Goal: Answer question/provide support: Share knowledge or assist other users

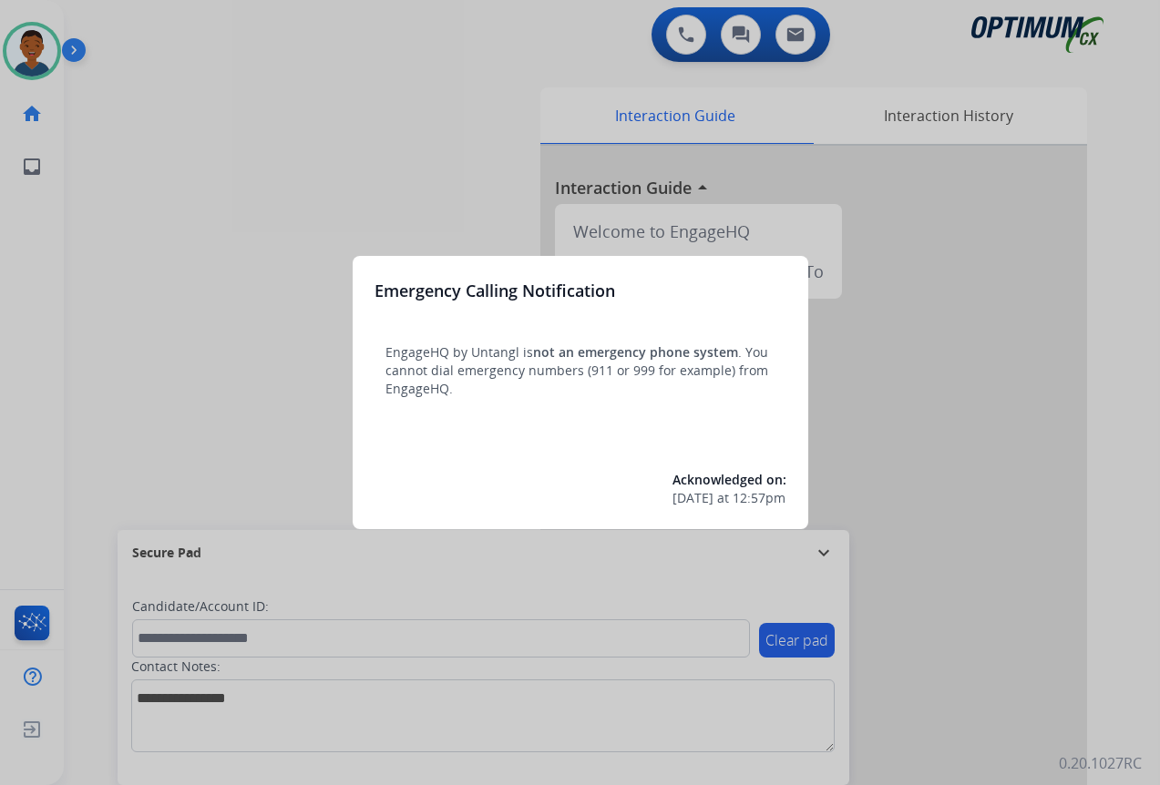
click at [972, 568] on div at bounding box center [580, 392] width 1160 height 785
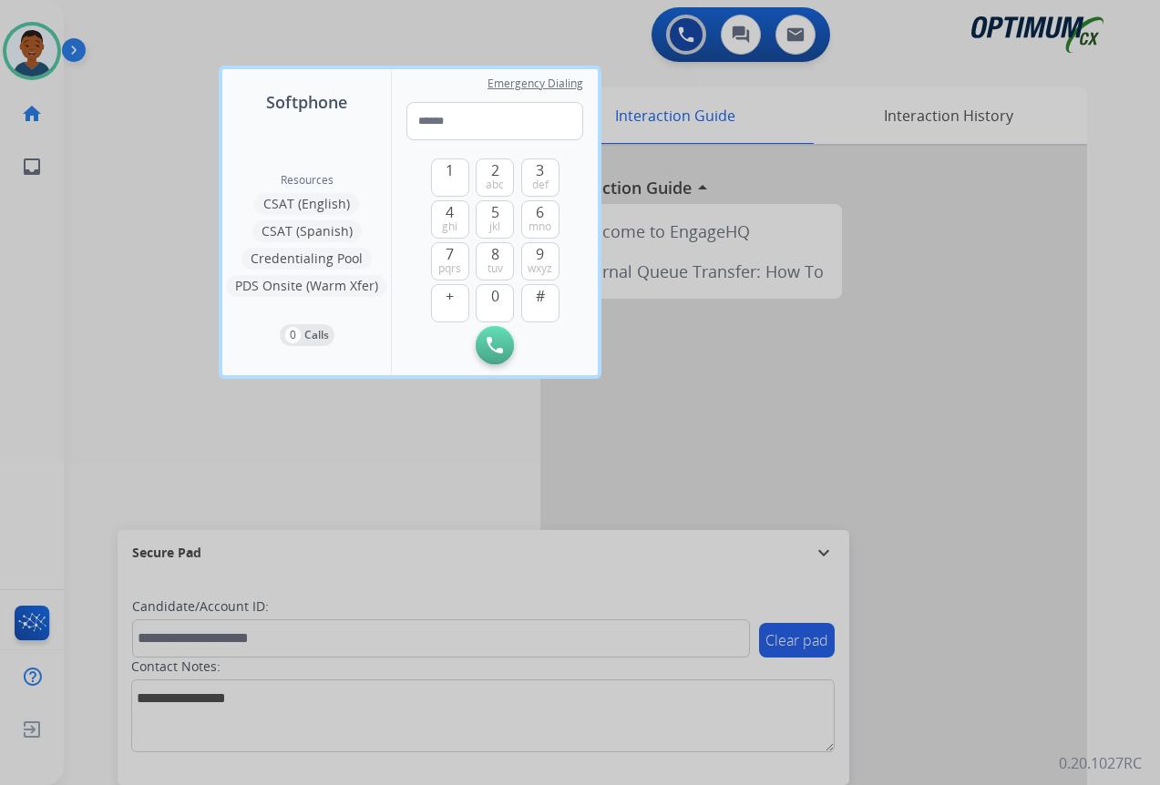
click at [972, 571] on div at bounding box center [580, 392] width 1160 height 785
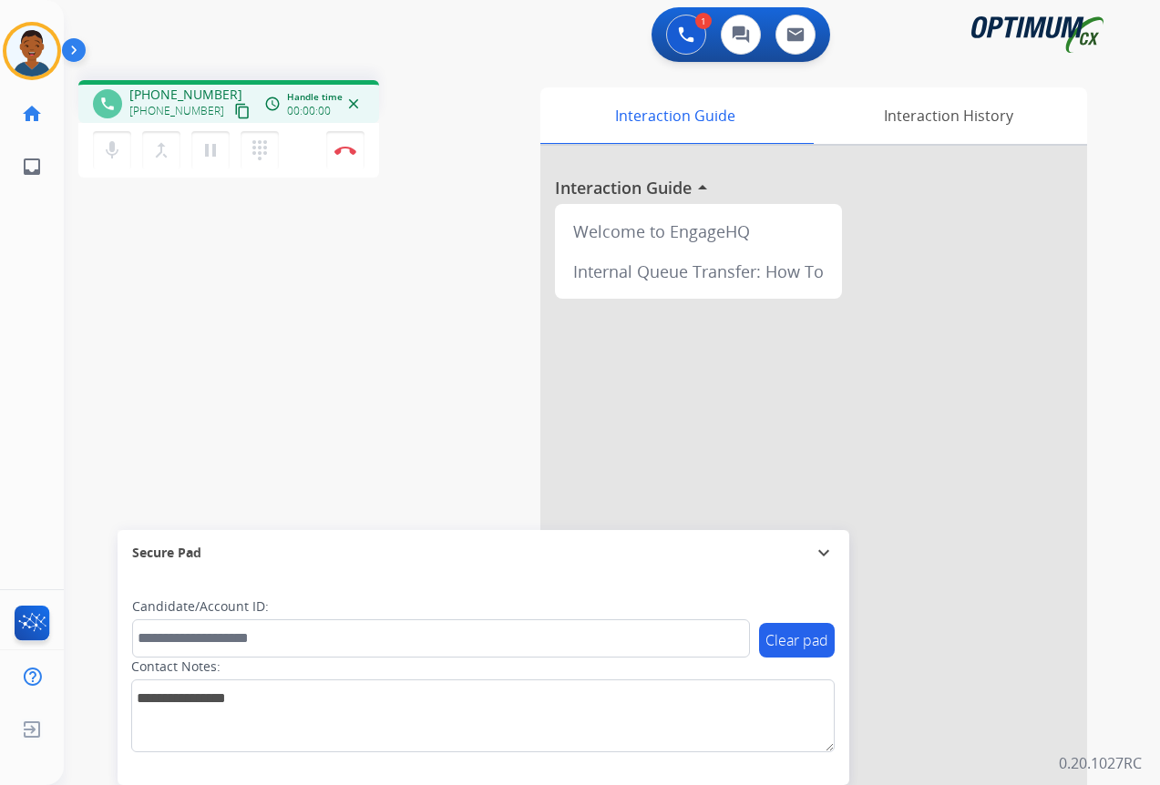
click at [234, 110] on mat-icon "content_copy" at bounding box center [242, 111] width 16 height 16
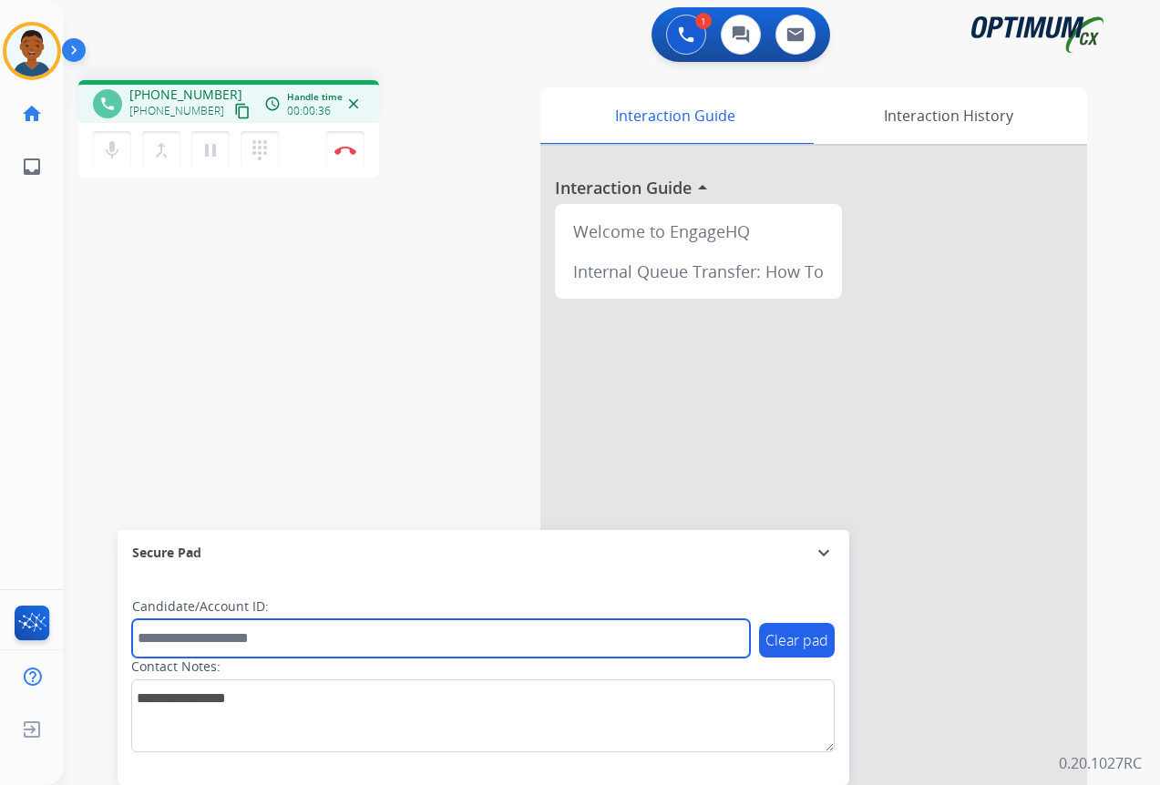
click at [179, 640] on input "text" at bounding box center [441, 638] width 618 height 38
paste input "*******"
type input "*******"
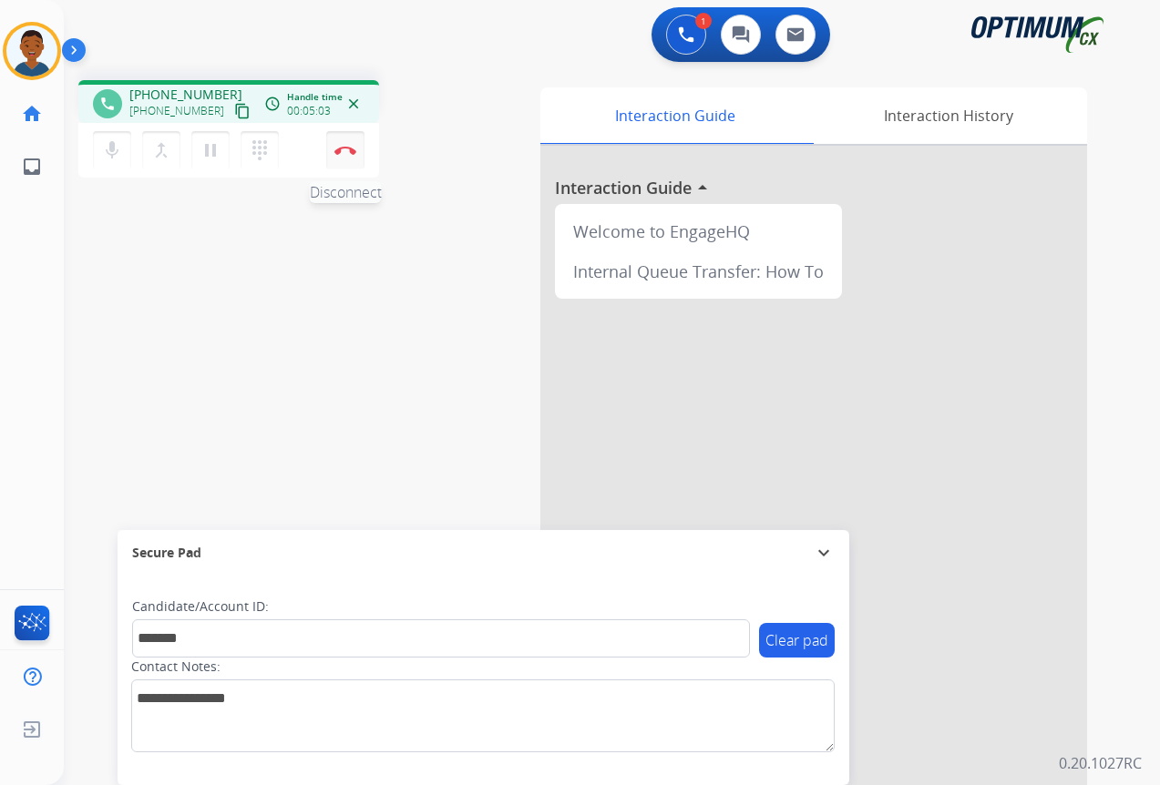
click at [348, 156] on button "Disconnect" at bounding box center [345, 150] width 38 height 38
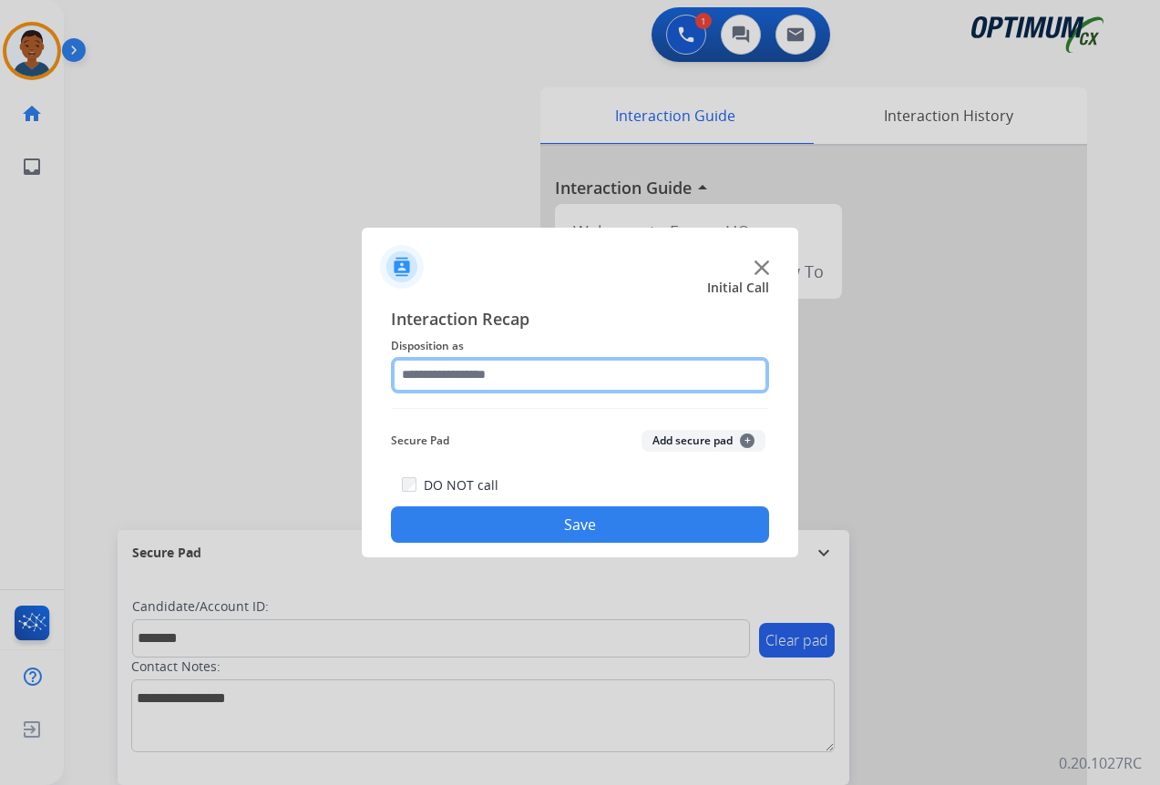
click at [431, 371] on input "text" at bounding box center [580, 375] width 378 height 36
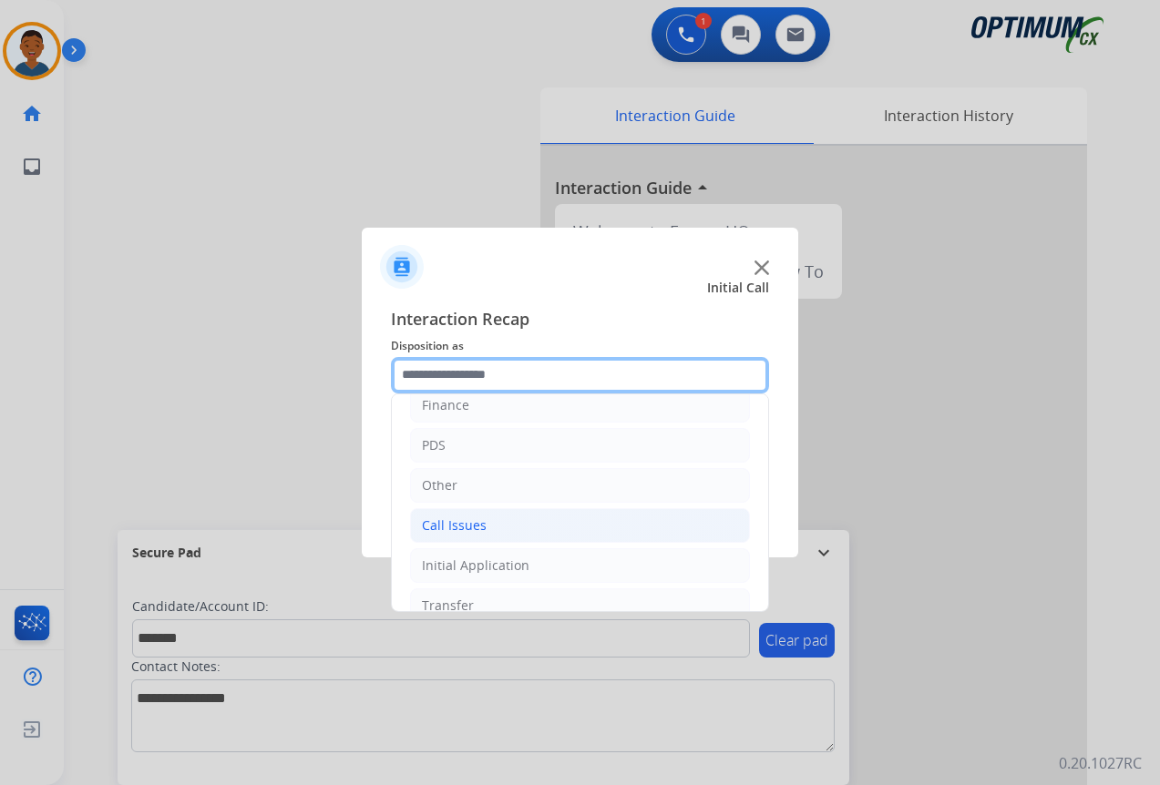
scroll to position [124, 0]
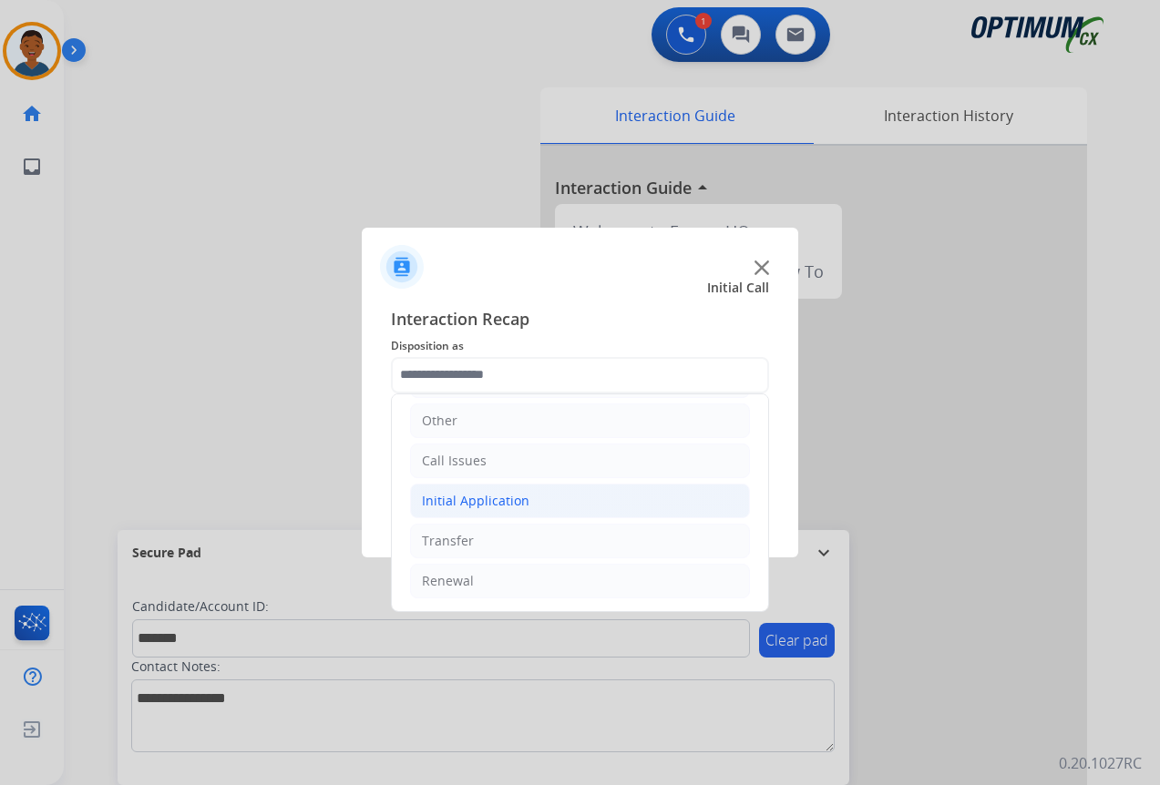
click at [441, 499] on div "Initial Application" at bounding box center [475, 501] width 107 height 18
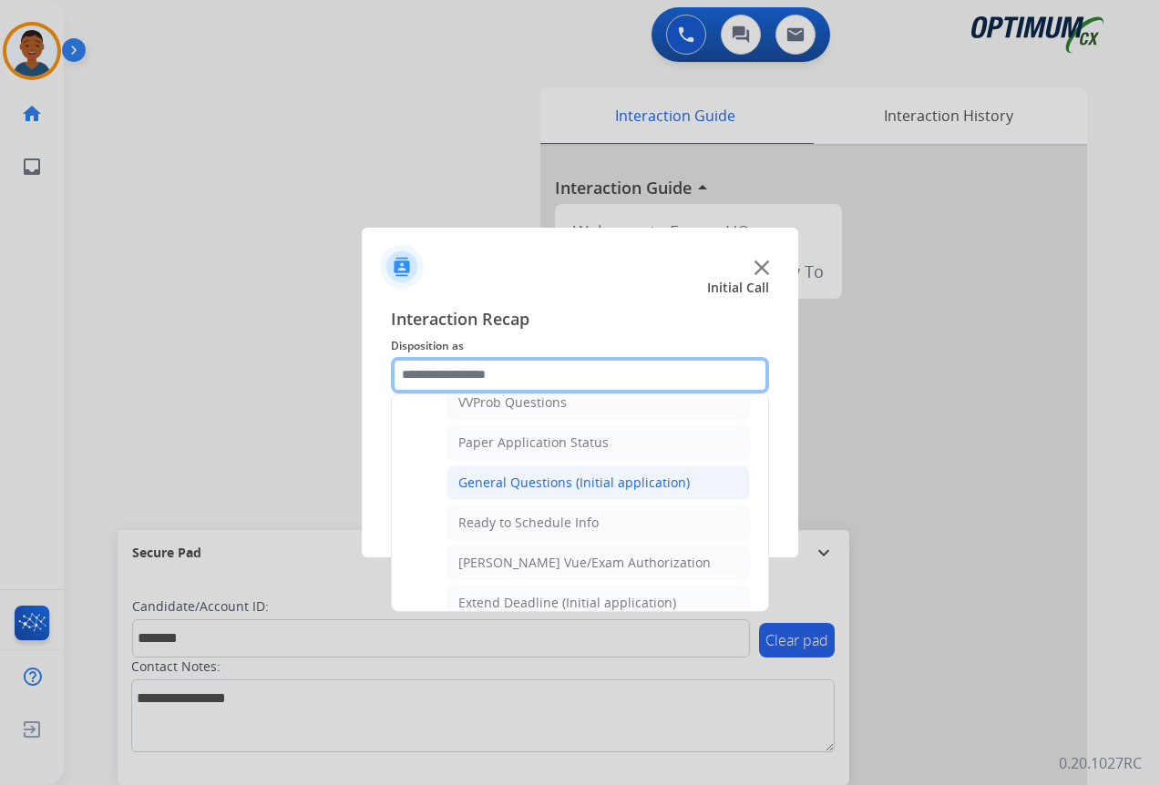
scroll to position [1035, 0]
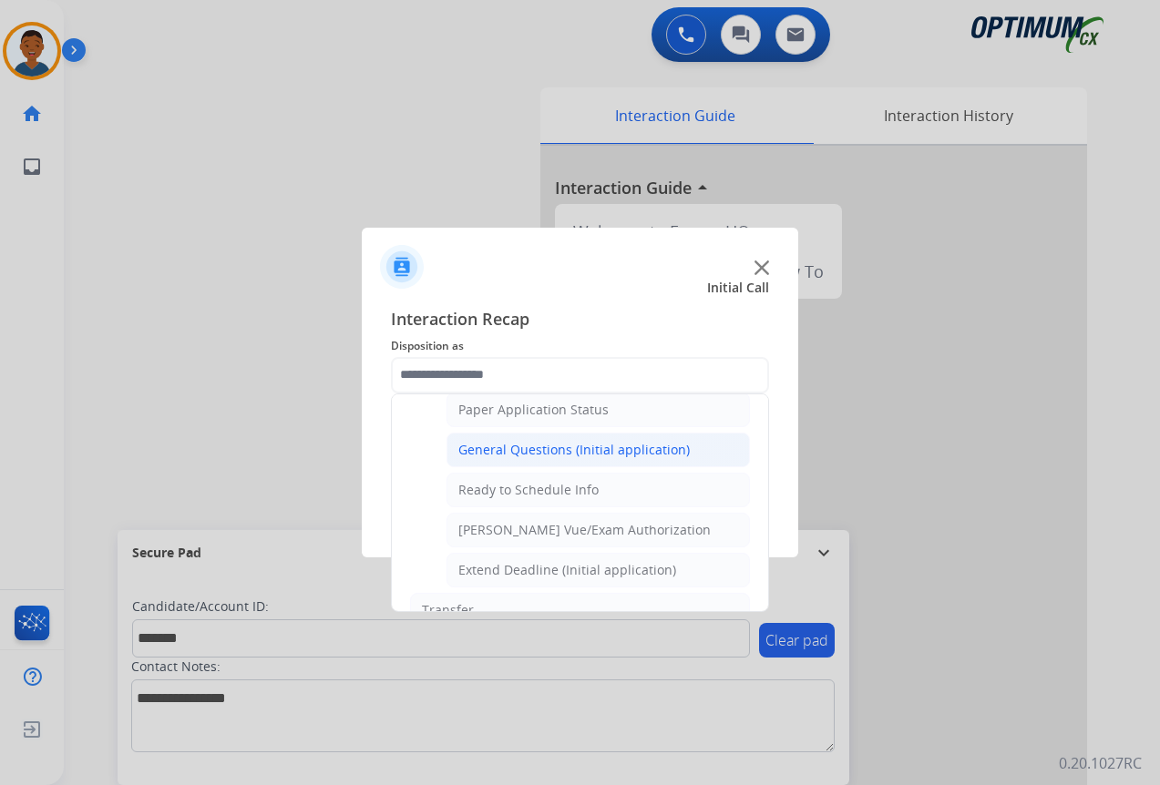
click at [498, 453] on div "General Questions (Initial application)" at bounding box center [573, 450] width 231 height 18
type input "**********"
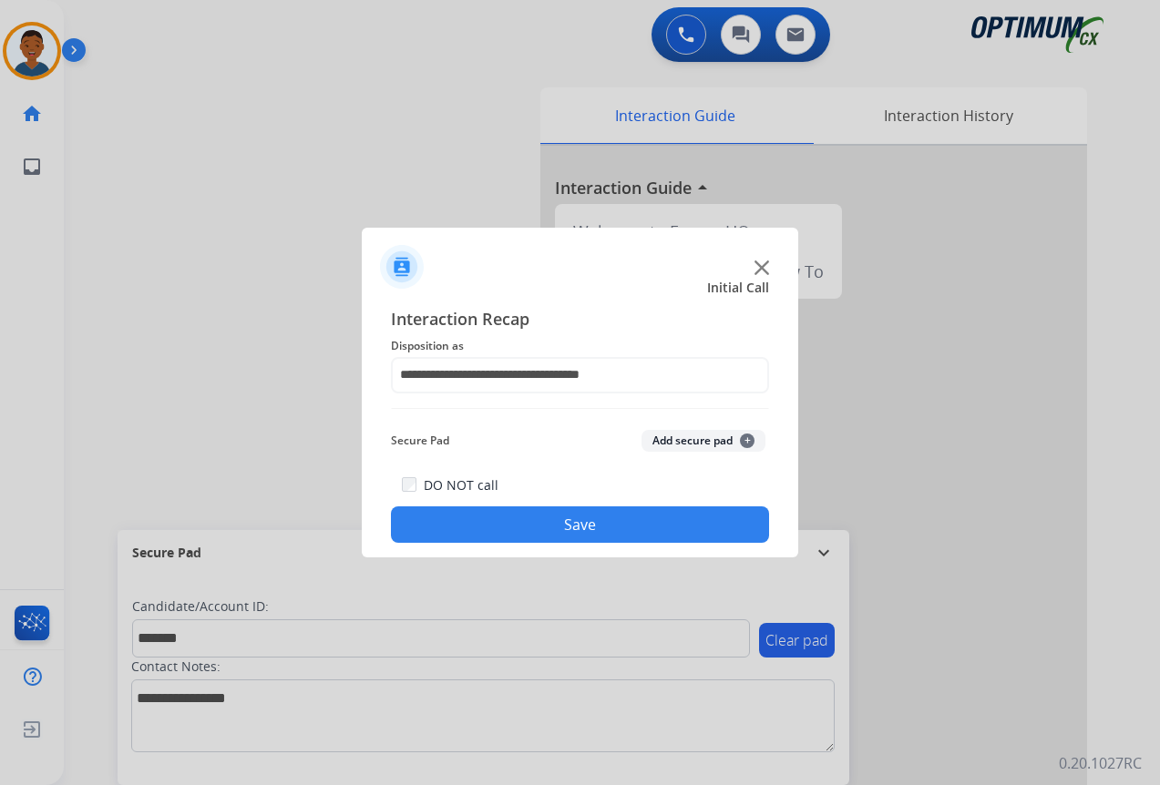
click at [683, 438] on button "Add secure pad +" at bounding box center [703, 441] width 124 height 22
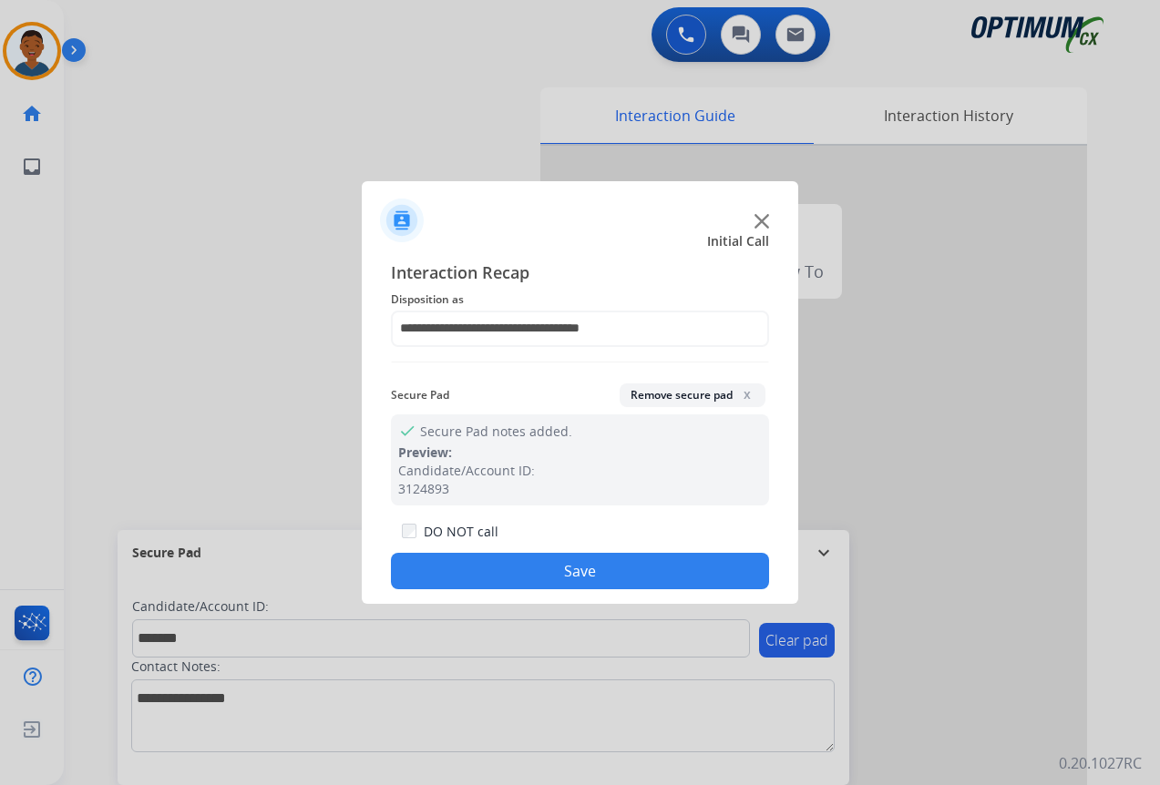
click at [640, 566] on button "Save" at bounding box center [580, 571] width 378 height 36
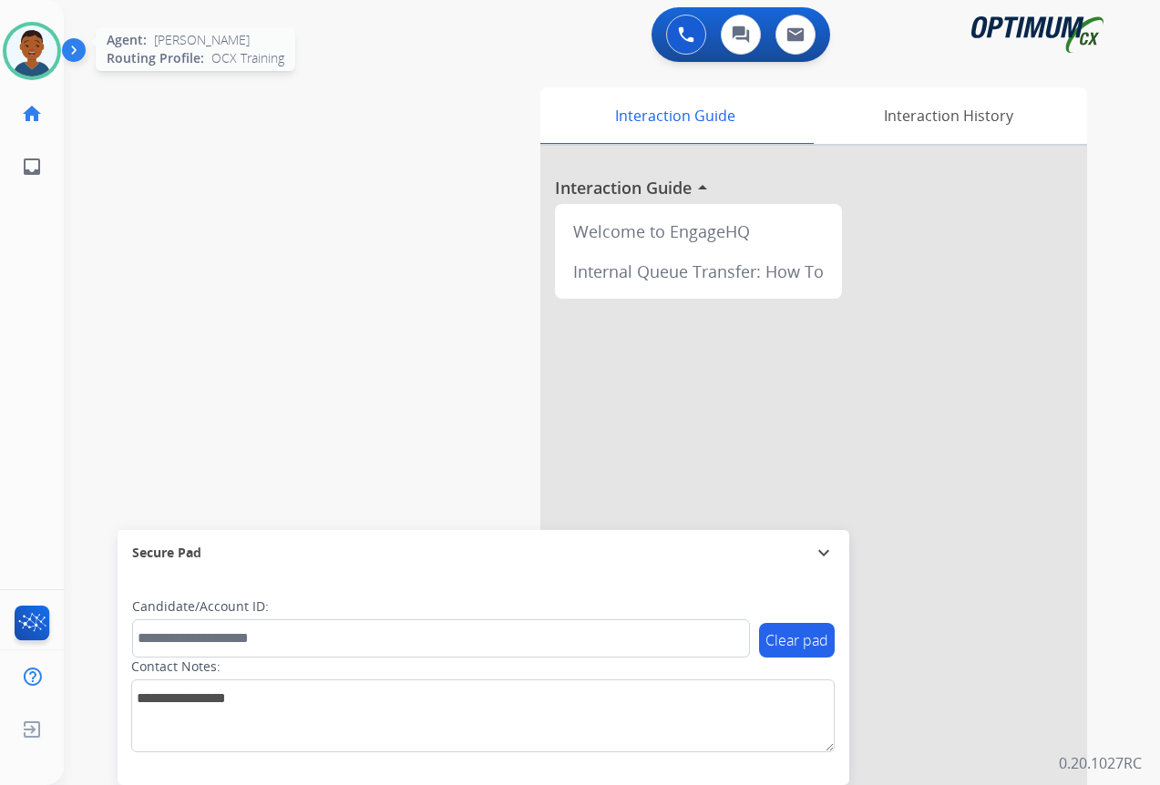
click at [20, 56] on img at bounding box center [31, 51] width 51 height 51
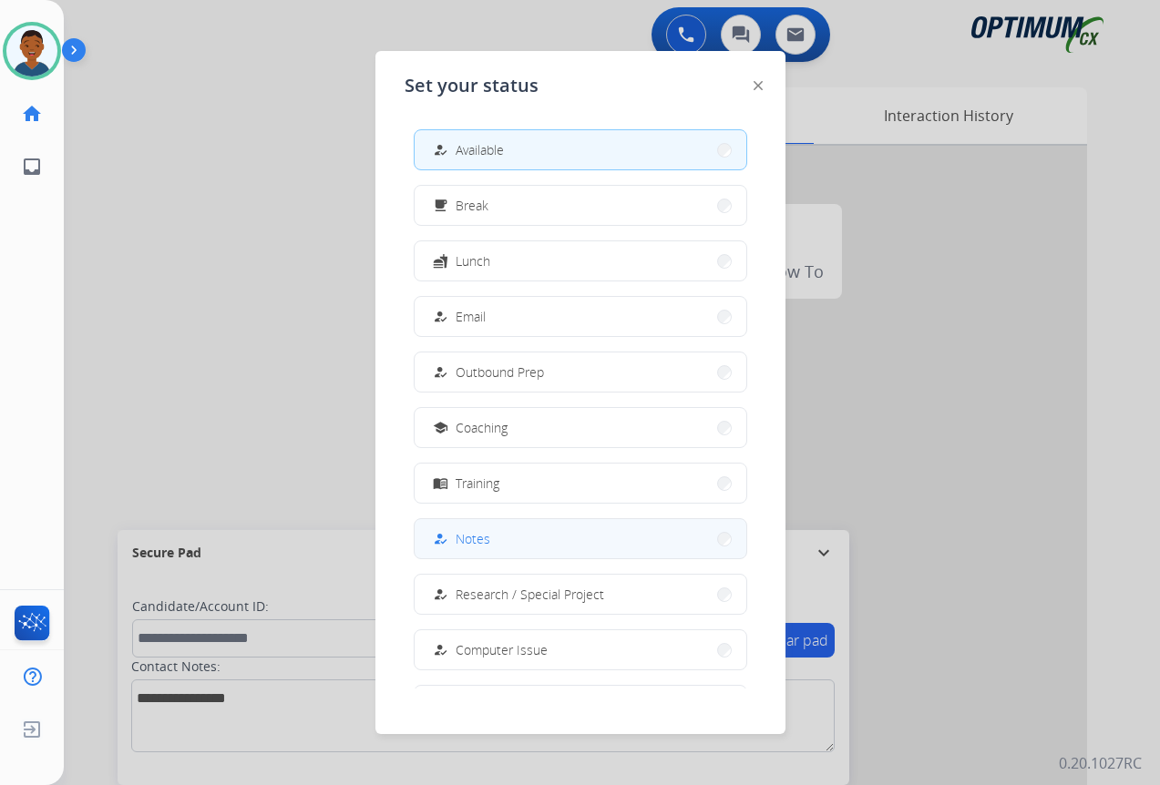
scroll to position [91, 0]
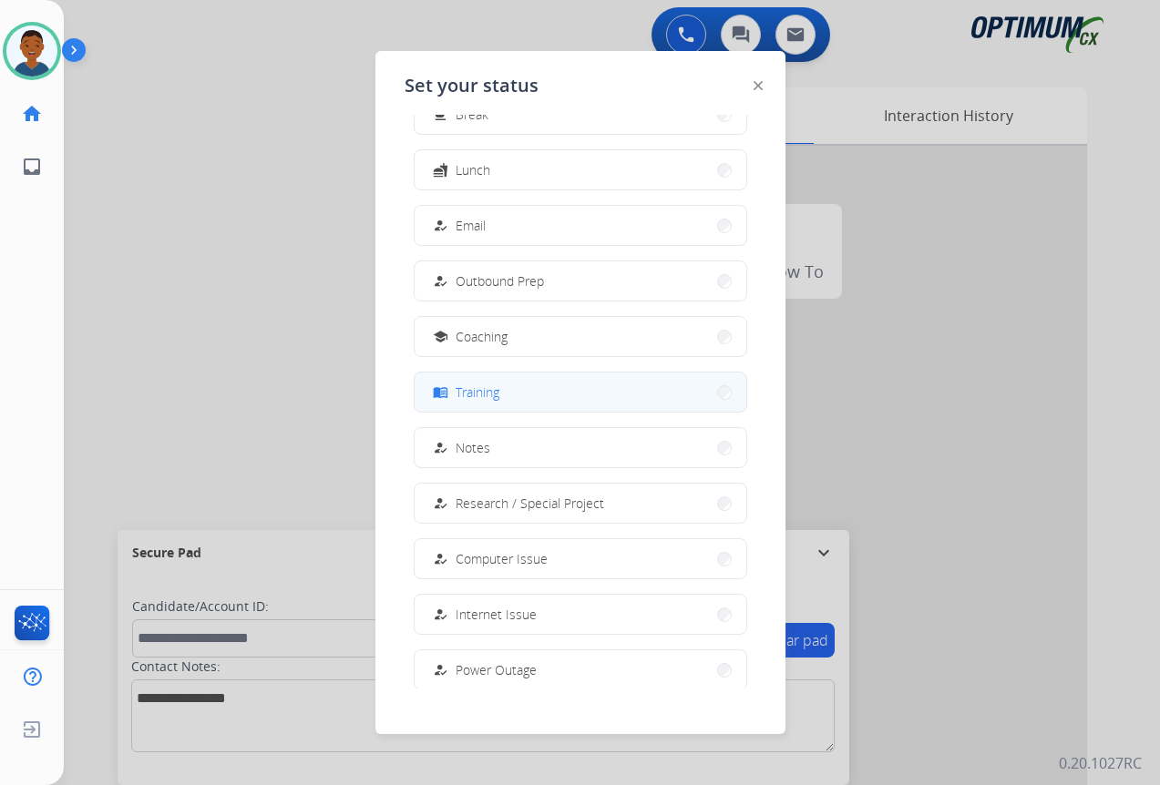
click at [489, 392] on span "Training" at bounding box center [477, 392] width 44 height 19
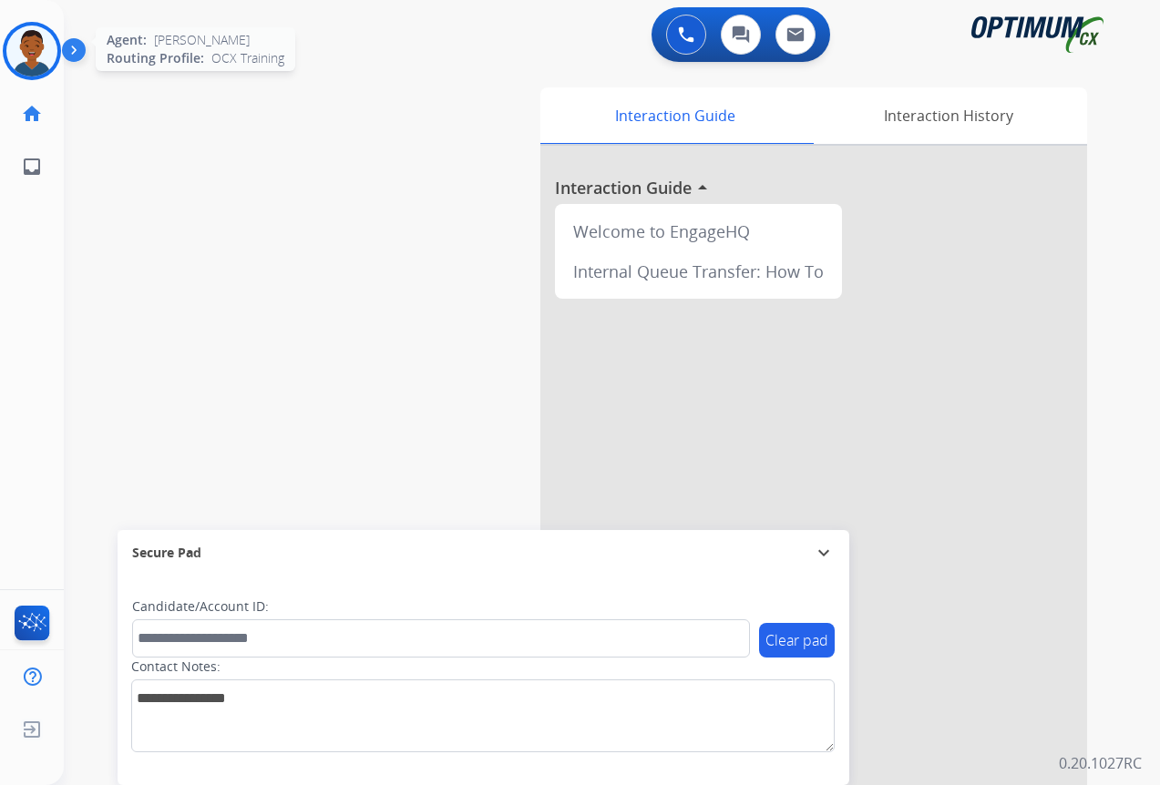
click at [30, 54] on img at bounding box center [31, 51] width 51 height 51
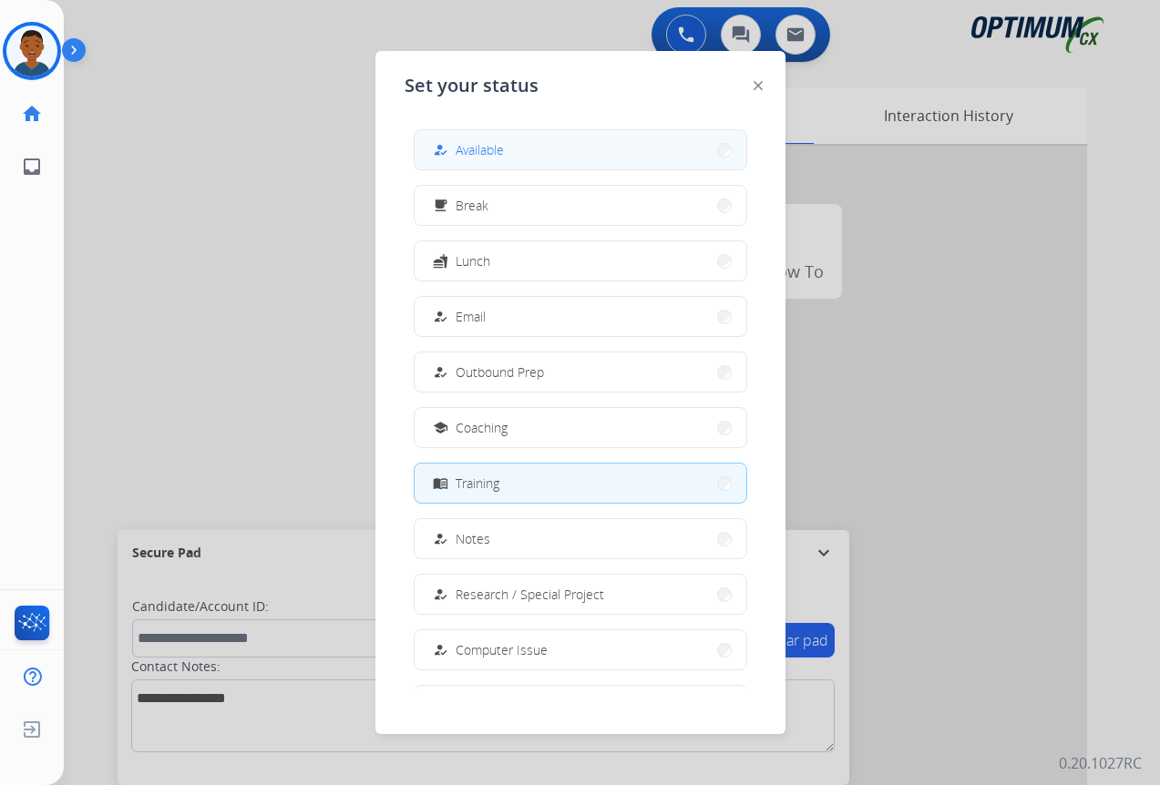
click at [527, 148] on button "how_to_reg Available" at bounding box center [580, 149] width 332 height 39
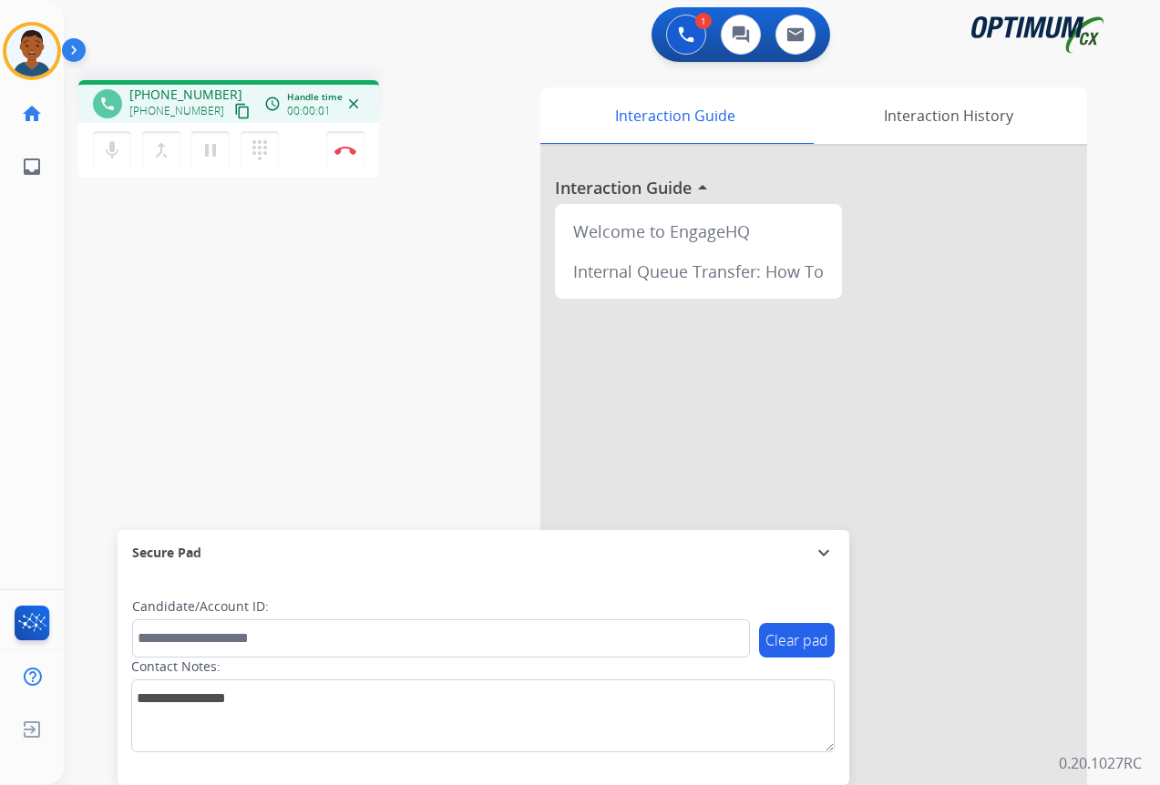
click at [234, 113] on mat-icon "content_copy" at bounding box center [242, 111] width 16 height 16
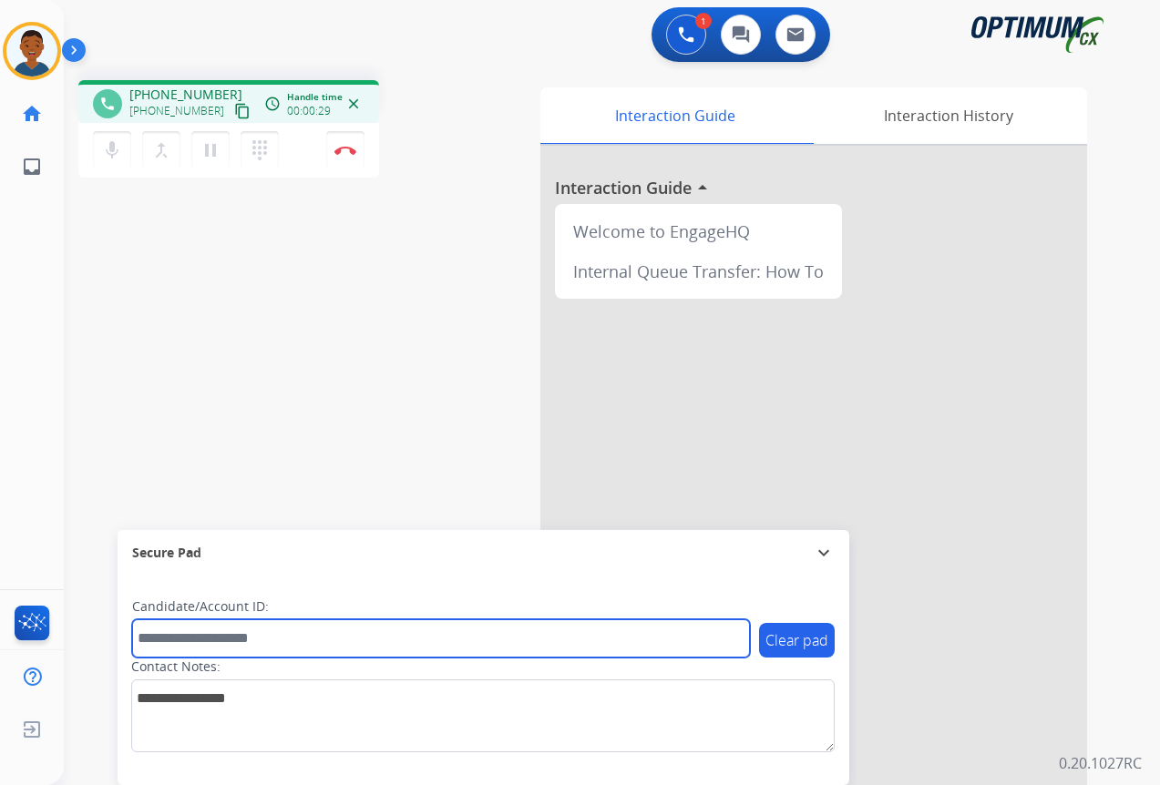
click at [208, 641] on input "text" at bounding box center [441, 638] width 618 height 38
paste input "*******"
type input "*******"
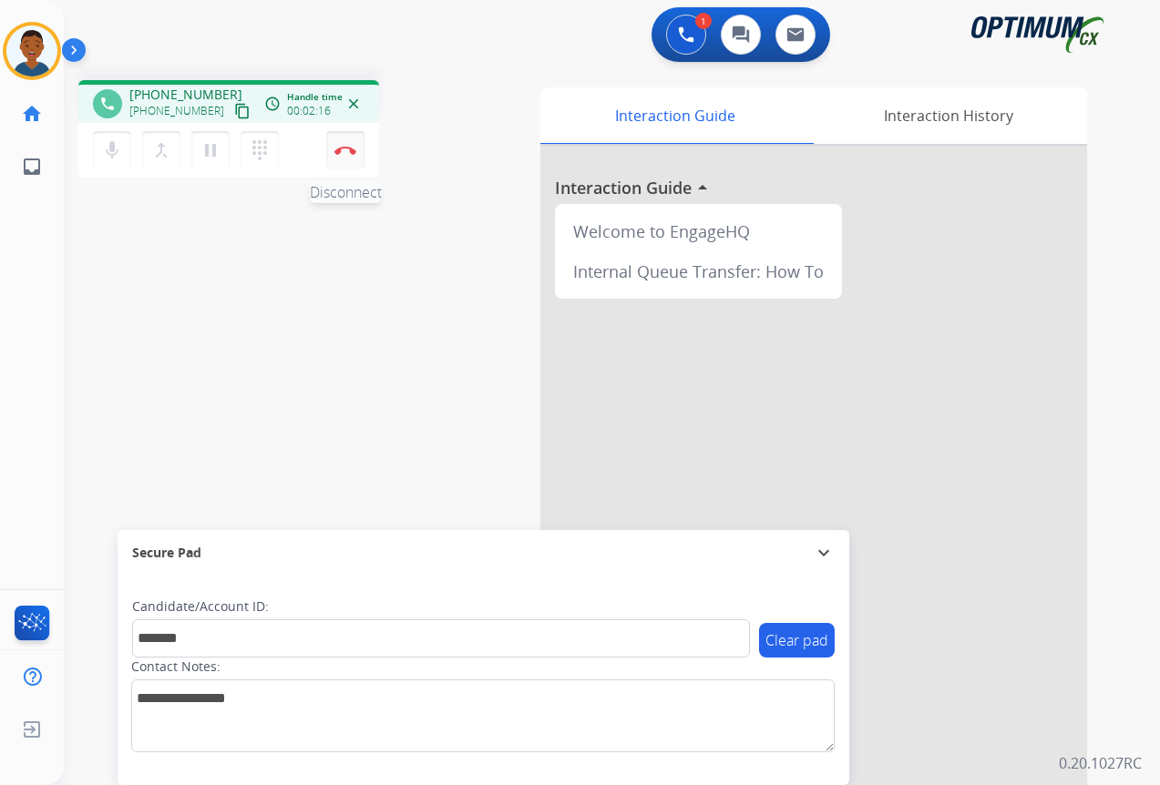
click at [350, 157] on button "Disconnect" at bounding box center [345, 150] width 38 height 38
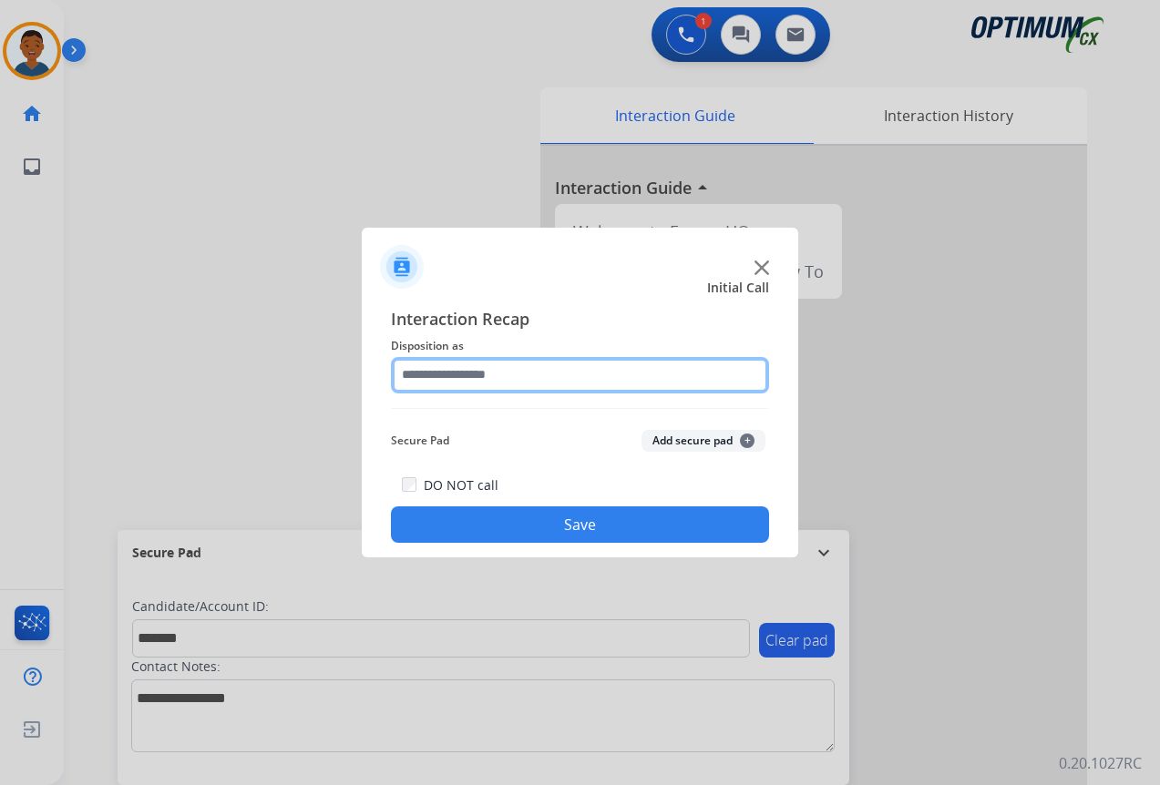
click at [454, 380] on input "text" at bounding box center [580, 375] width 378 height 36
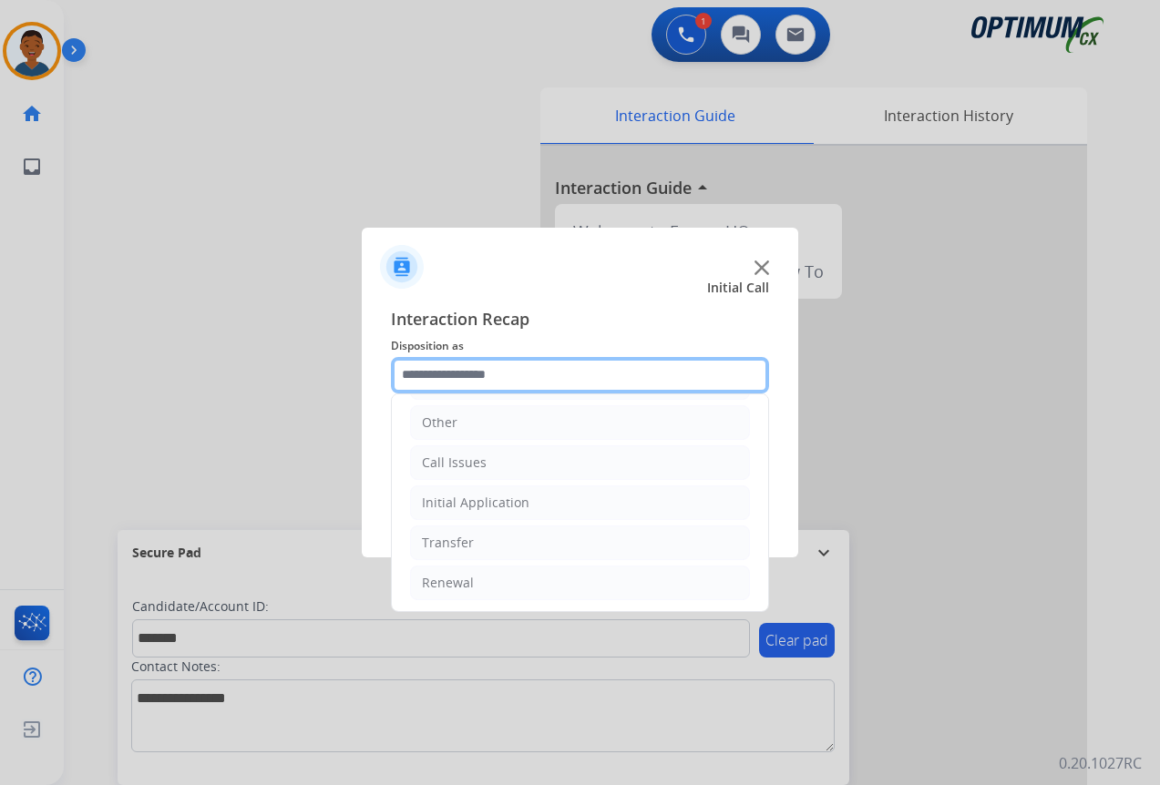
scroll to position [124, 0]
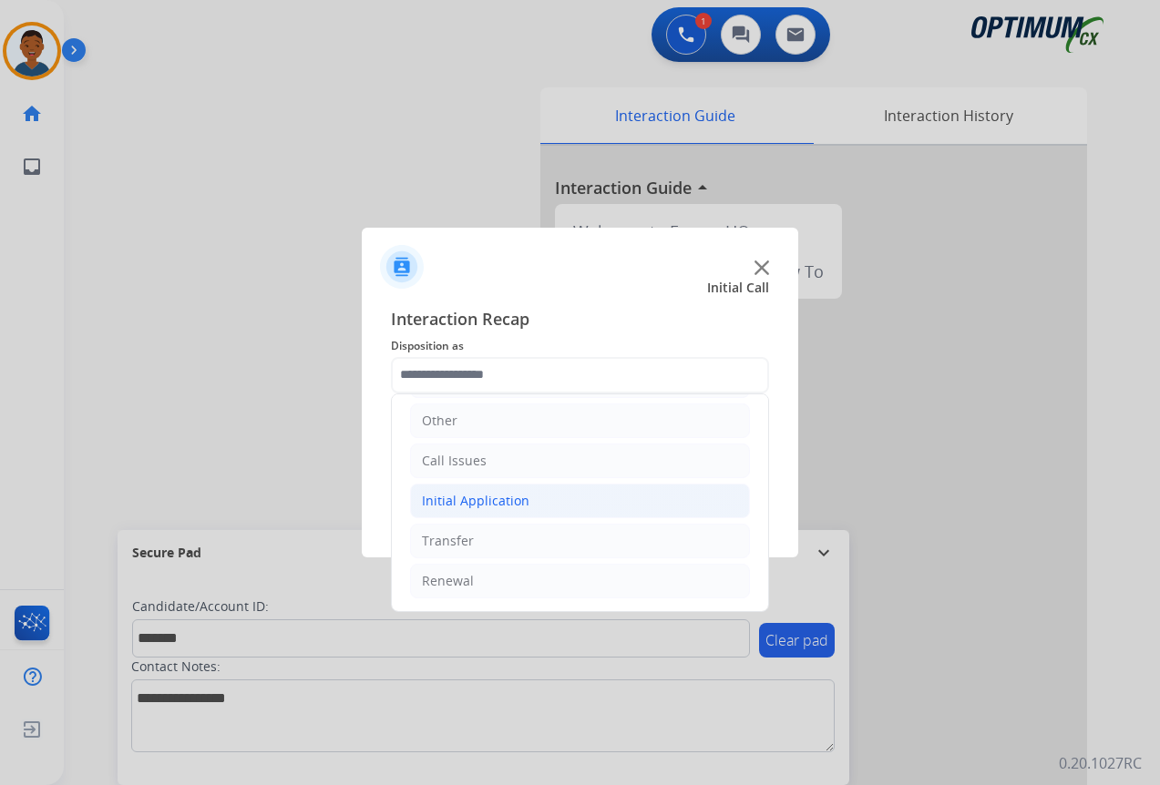
click at [479, 507] on div "Initial Application" at bounding box center [475, 501] width 107 height 18
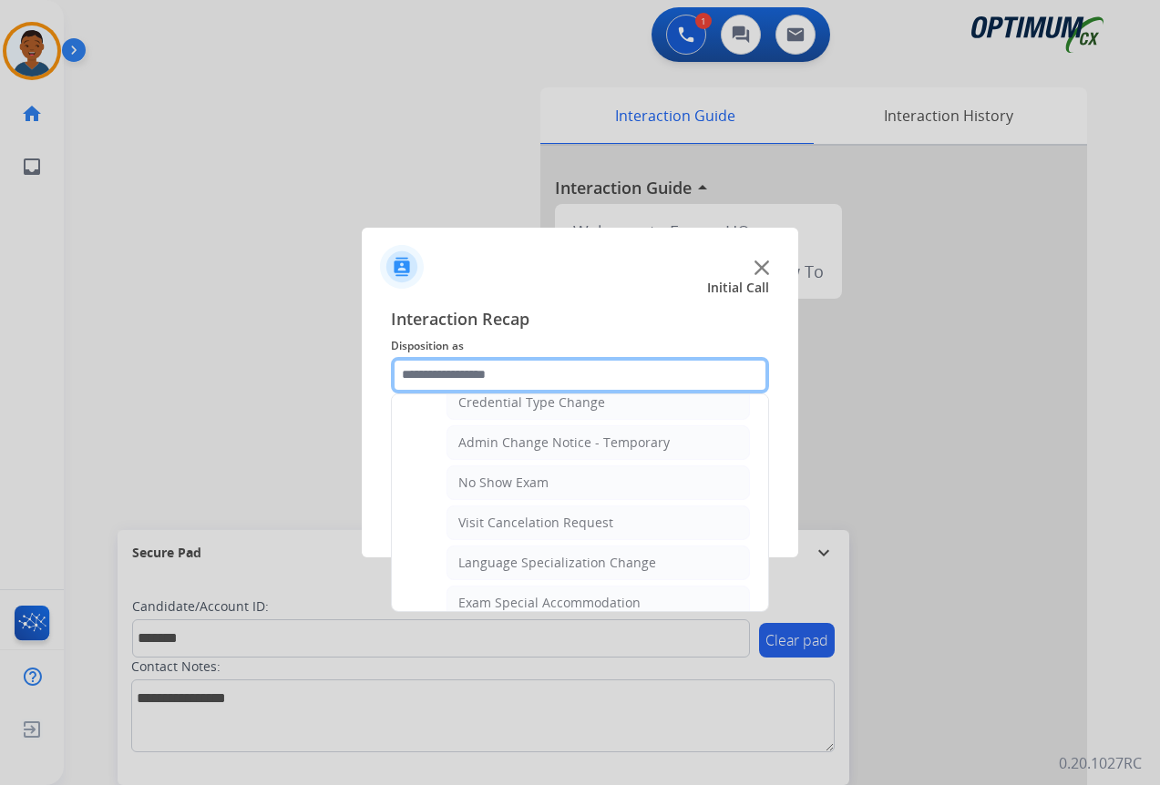
scroll to position [944, 0]
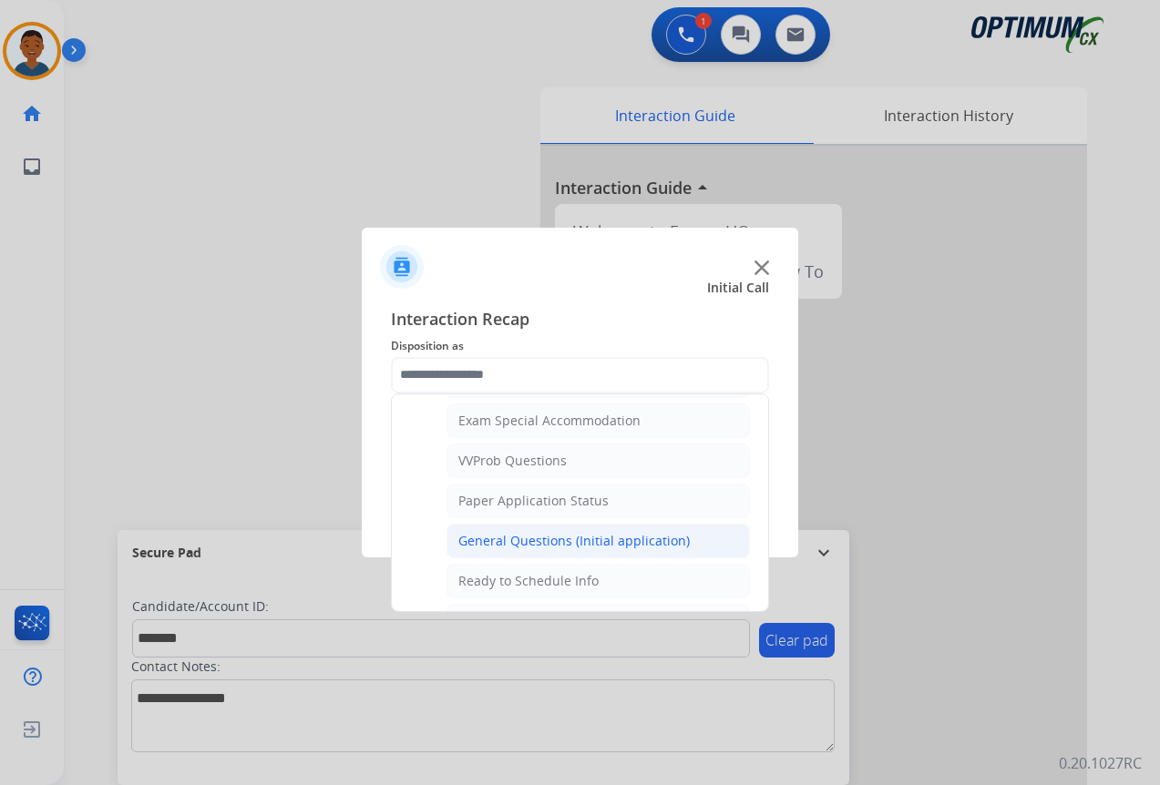
click at [478, 543] on div "General Questions (Initial application)" at bounding box center [573, 541] width 231 height 18
type input "**********"
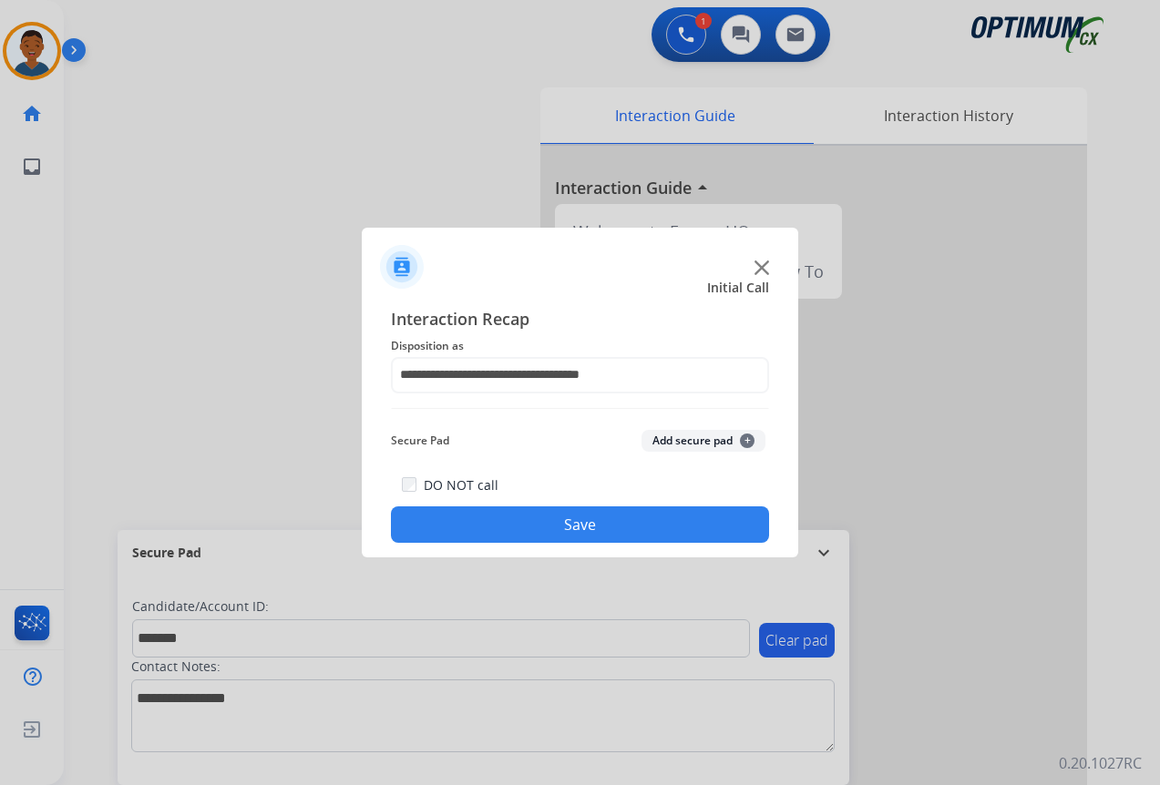
click at [681, 438] on button "Add secure pad +" at bounding box center [703, 441] width 124 height 22
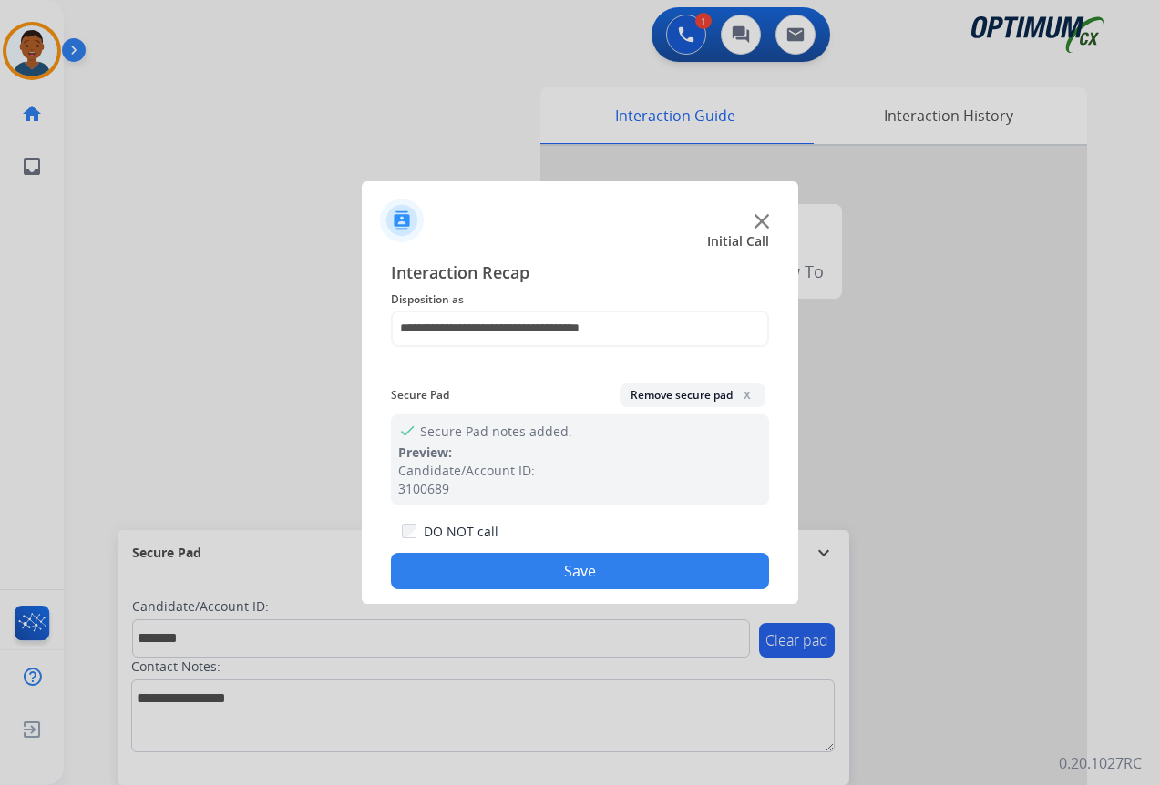
click at [615, 578] on button "Save" at bounding box center [580, 571] width 378 height 36
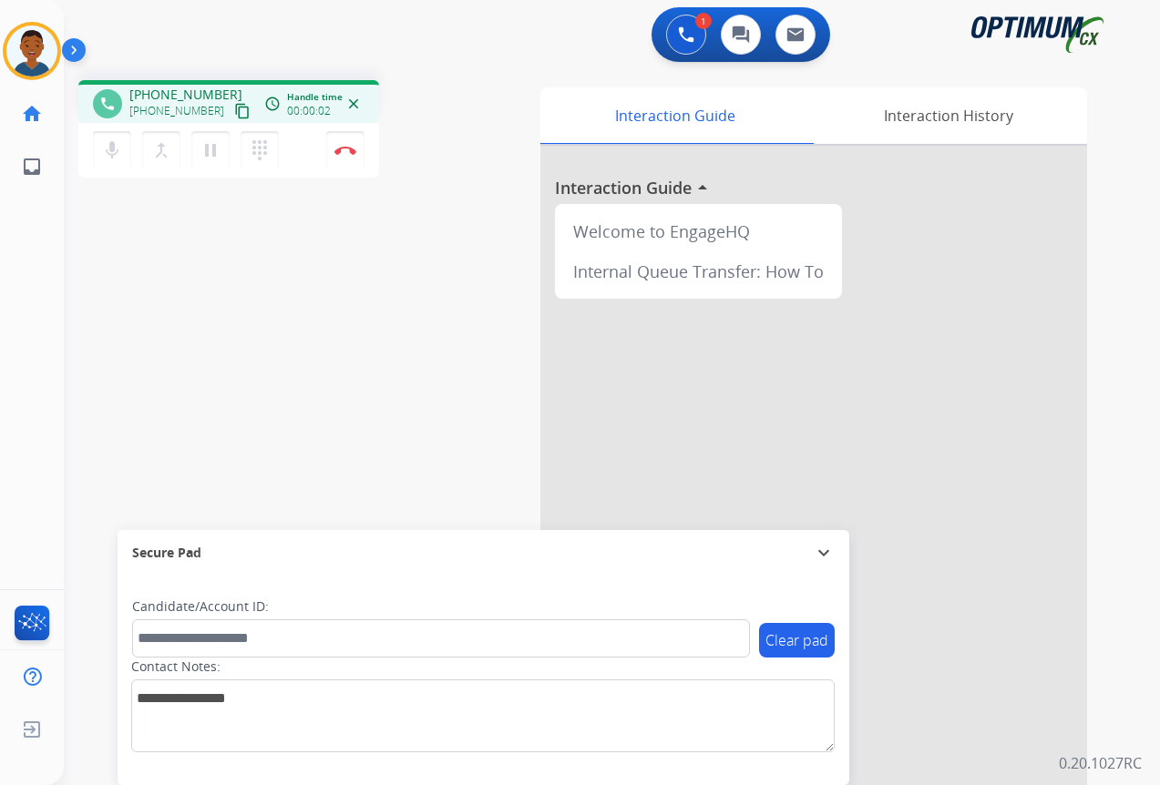
click at [234, 113] on mat-icon "content_copy" at bounding box center [242, 111] width 16 height 16
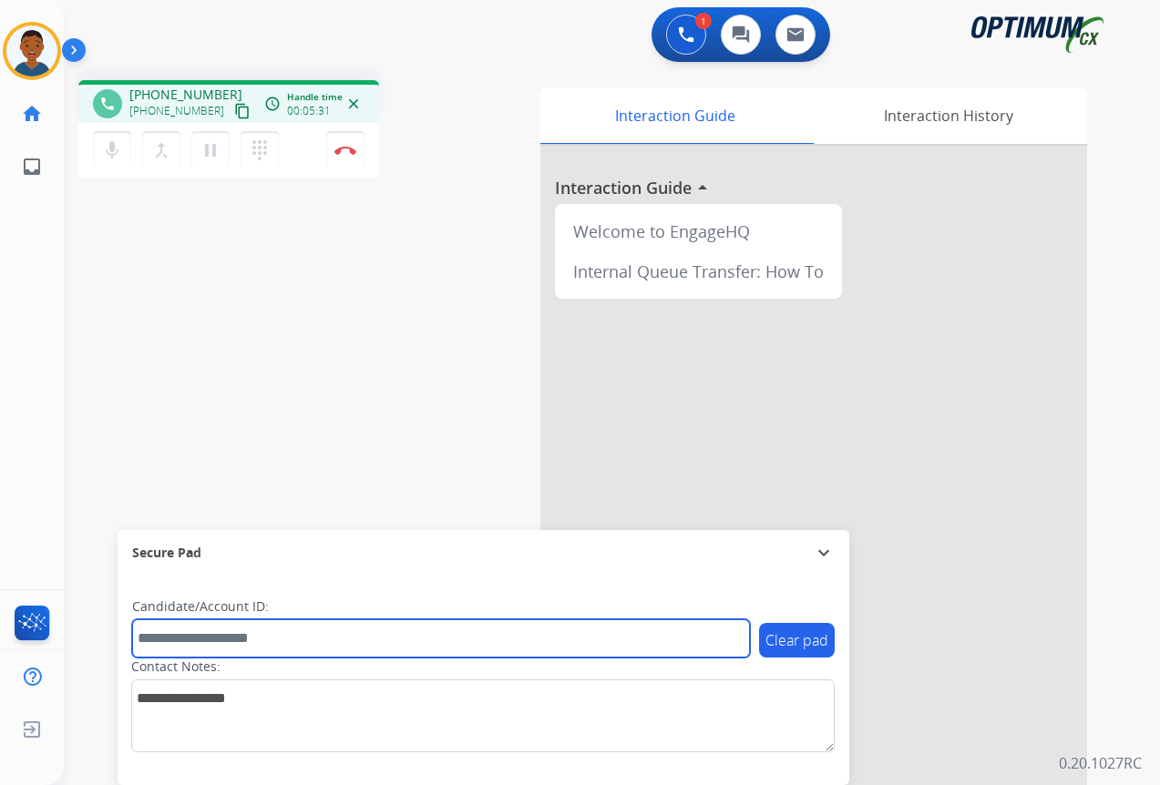
click at [182, 640] on input "text" at bounding box center [441, 638] width 618 height 38
paste input "*******"
type input "*******"
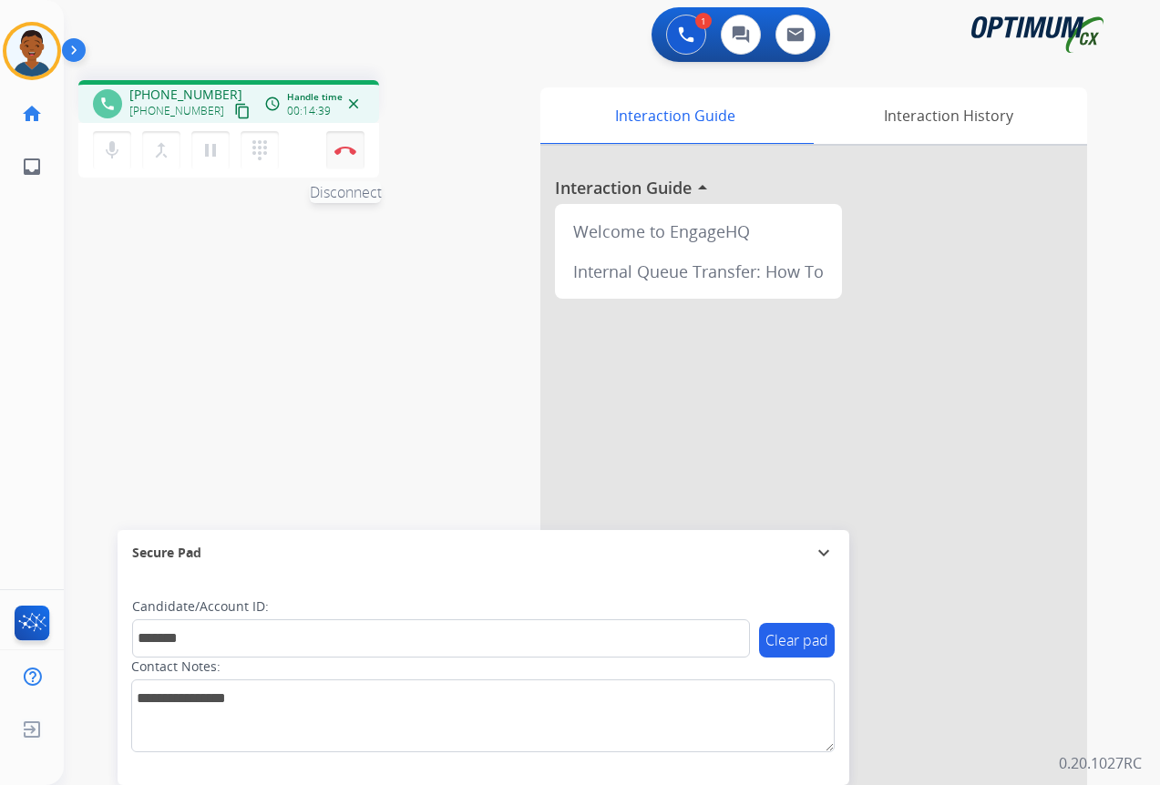
click at [347, 150] on img at bounding box center [345, 150] width 22 height 9
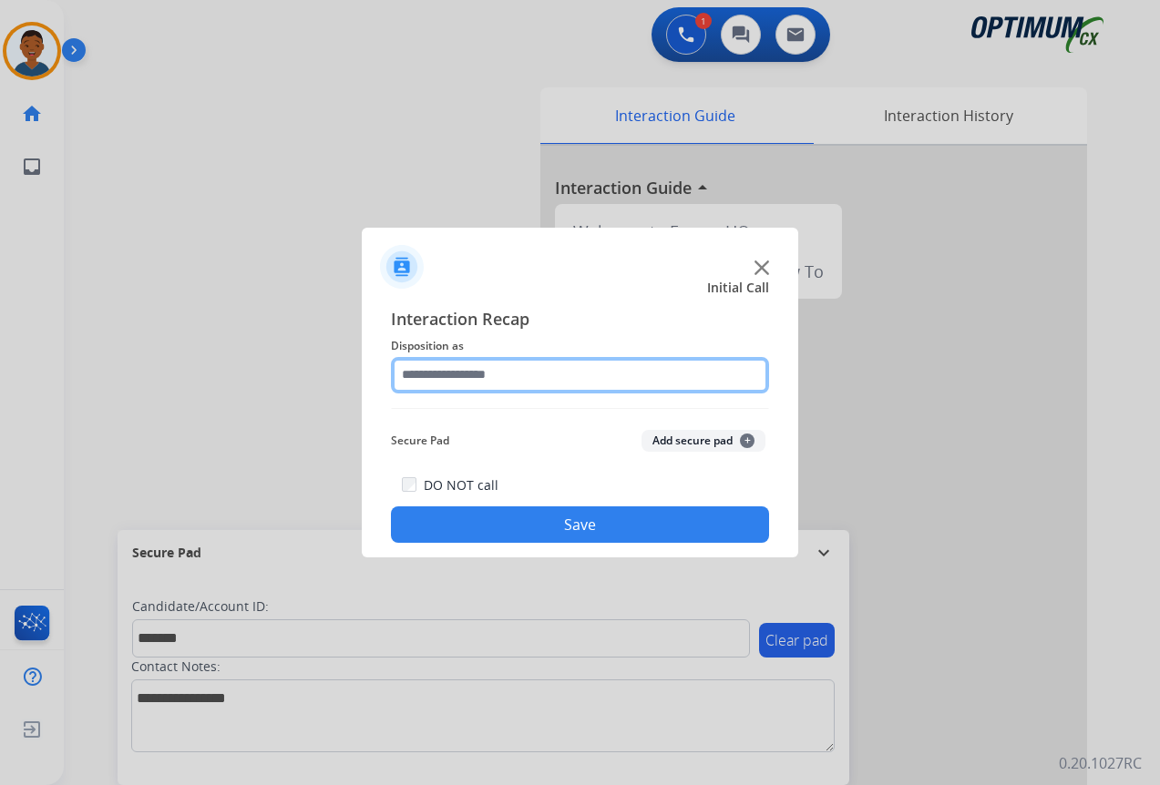
click at [465, 374] on input "text" at bounding box center [580, 375] width 378 height 36
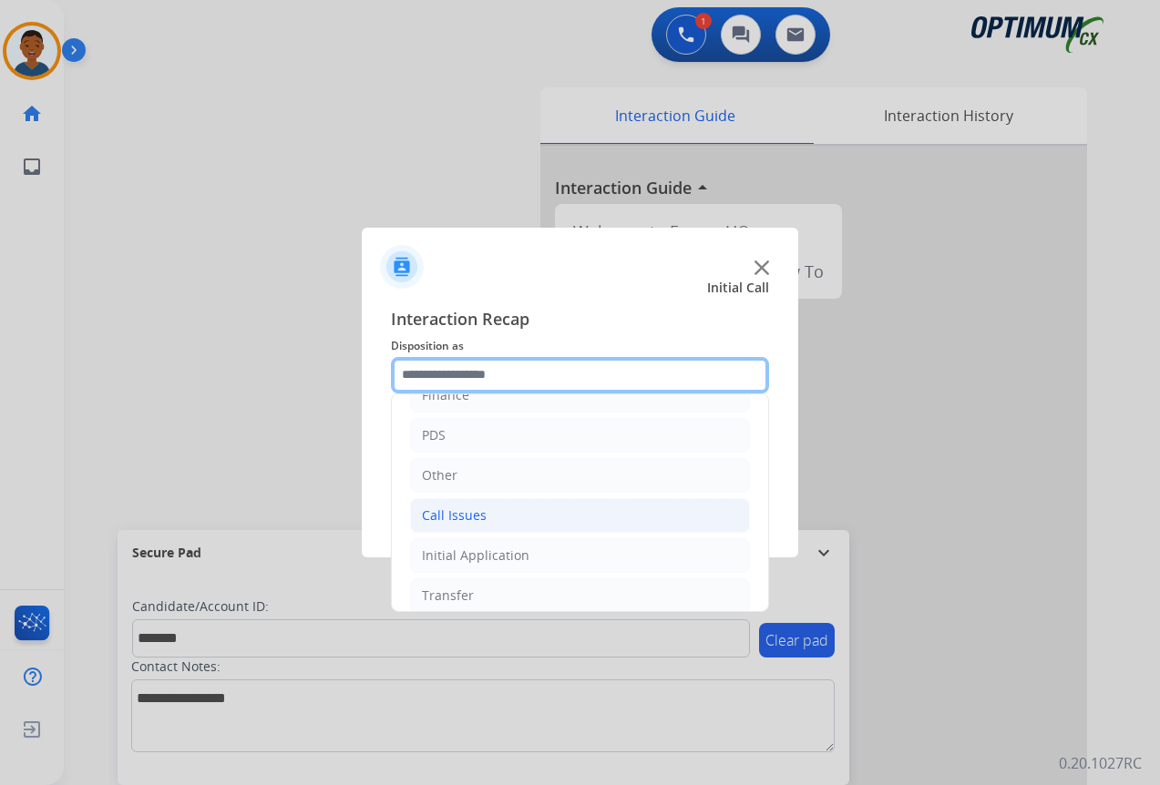
scroll to position [124, 0]
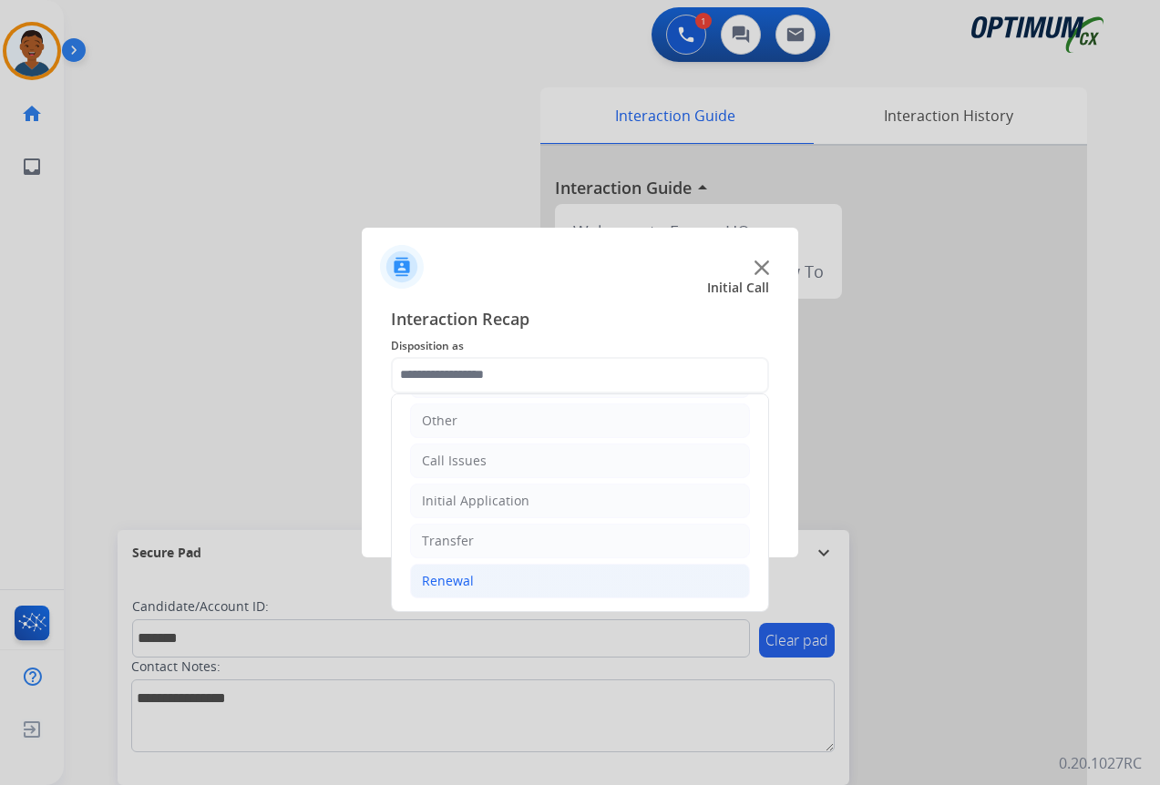
click at [441, 579] on div "Renewal" at bounding box center [448, 581] width 52 height 18
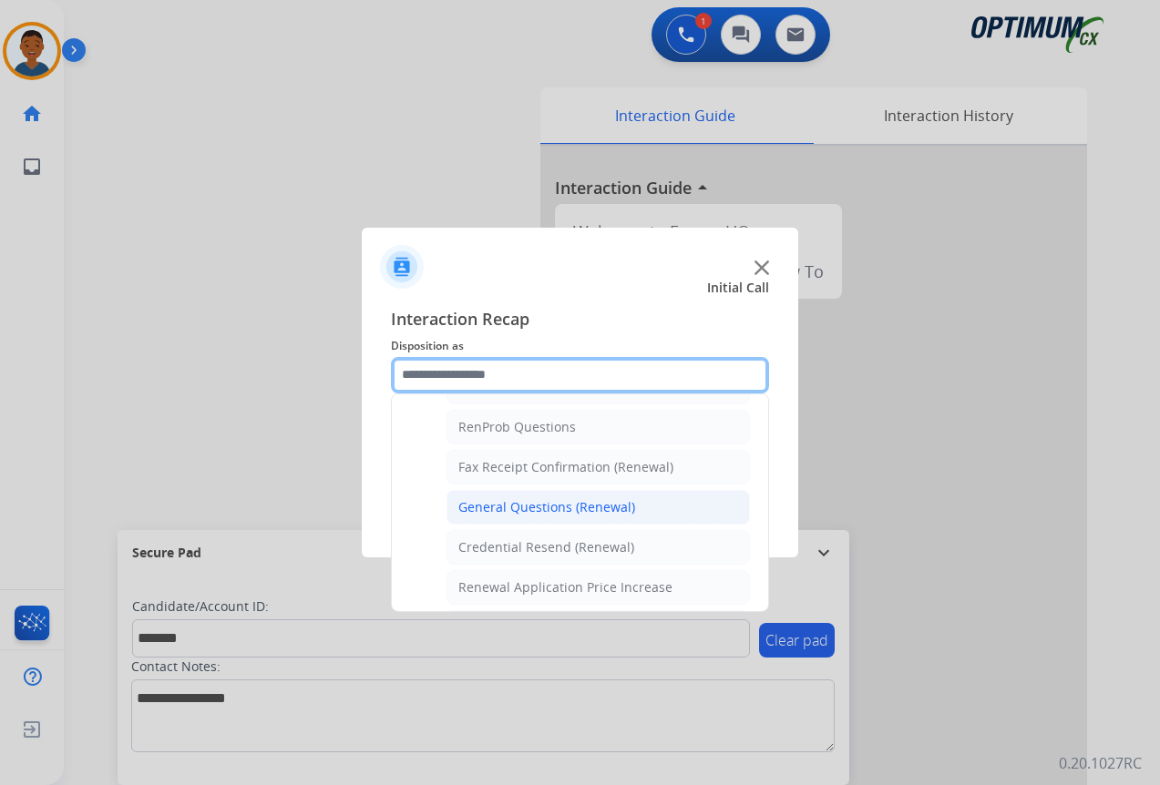
scroll to position [488, 0]
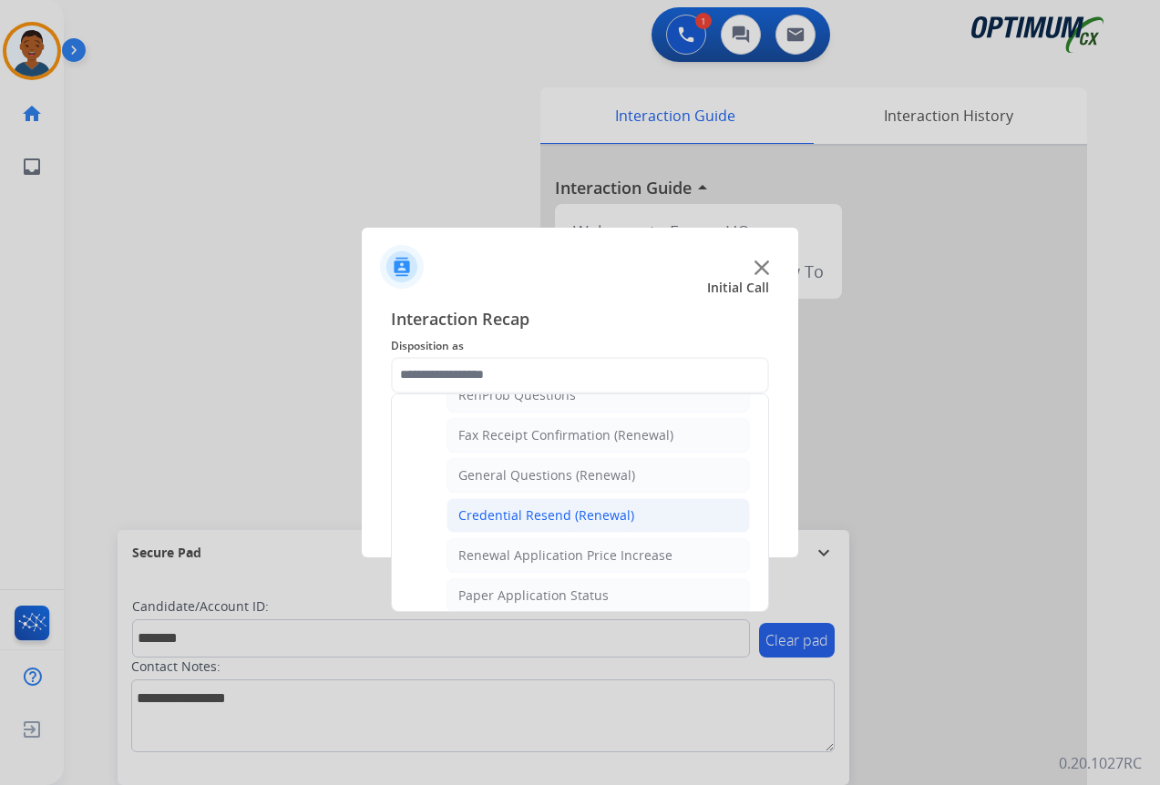
click at [518, 514] on div "Credential Resend (Renewal)" at bounding box center [546, 516] width 176 height 18
type input "**********"
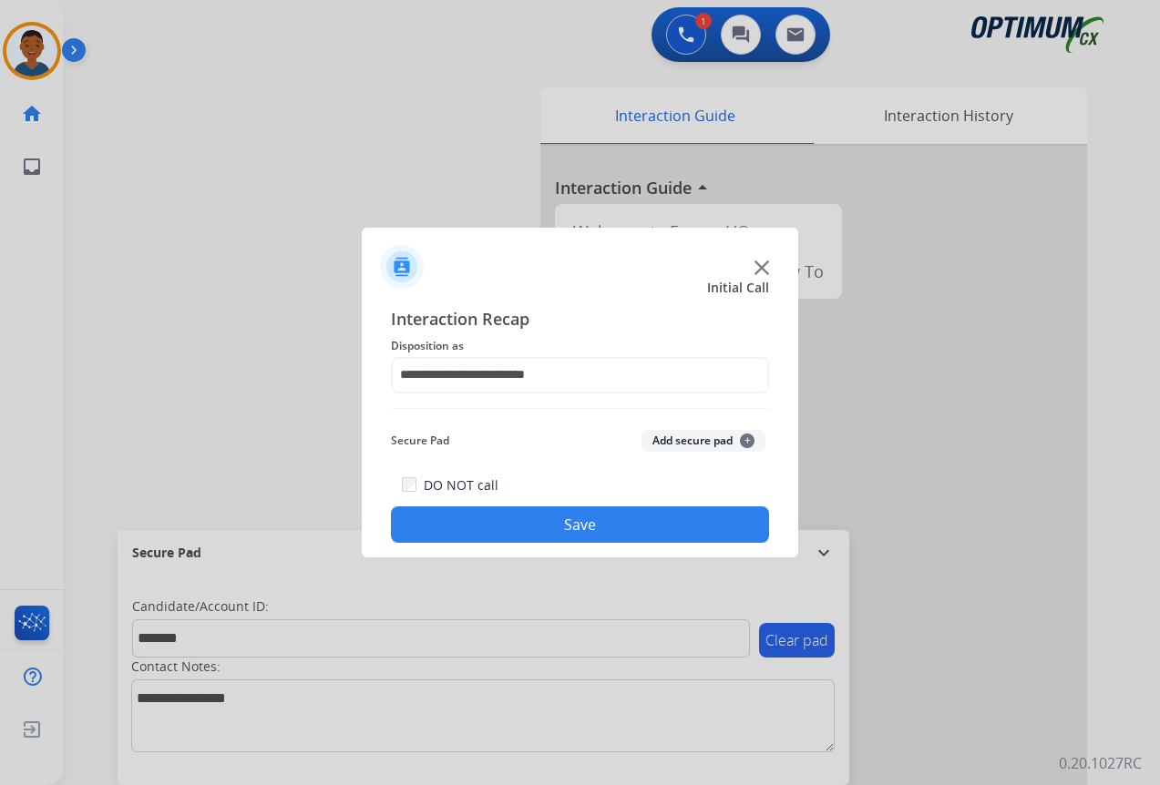
click at [673, 435] on button "Add secure pad +" at bounding box center [703, 441] width 124 height 22
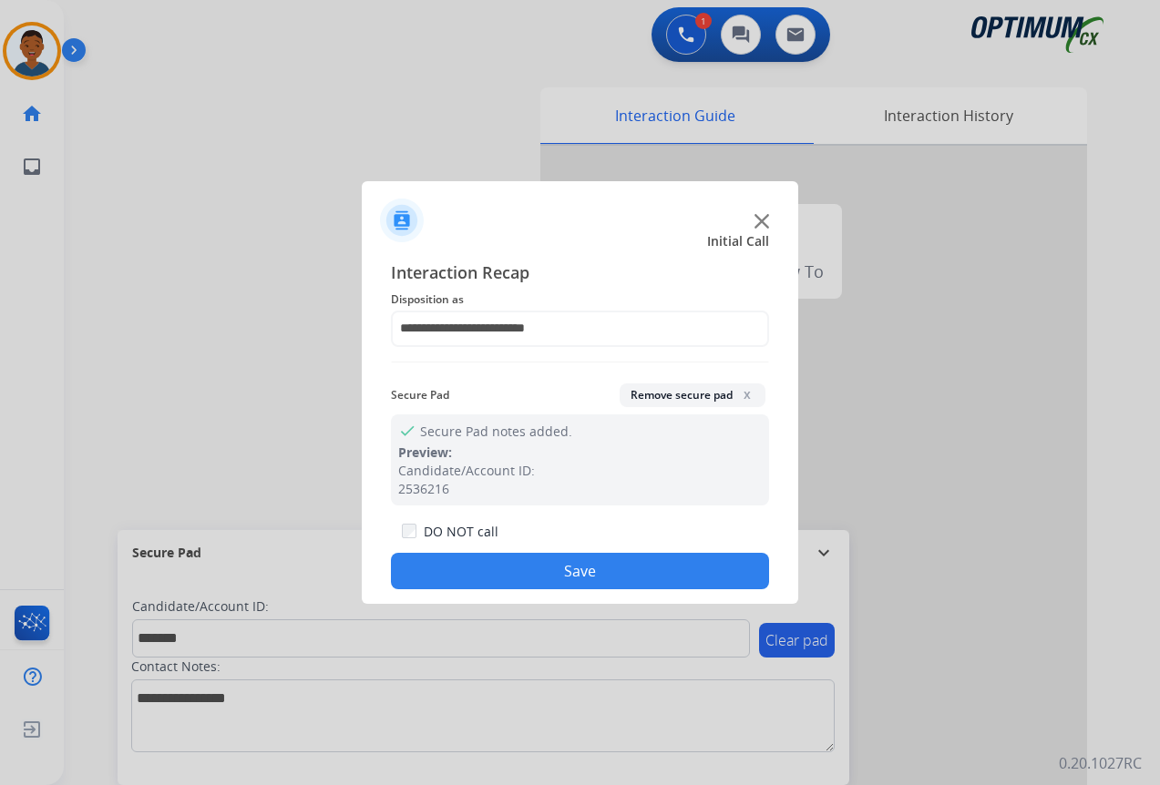
click at [598, 570] on button "Save" at bounding box center [580, 571] width 378 height 36
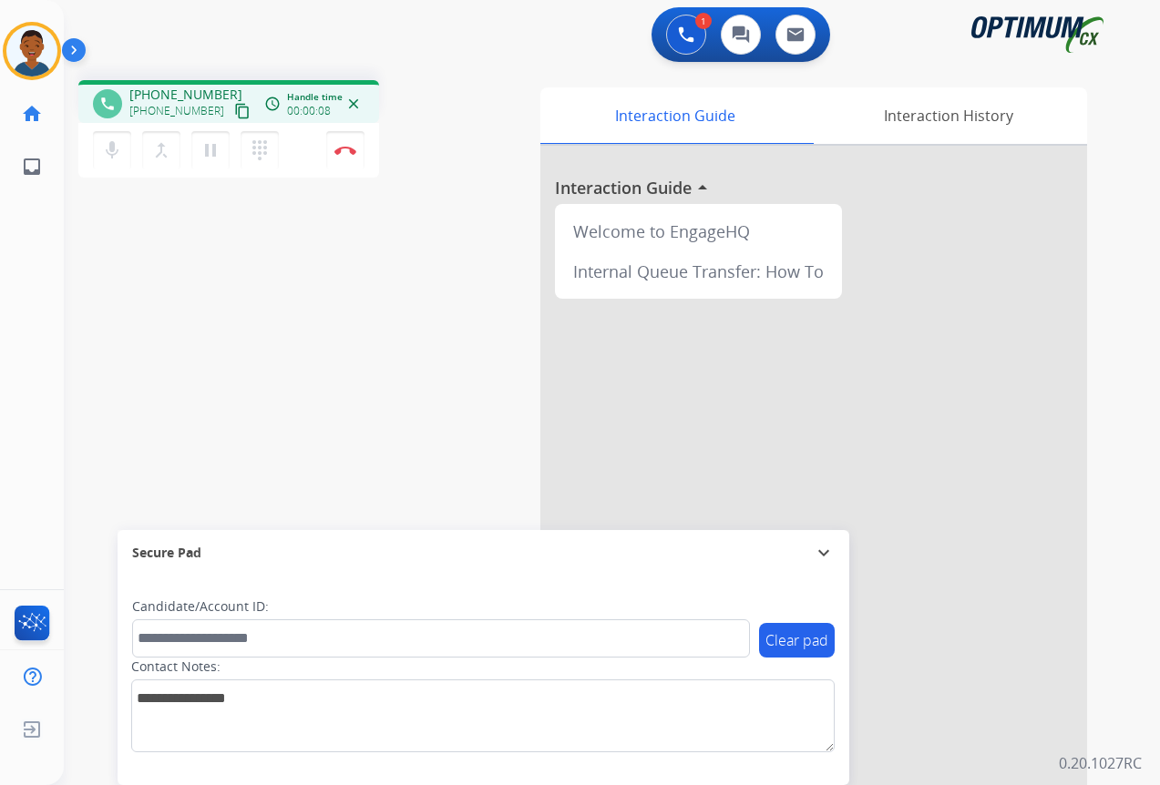
click at [234, 113] on mat-icon "content_copy" at bounding box center [242, 111] width 16 height 16
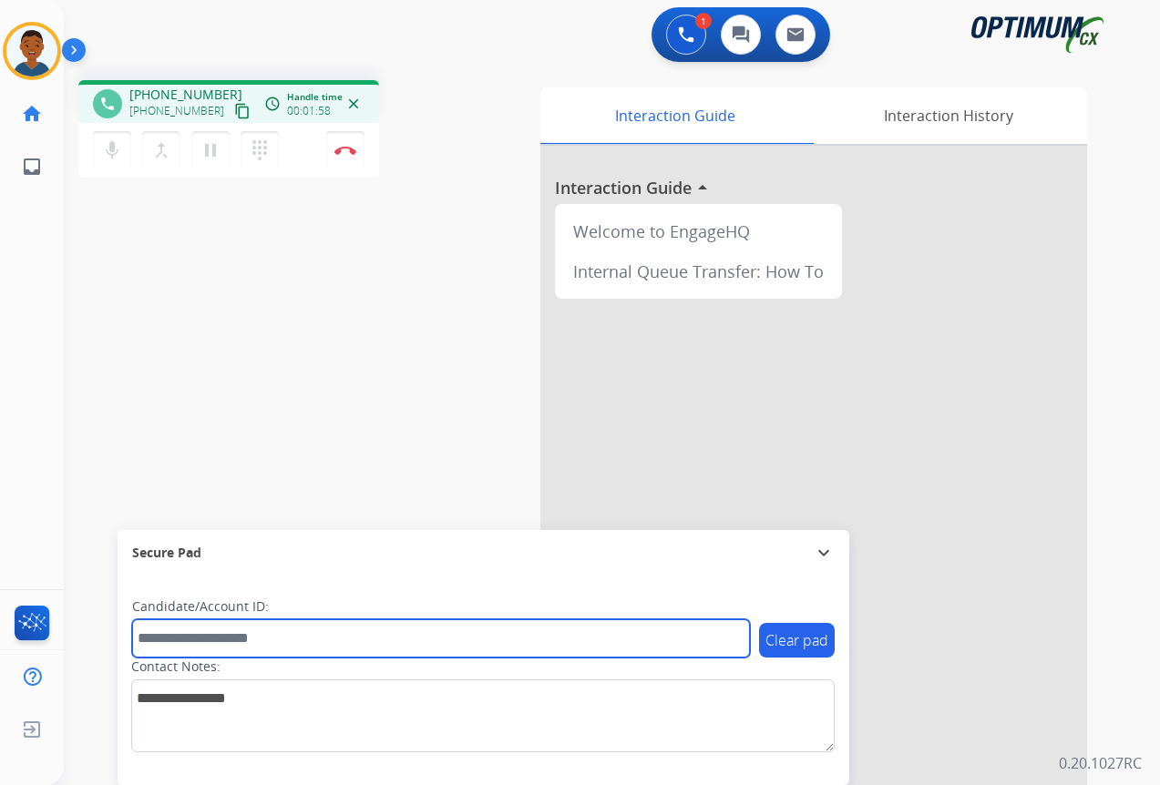
click at [170, 638] on input "text" at bounding box center [441, 638] width 618 height 38
paste input "*******"
type input "*******"
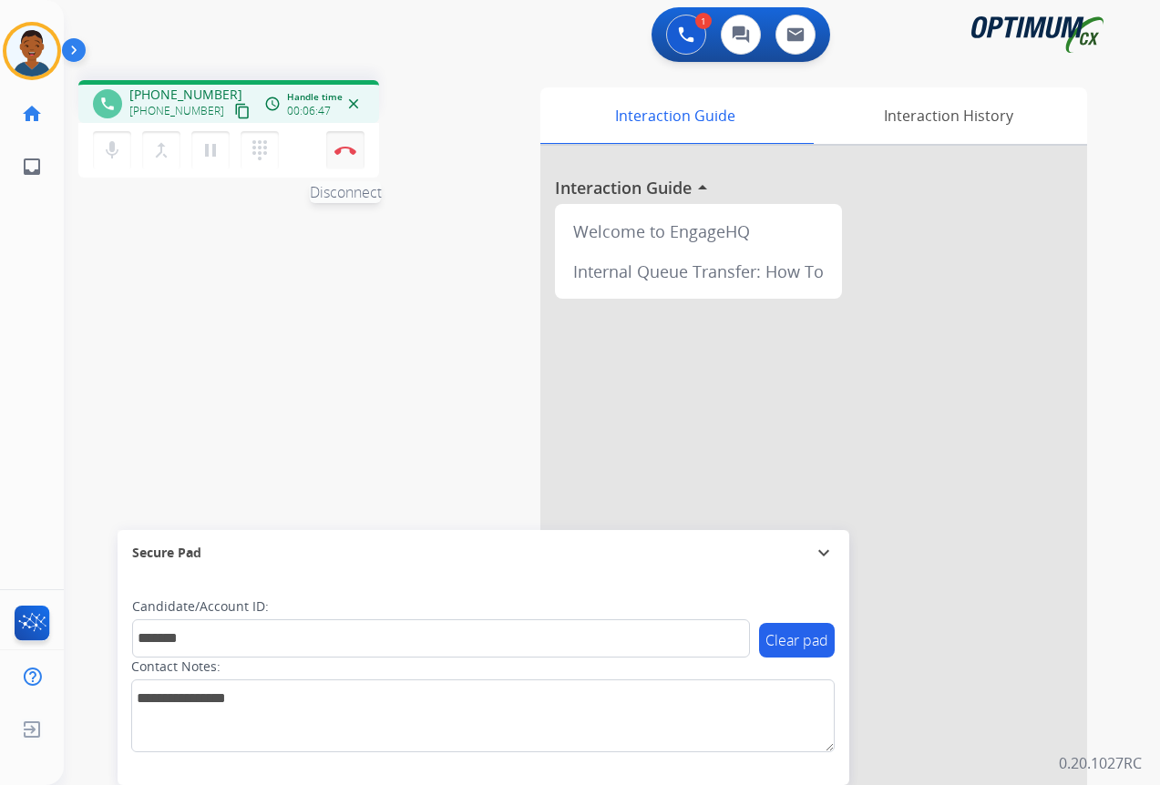
click at [345, 158] on button "Disconnect" at bounding box center [345, 150] width 38 height 38
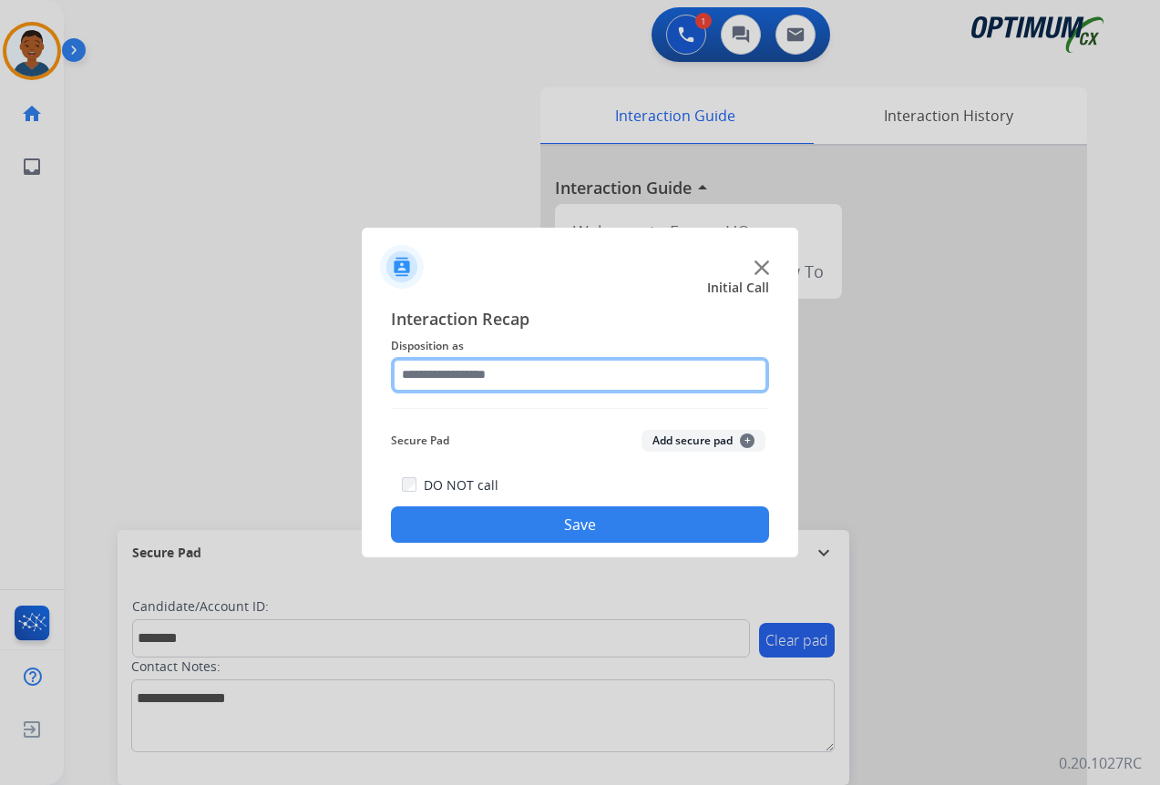
click at [444, 374] on input "text" at bounding box center [580, 375] width 378 height 36
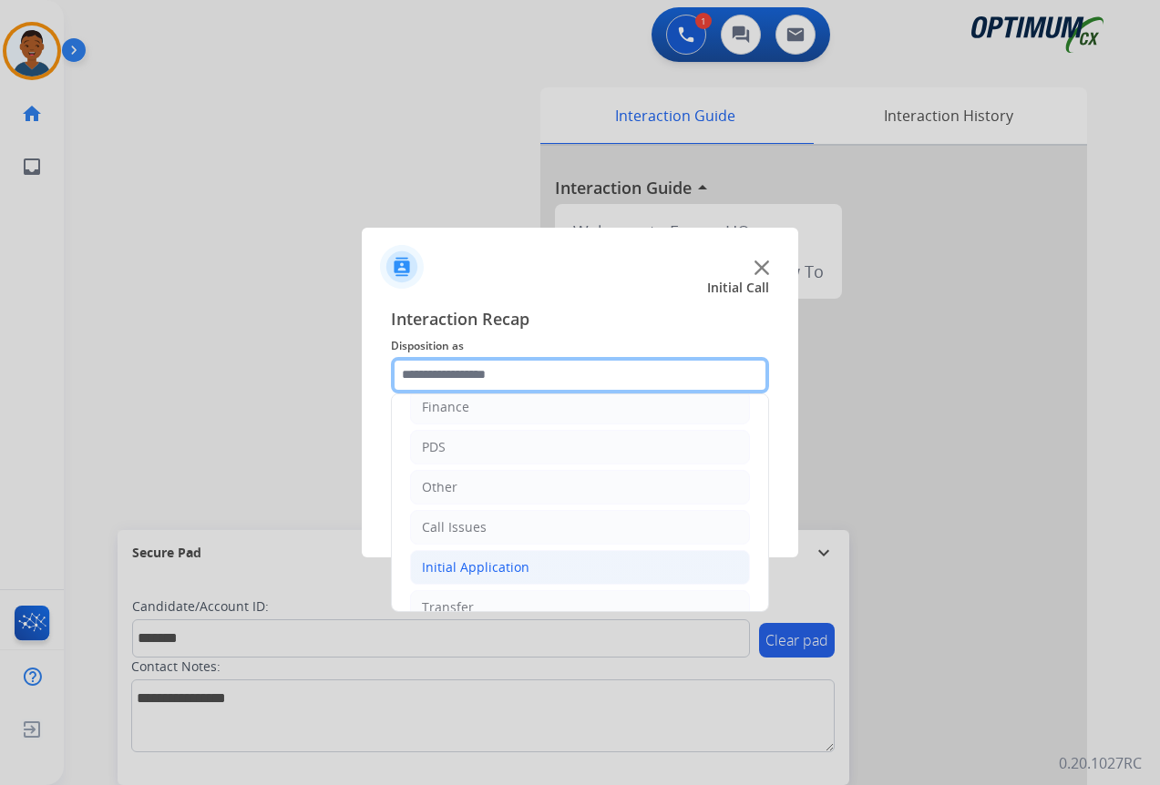
scroll to position [124, 0]
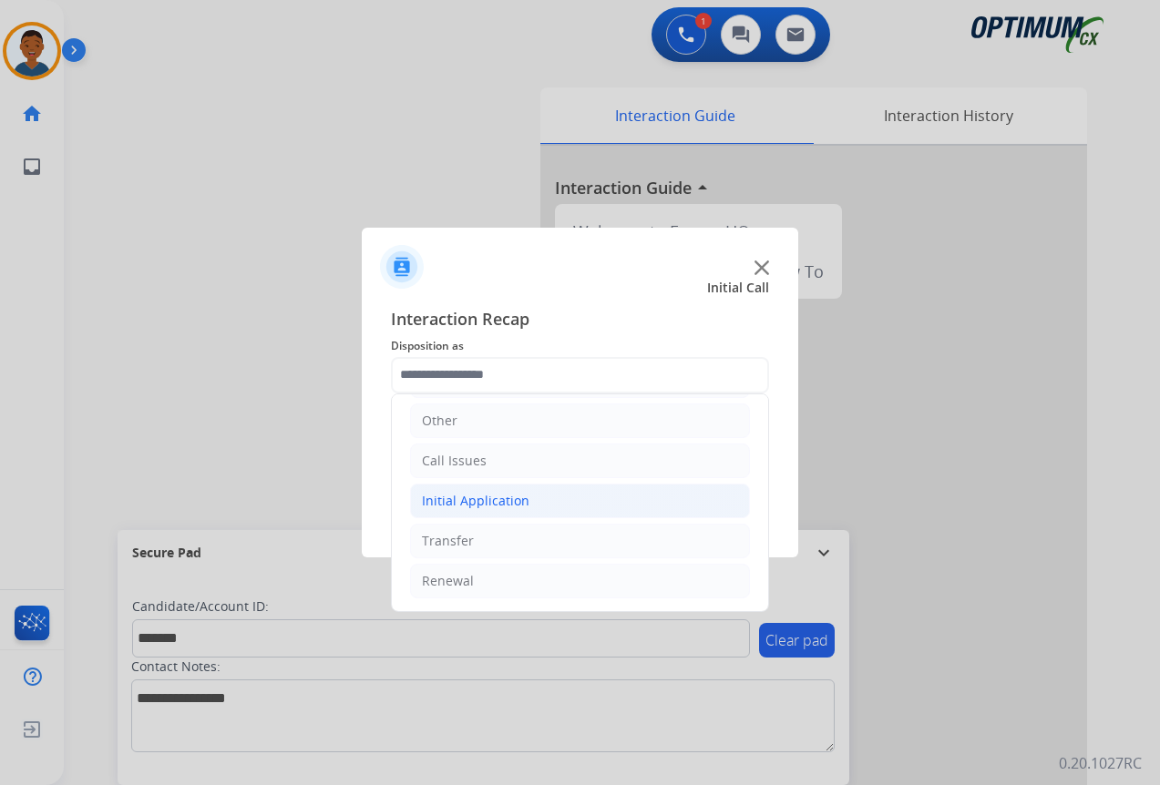
click at [436, 499] on div "Initial Application" at bounding box center [475, 501] width 107 height 18
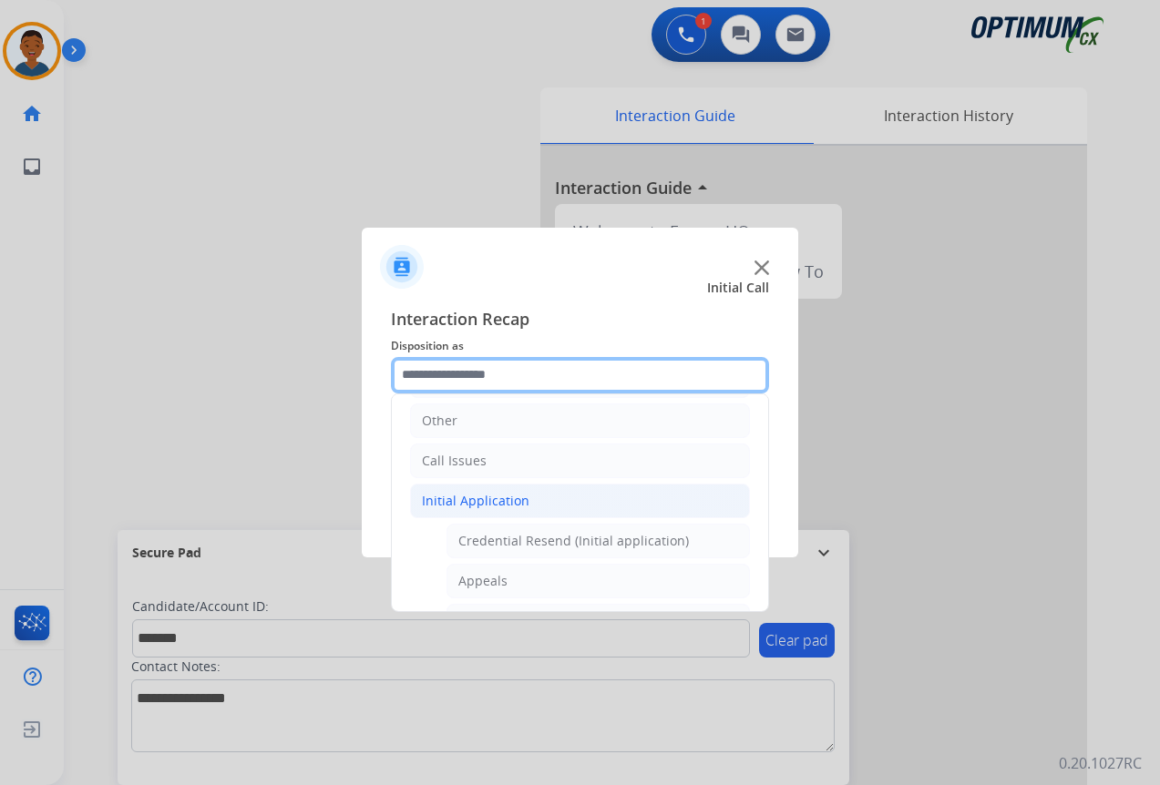
scroll to position [306, 0]
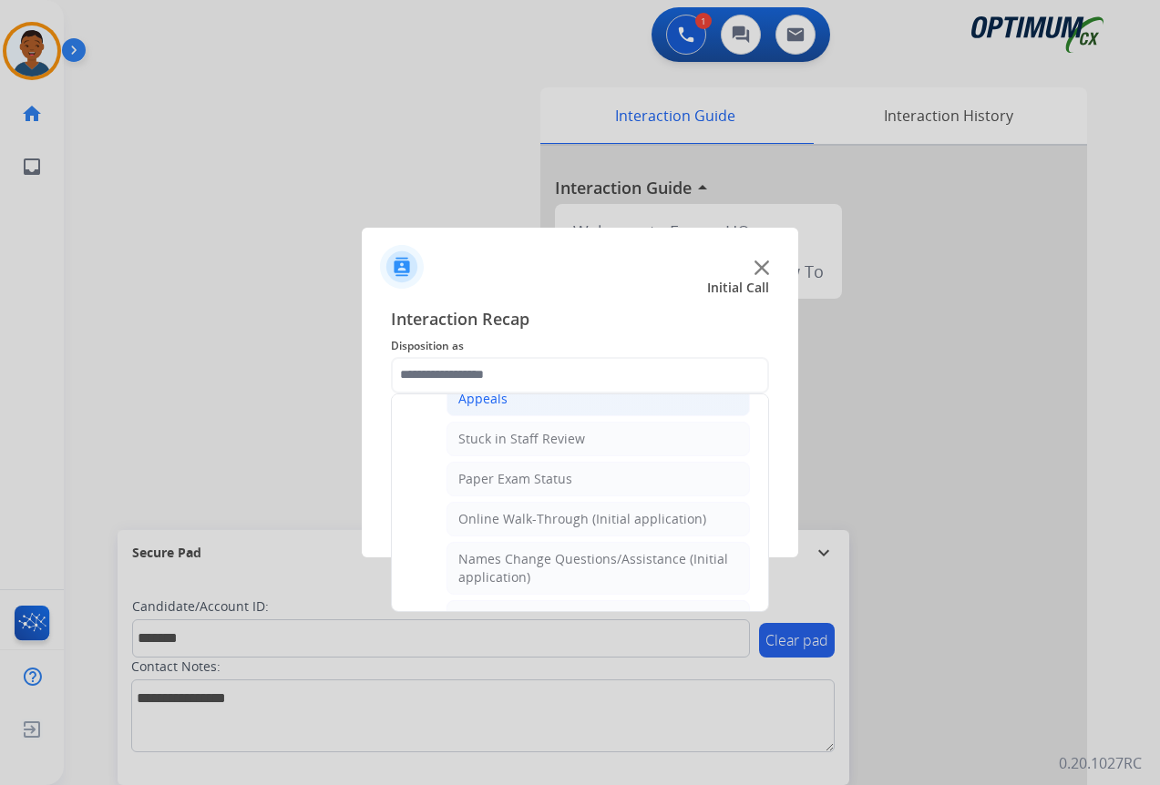
click at [485, 403] on div "Appeals" at bounding box center [482, 399] width 49 height 18
type input "*******"
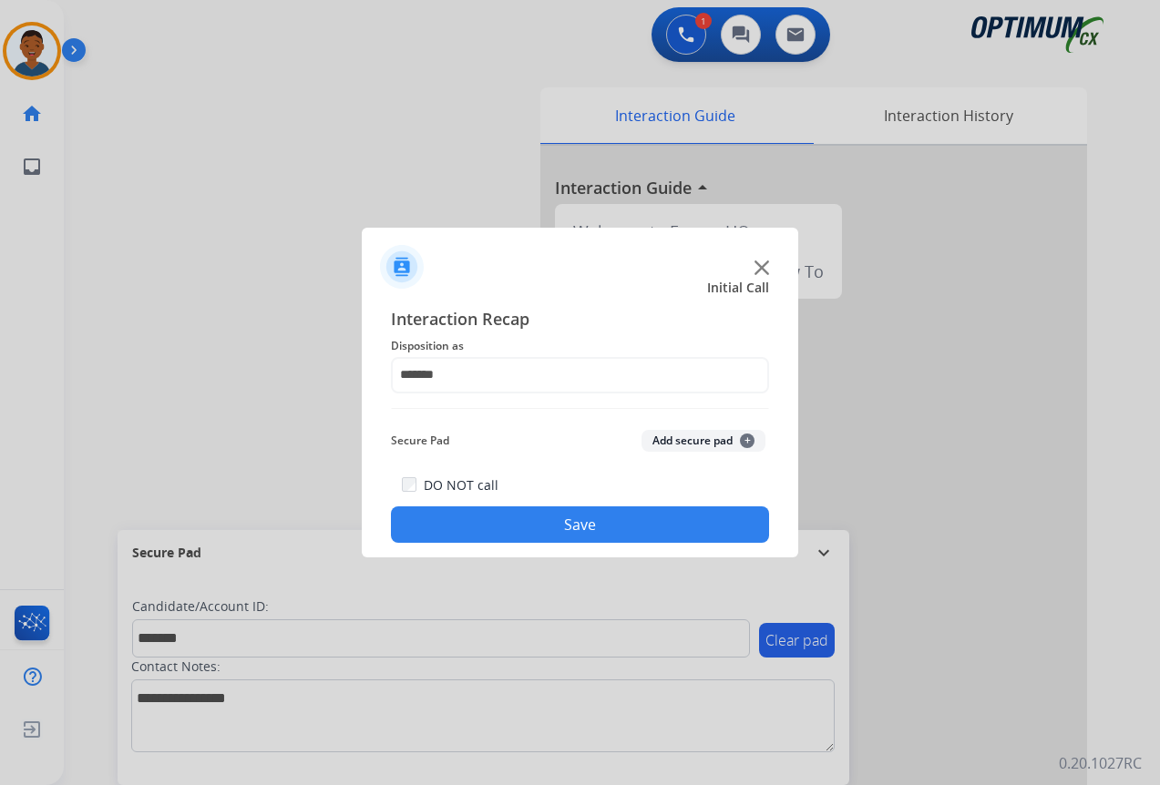
click at [683, 442] on button "Add secure pad +" at bounding box center [703, 441] width 124 height 22
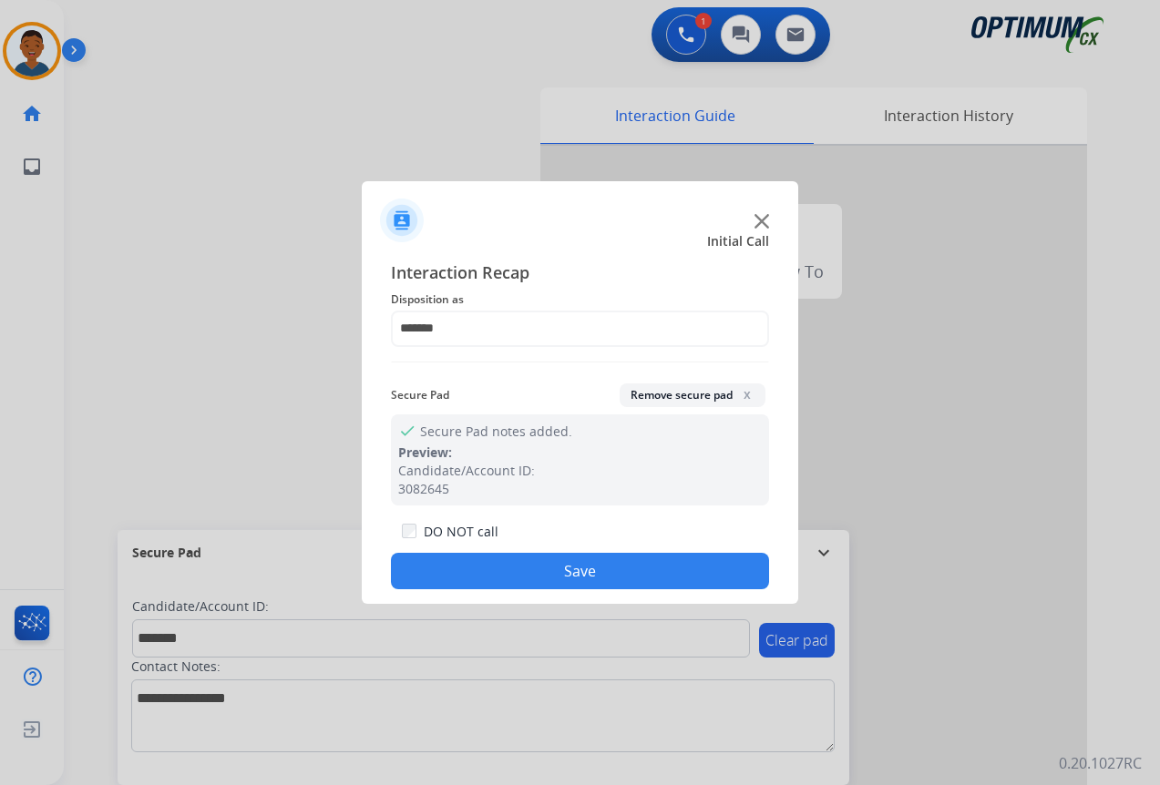
drag, startPoint x: 646, startPoint y: 571, endPoint x: 657, endPoint y: 569, distance: 11.1
click at [647, 571] on button "Save" at bounding box center [580, 571] width 378 height 36
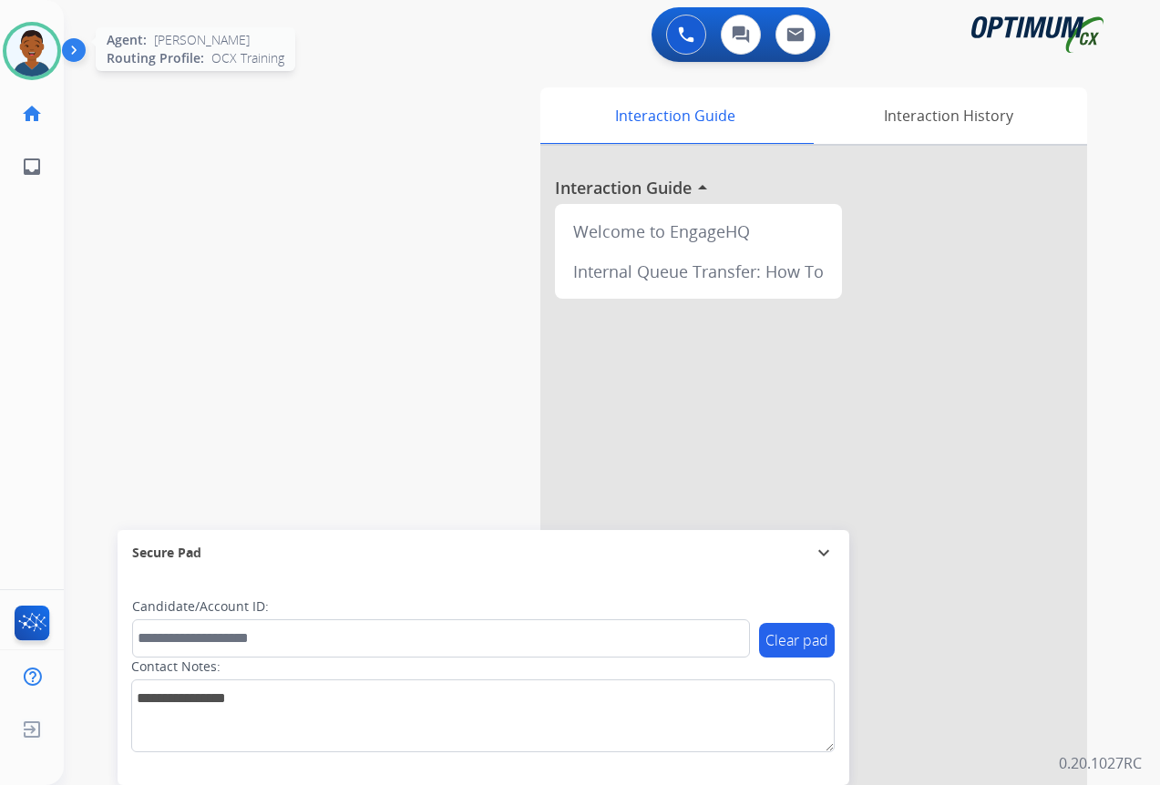
click at [11, 47] on img at bounding box center [31, 51] width 51 height 51
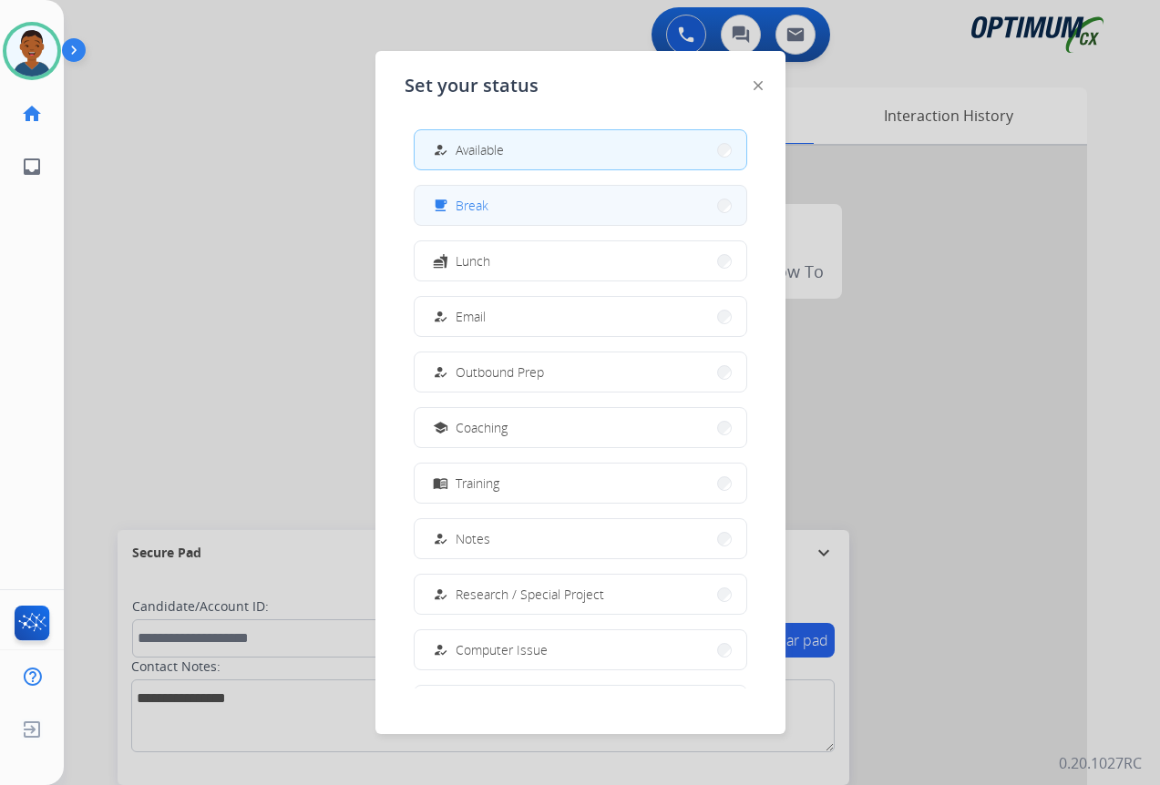
click at [496, 208] on button "free_breakfast Break" at bounding box center [580, 205] width 332 height 39
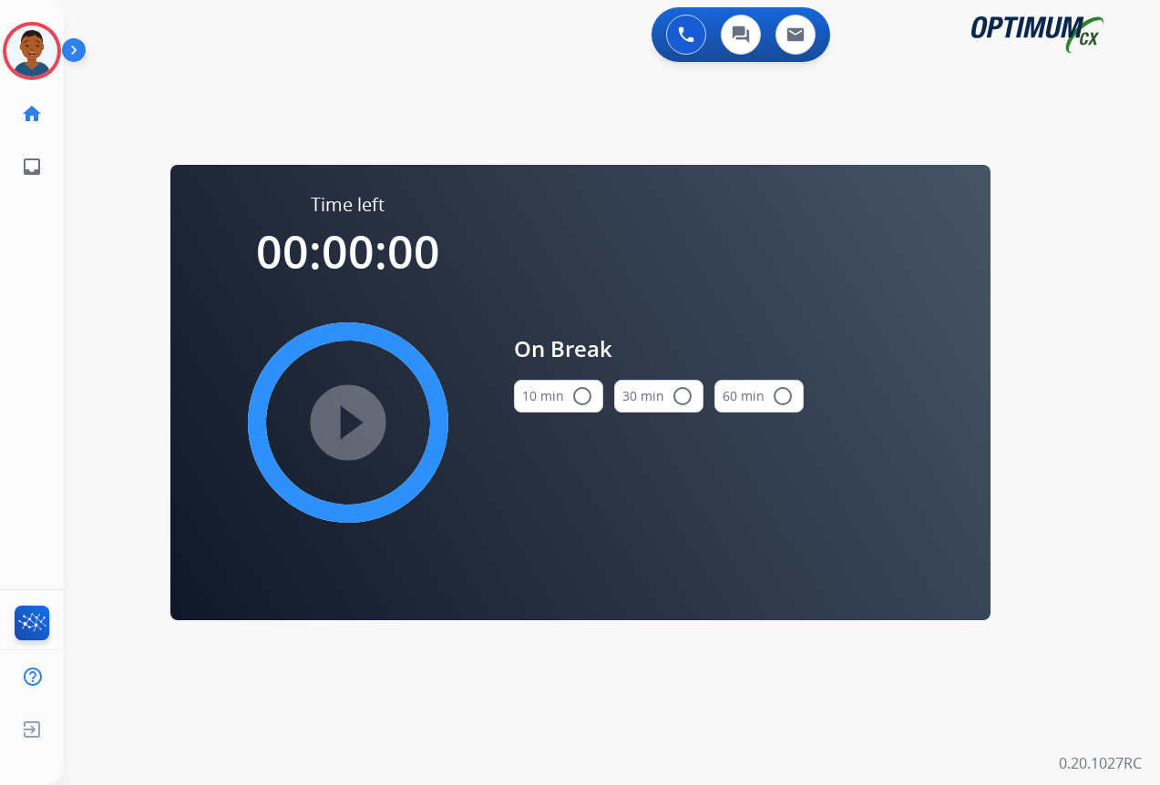
click at [582, 397] on mat-icon "radio_button_unchecked" at bounding box center [582, 396] width 22 height 22
click at [355, 423] on mat-icon "play_circle_filled" at bounding box center [348, 423] width 22 height 22
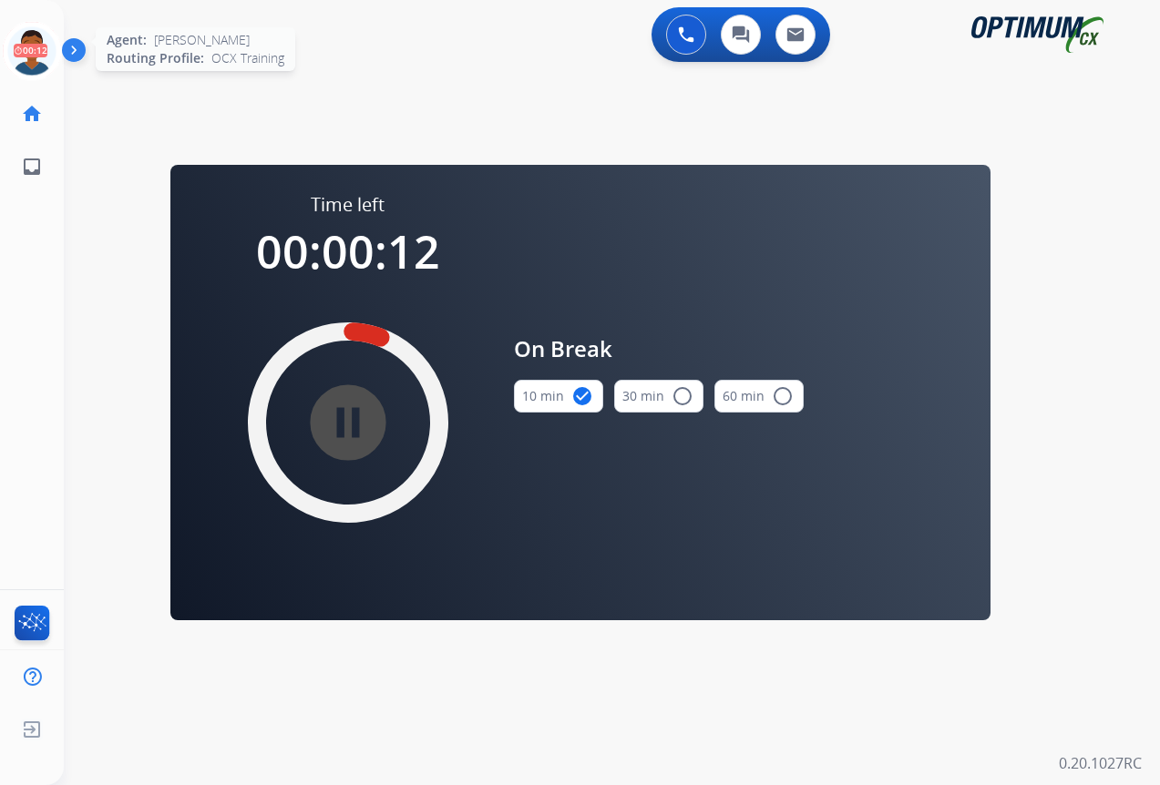
click at [36, 54] on icon at bounding box center [32, 51] width 59 height 59
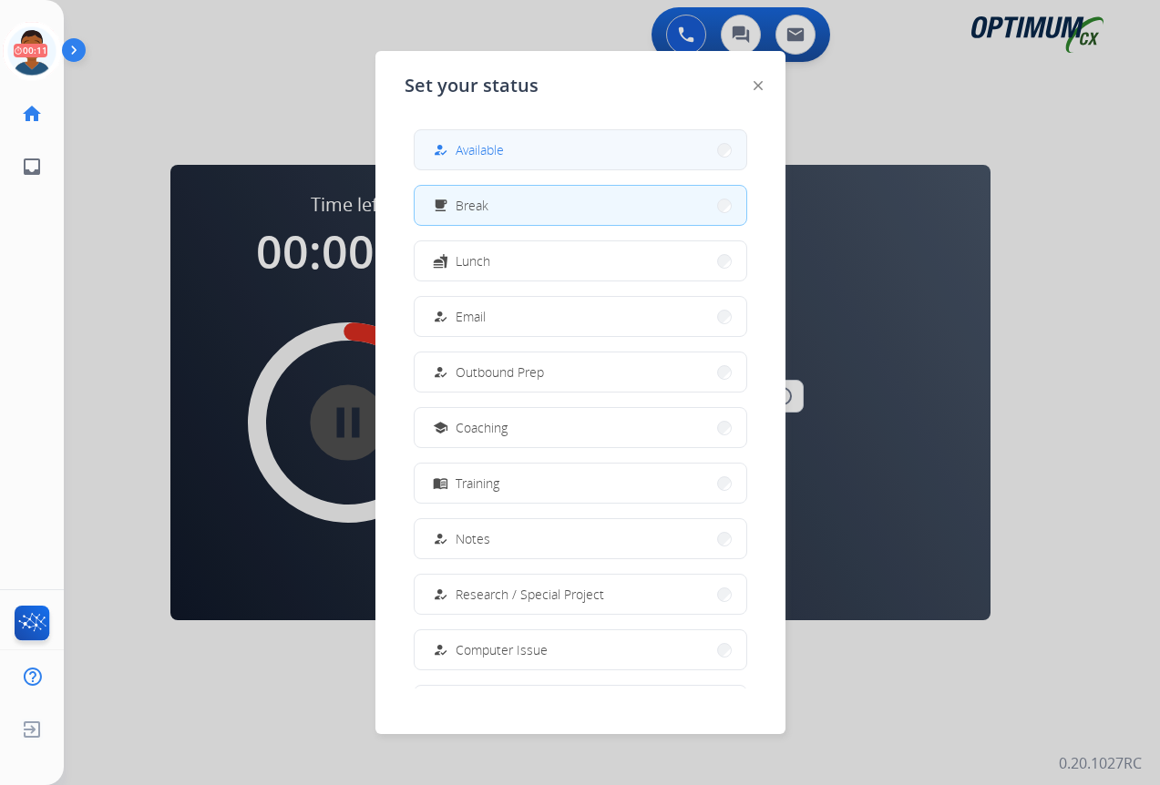
click at [523, 149] on button "how_to_reg Available" at bounding box center [580, 149] width 332 height 39
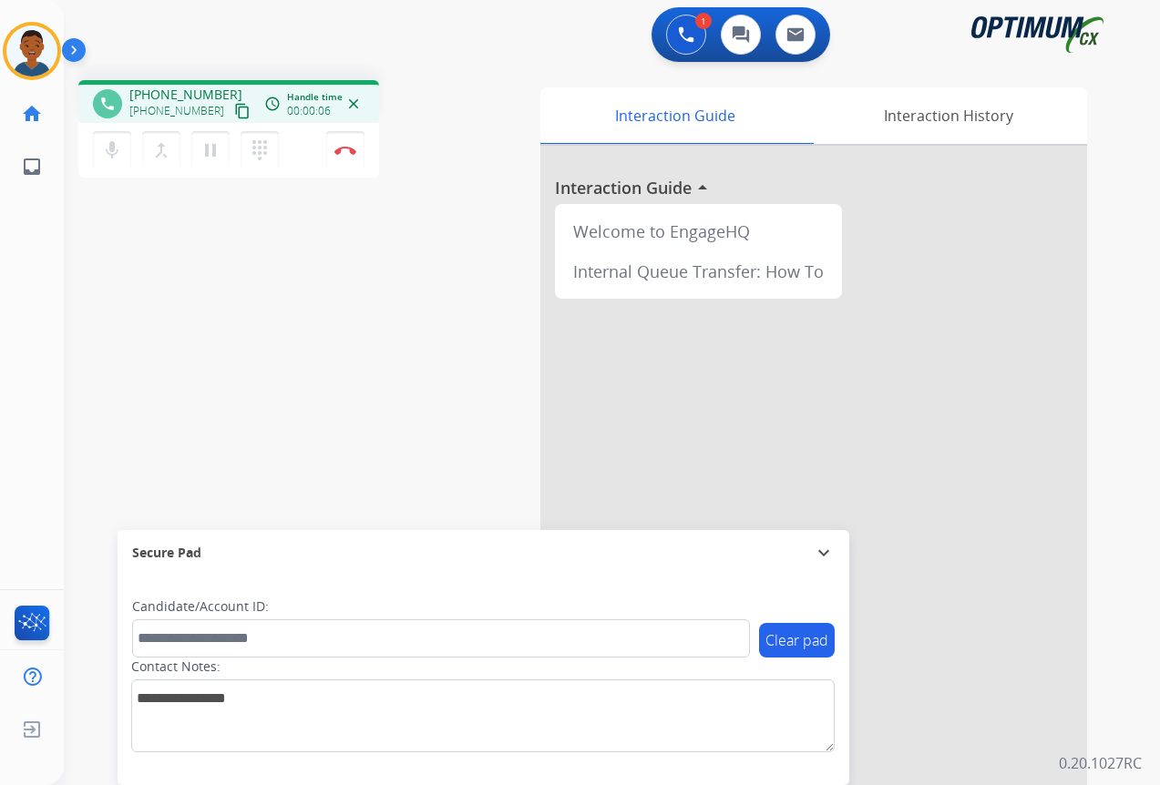
click at [234, 115] on mat-icon "content_copy" at bounding box center [242, 111] width 16 height 16
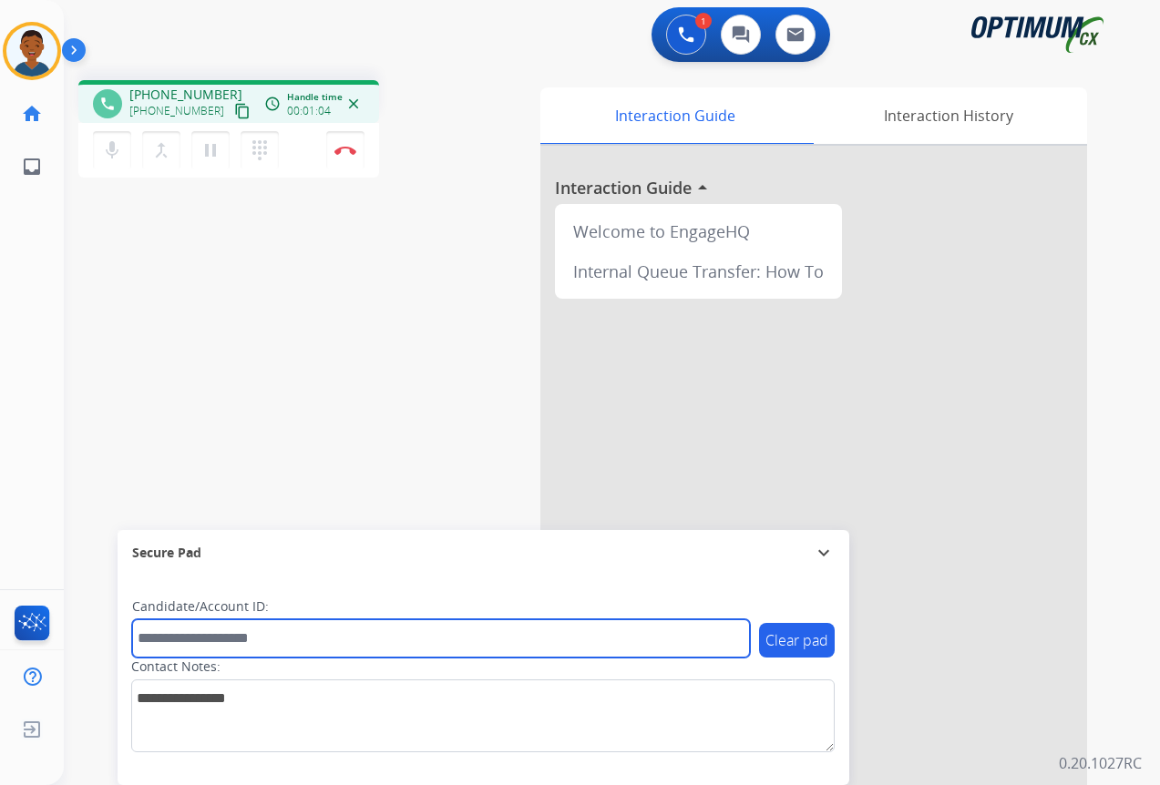
click at [156, 642] on input "text" at bounding box center [441, 638] width 618 height 38
paste input "*******"
type input "*******"
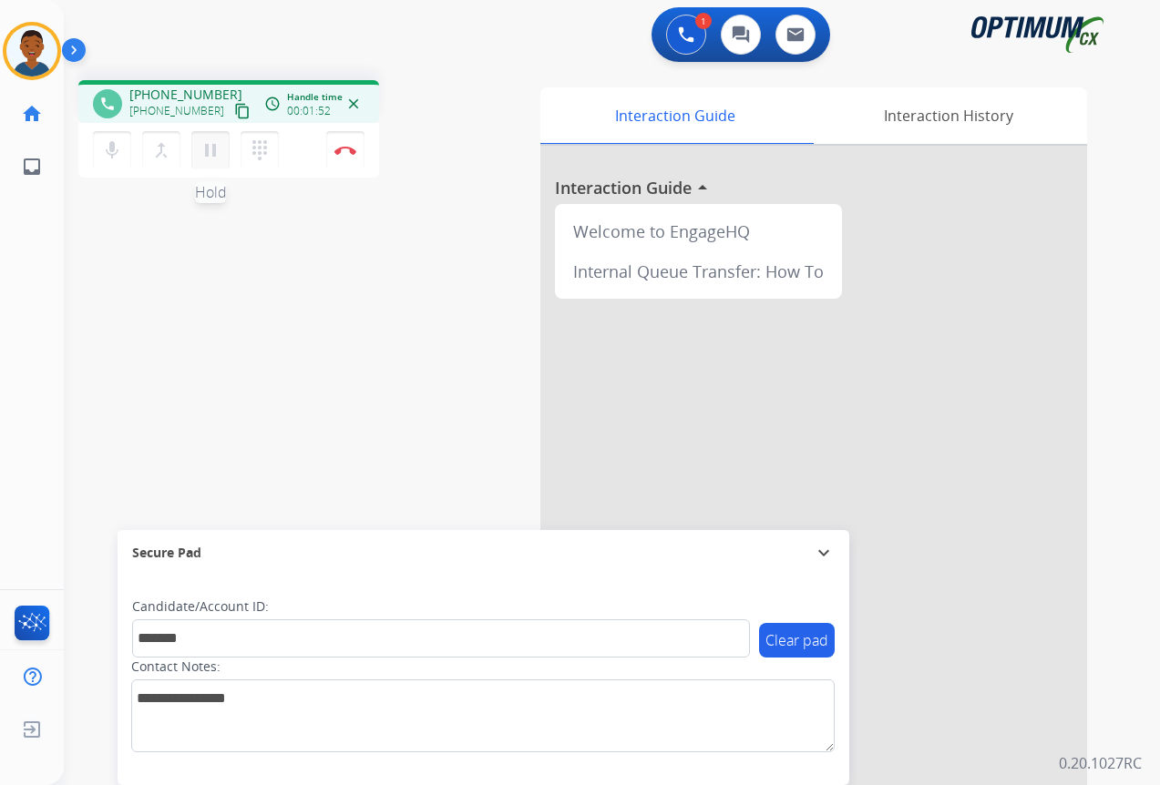
click at [210, 156] on mat-icon "pause" at bounding box center [211, 150] width 22 height 22
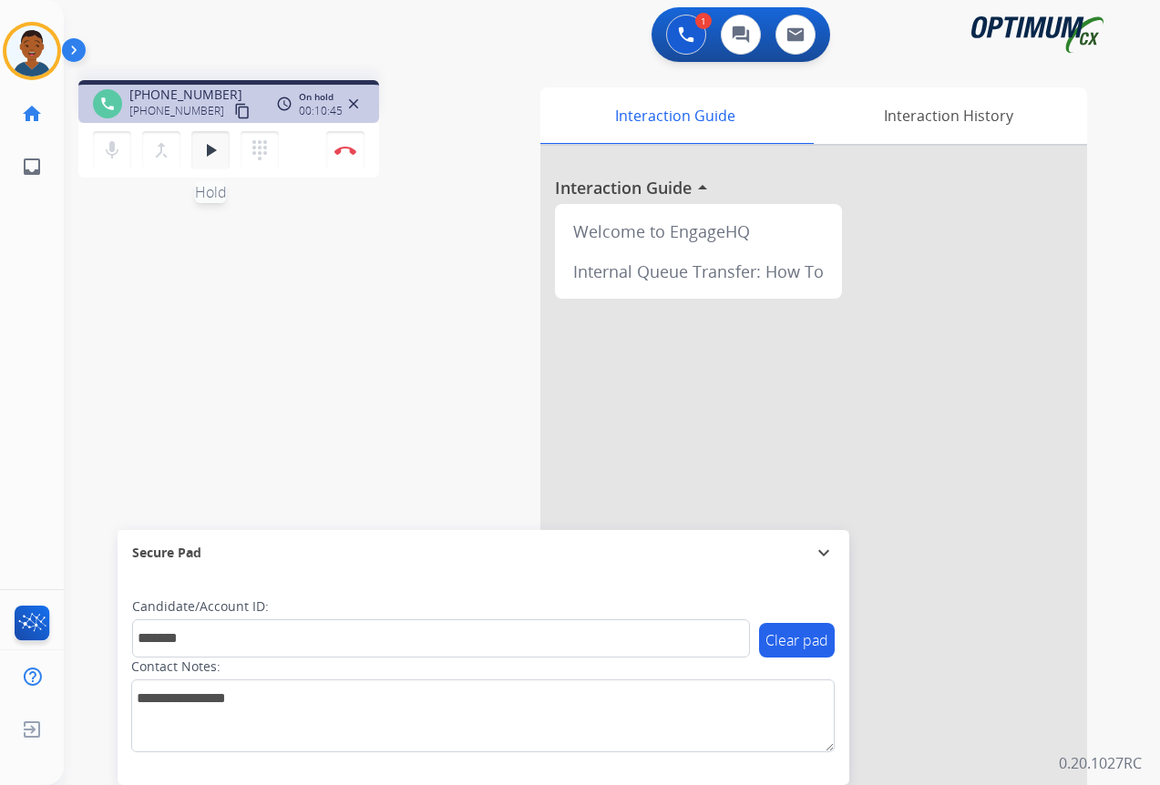
click at [210, 148] on mat-icon "play_arrow" at bounding box center [211, 150] width 22 height 22
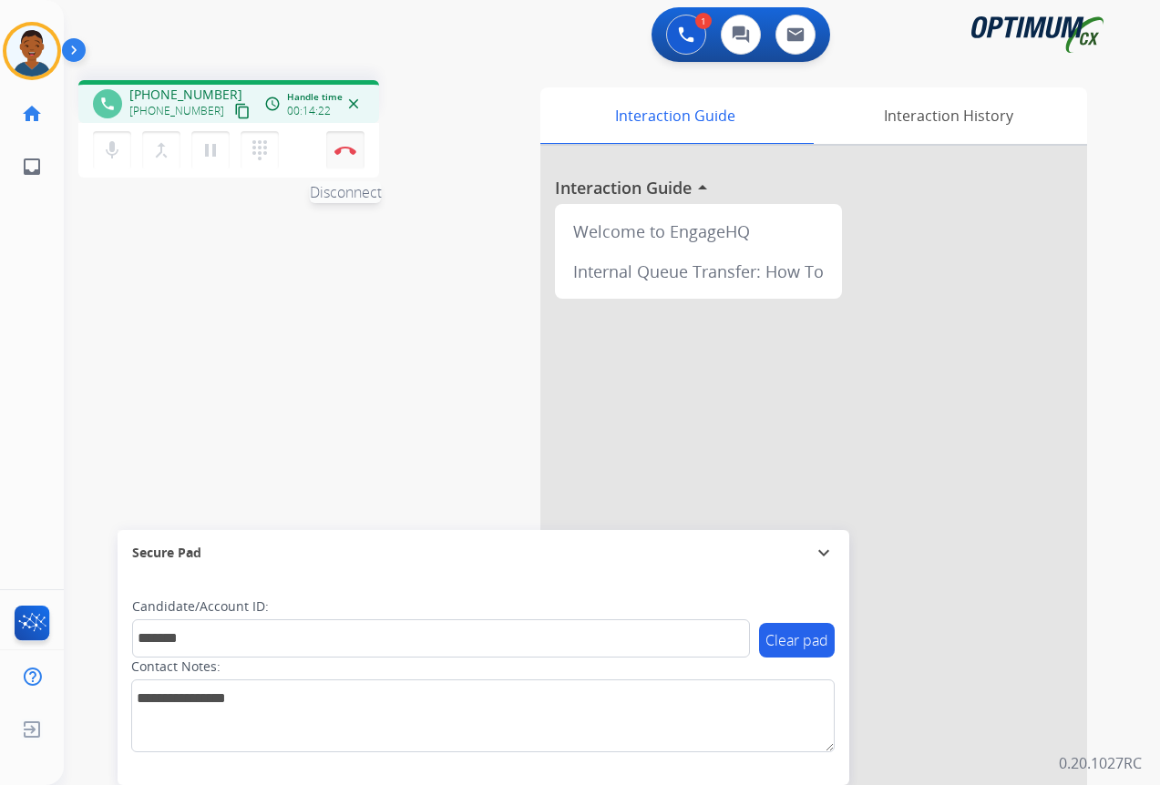
click at [346, 156] on button "Disconnect" at bounding box center [345, 150] width 38 height 38
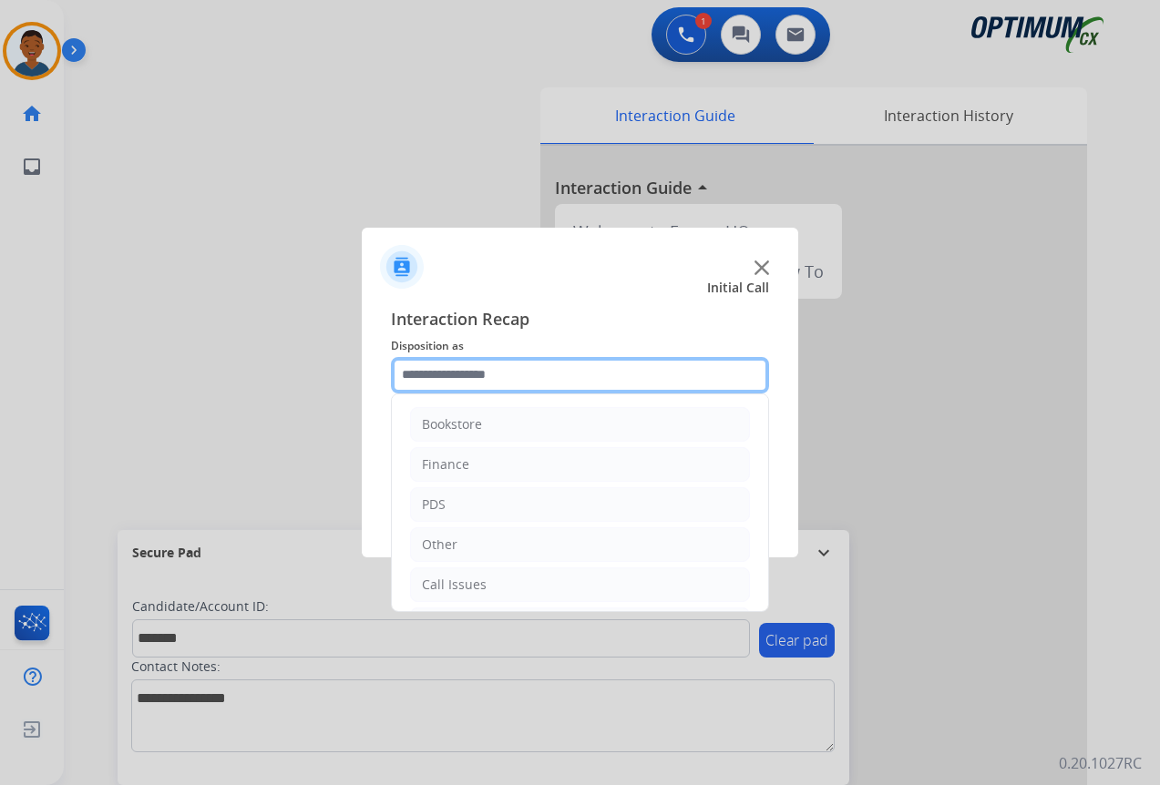
click at [425, 375] on input "text" at bounding box center [580, 375] width 378 height 36
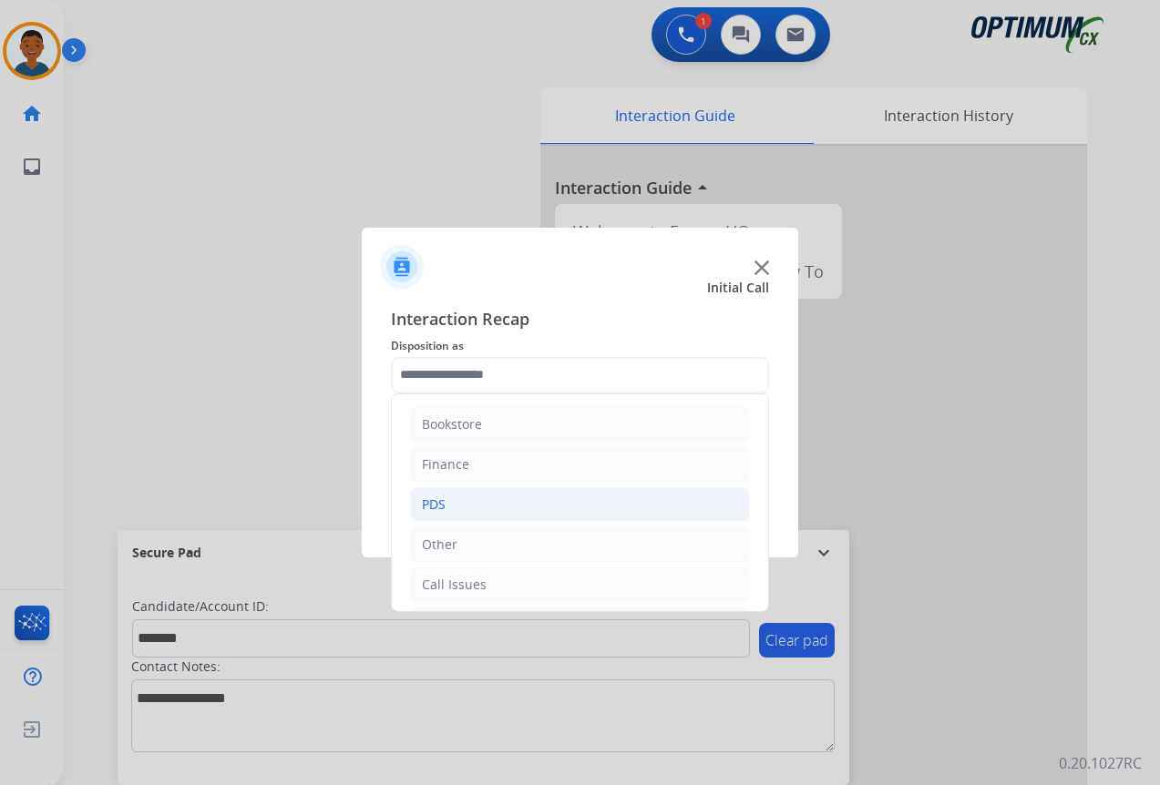
click at [435, 506] on div "PDS" at bounding box center [434, 505] width 24 height 18
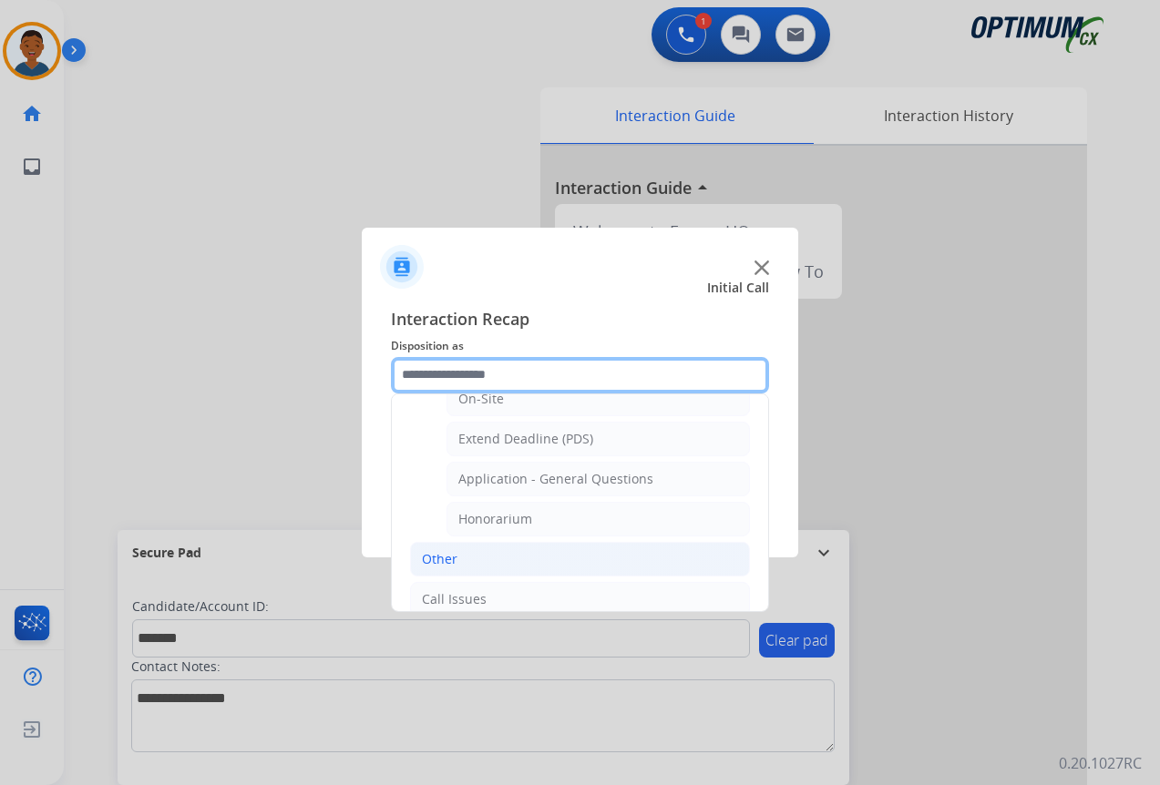
scroll to position [547, 0]
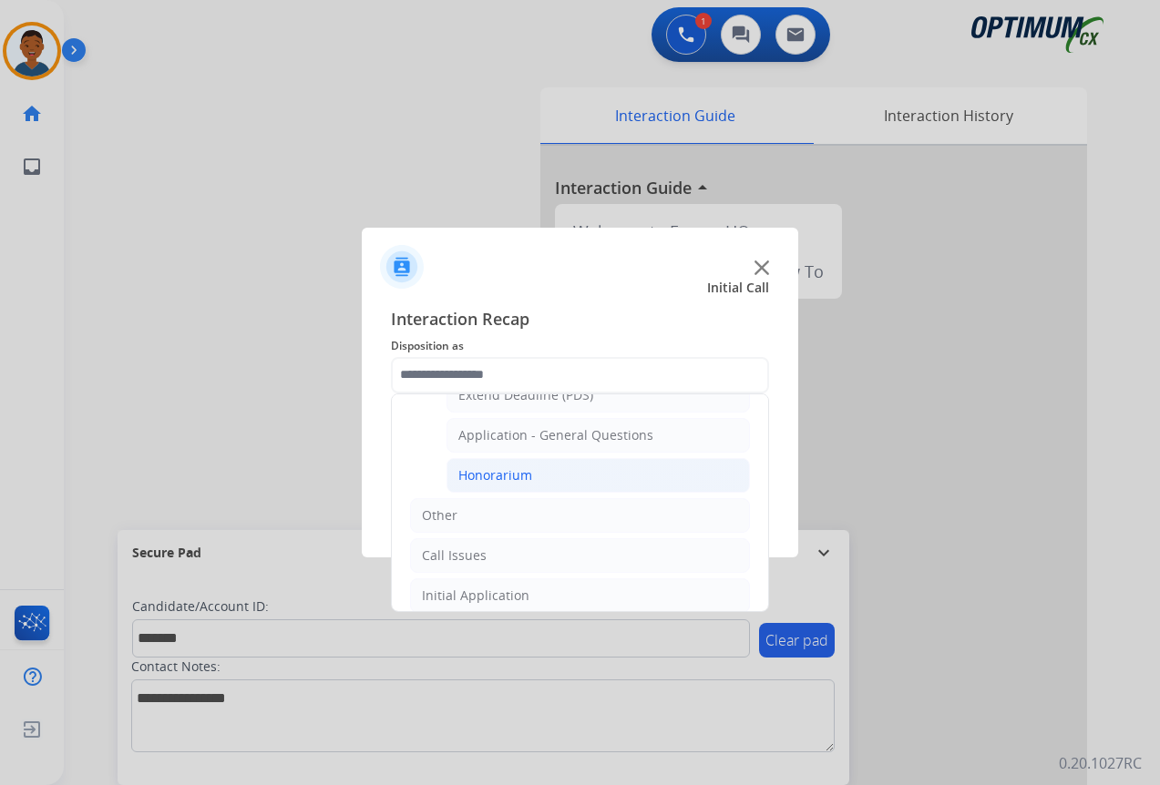
click at [484, 468] on div "Honorarium" at bounding box center [495, 475] width 74 height 18
type input "**********"
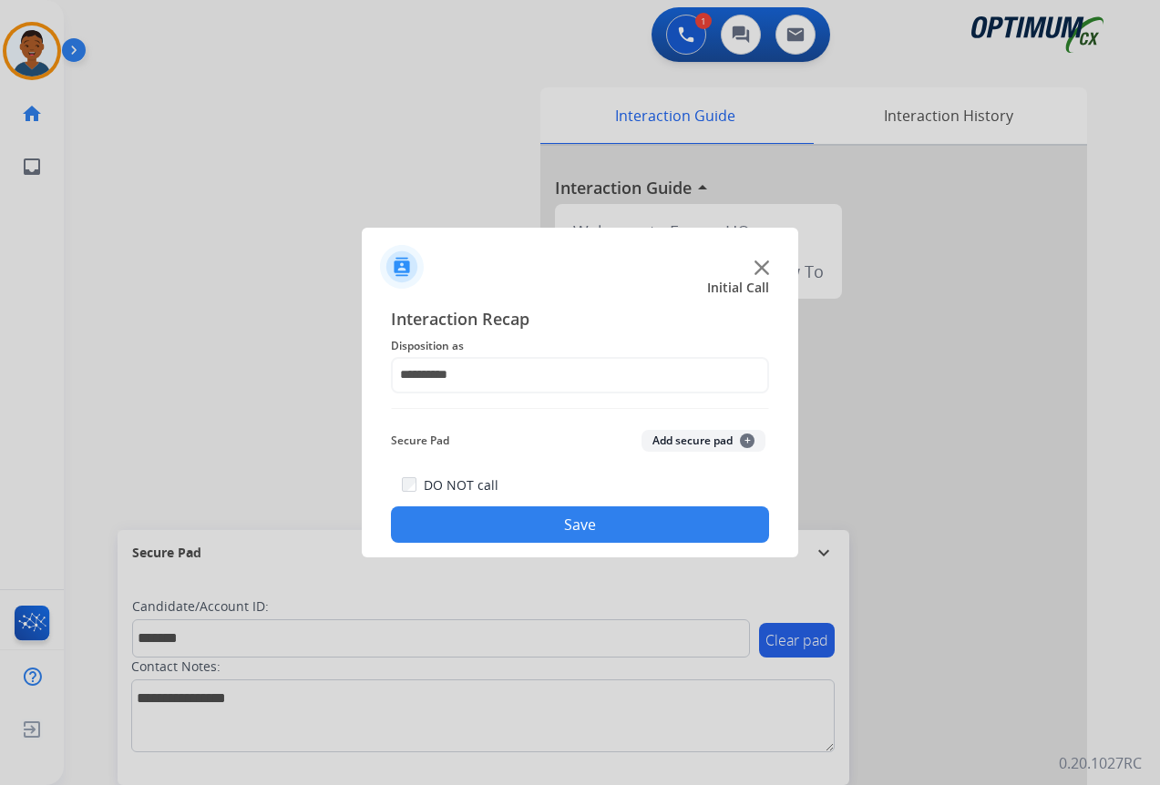
click at [675, 435] on button "Add secure pad +" at bounding box center [703, 441] width 124 height 22
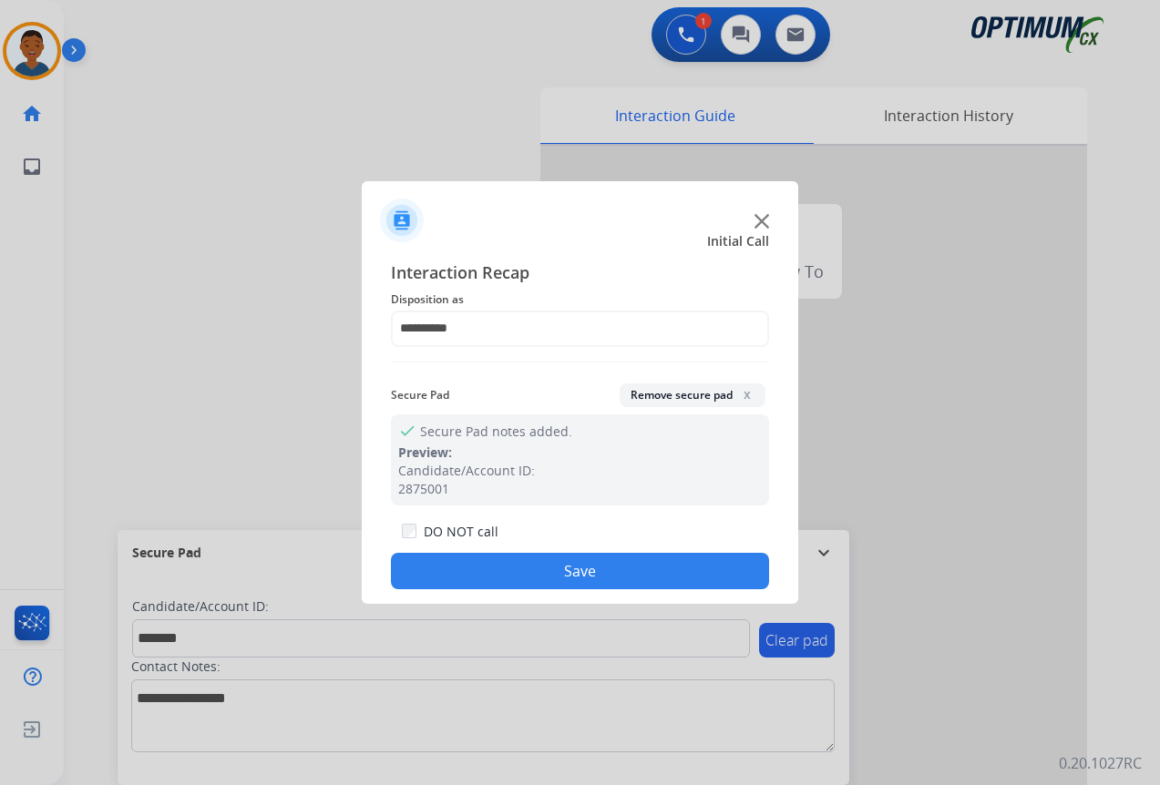
click at [640, 561] on button "Save" at bounding box center [580, 571] width 378 height 36
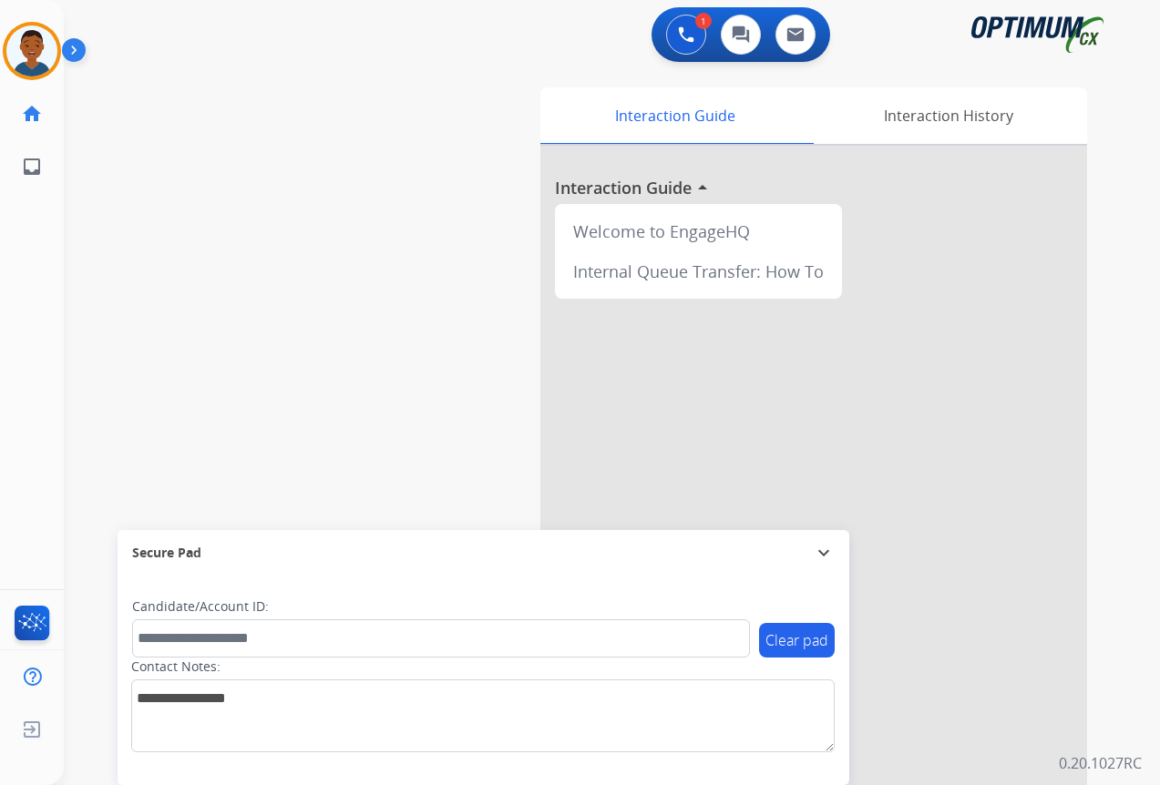
click at [397, 395] on div "swap_horiz Break voice bridge close_fullscreen Connect 3-Way Call merge_type Se…" at bounding box center [590, 446] width 1052 height 760
click at [69, 53] on img at bounding box center [77, 53] width 31 height 35
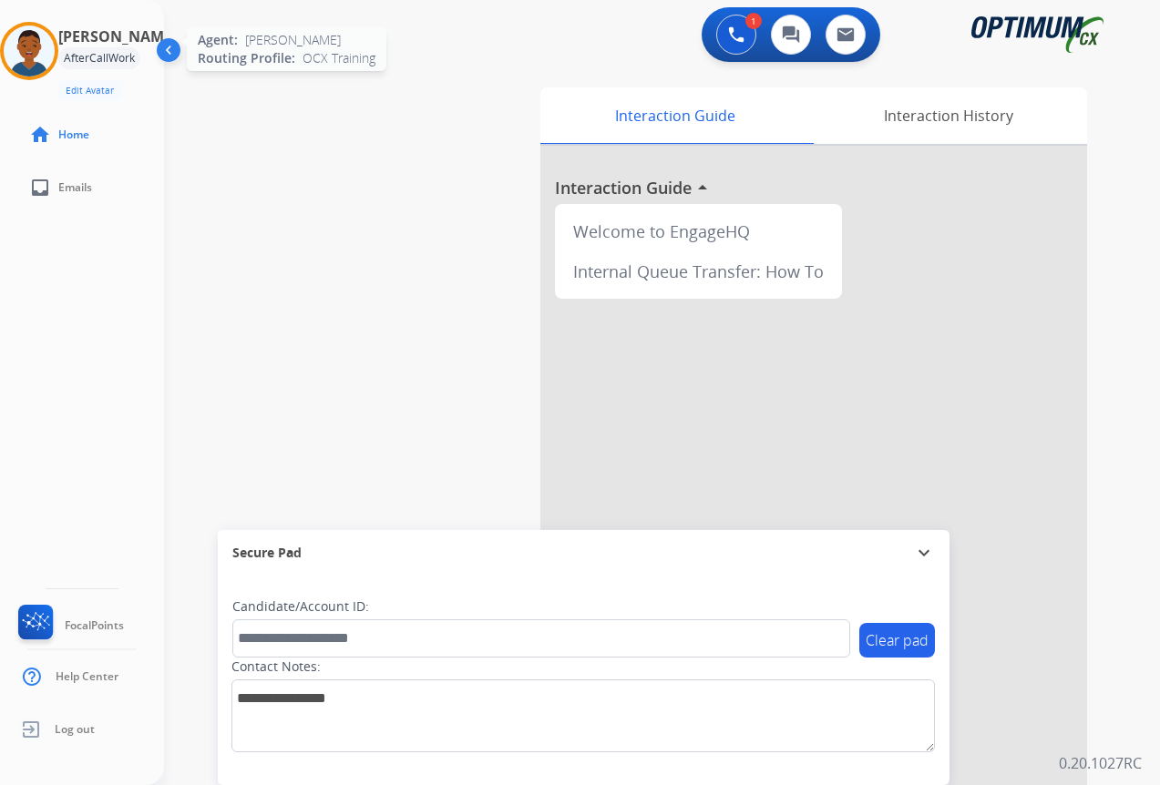
click at [34, 58] on img at bounding box center [29, 51] width 51 height 51
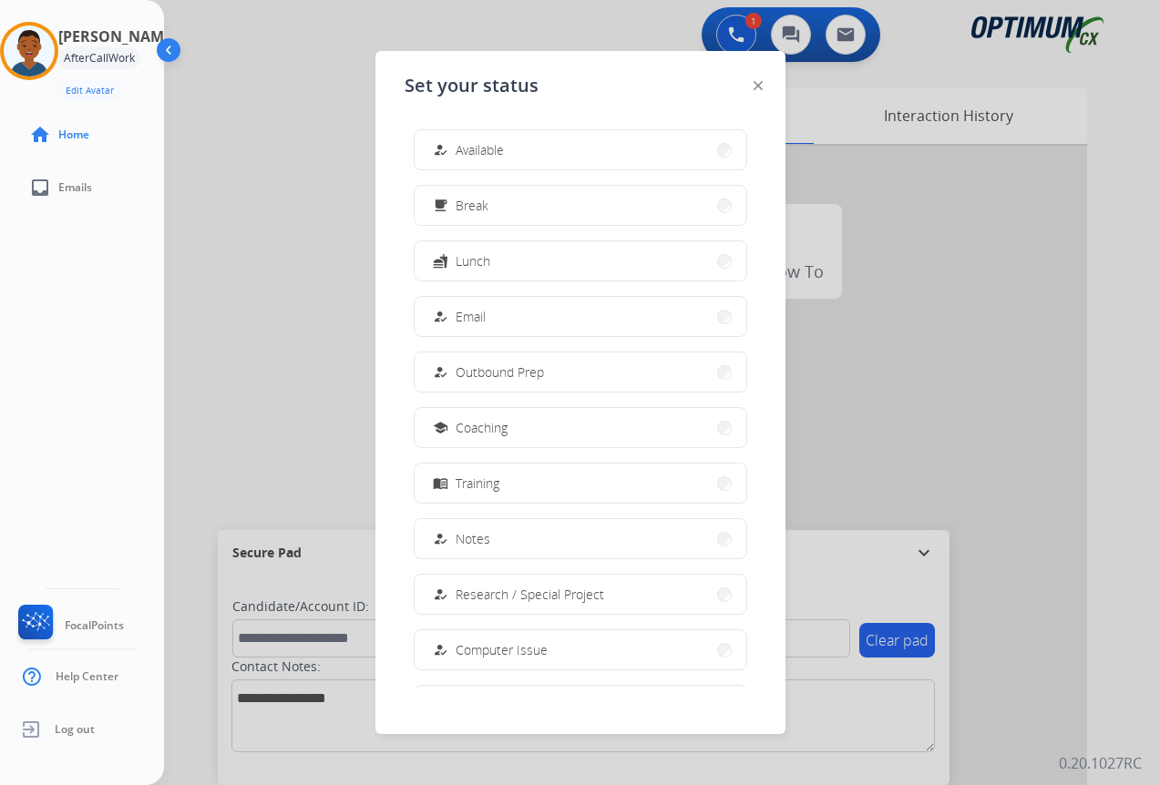
click at [513, 157] on button "how_to_reg Available" at bounding box center [580, 149] width 332 height 39
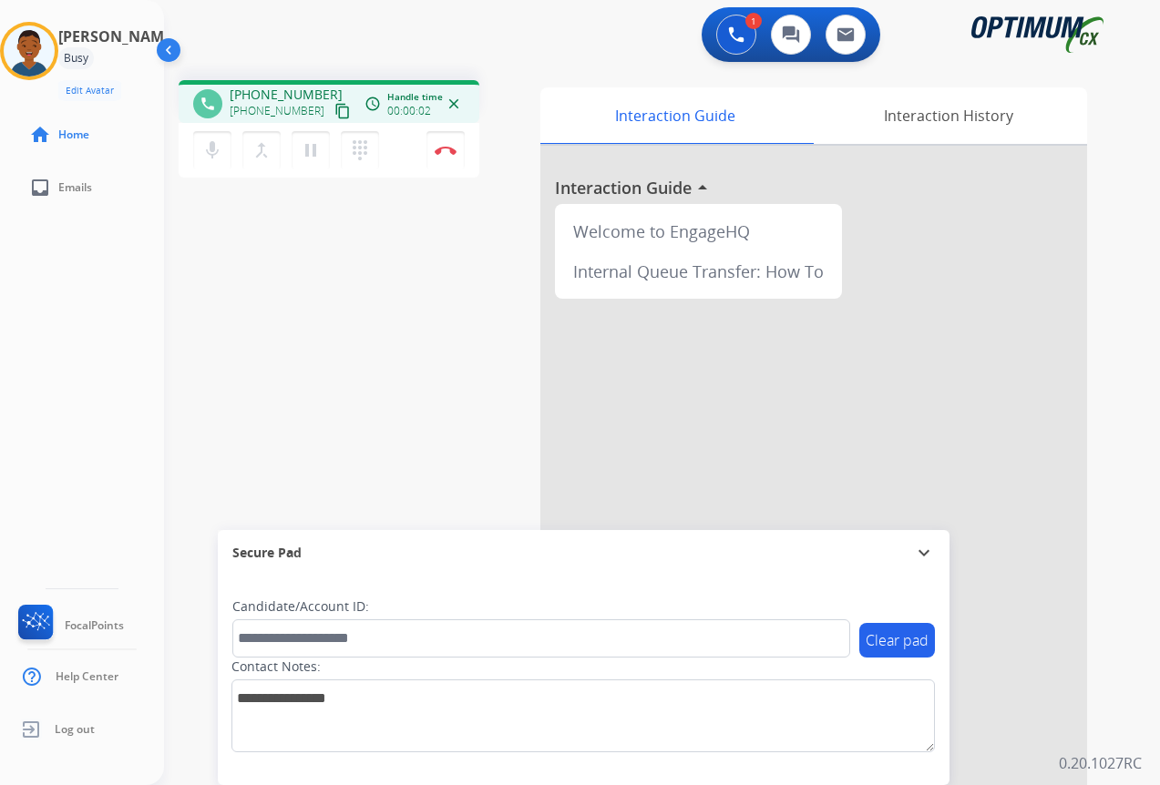
click at [334, 112] on mat-icon "content_copy" at bounding box center [342, 111] width 16 height 16
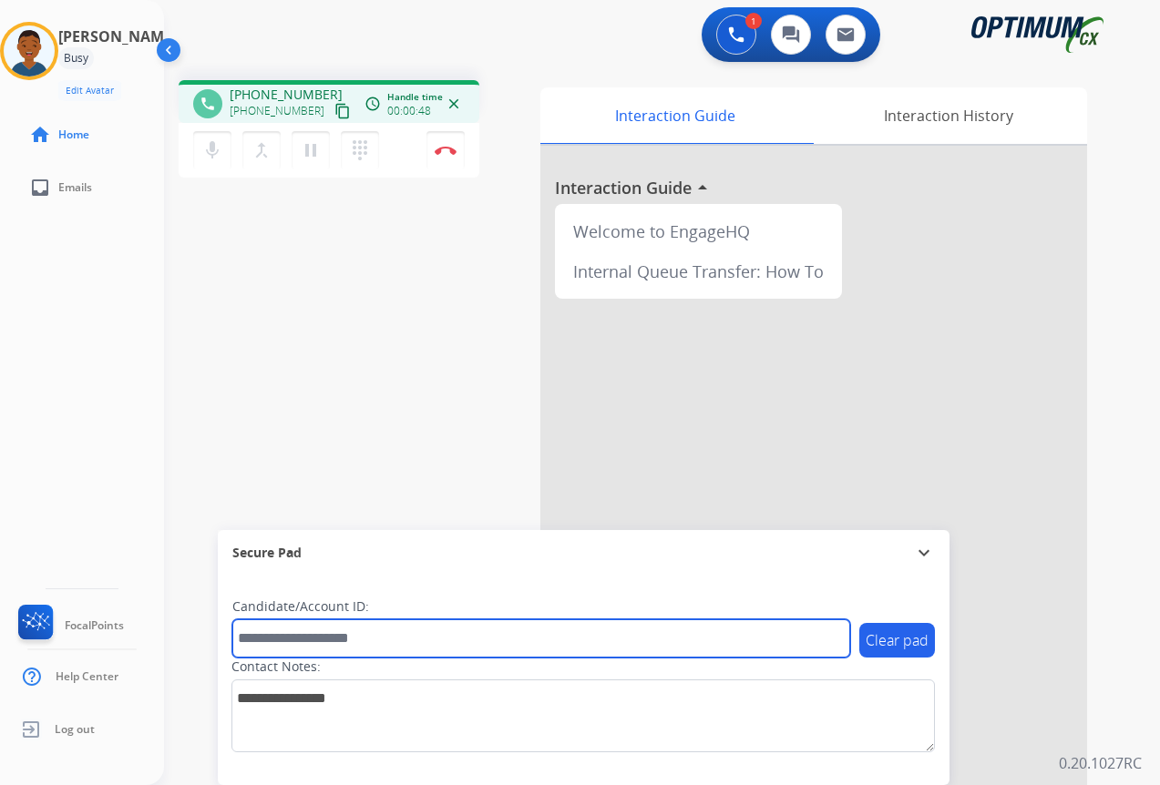
click at [257, 640] on input "text" at bounding box center [541, 638] width 618 height 38
paste input "*******"
type input "*******"
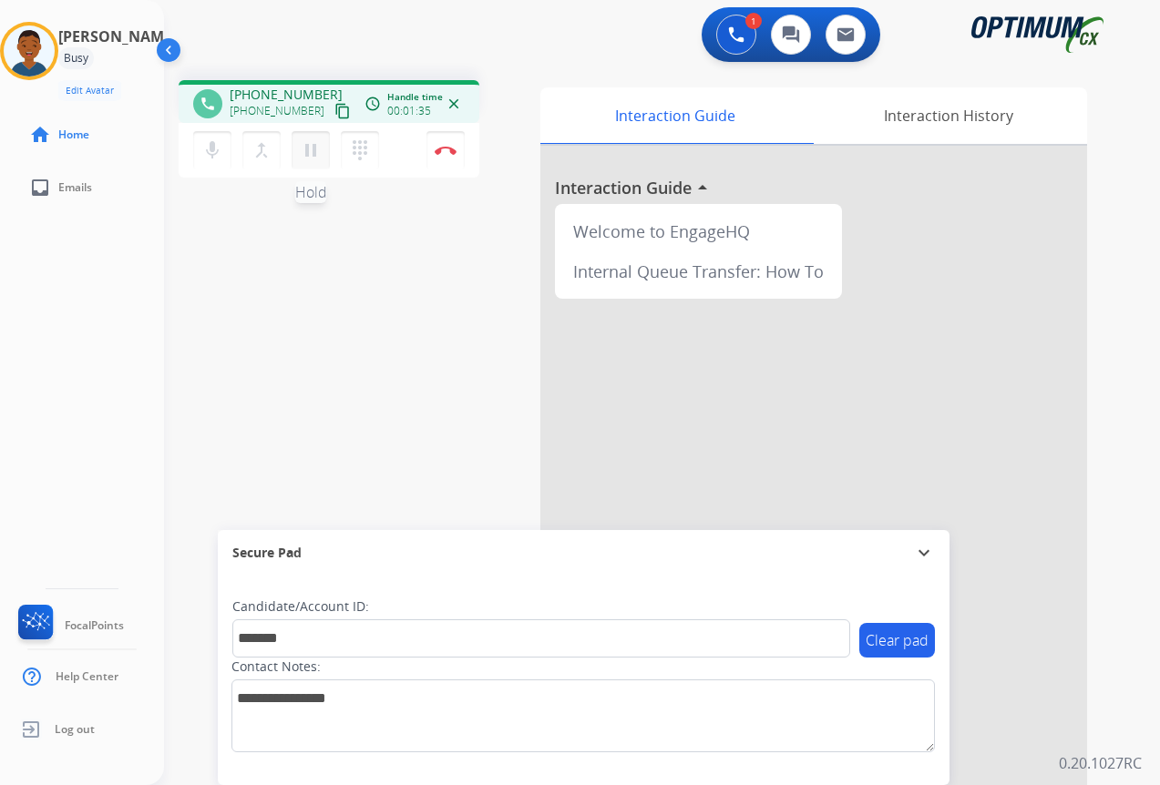
click at [312, 154] on mat-icon "pause" at bounding box center [311, 150] width 22 height 22
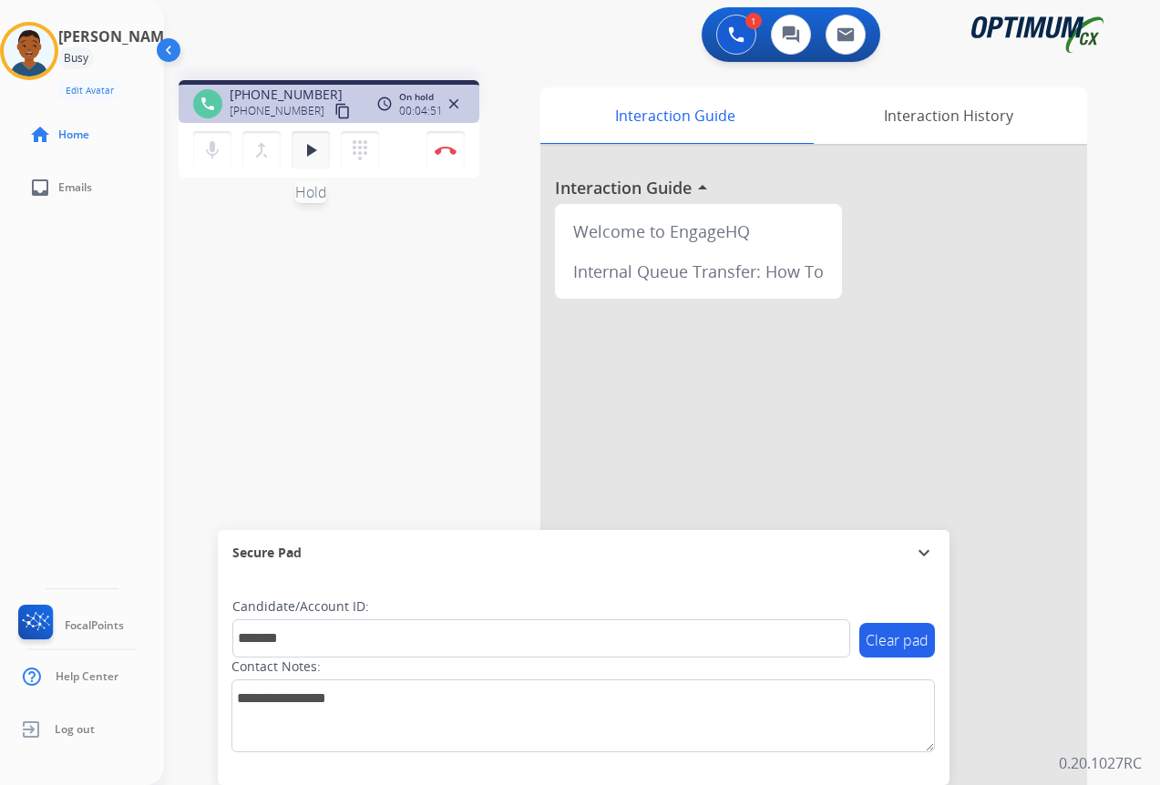
click at [311, 151] on mat-icon "play_arrow" at bounding box center [311, 150] width 22 height 22
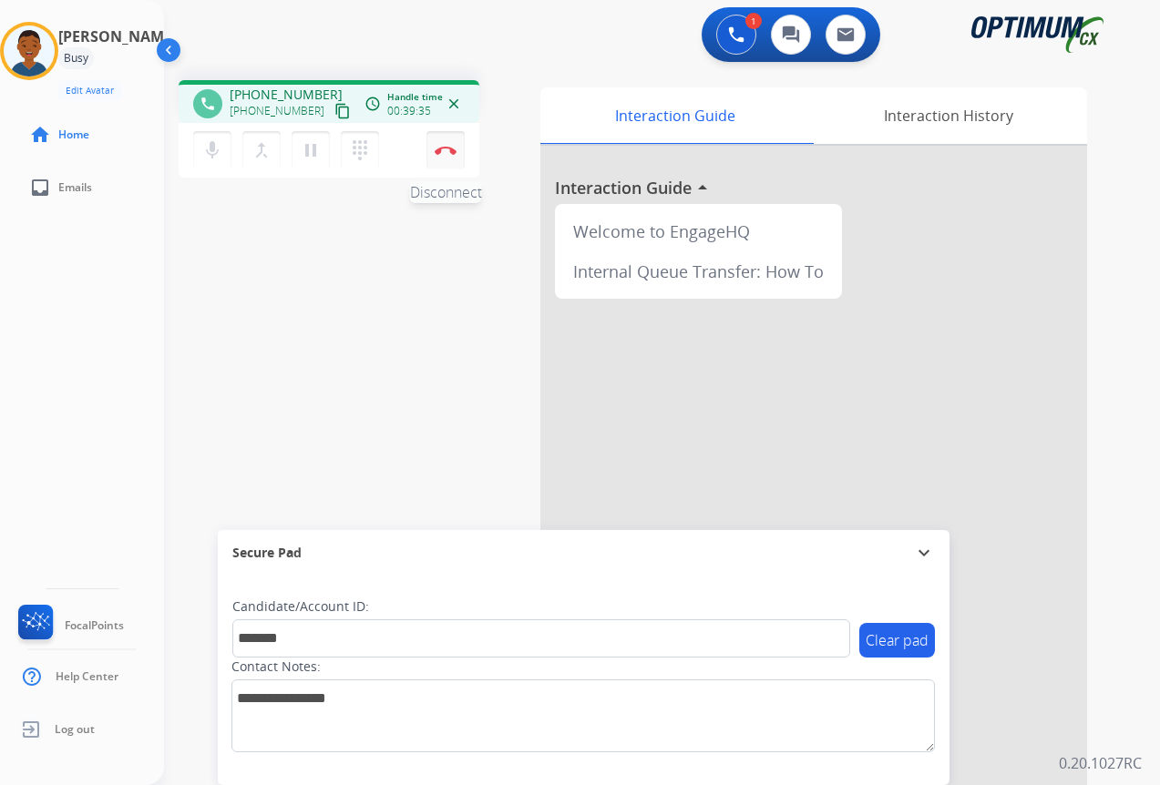
click at [446, 153] on img at bounding box center [446, 150] width 22 height 9
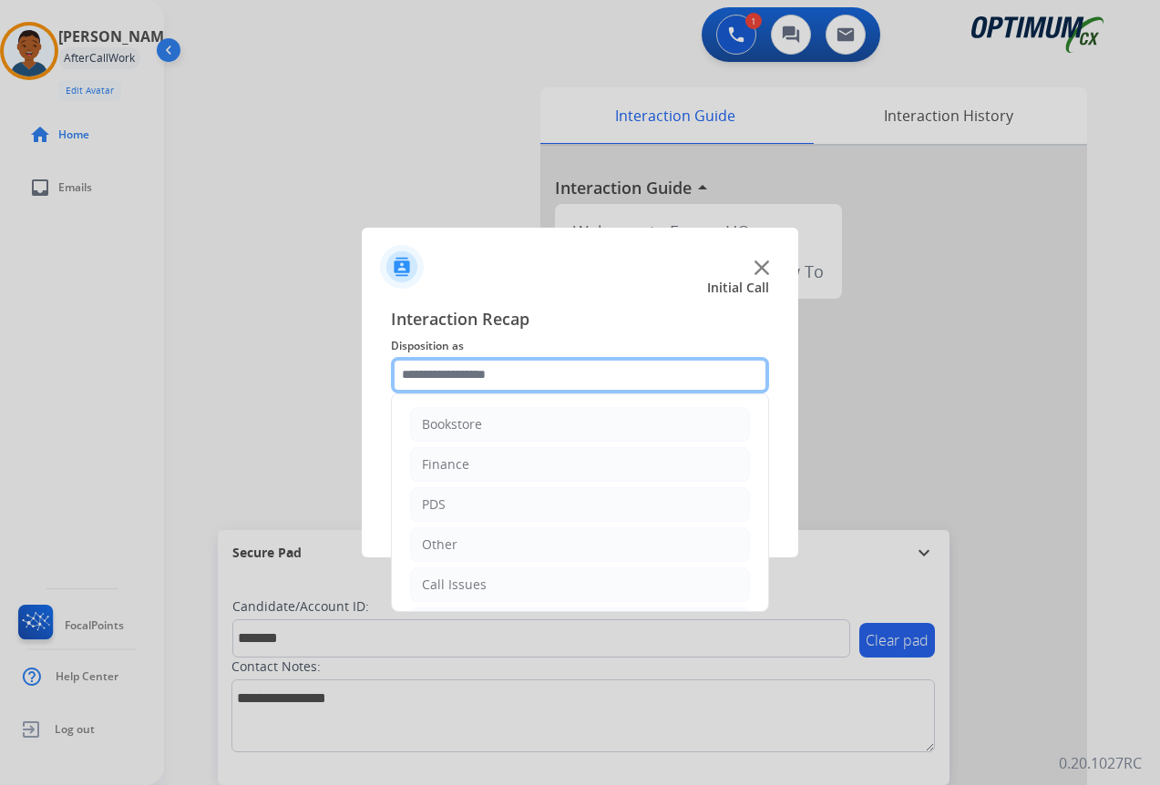
click at [433, 376] on input "text" at bounding box center [580, 375] width 378 height 36
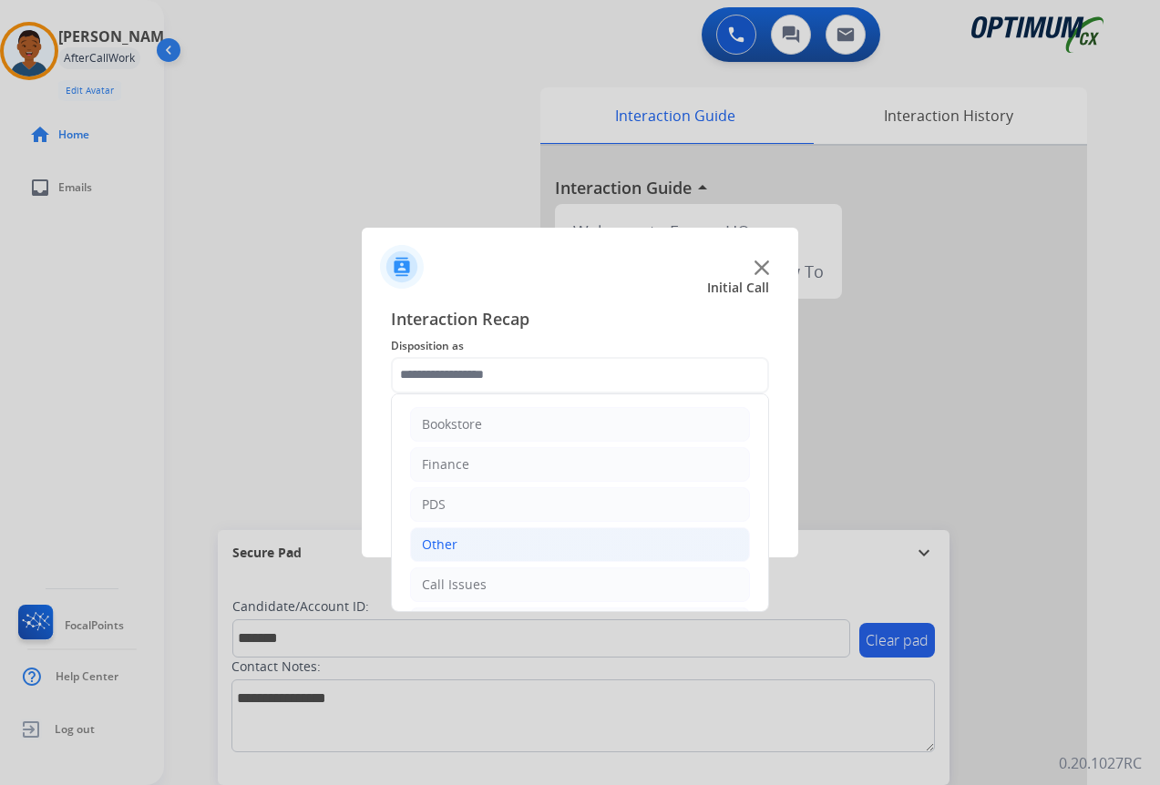
click at [446, 541] on div "Other" at bounding box center [440, 545] width 36 height 18
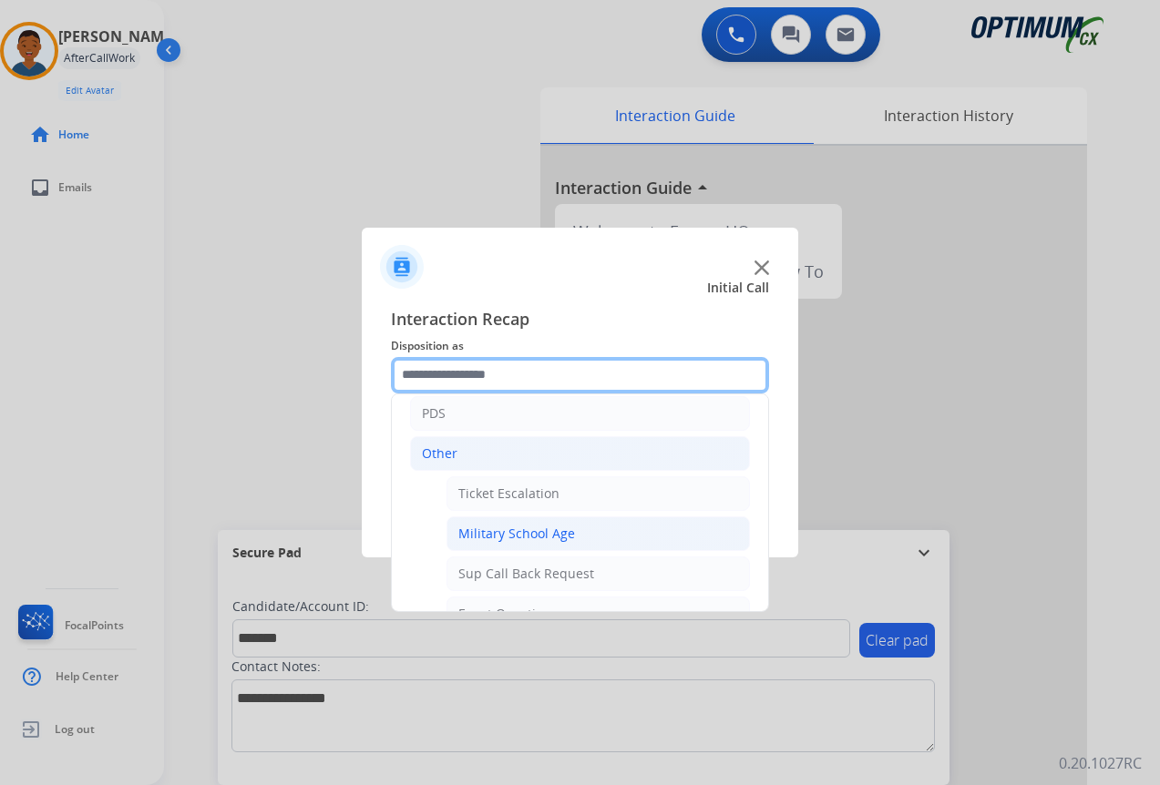
scroll to position [182, 0]
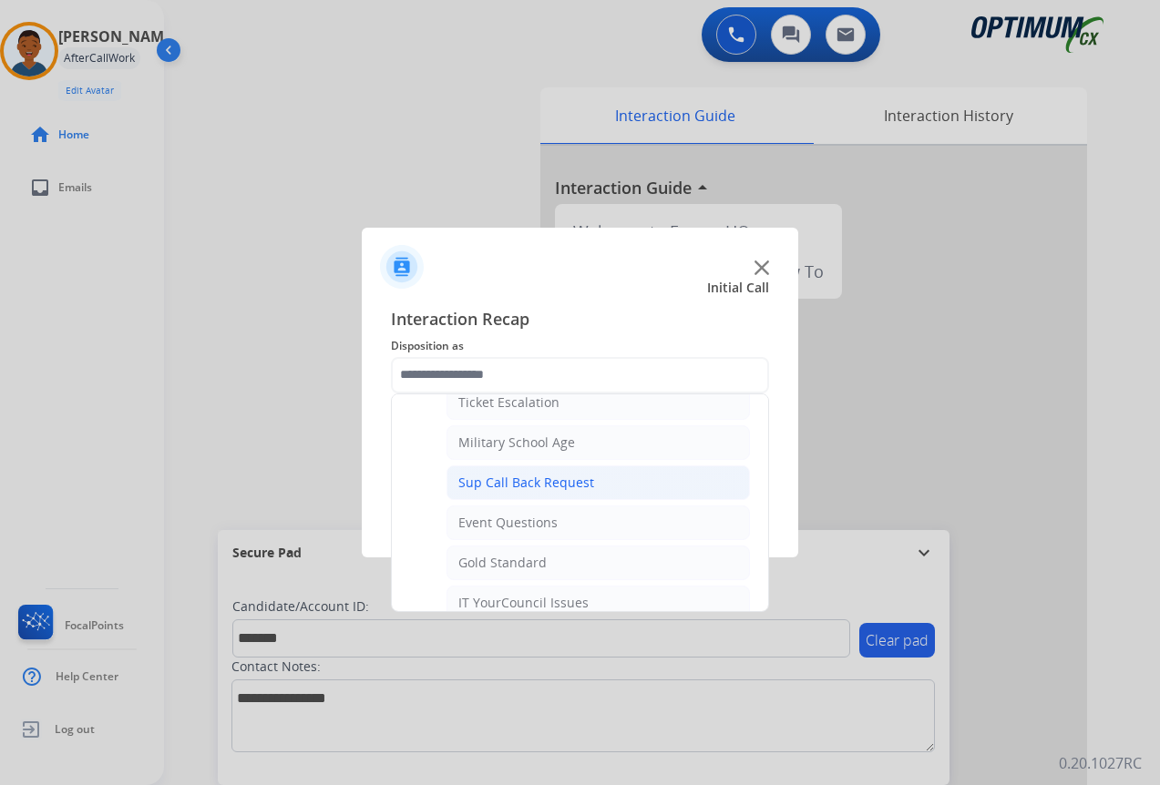
click at [509, 482] on div "Sup Call Back Request" at bounding box center [526, 483] width 136 height 18
type input "**********"
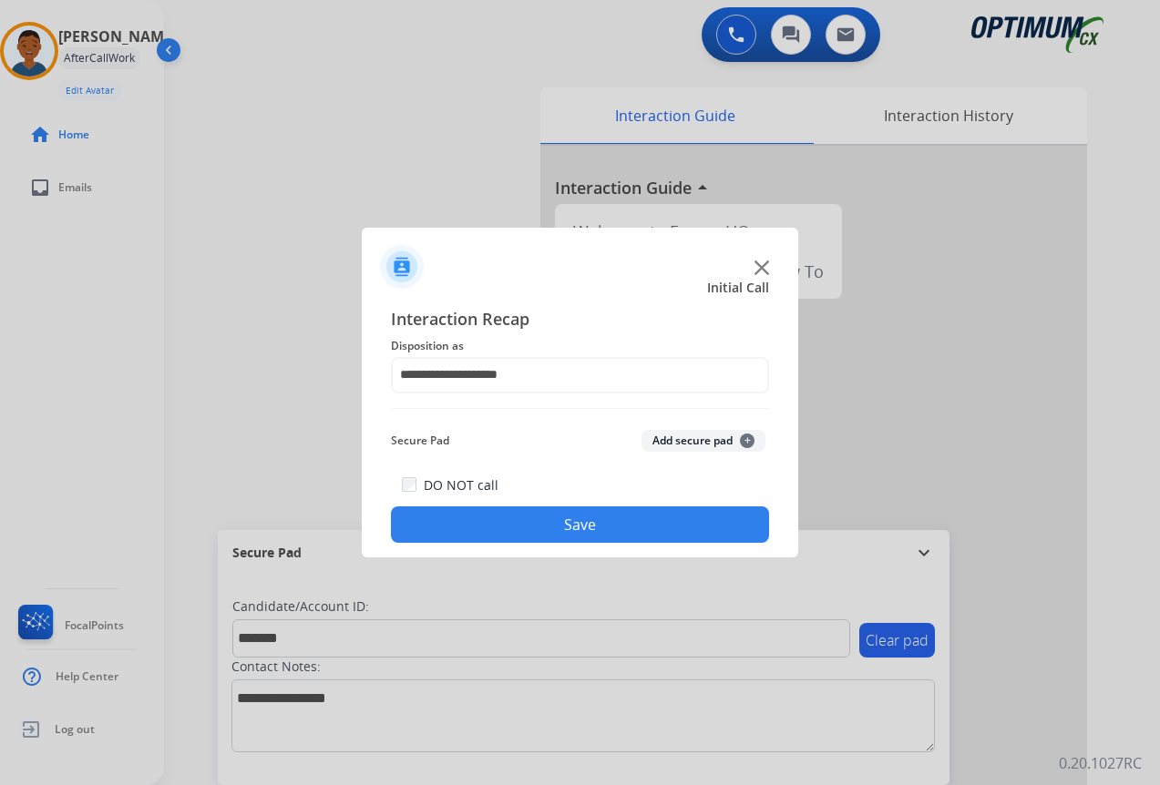
click at [660, 441] on button "Add secure pad +" at bounding box center [703, 441] width 124 height 22
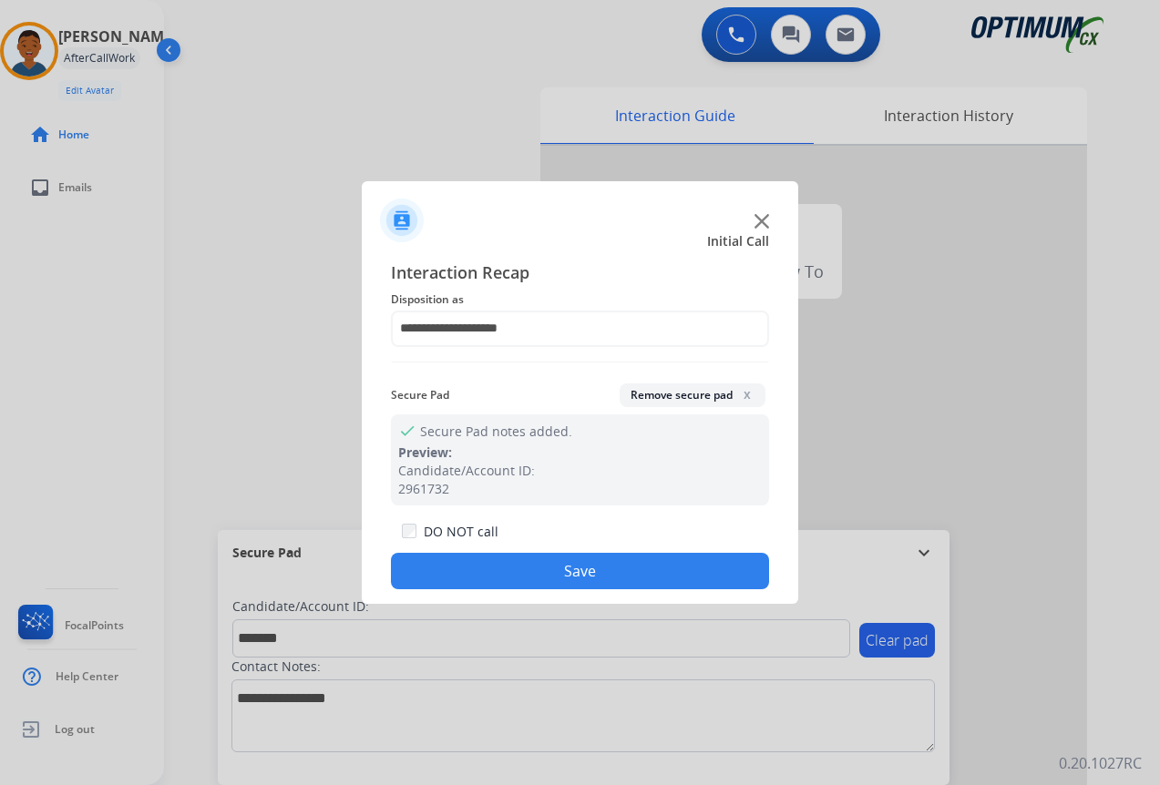
click at [603, 578] on button "Save" at bounding box center [580, 571] width 378 height 36
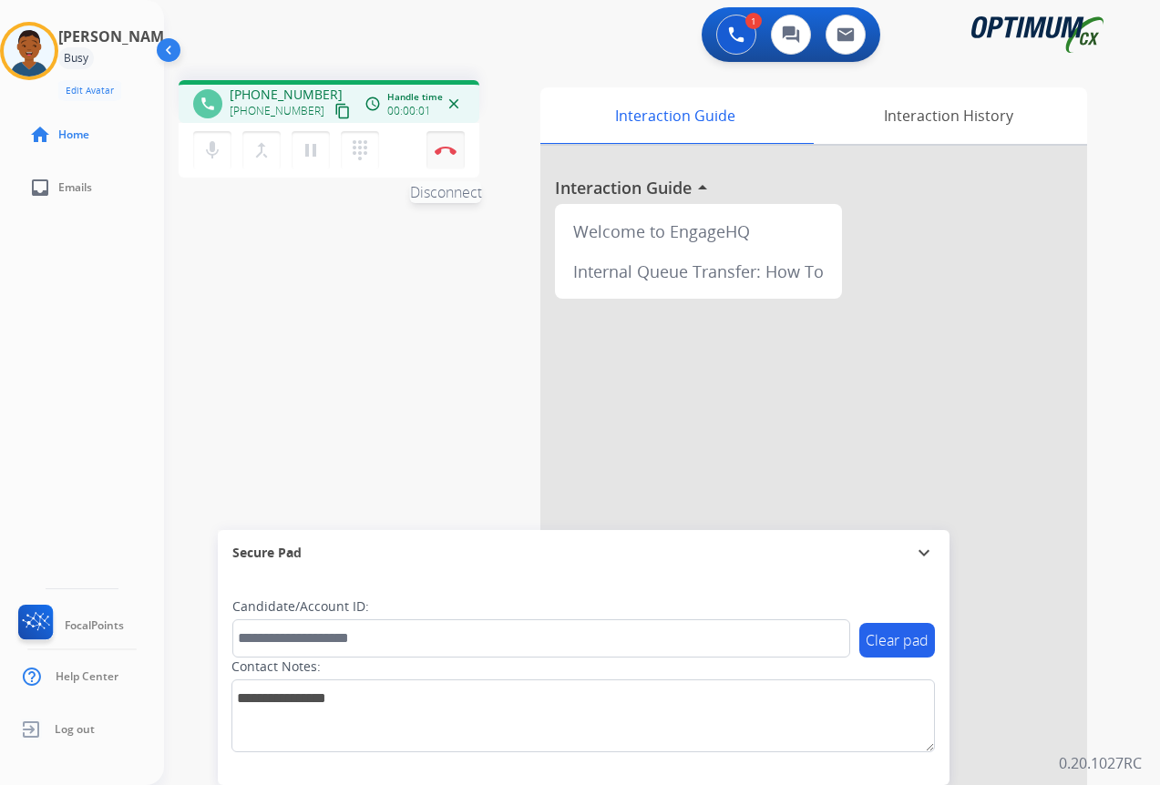
click at [448, 159] on button "Disconnect" at bounding box center [445, 150] width 38 height 38
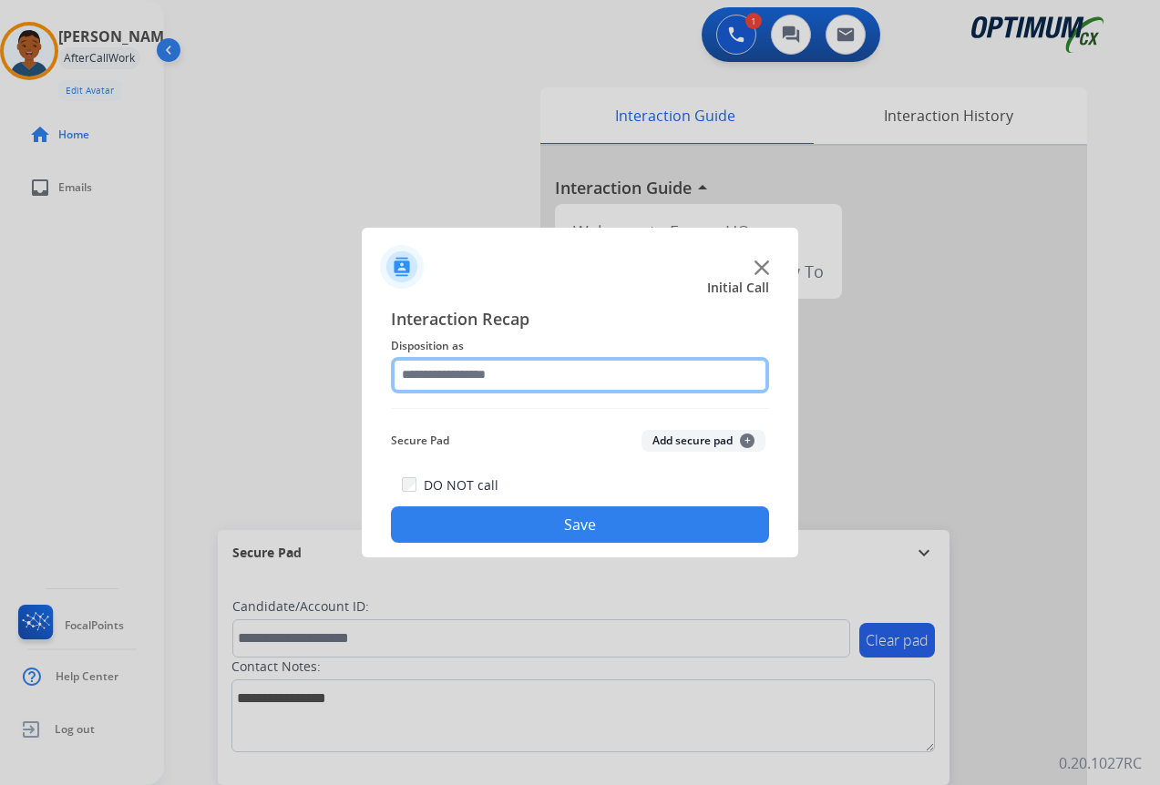
click at [421, 375] on input "text" at bounding box center [580, 375] width 378 height 36
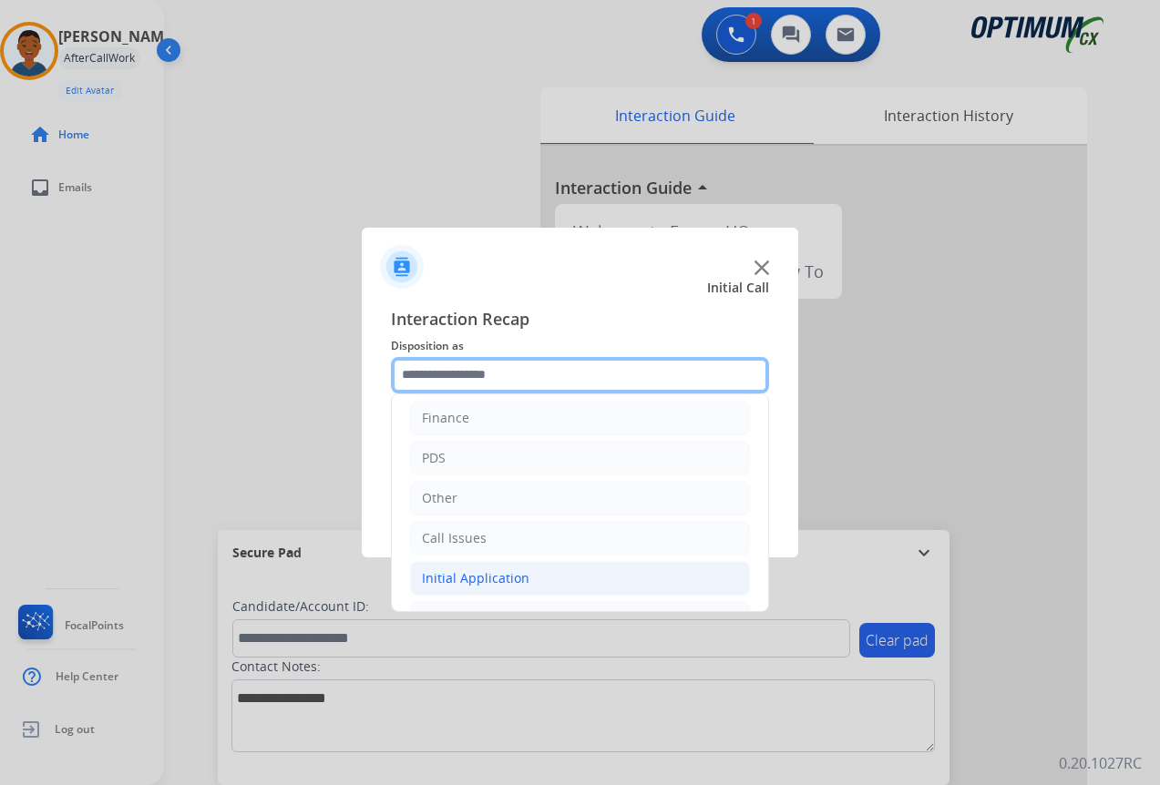
scroll to position [124, 0]
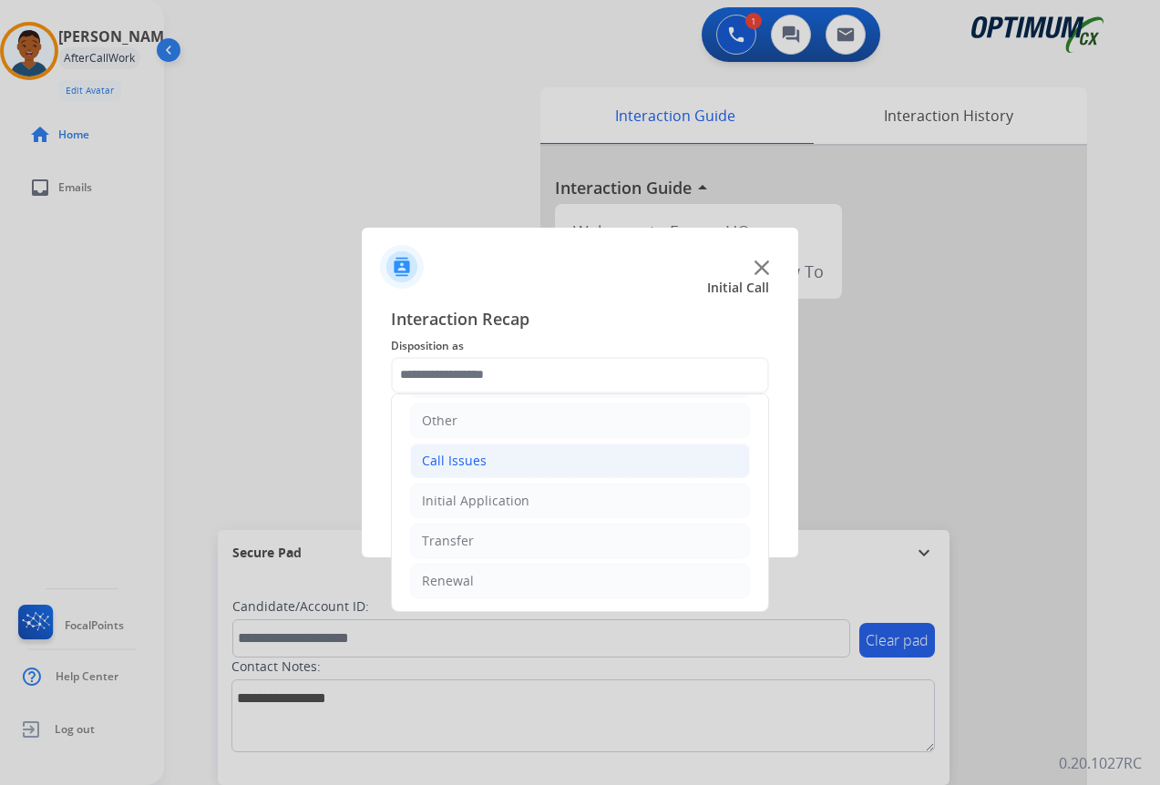
click at [431, 461] on div "Call Issues" at bounding box center [454, 461] width 65 height 18
click at [479, 578] on div "Dropped Call" at bounding box center [498, 581] width 80 height 18
type input "**********"
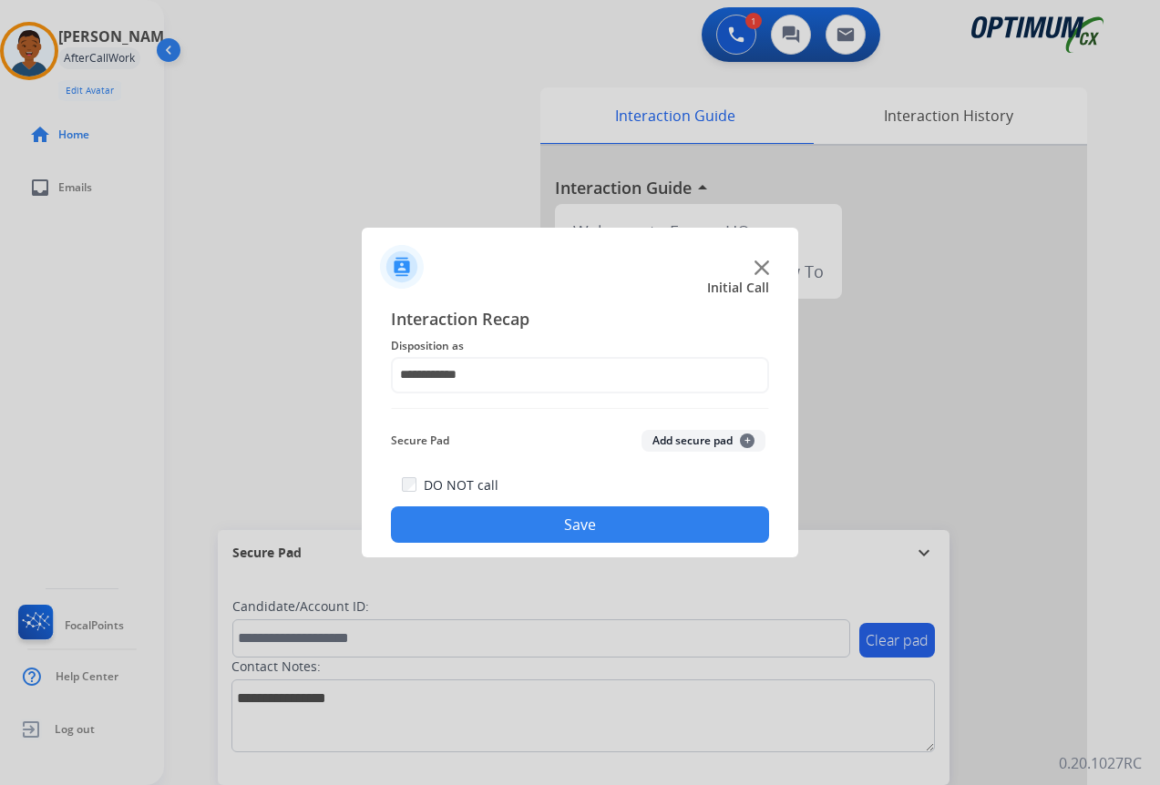
click at [486, 517] on button "Save" at bounding box center [580, 525] width 378 height 36
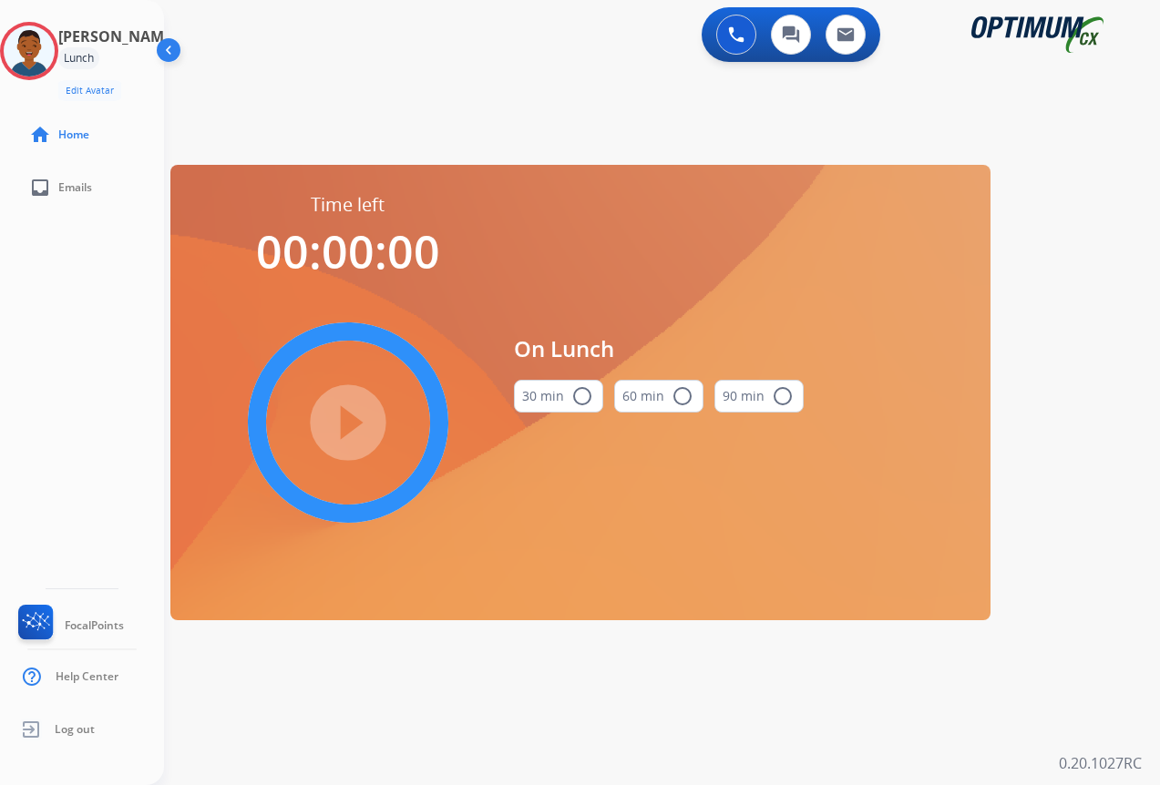
click at [494, 313] on div "On Lunch 30 min radio_button_unchecked 60 min radio_button_unchecked 90 min rad…" at bounding box center [644, 380] width 319 height 376
click at [574, 397] on mat-icon "radio_button_unchecked" at bounding box center [582, 396] width 22 height 22
click at [349, 421] on mat-icon "play_circle_filled" at bounding box center [348, 423] width 22 height 22
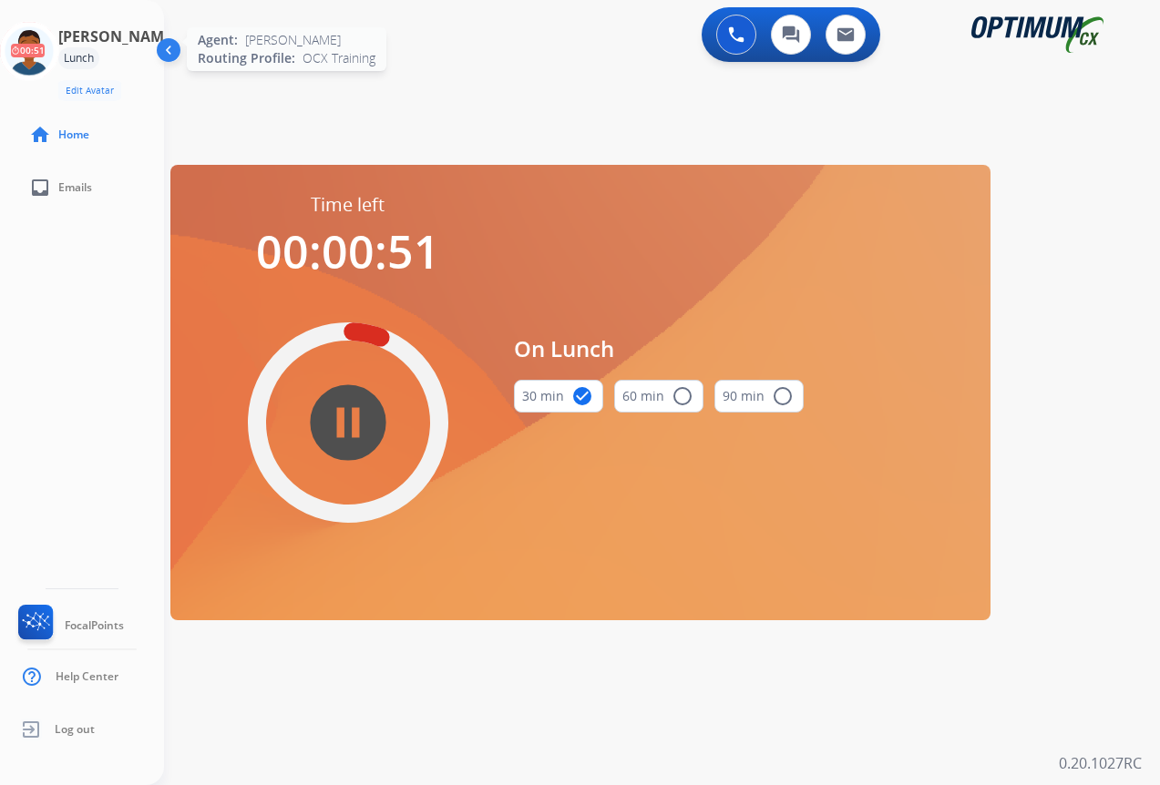
click at [56, 53] on icon at bounding box center [29, 51] width 59 height 59
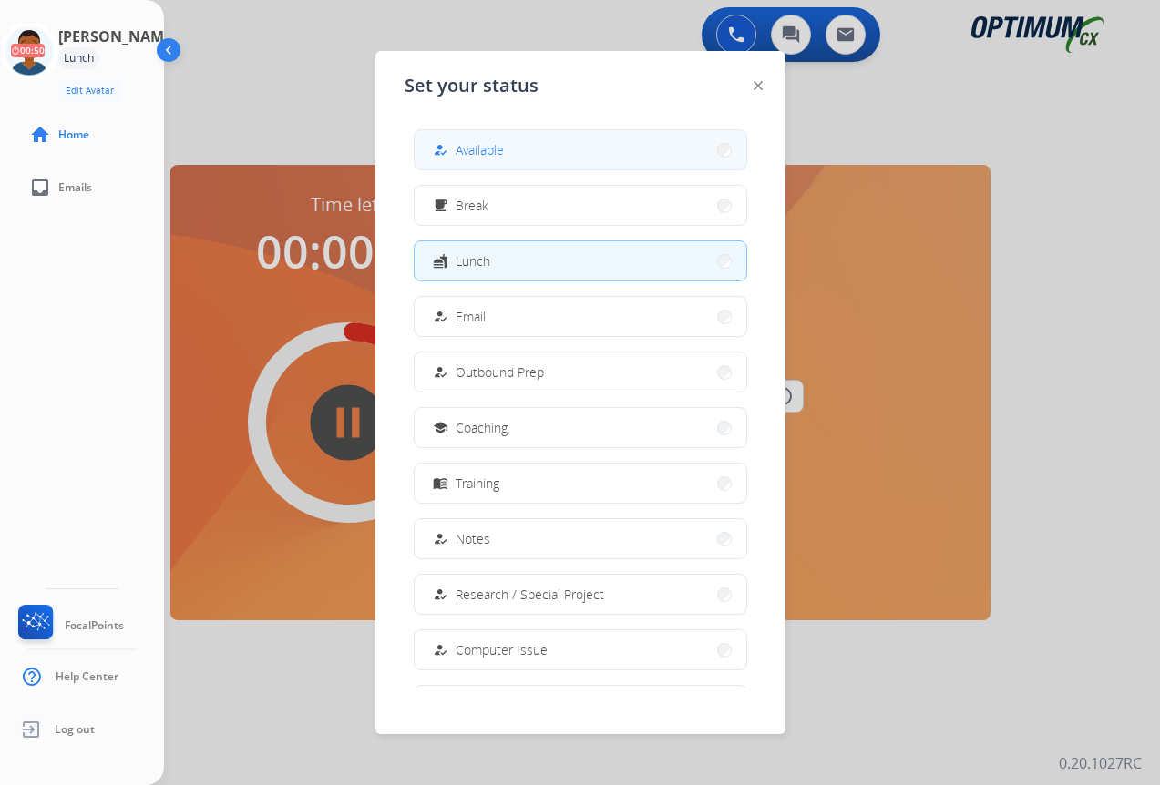
click at [556, 156] on button "how_to_reg Available" at bounding box center [580, 149] width 332 height 39
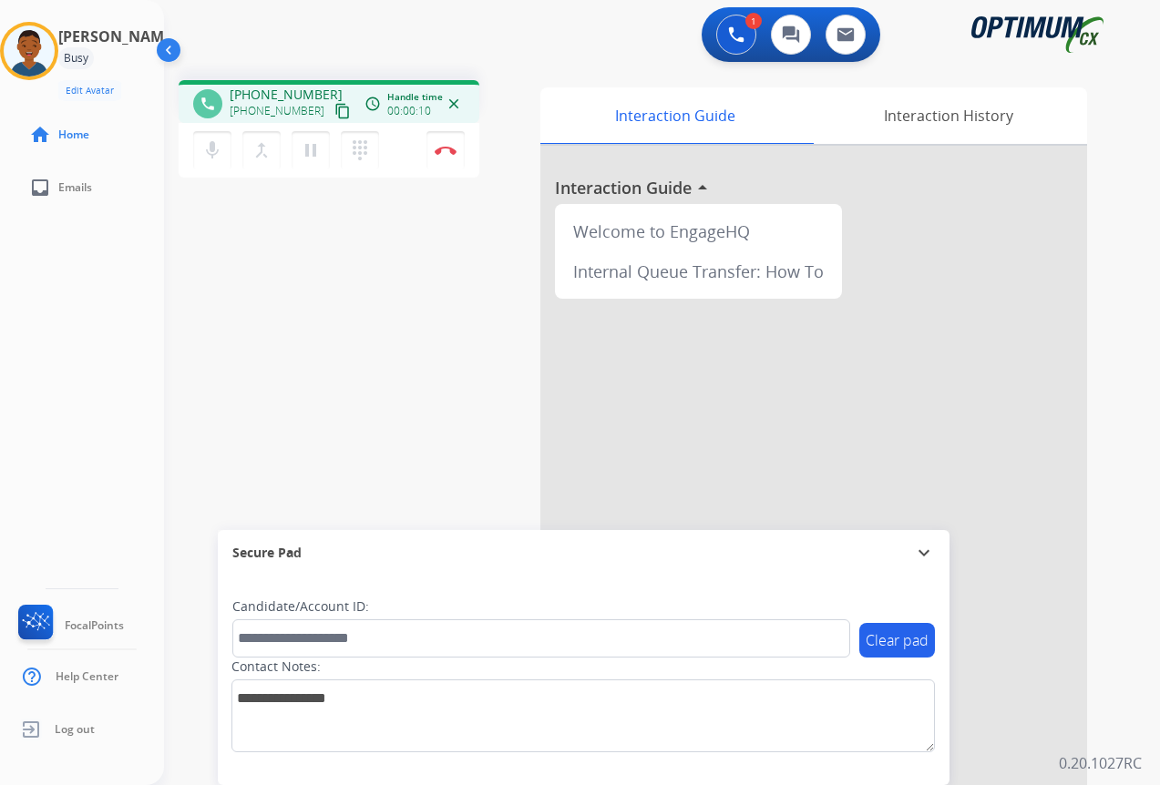
click at [334, 115] on mat-icon "content_copy" at bounding box center [342, 111] width 16 height 16
click at [453, 147] on img at bounding box center [446, 150] width 22 height 9
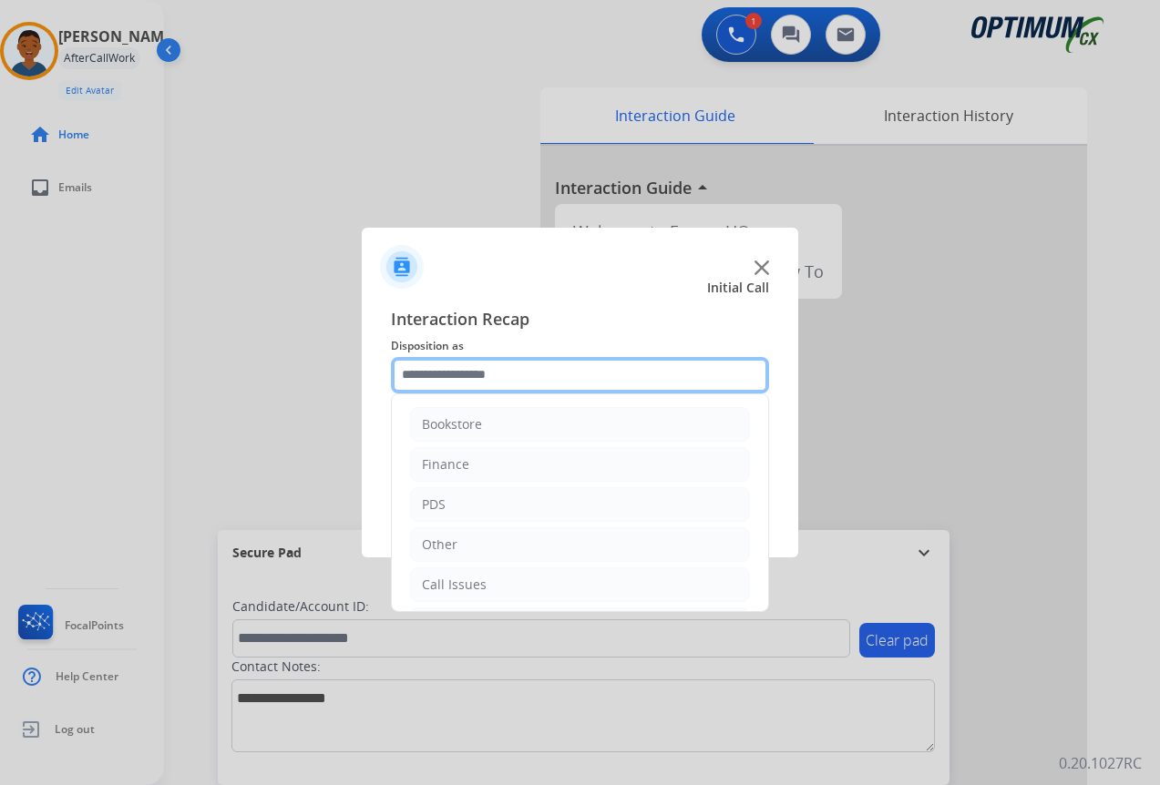
click at [452, 368] on input "text" at bounding box center [580, 375] width 378 height 36
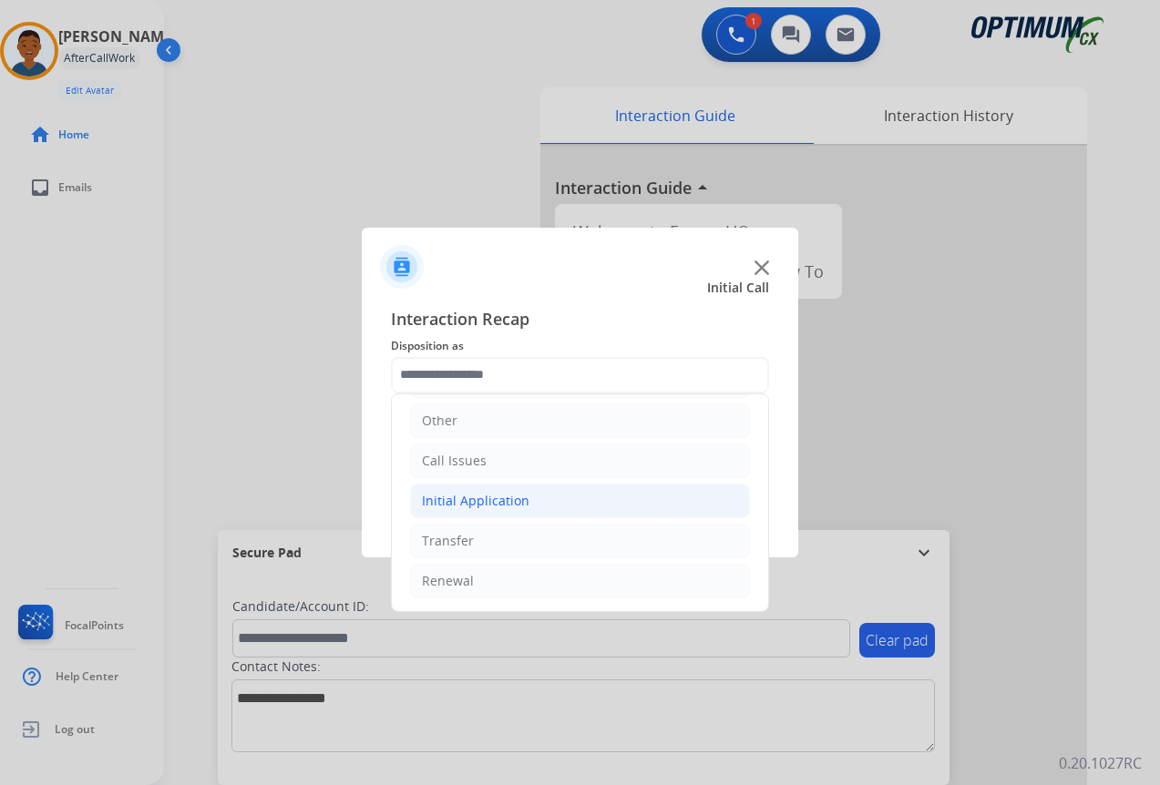
click at [437, 496] on div "Initial Application" at bounding box center [475, 501] width 107 height 18
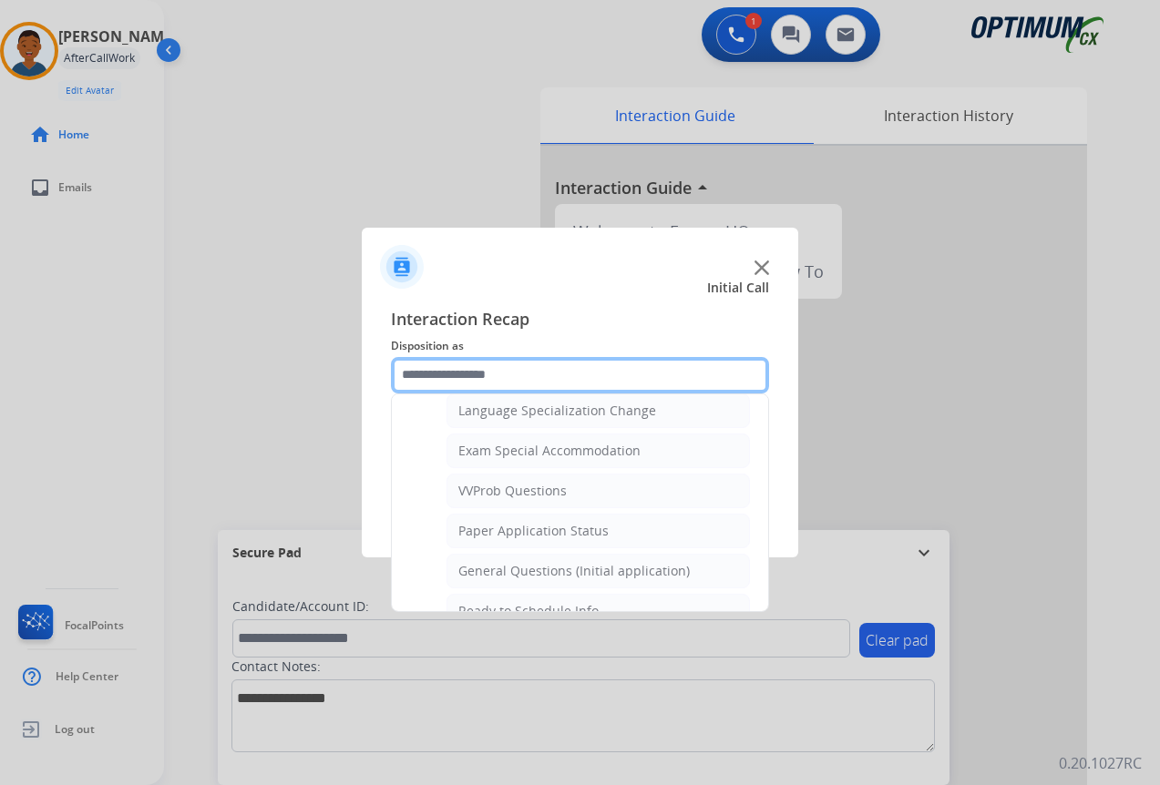
scroll to position [944, 0]
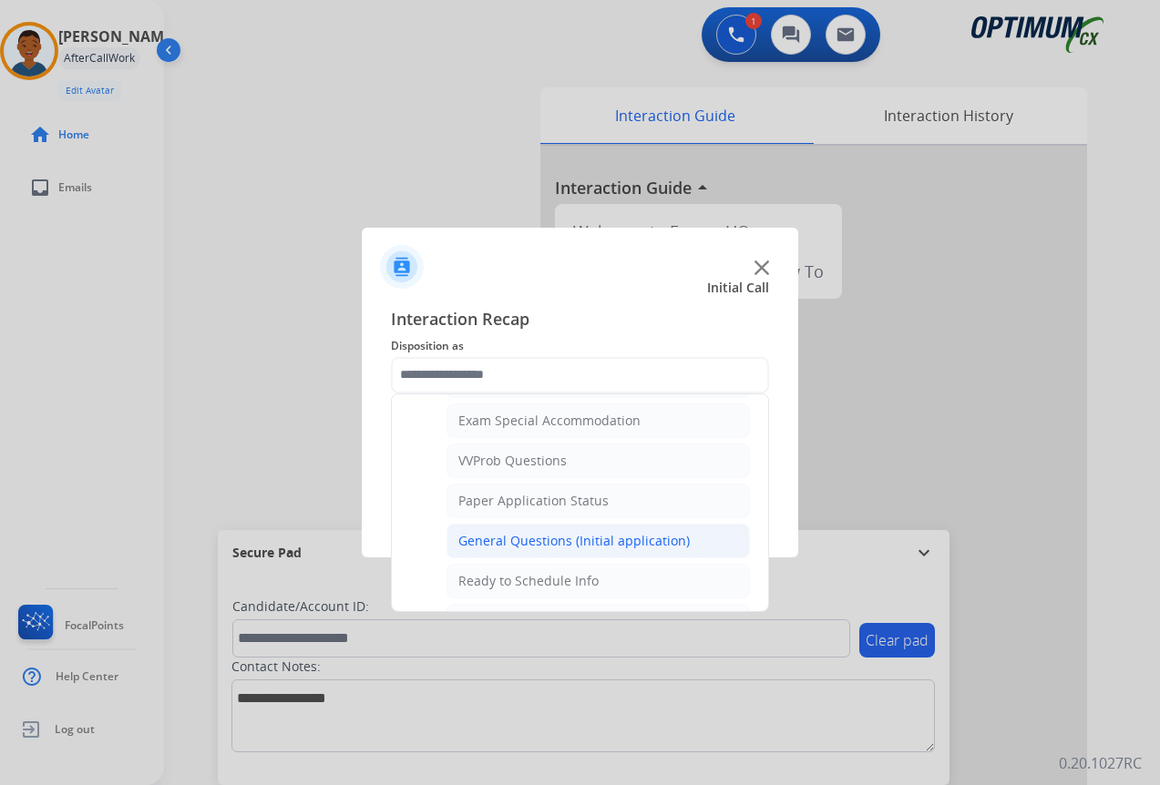
click at [473, 545] on div "General Questions (Initial application)" at bounding box center [573, 541] width 231 height 18
type input "**********"
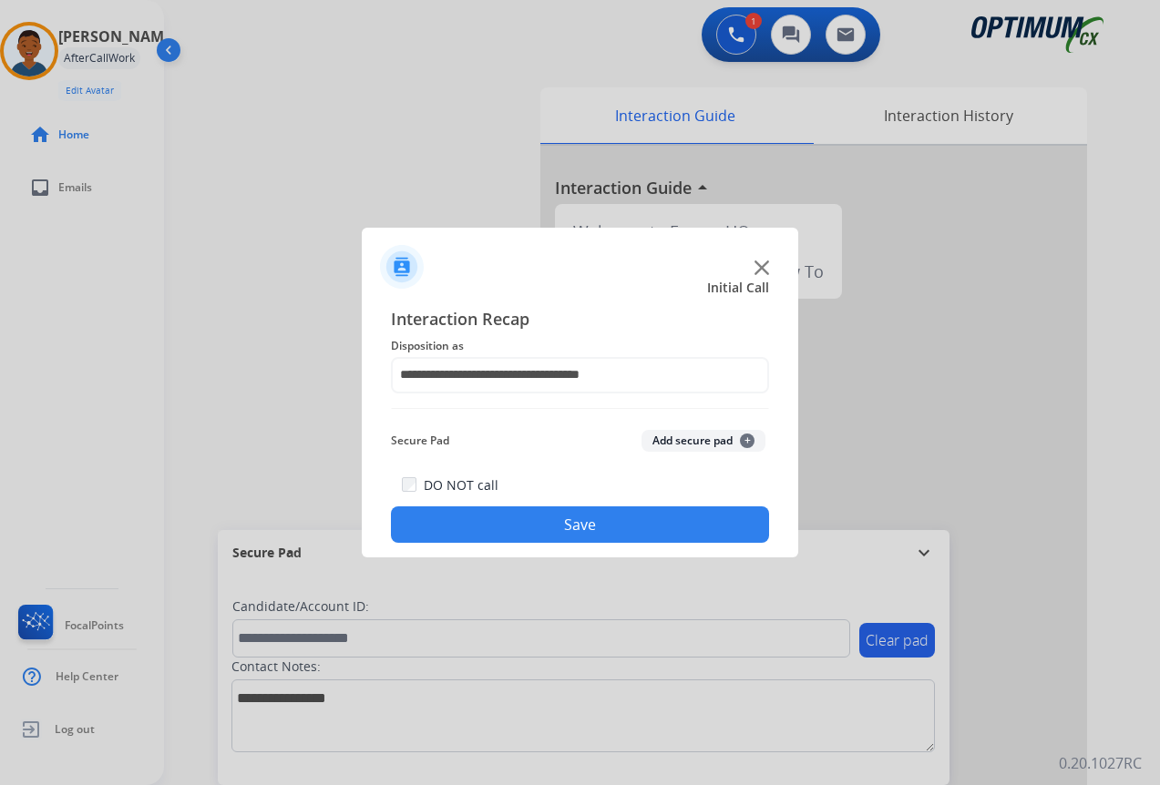
click at [593, 524] on button "Save" at bounding box center [580, 525] width 378 height 36
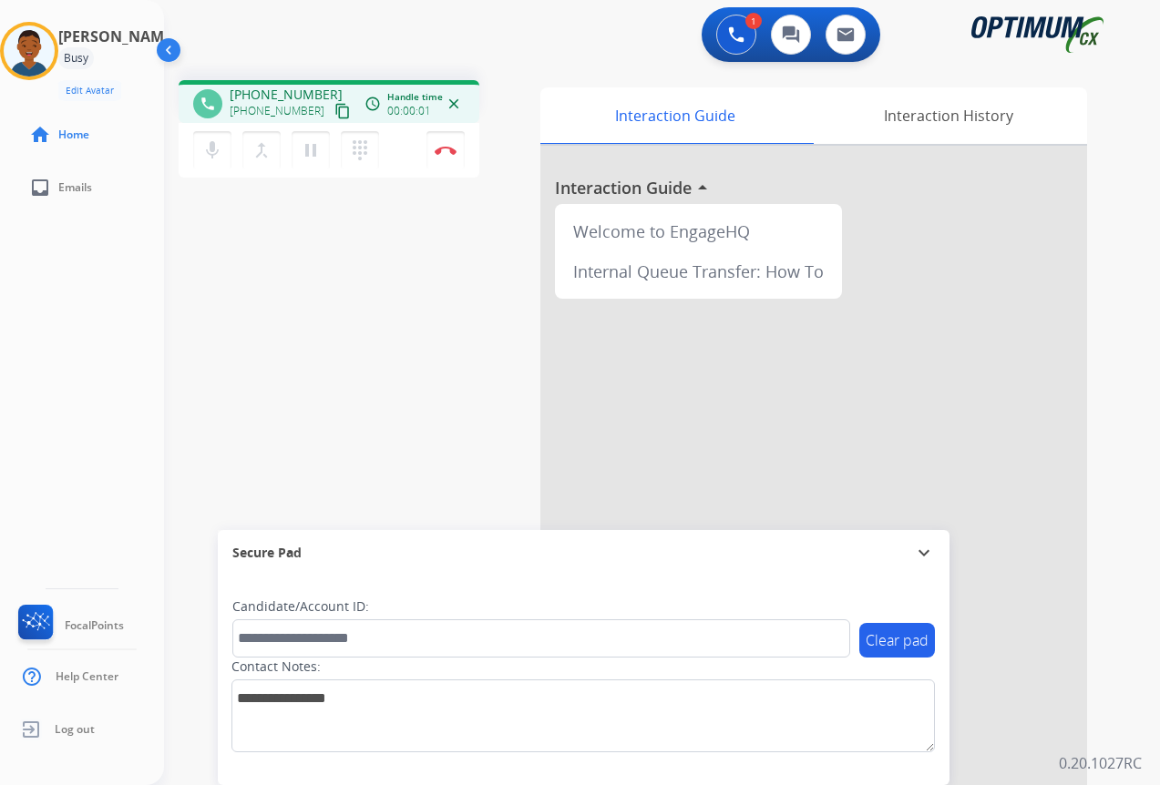
click at [334, 111] on mat-icon "content_copy" at bounding box center [342, 111] width 16 height 16
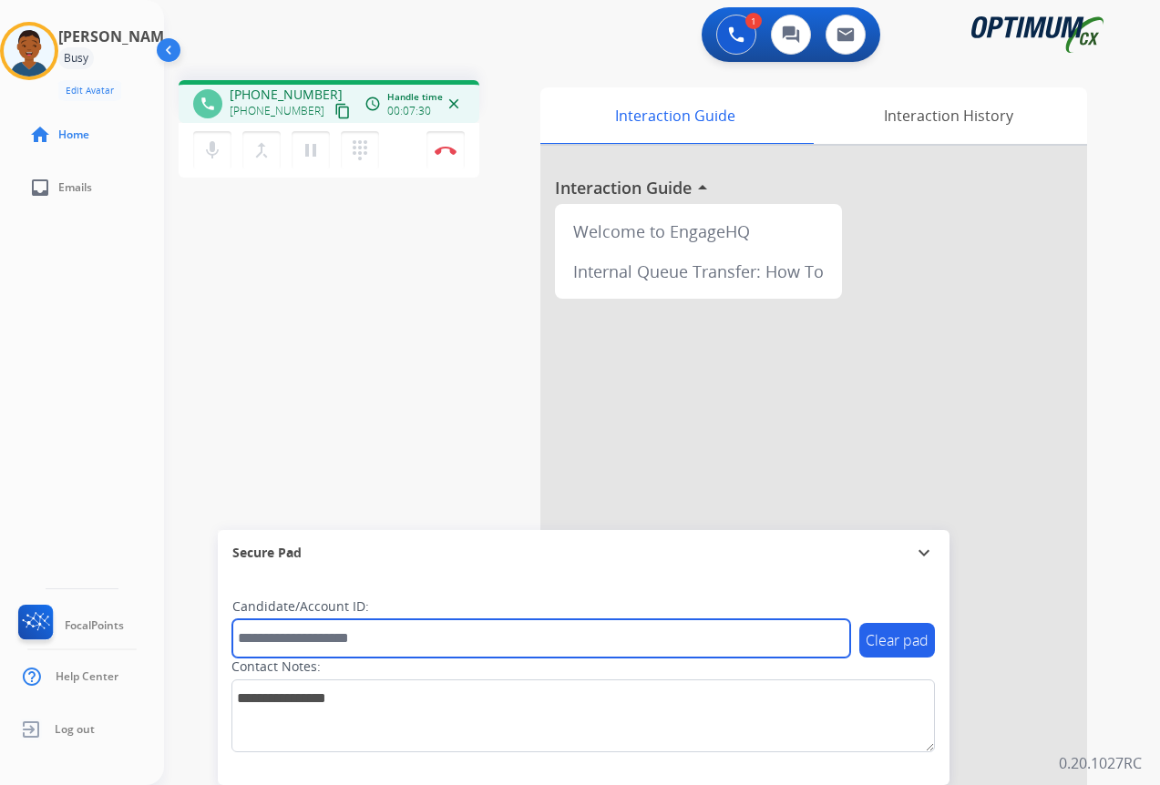
click at [249, 638] on input "text" at bounding box center [541, 638] width 618 height 38
paste input "*******"
type input "*******"
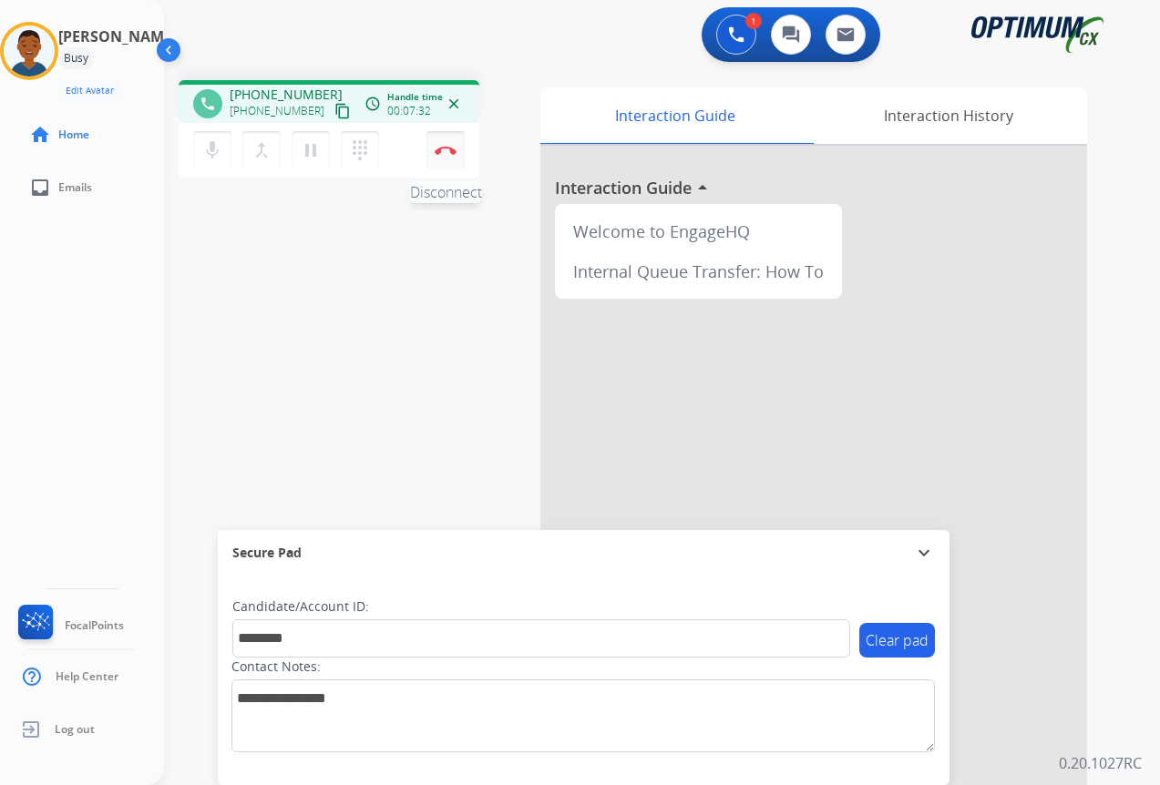
click at [440, 153] on img at bounding box center [446, 150] width 22 height 9
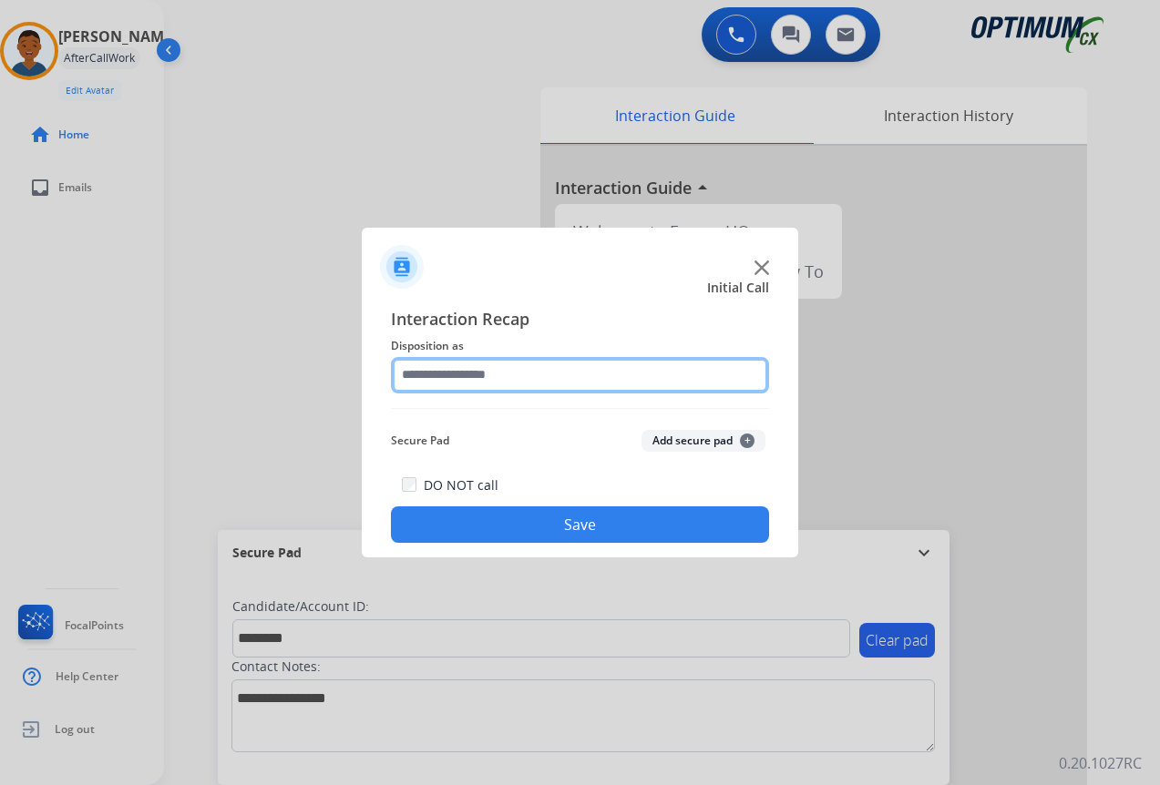
click at [445, 373] on input "text" at bounding box center [580, 375] width 378 height 36
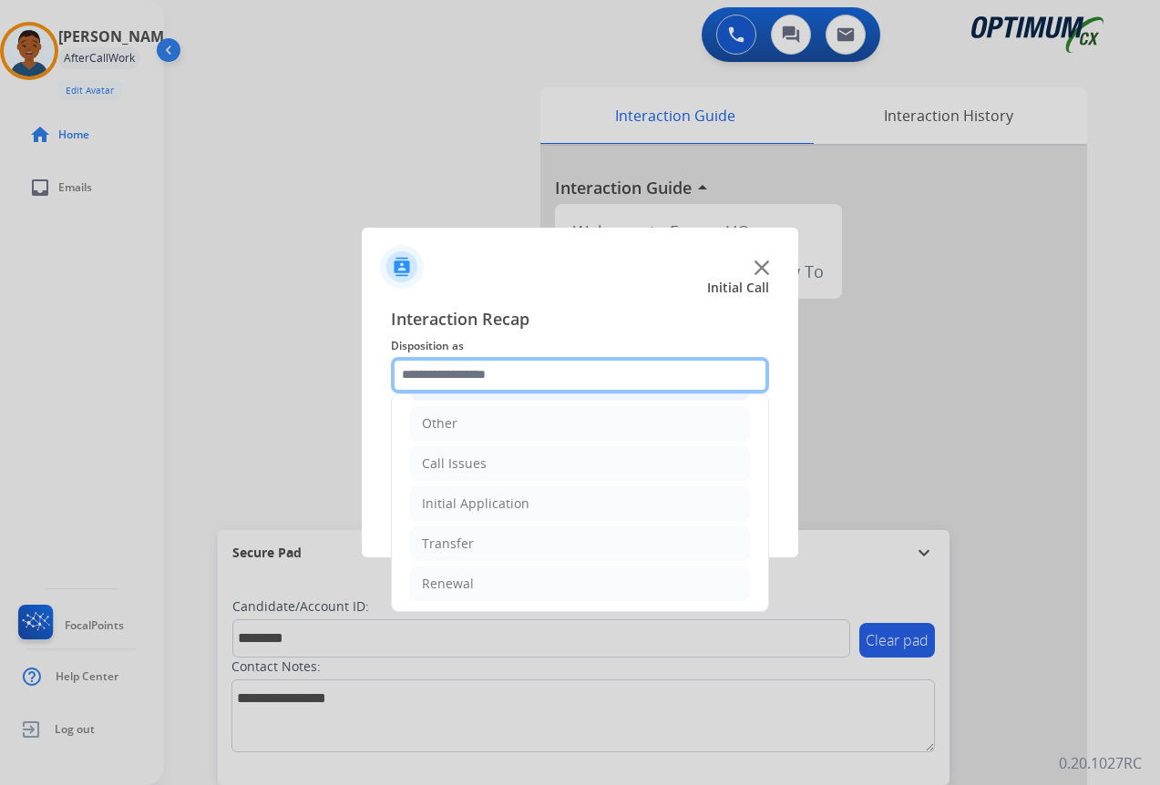
scroll to position [124, 0]
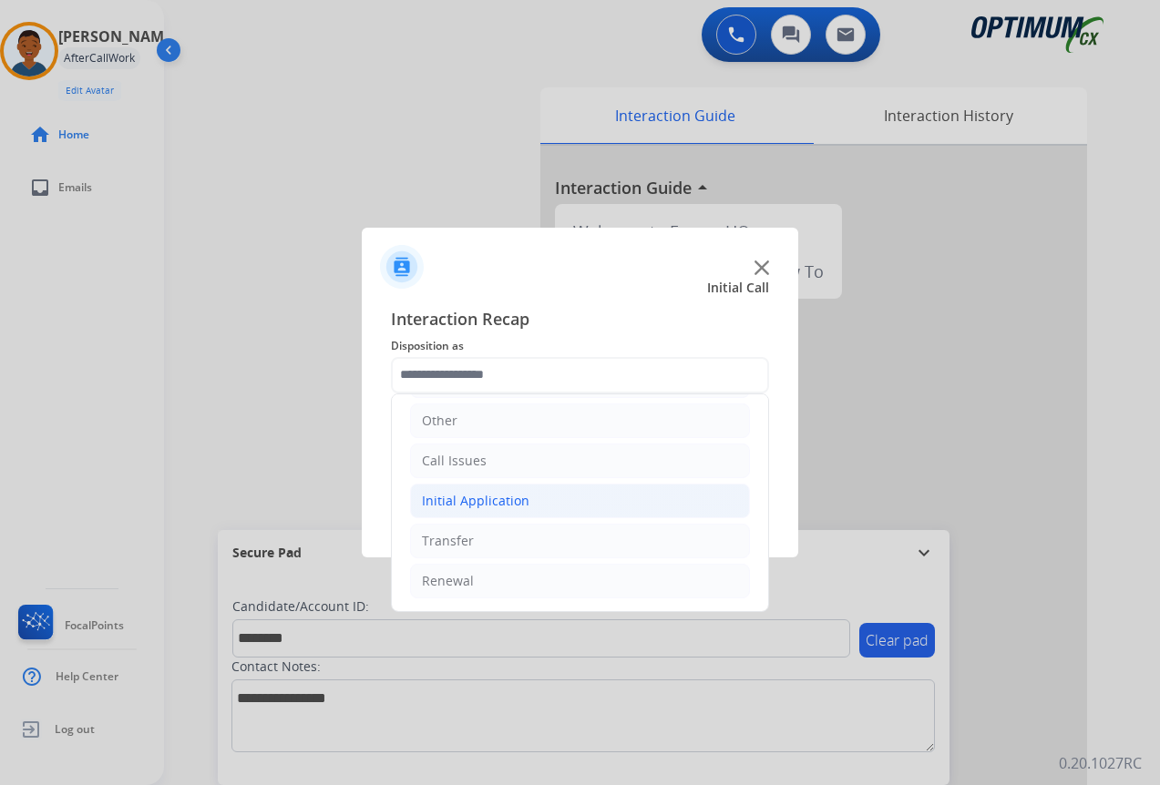
click at [426, 498] on div "Initial Application" at bounding box center [475, 501] width 107 height 18
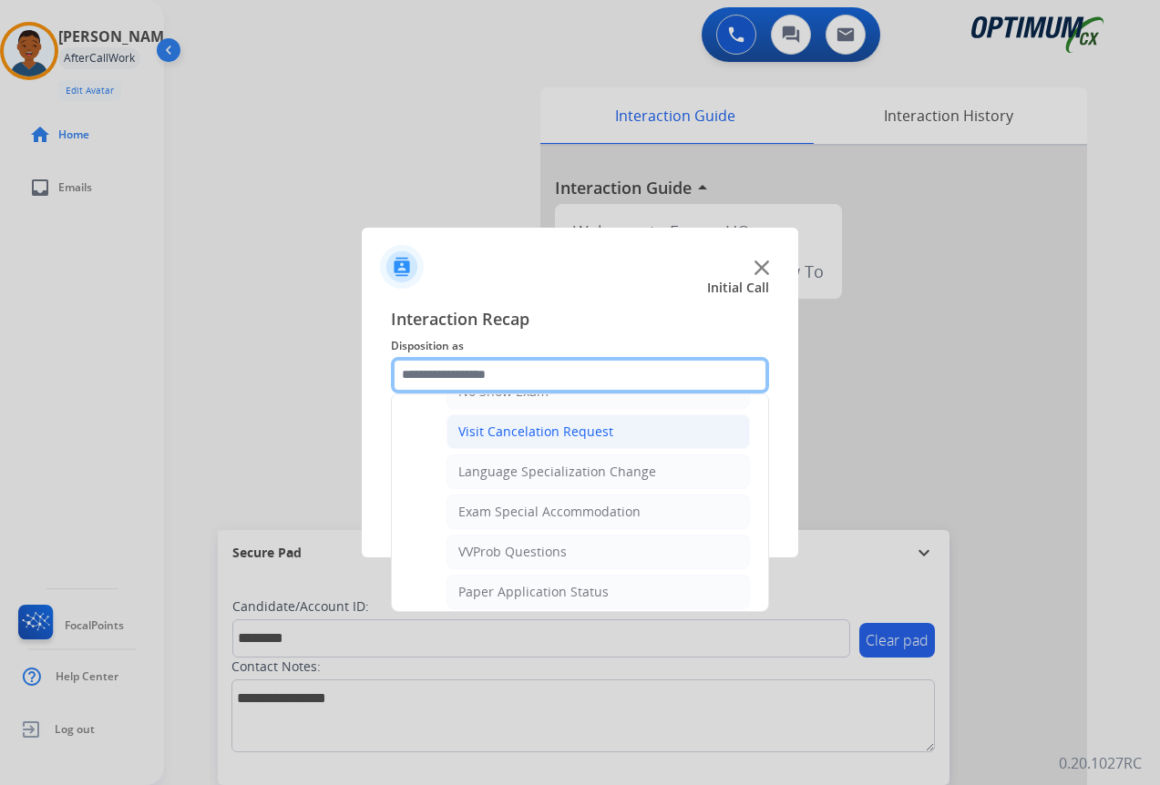
scroll to position [944, 0]
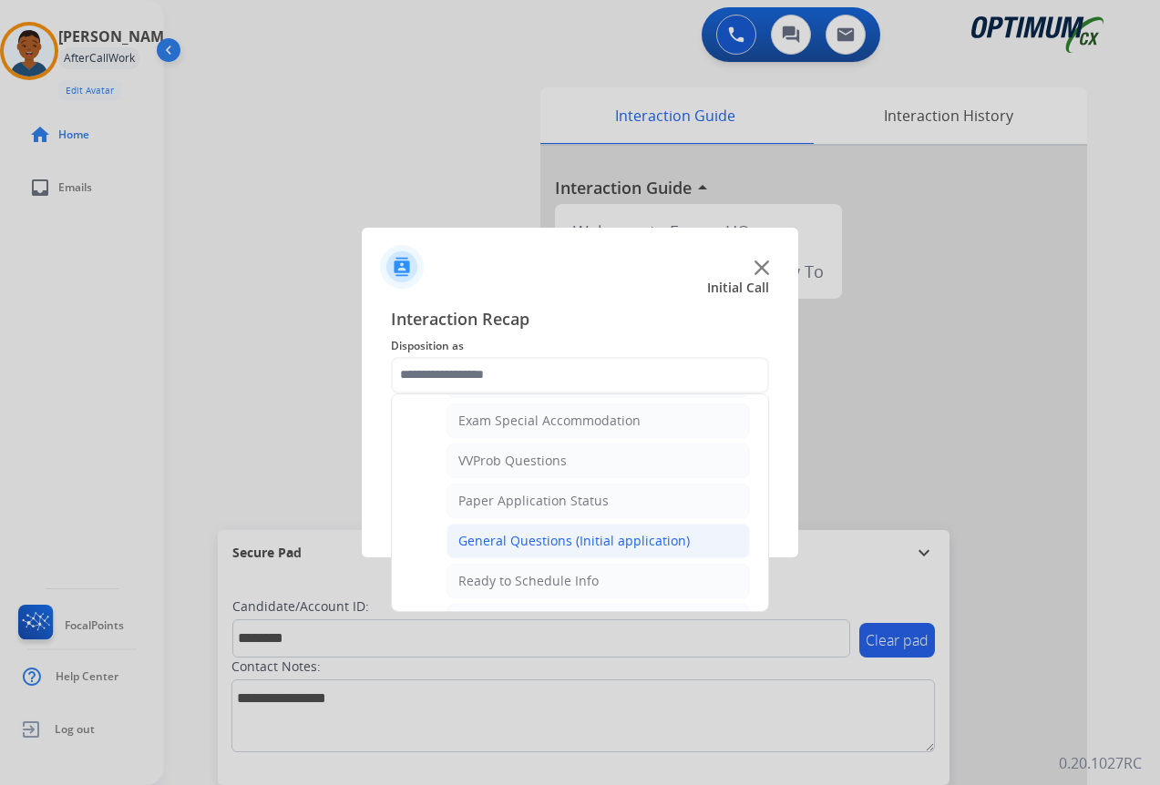
click at [497, 538] on div "General Questions (Initial application)" at bounding box center [573, 541] width 231 height 18
type input "**********"
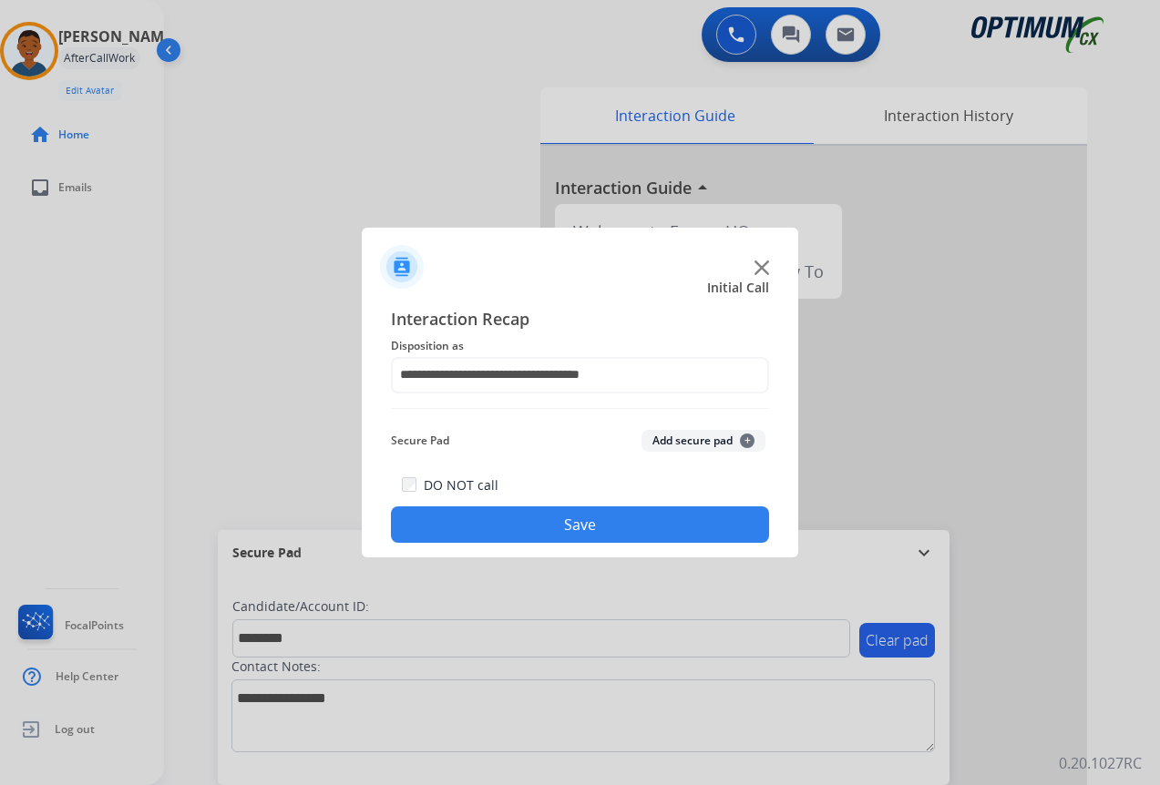
click at [680, 444] on button "Add secure pad +" at bounding box center [703, 441] width 124 height 22
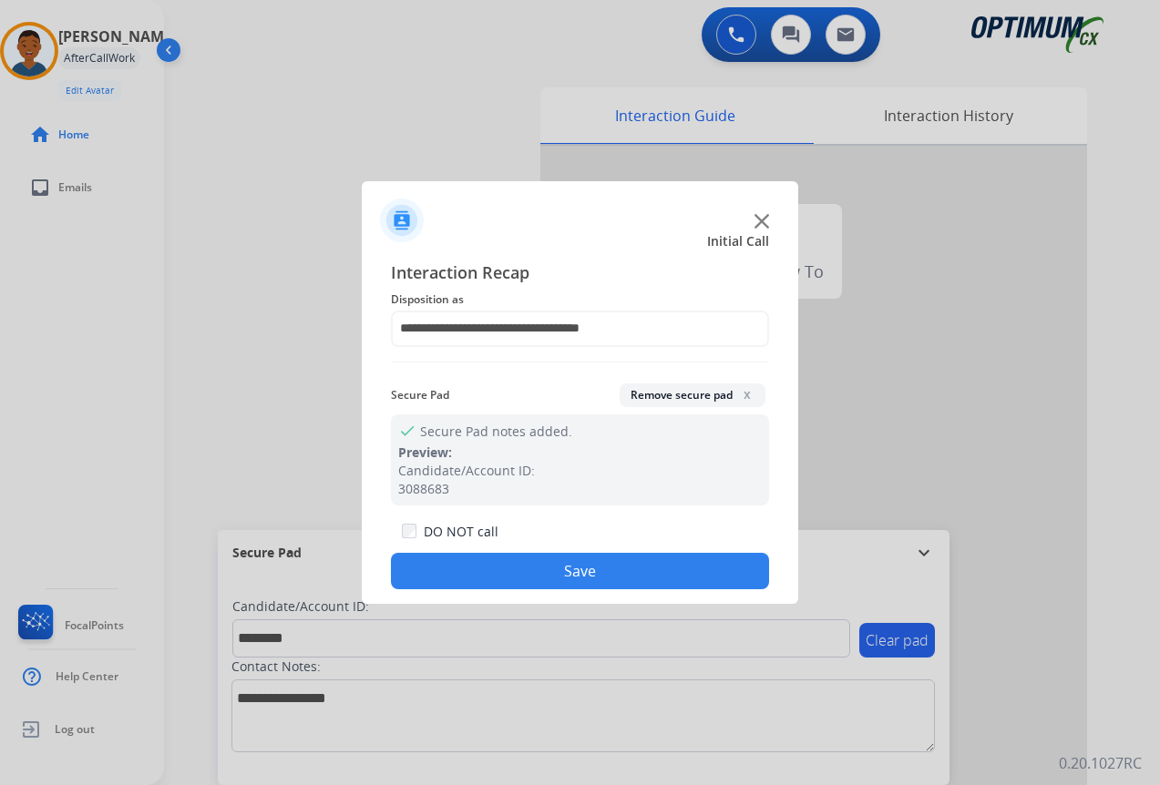
click at [588, 568] on button "Save" at bounding box center [580, 571] width 378 height 36
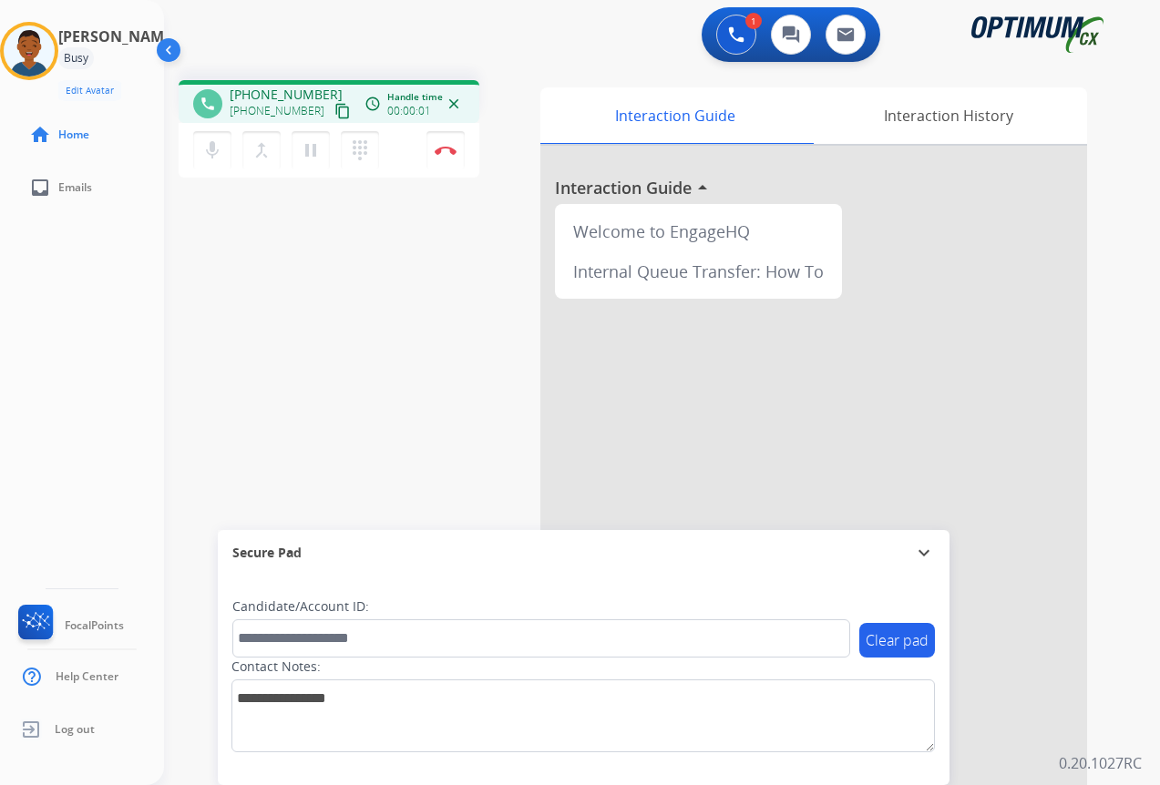
click at [334, 109] on mat-icon "content_copy" at bounding box center [342, 111] width 16 height 16
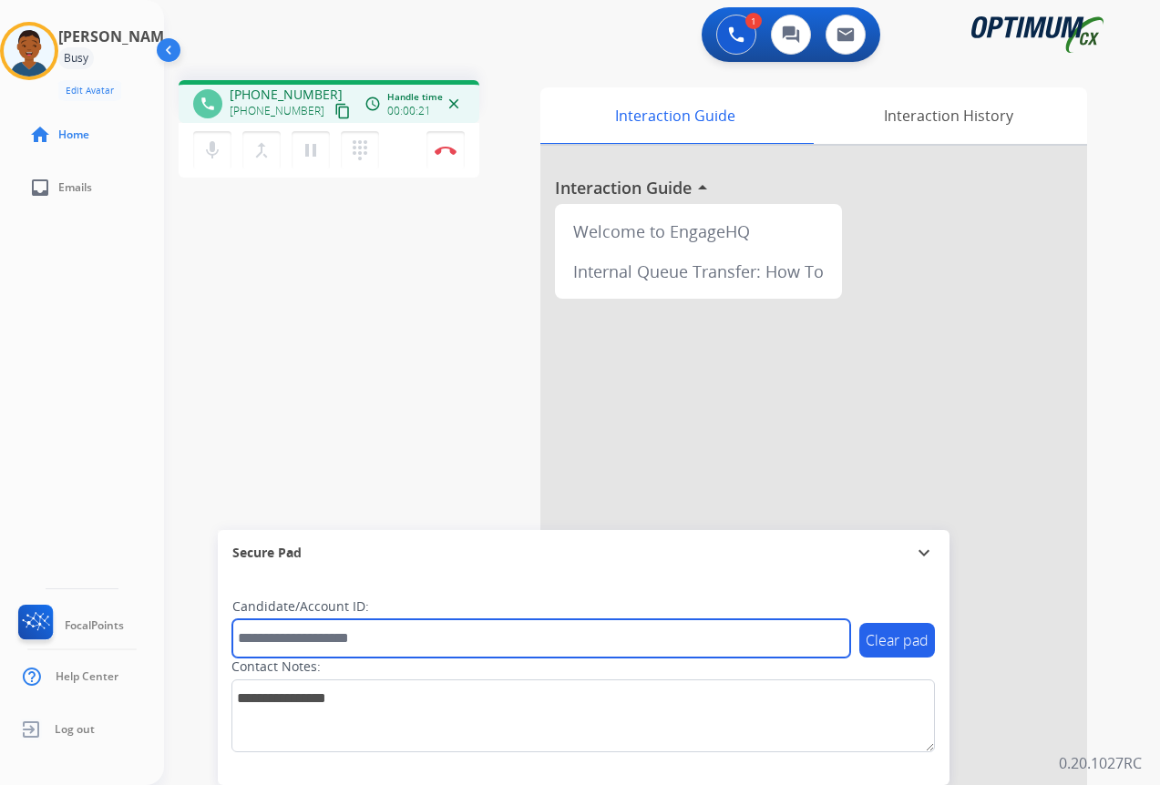
click at [308, 635] on input "text" at bounding box center [541, 638] width 618 height 38
paste input "*******"
type input "*******"
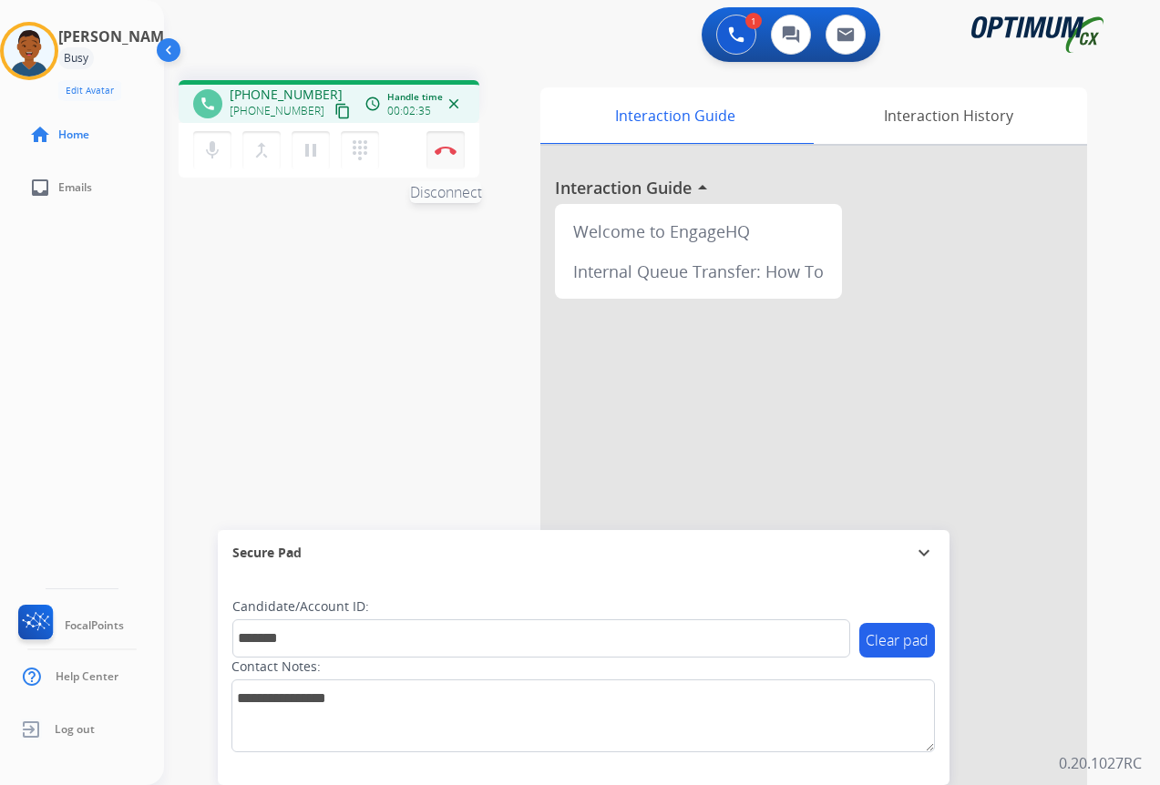
click at [445, 152] on img at bounding box center [446, 150] width 22 height 9
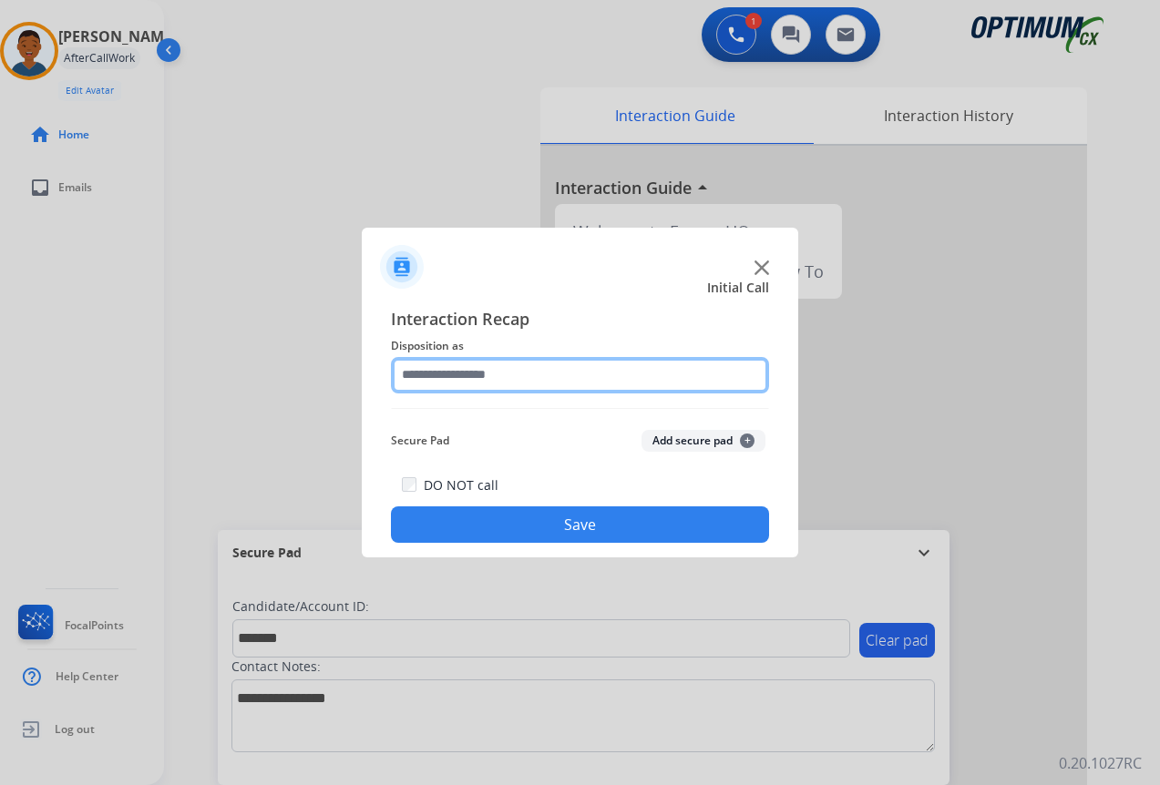
click at [445, 375] on input "text" at bounding box center [580, 375] width 378 height 36
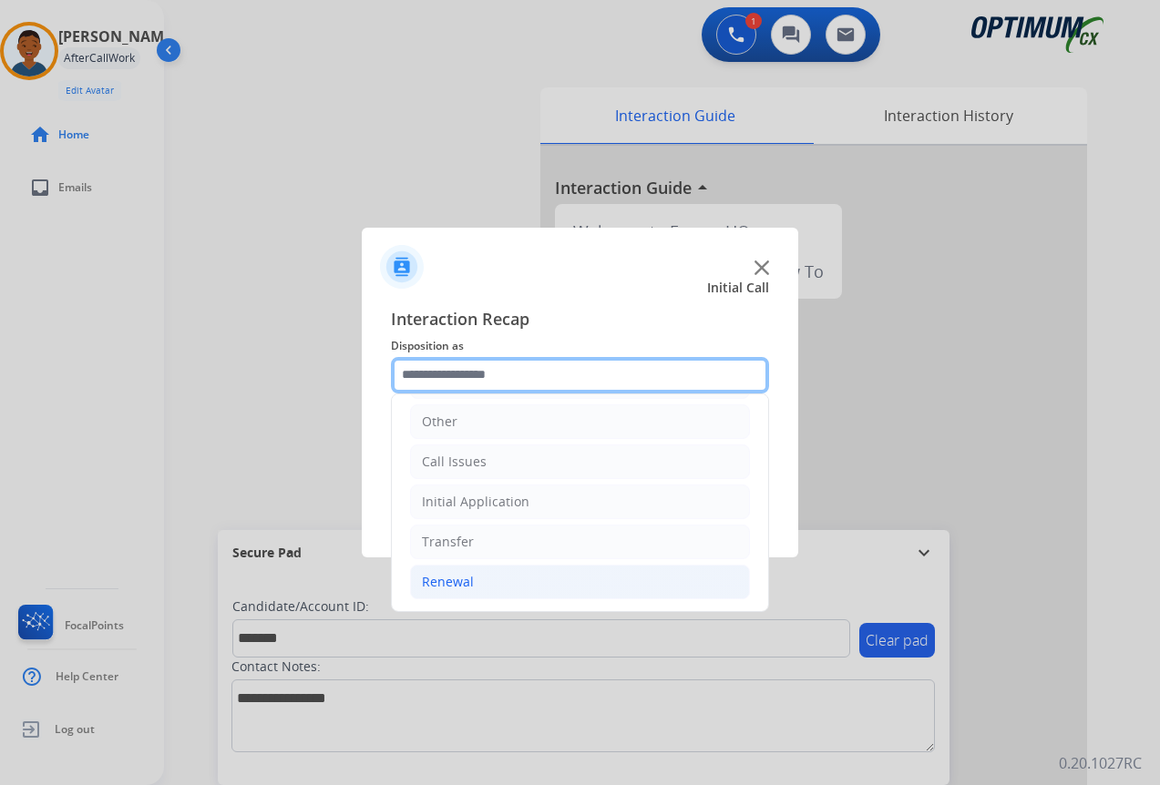
scroll to position [124, 0]
click at [444, 583] on div "Renewal" at bounding box center [448, 581] width 52 height 18
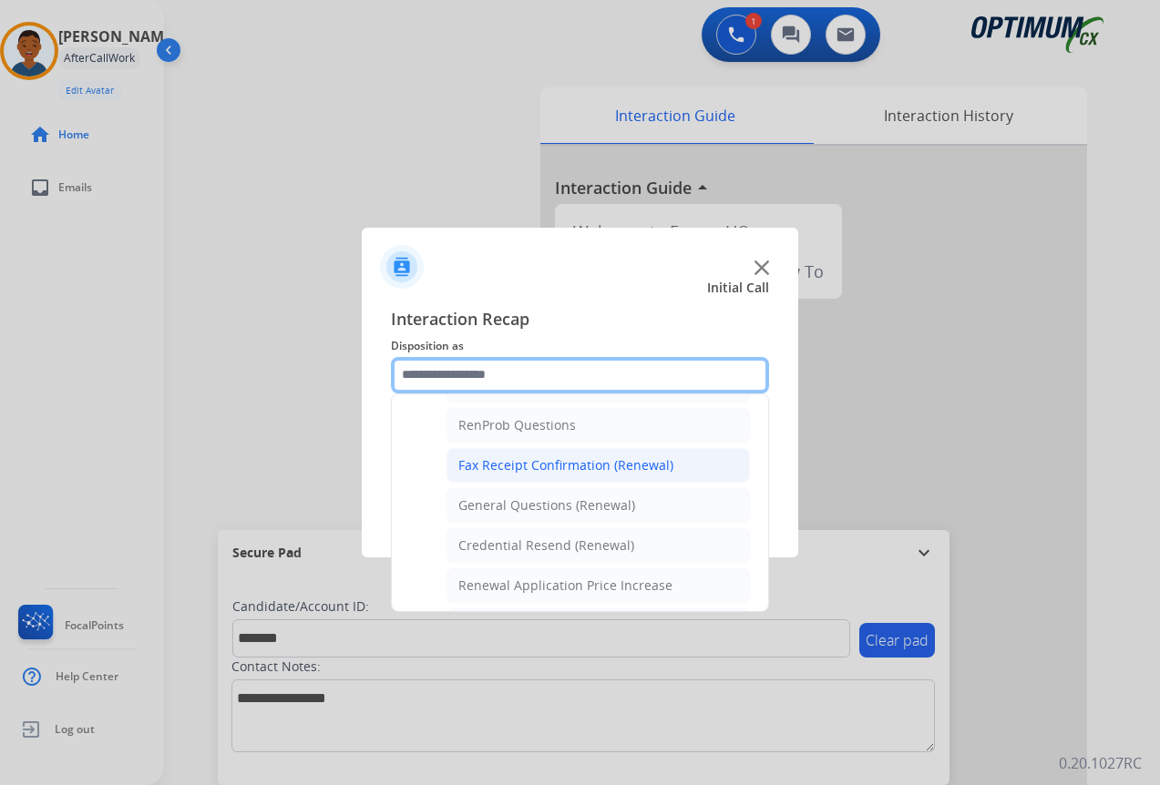
scroll to position [488, 0]
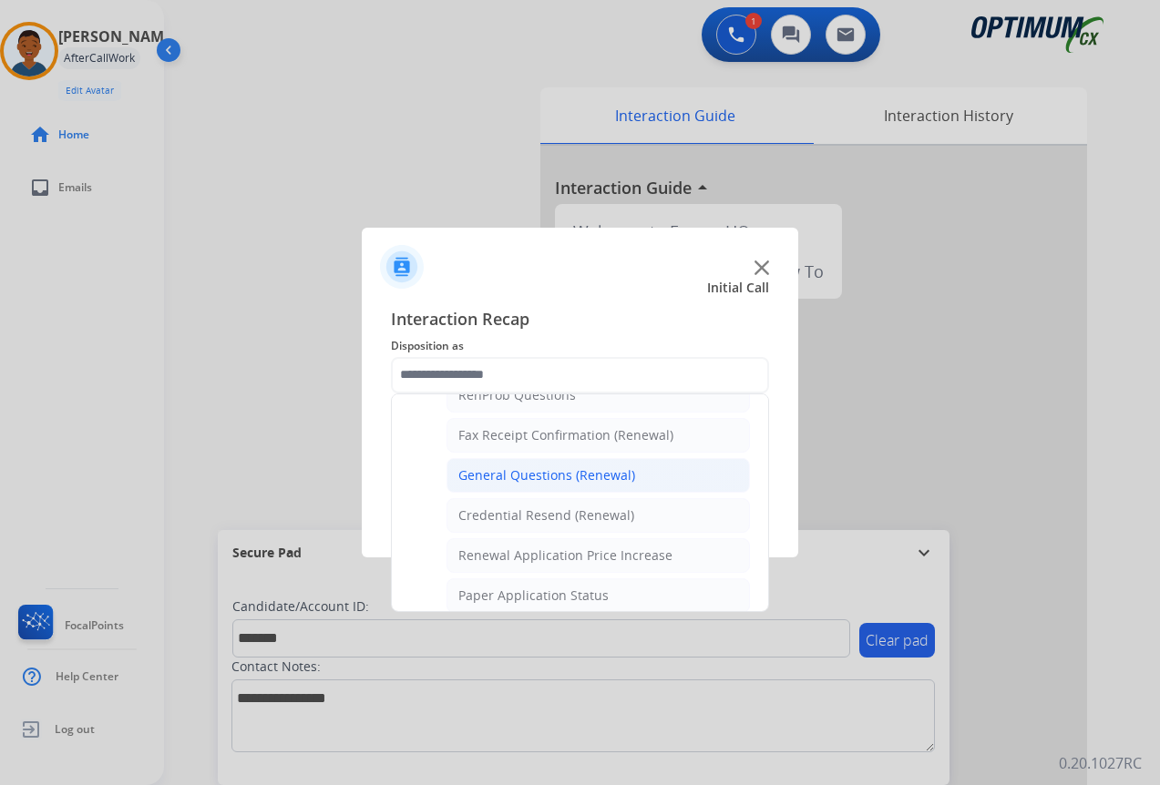
click at [508, 479] on div "General Questions (Renewal)" at bounding box center [546, 475] width 177 height 18
type input "**********"
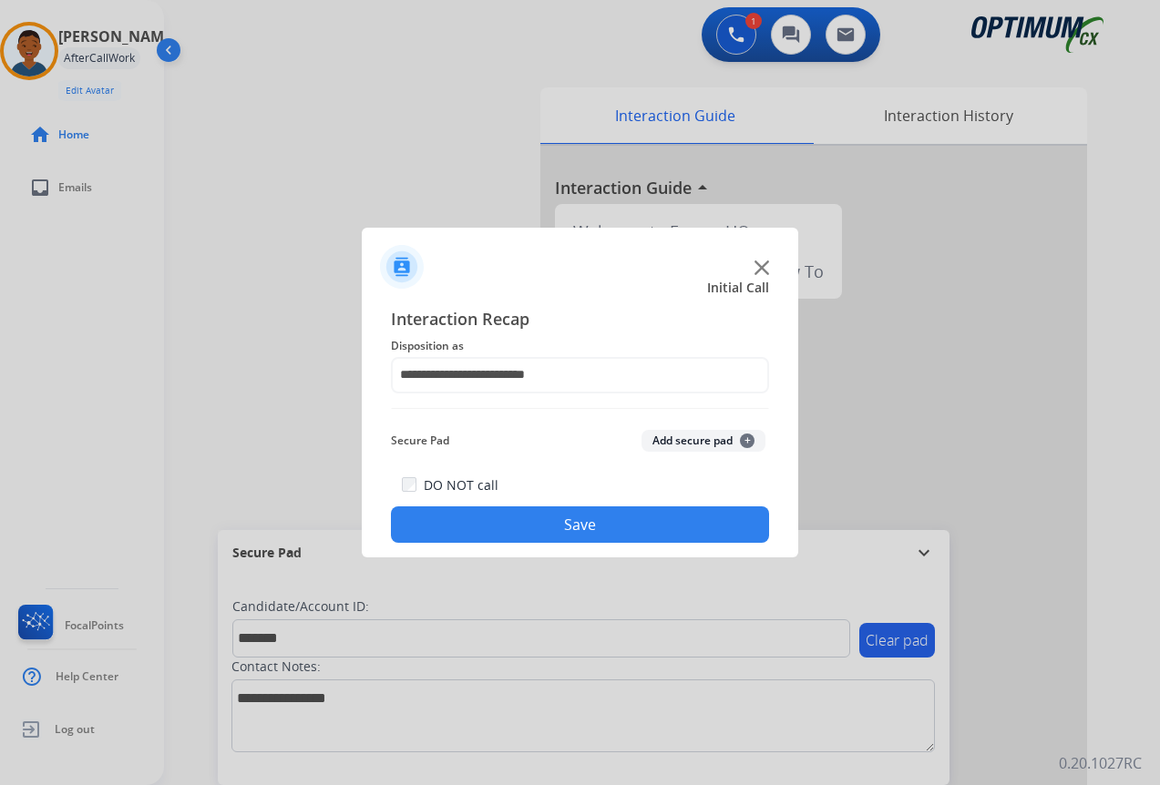
click at [672, 438] on button "Add secure pad +" at bounding box center [703, 441] width 124 height 22
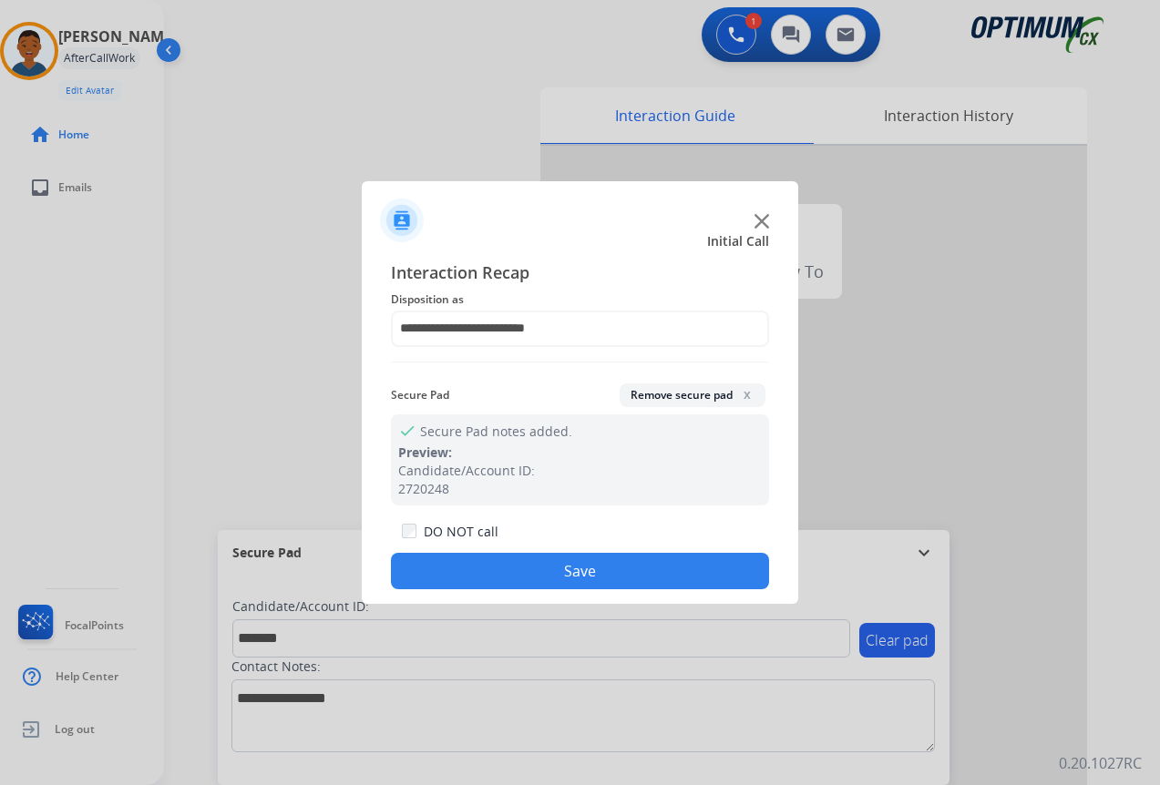
click at [649, 568] on button "Save" at bounding box center [580, 571] width 378 height 36
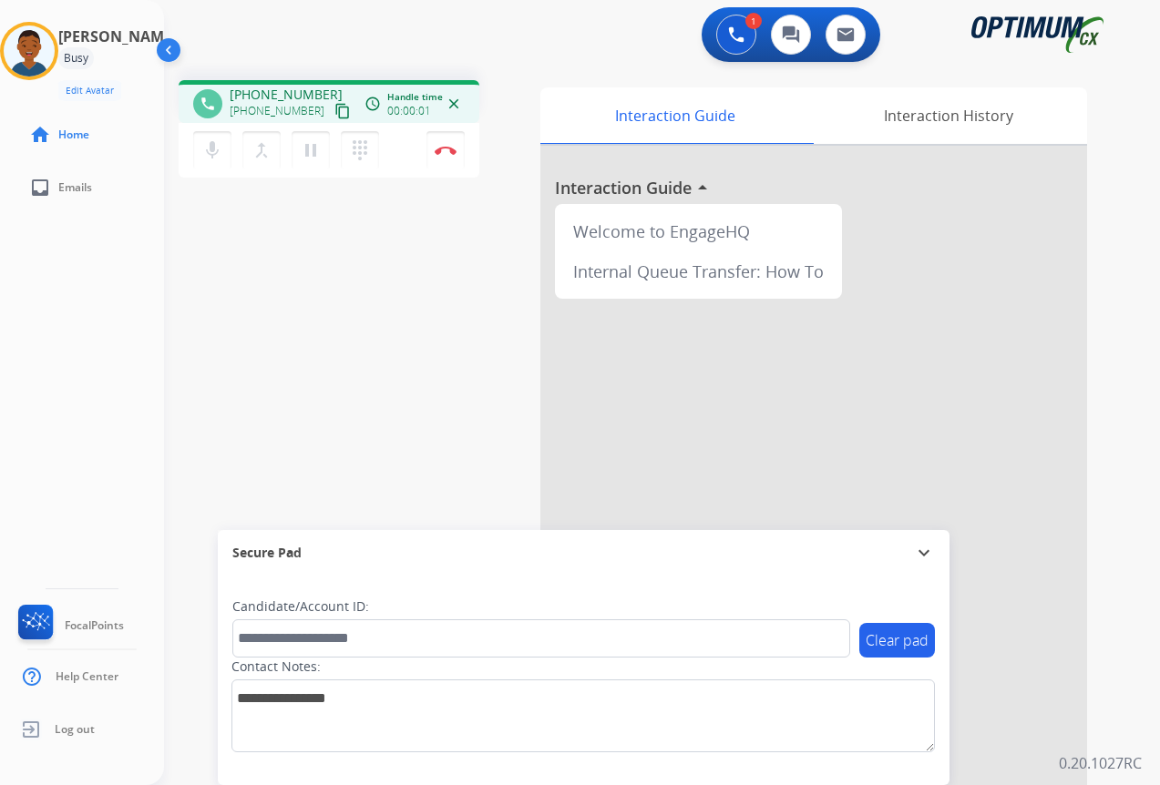
click at [334, 111] on mat-icon "content_copy" at bounding box center [342, 111] width 16 height 16
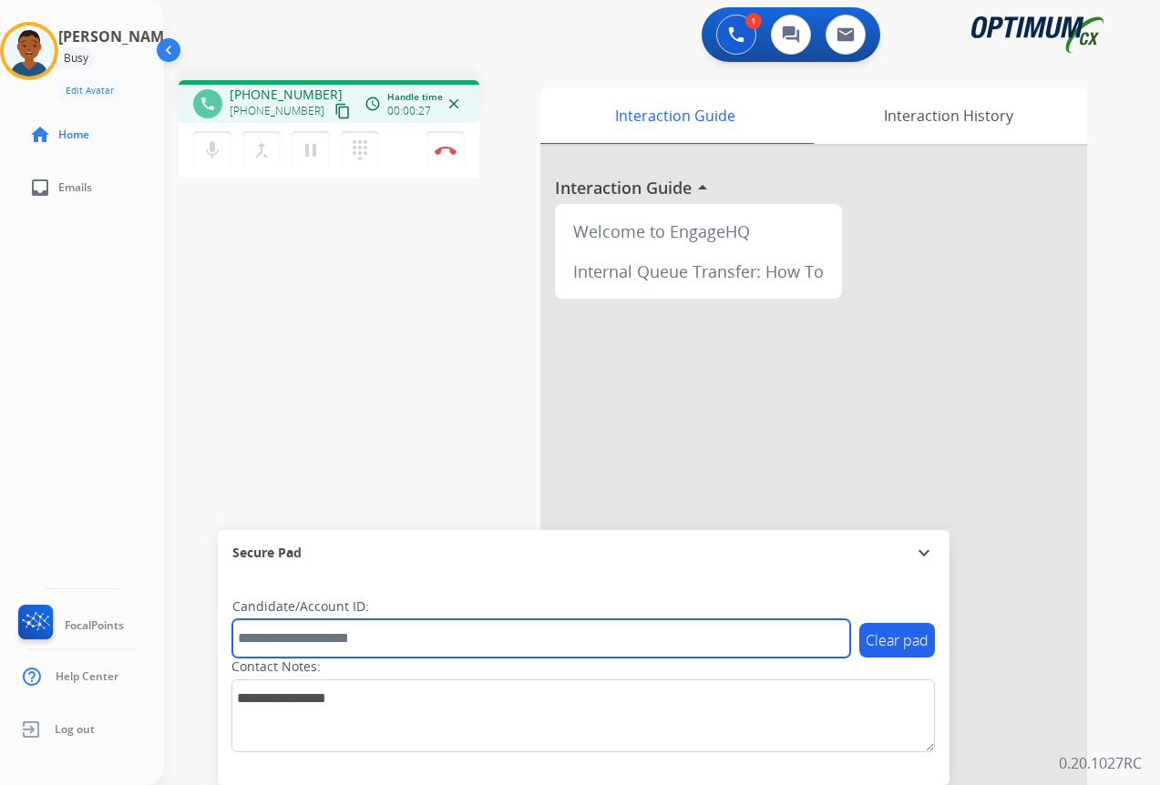
click at [292, 636] on input "text" at bounding box center [541, 638] width 618 height 38
paste input "*******"
type input "*******"
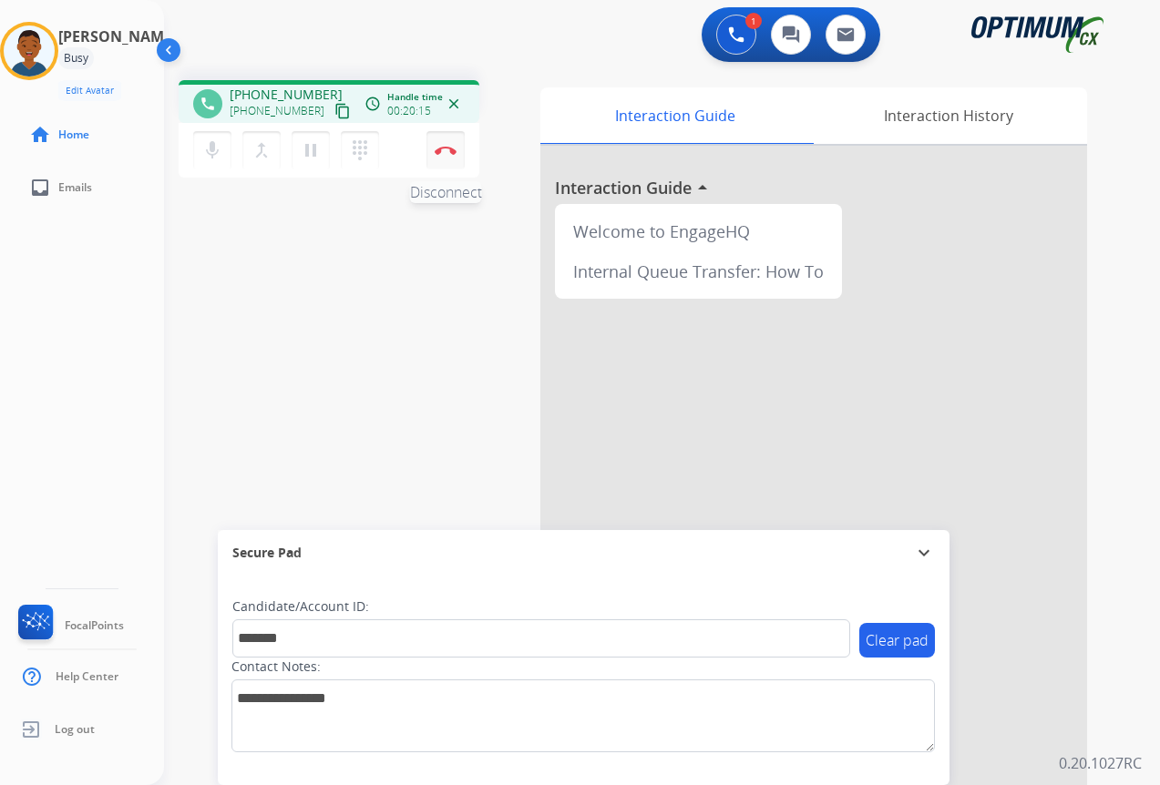
click at [444, 151] on img at bounding box center [446, 150] width 22 height 9
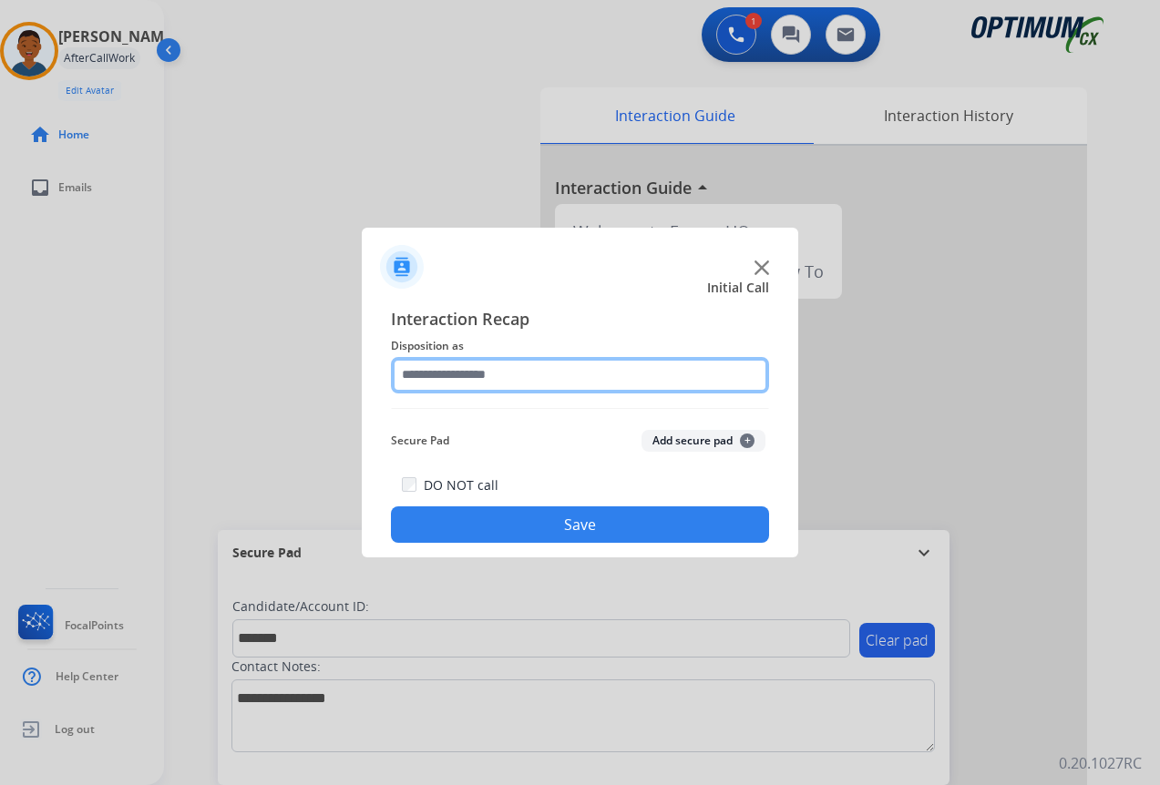
click at [435, 374] on input "text" at bounding box center [580, 375] width 378 height 36
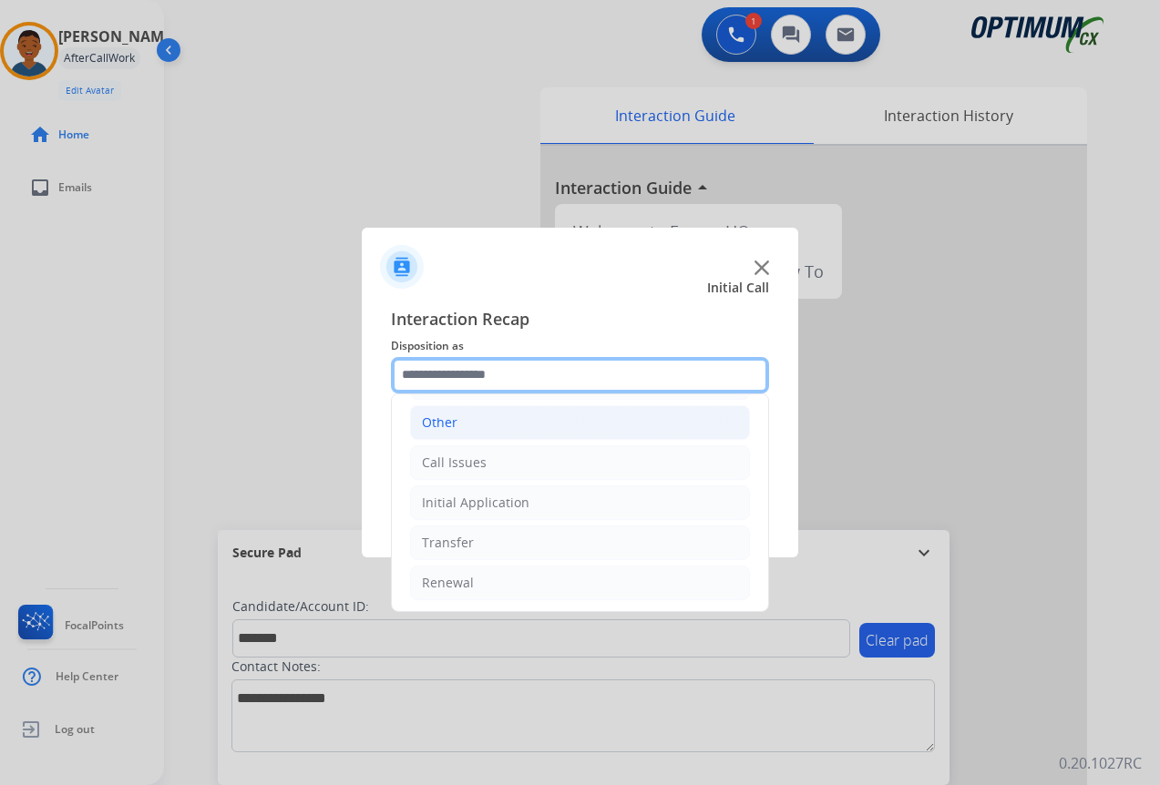
scroll to position [124, 0]
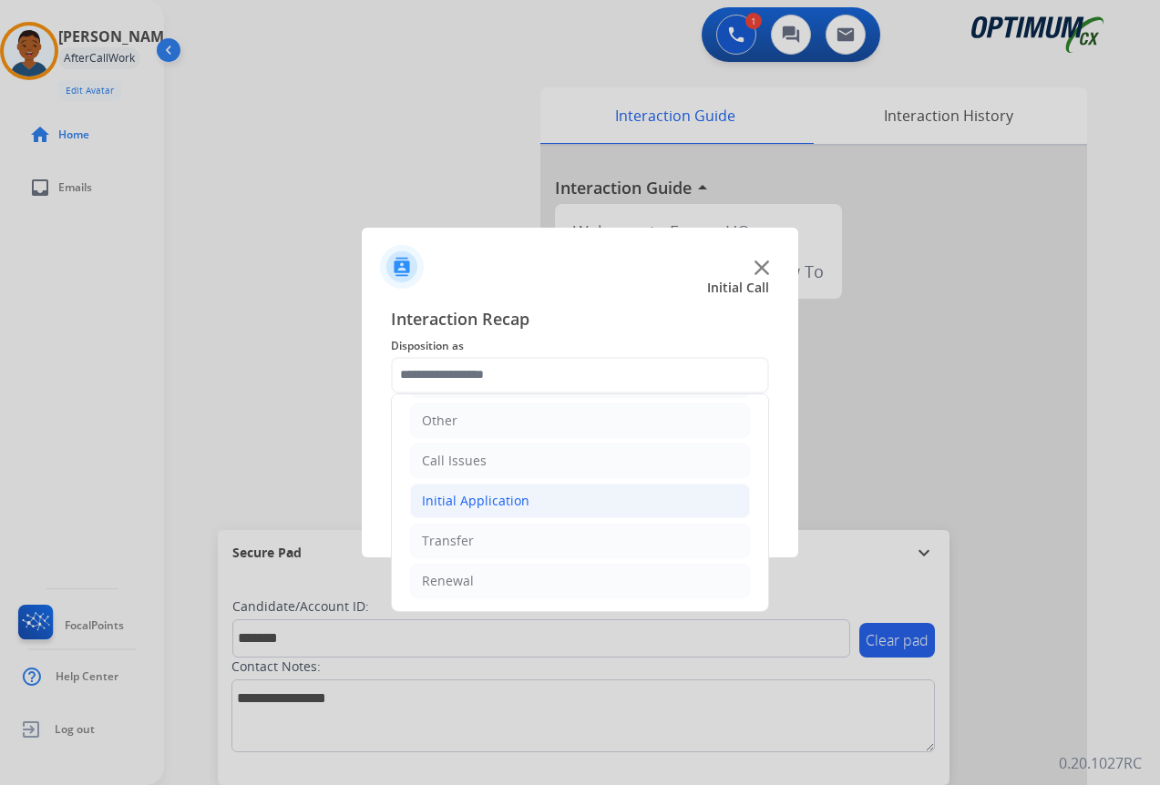
click at [464, 499] on div "Initial Application" at bounding box center [475, 501] width 107 height 18
click at [490, 538] on div "Credential Resend (Initial application)" at bounding box center [573, 541] width 230 height 18
type input "**********"
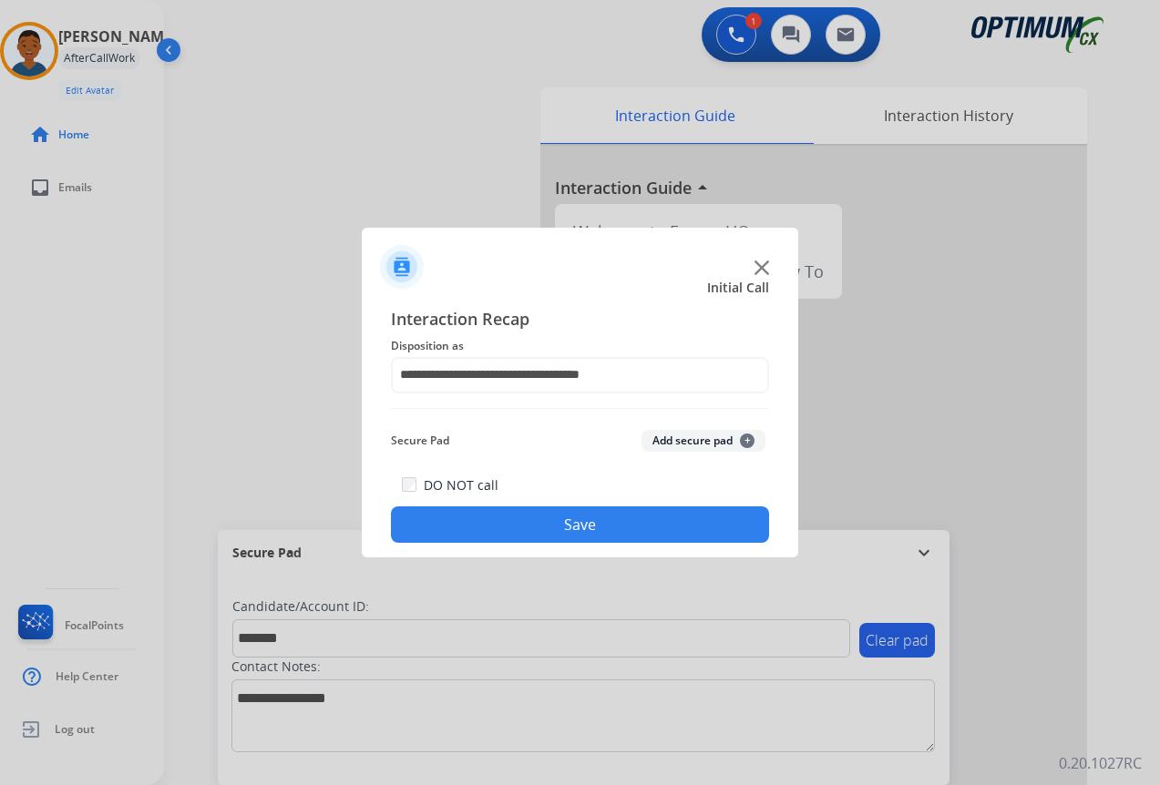
click at [679, 439] on button "Add secure pad +" at bounding box center [703, 441] width 124 height 22
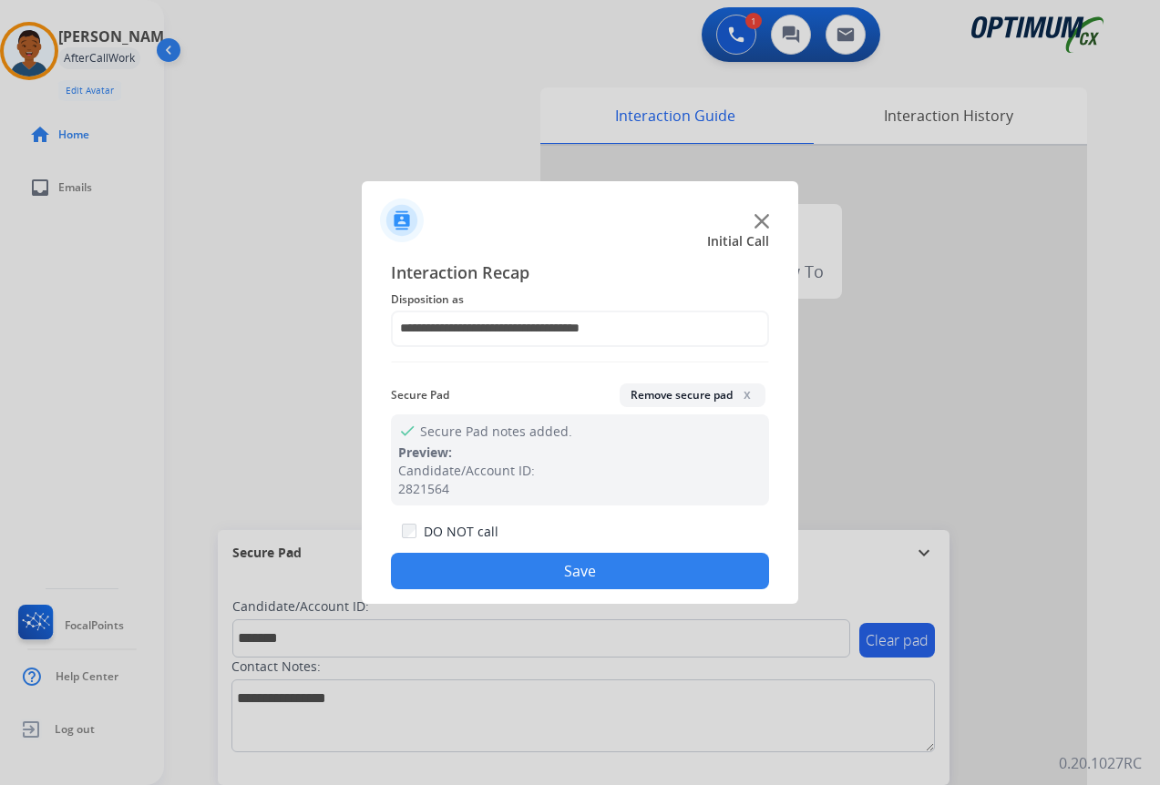
click at [618, 566] on button "Save" at bounding box center [580, 571] width 378 height 36
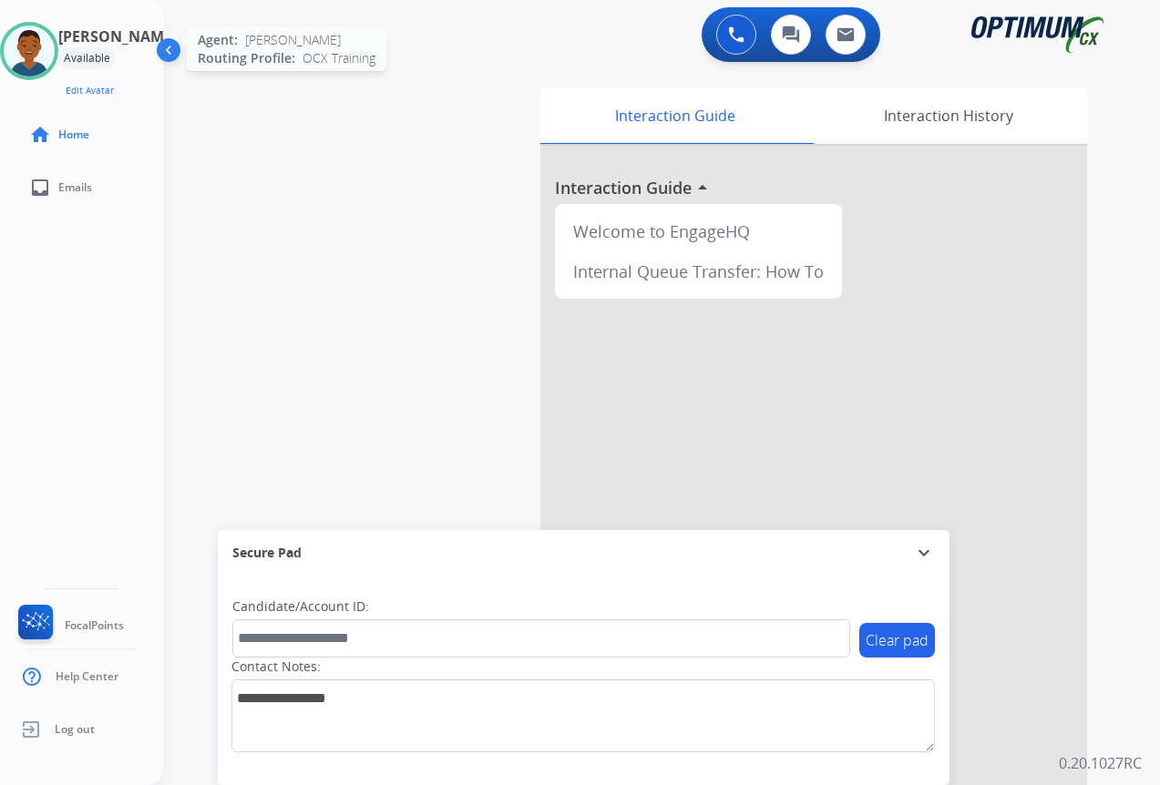
click at [43, 59] on img at bounding box center [29, 51] width 51 height 51
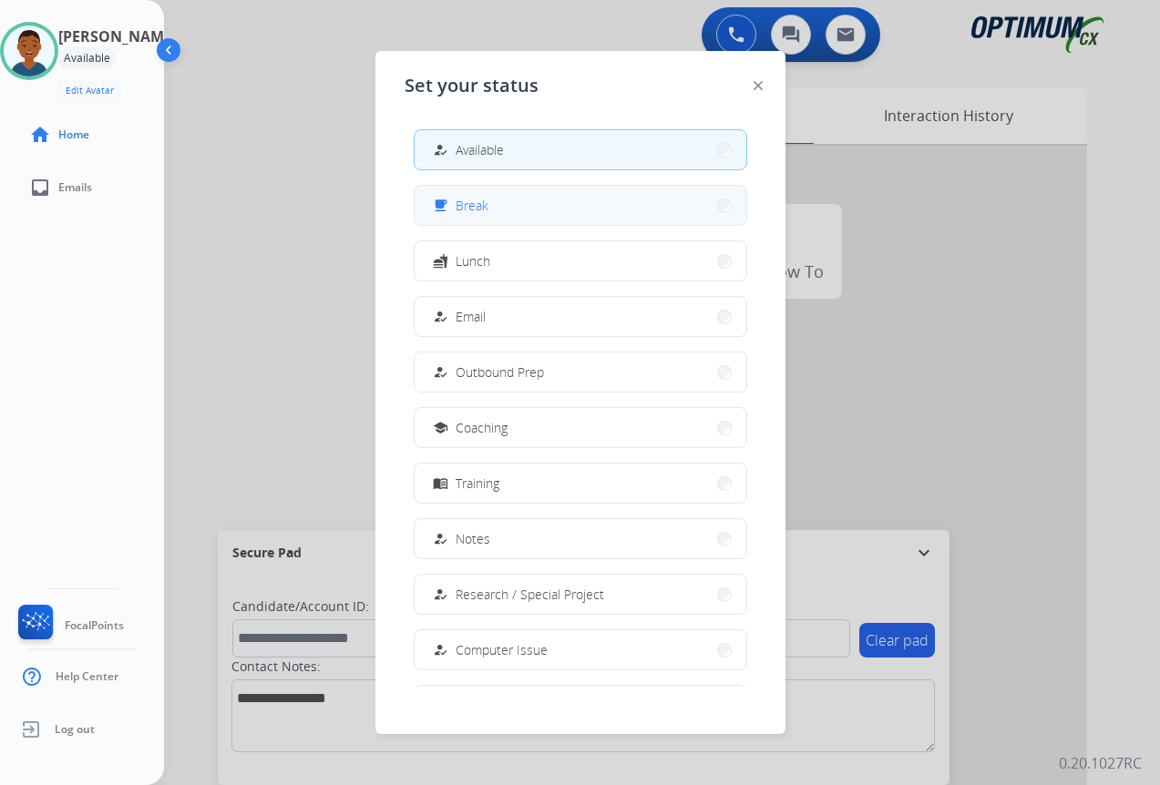
click at [473, 210] on span "Break" at bounding box center [471, 205] width 33 height 19
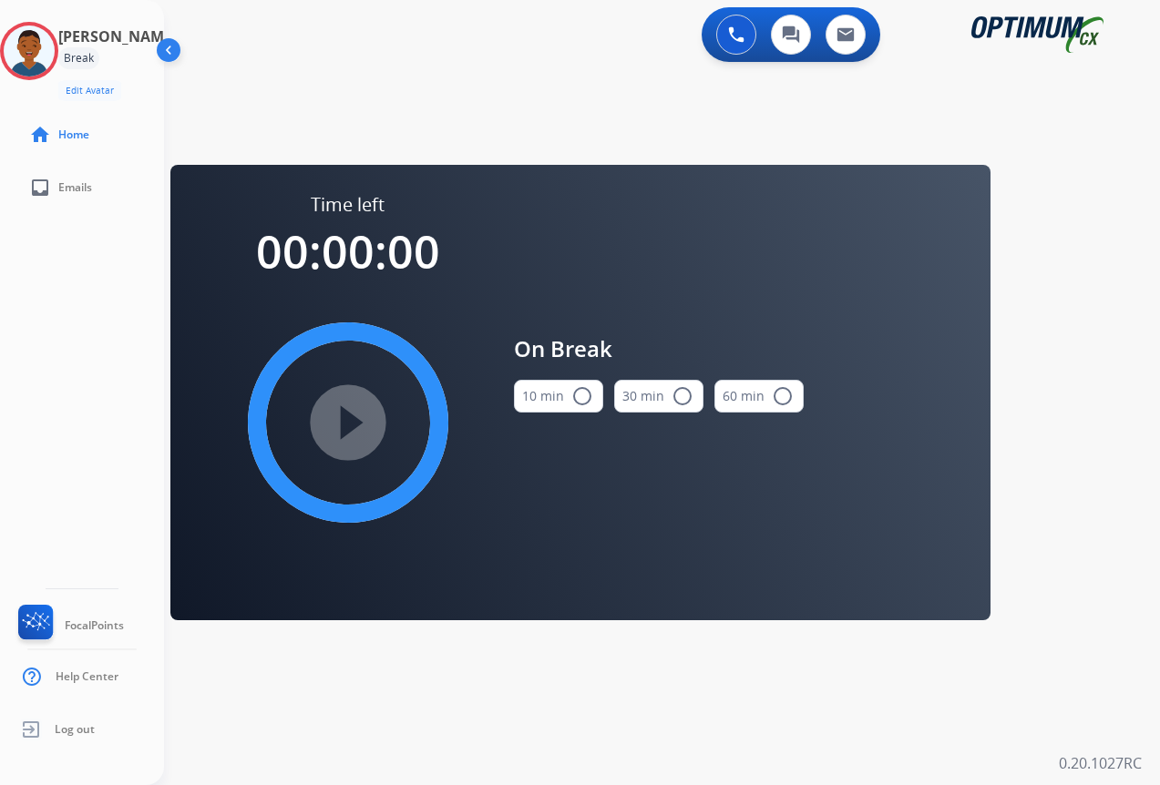
click at [578, 394] on mat-icon "radio_button_unchecked" at bounding box center [582, 396] width 22 height 22
click at [345, 414] on mat-icon "play_circle_filled" at bounding box center [348, 423] width 22 height 22
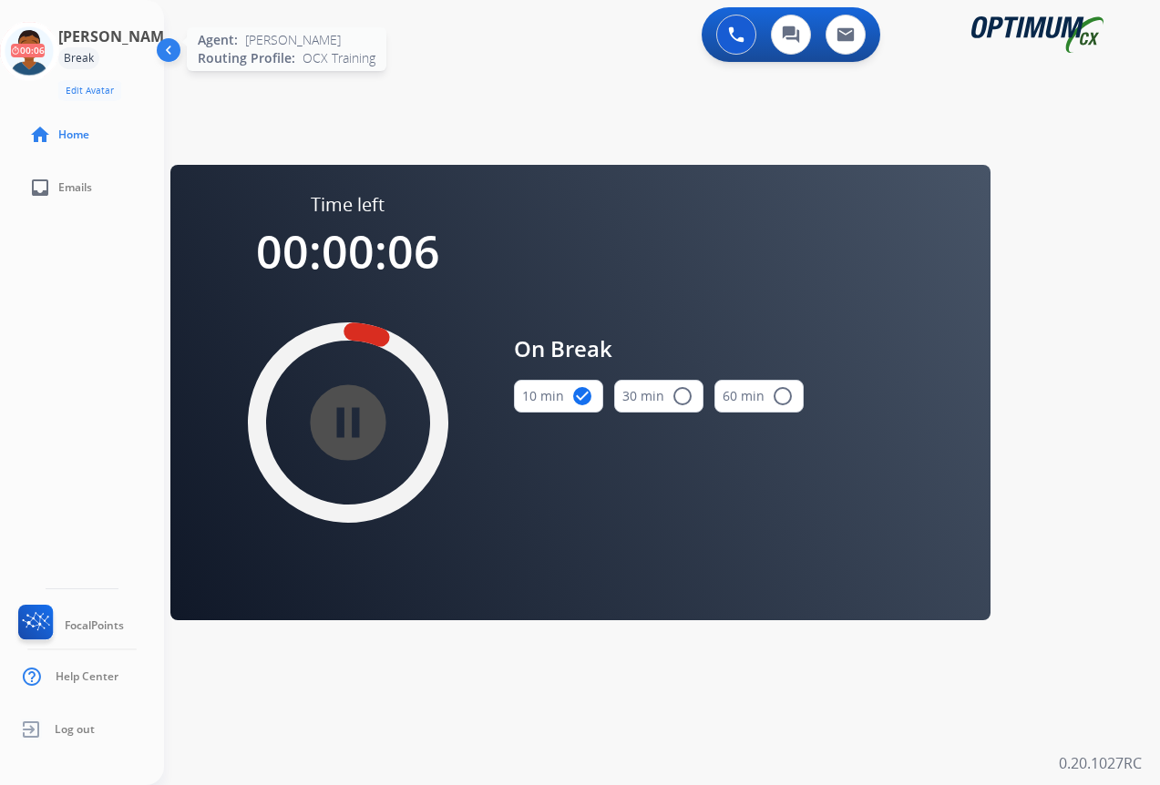
click at [51, 54] on icon at bounding box center [29, 51] width 59 height 59
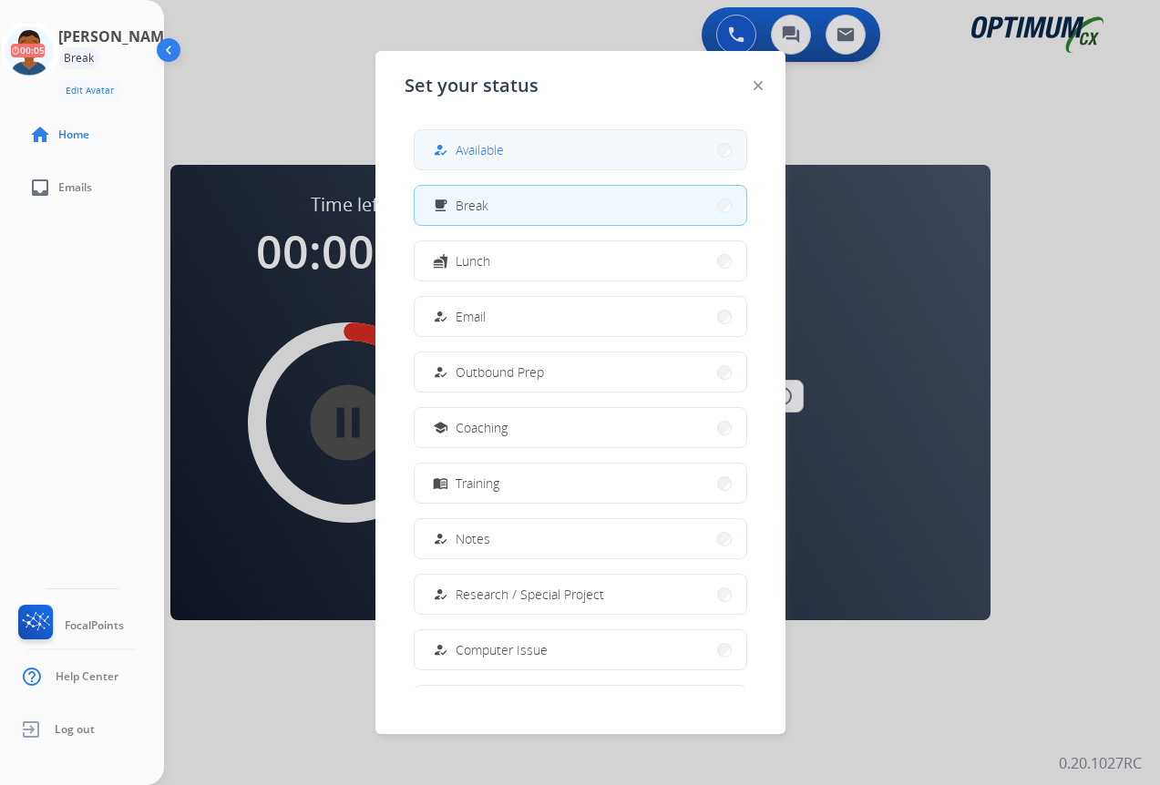
click at [473, 149] on span "Available" at bounding box center [479, 149] width 48 height 19
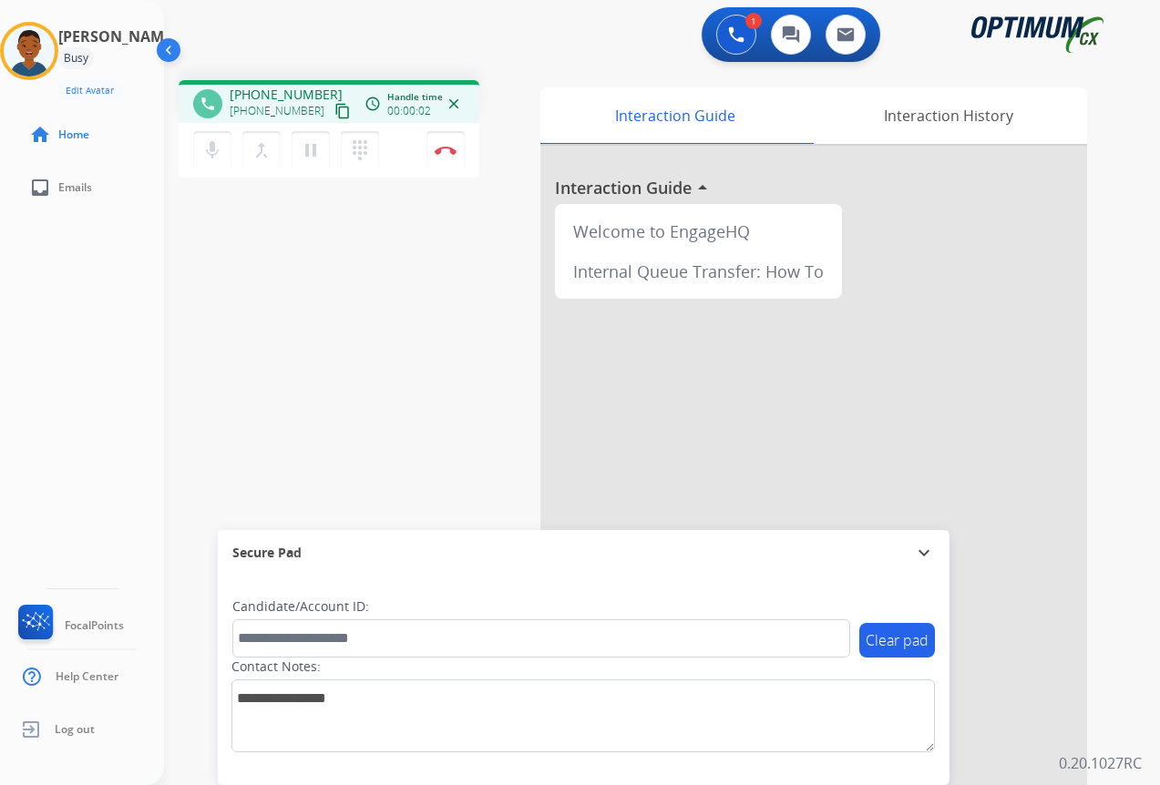
click at [334, 110] on mat-icon "content_copy" at bounding box center [342, 111] width 16 height 16
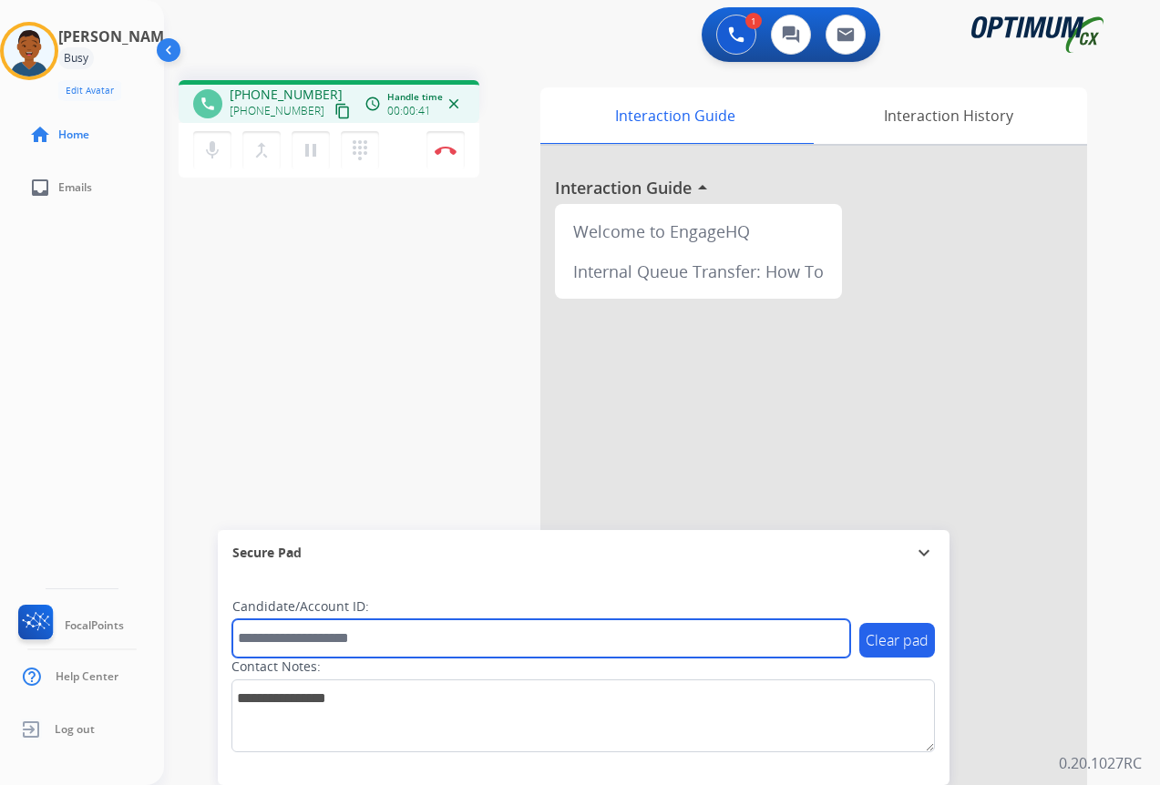
click at [303, 637] on input "text" at bounding box center [541, 638] width 618 height 38
paste input "*******"
type input "*******"
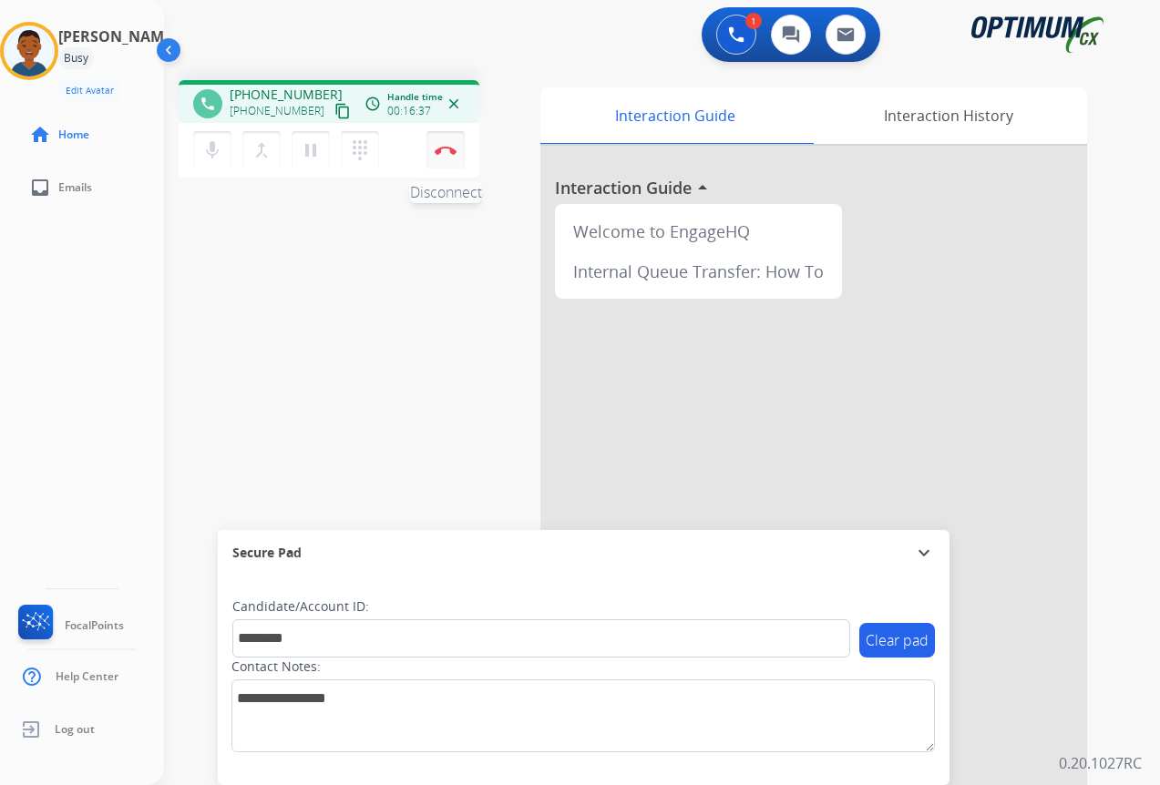
click at [440, 160] on button "Disconnect" at bounding box center [445, 150] width 38 height 38
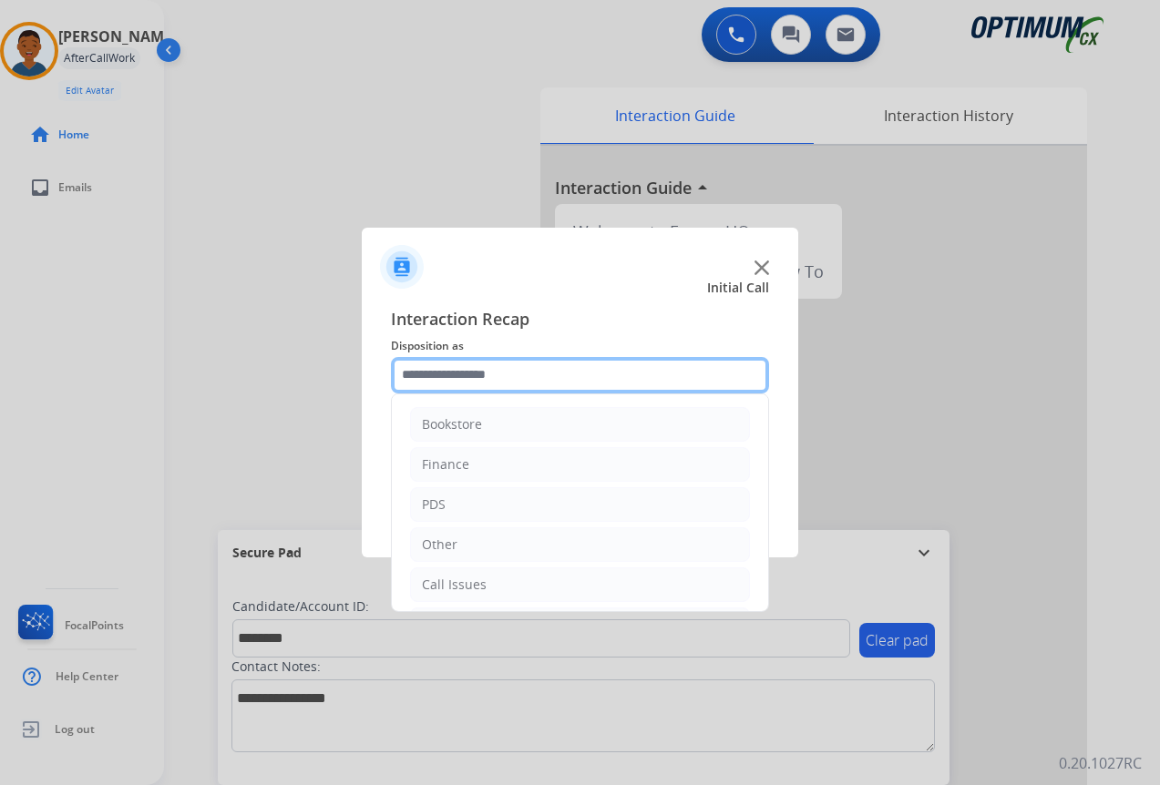
click at [445, 384] on input "text" at bounding box center [580, 375] width 378 height 36
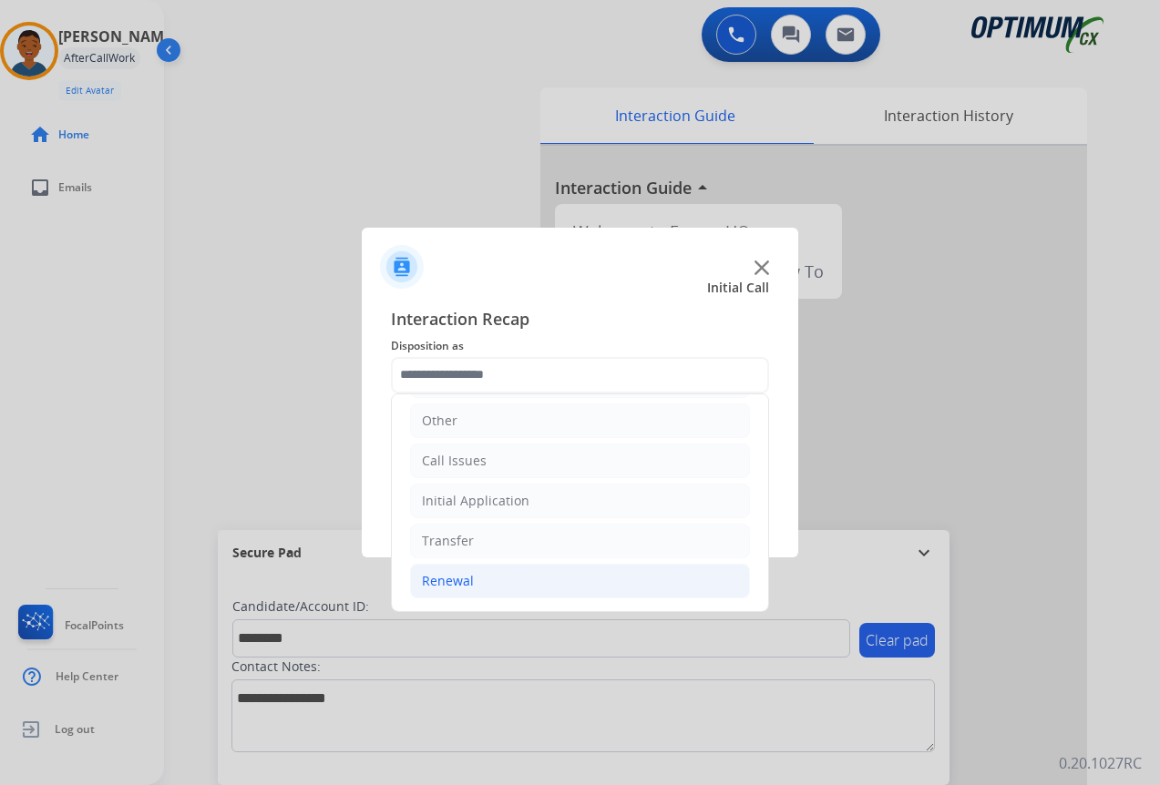
click at [435, 583] on div "Renewal" at bounding box center [448, 581] width 52 height 18
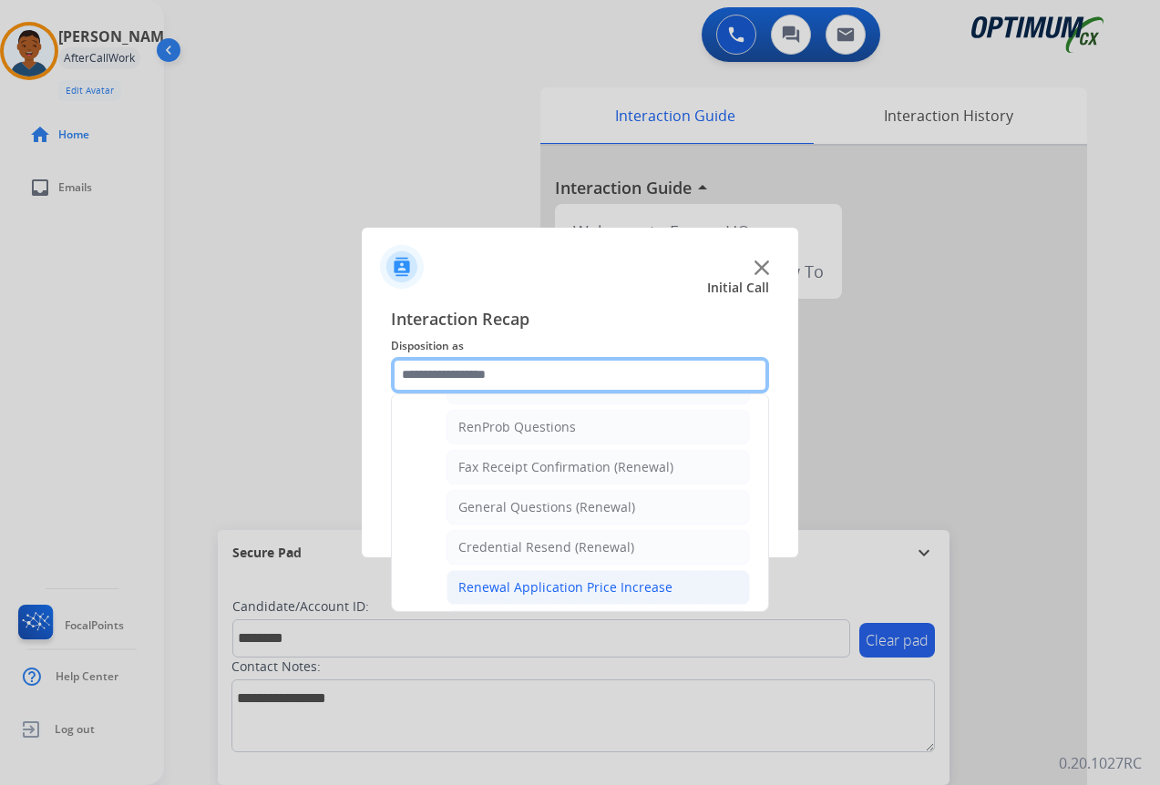
scroll to position [488, 0]
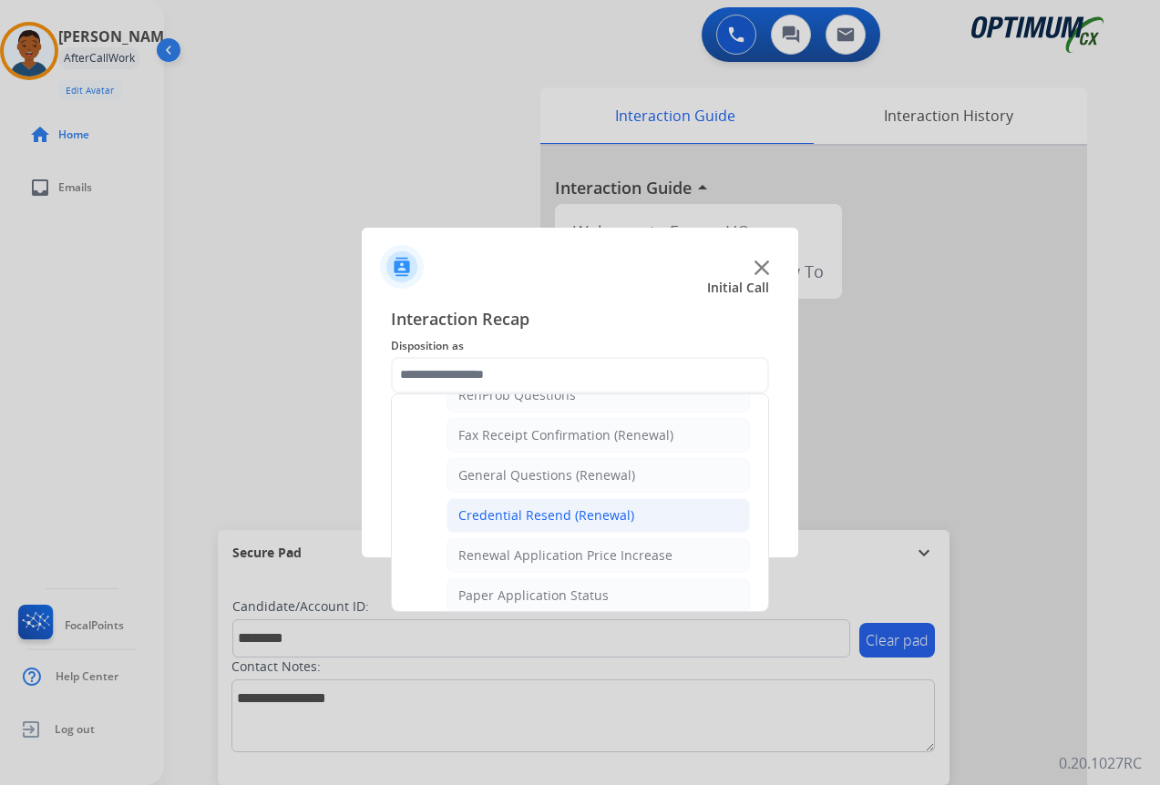
click at [496, 519] on div "Credential Resend (Renewal)" at bounding box center [546, 516] width 176 height 18
type input "**********"
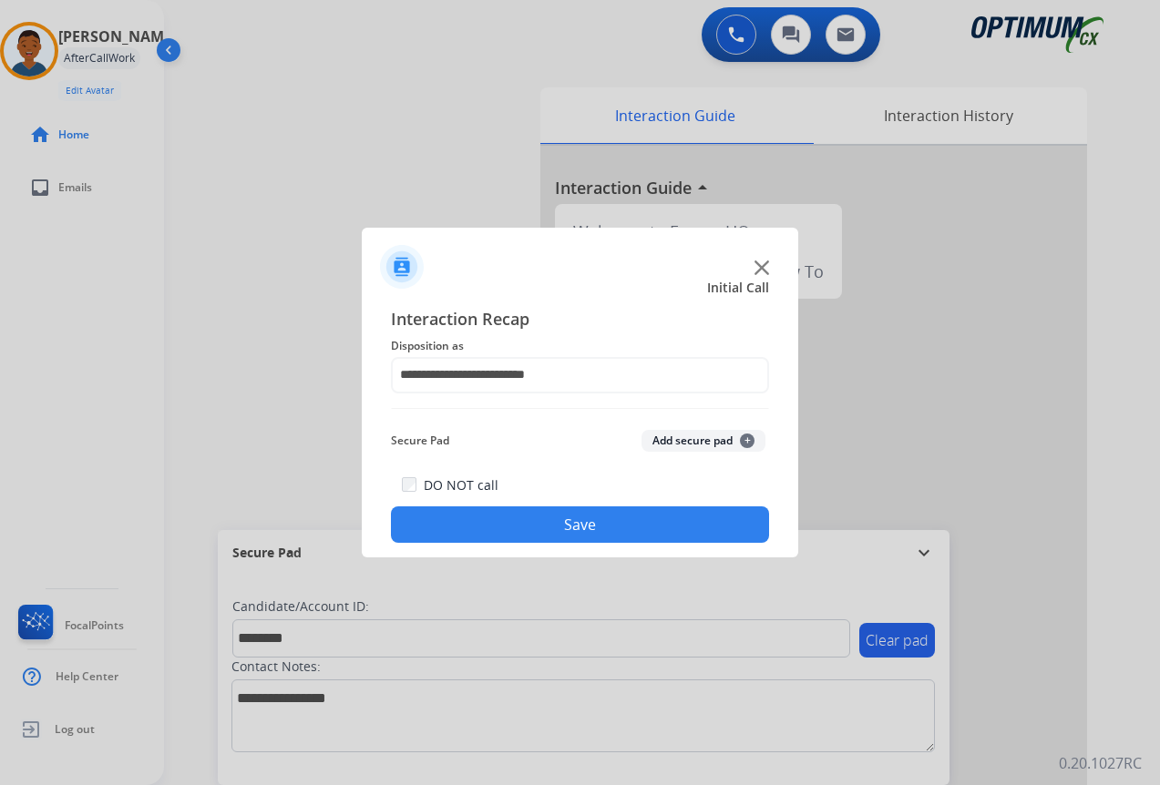
click at [687, 438] on button "Add secure pad +" at bounding box center [703, 441] width 124 height 22
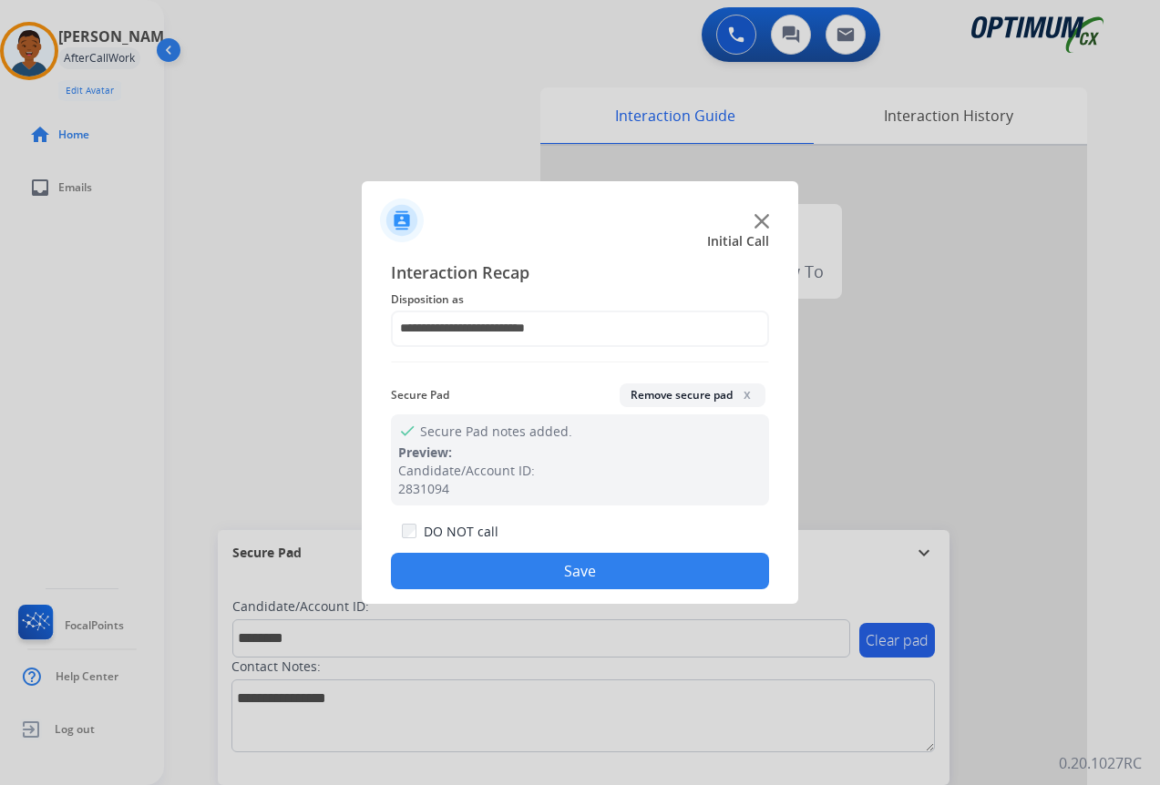
click at [642, 568] on button "Save" at bounding box center [580, 571] width 378 height 36
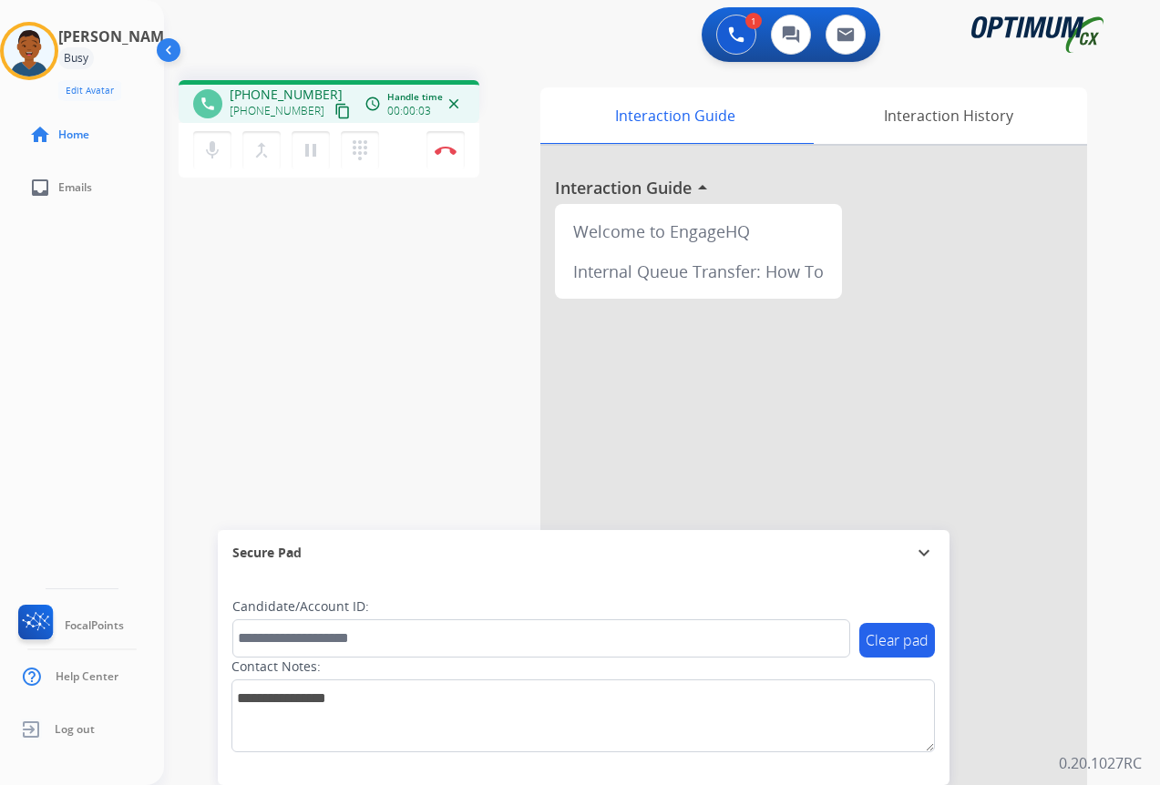
click at [334, 111] on mat-icon "content_copy" at bounding box center [342, 111] width 16 height 16
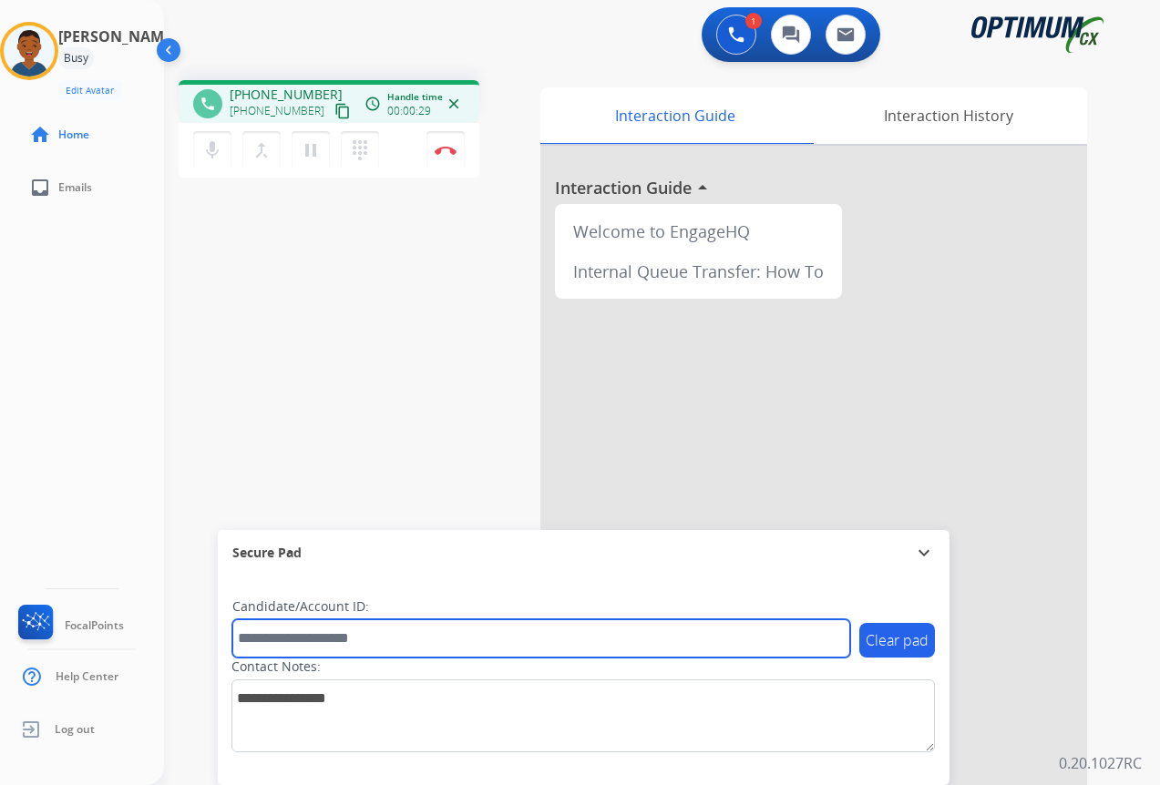
click at [249, 638] on input "text" at bounding box center [541, 638] width 618 height 38
paste input "*******"
type input "*******"
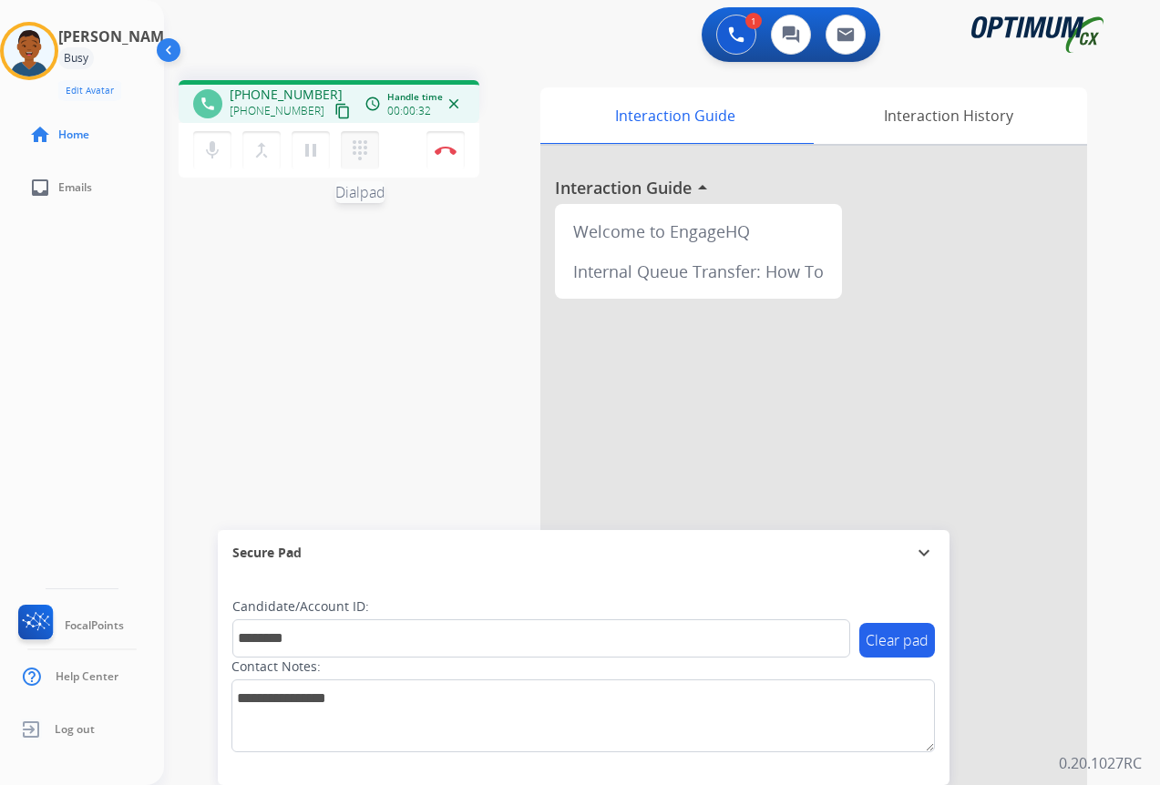
click at [364, 144] on mat-icon "dialpad" at bounding box center [360, 150] width 22 height 22
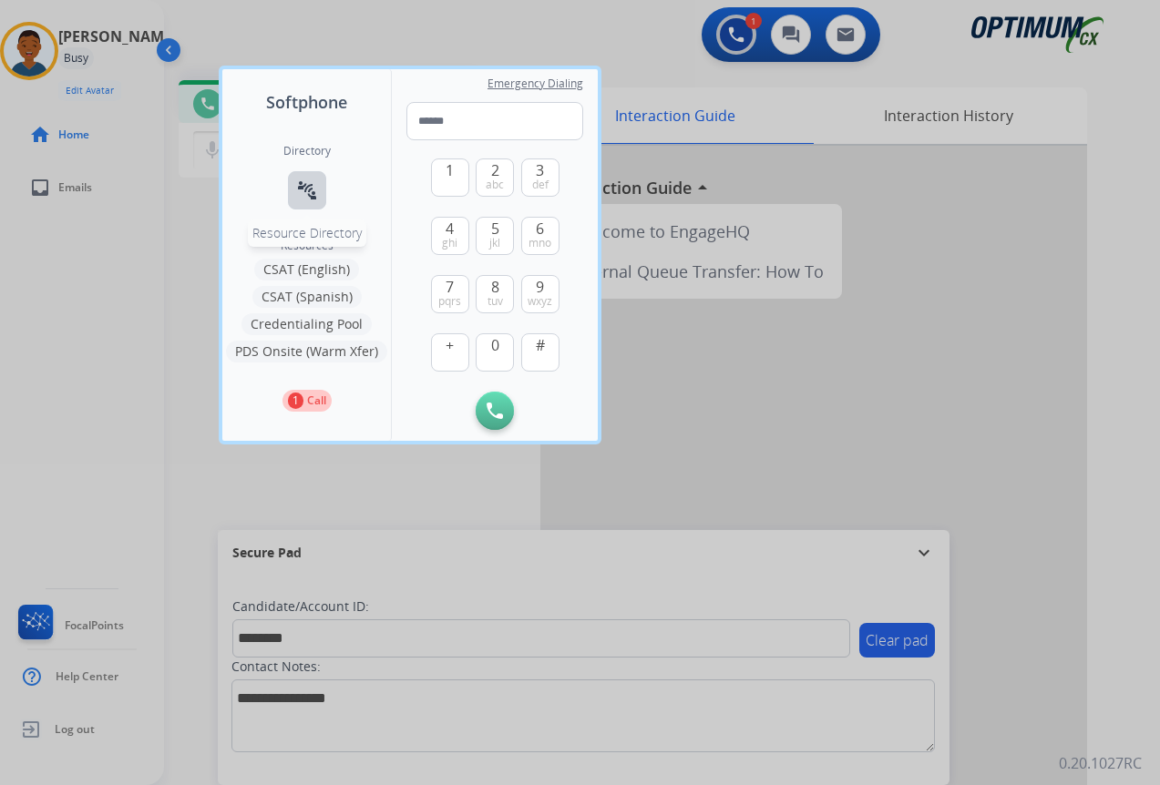
click at [312, 188] on mat-icon "connect_without_contact" at bounding box center [307, 190] width 22 height 22
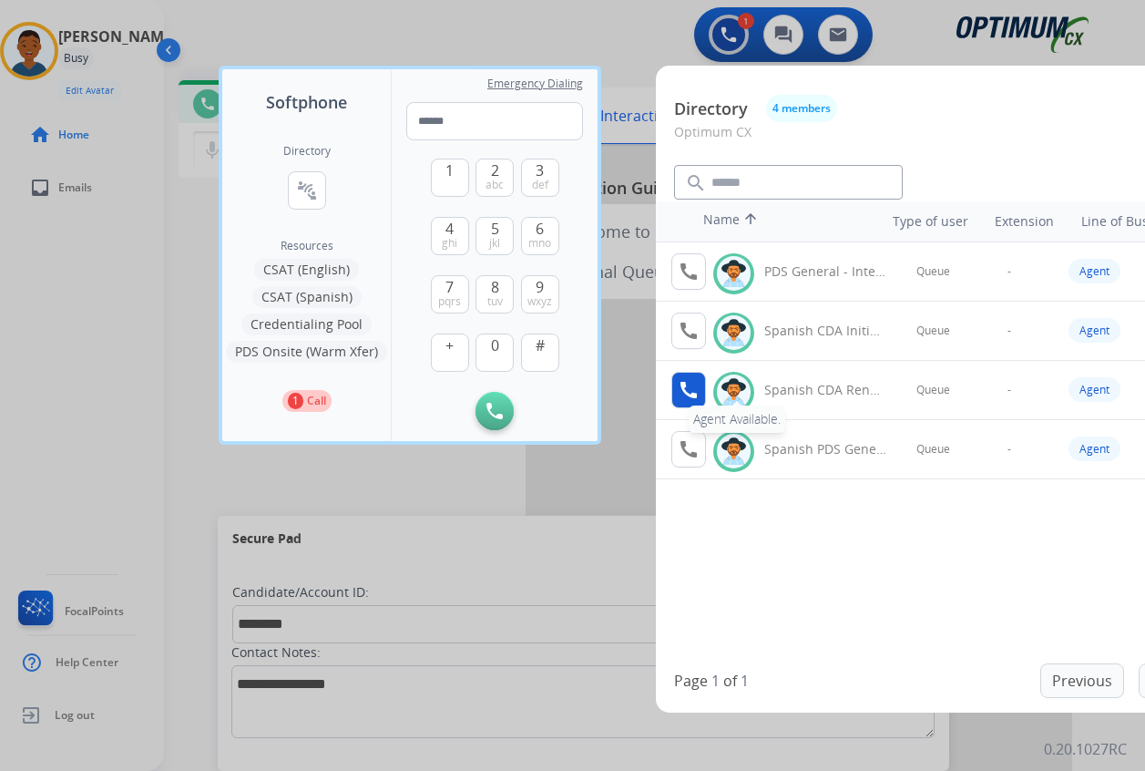
click at [684, 390] on mat-icon "call" at bounding box center [689, 390] width 22 height 22
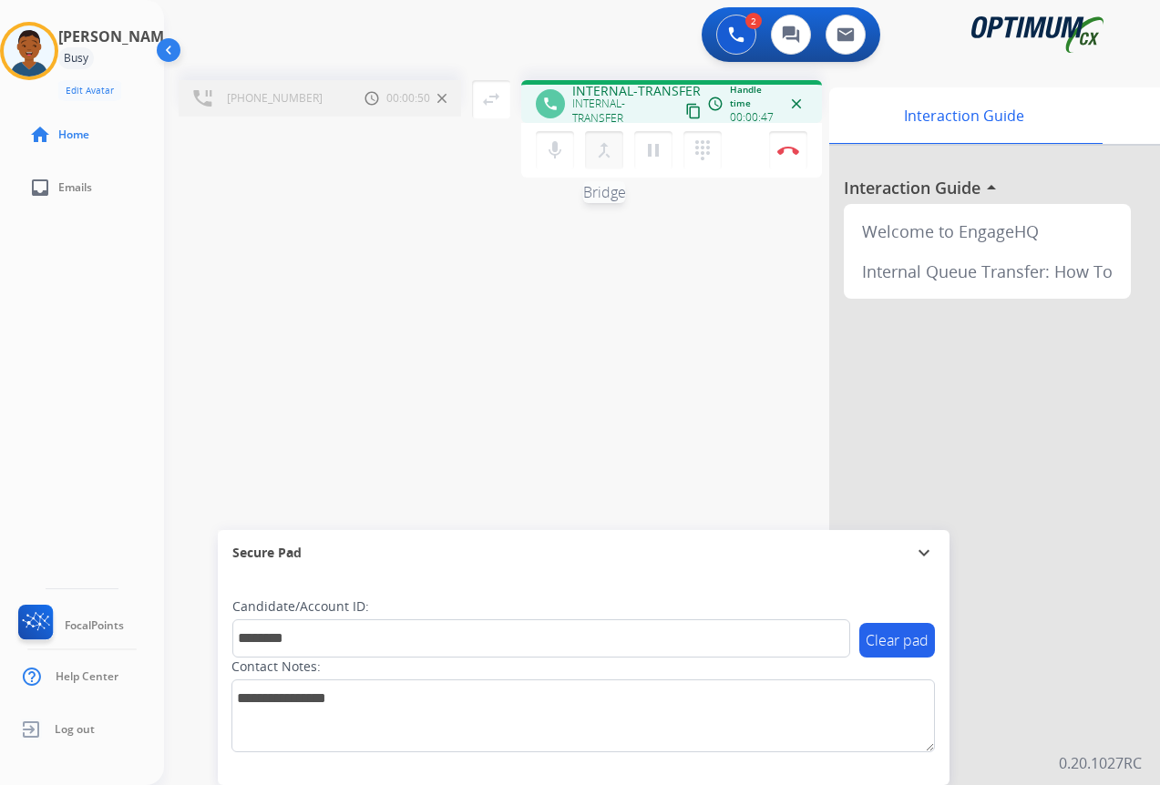
click at [600, 147] on mat-icon "merge_type" at bounding box center [604, 150] width 22 height 22
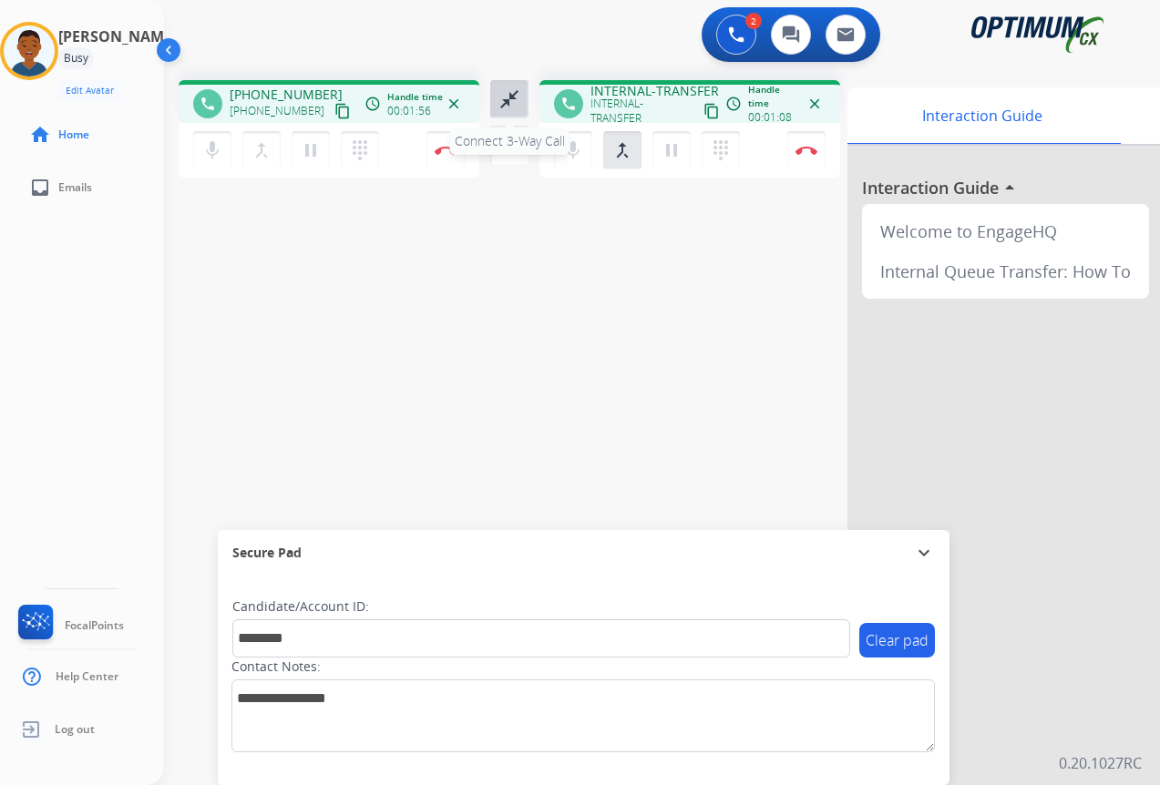
click at [508, 97] on mat-icon "close_fullscreen" at bounding box center [509, 99] width 22 height 22
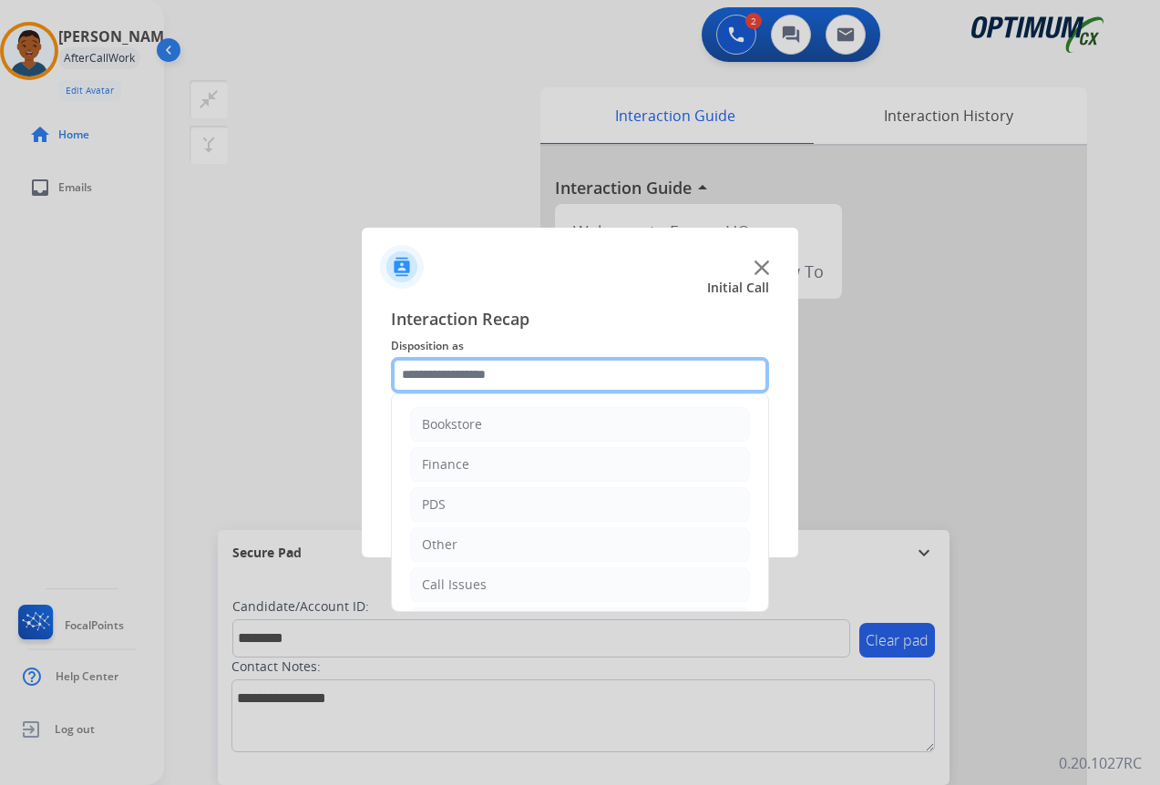
click at [465, 374] on input "text" at bounding box center [580, 375] width 378 height 36
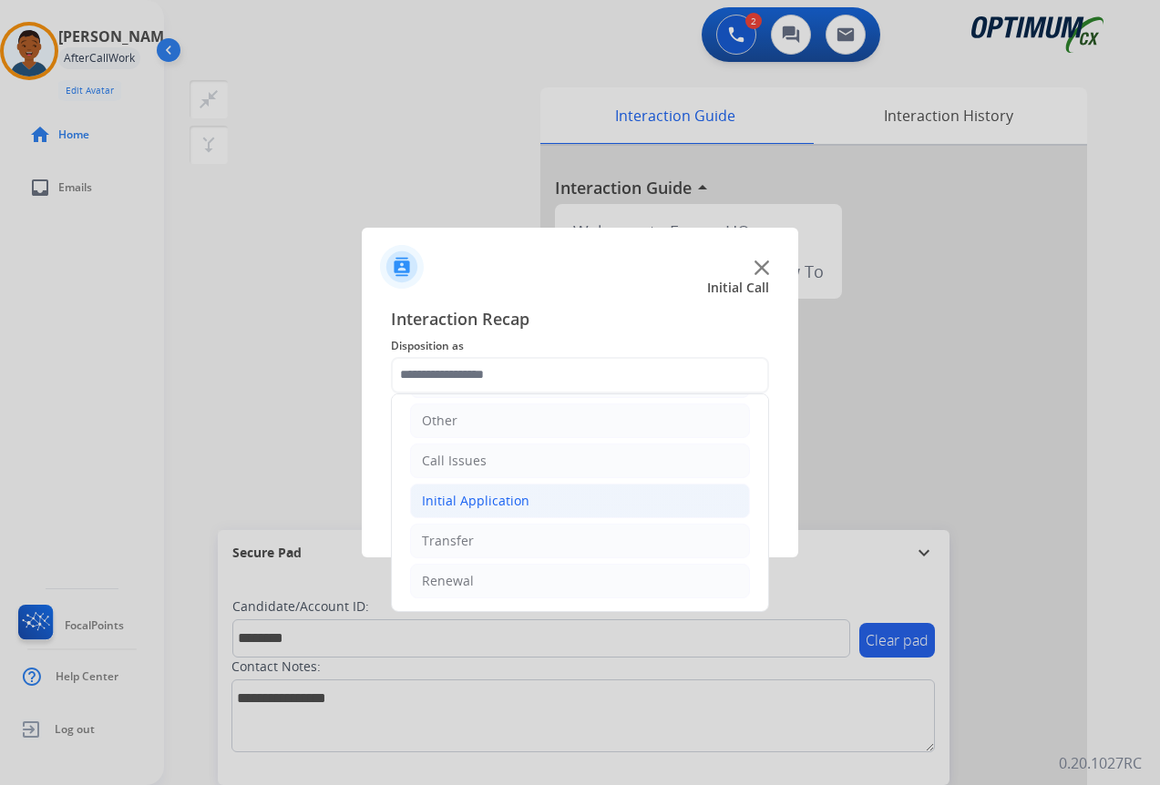
click at [454, 498] on div "Initial Application" at bounding box center [475, 501] width 107 height 18
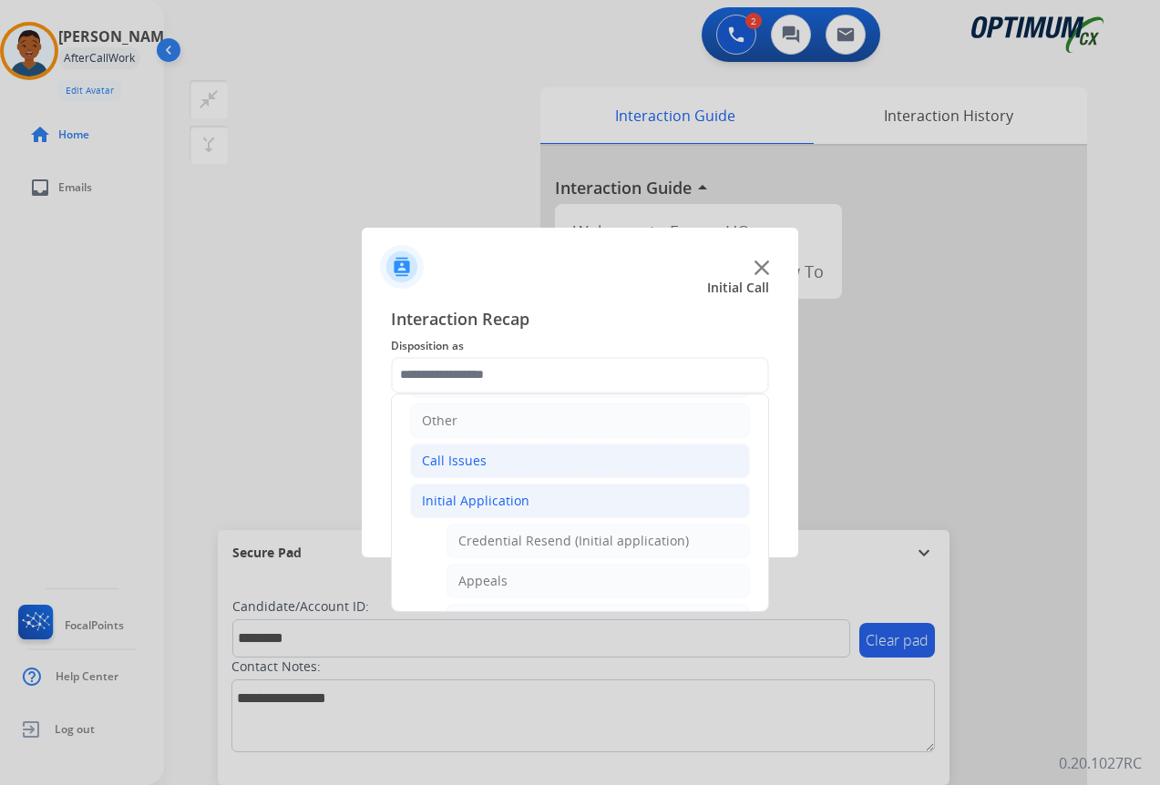
click at [443, 456] on div "Call Issues" at bounding box center [454, 461] width 65 height 18
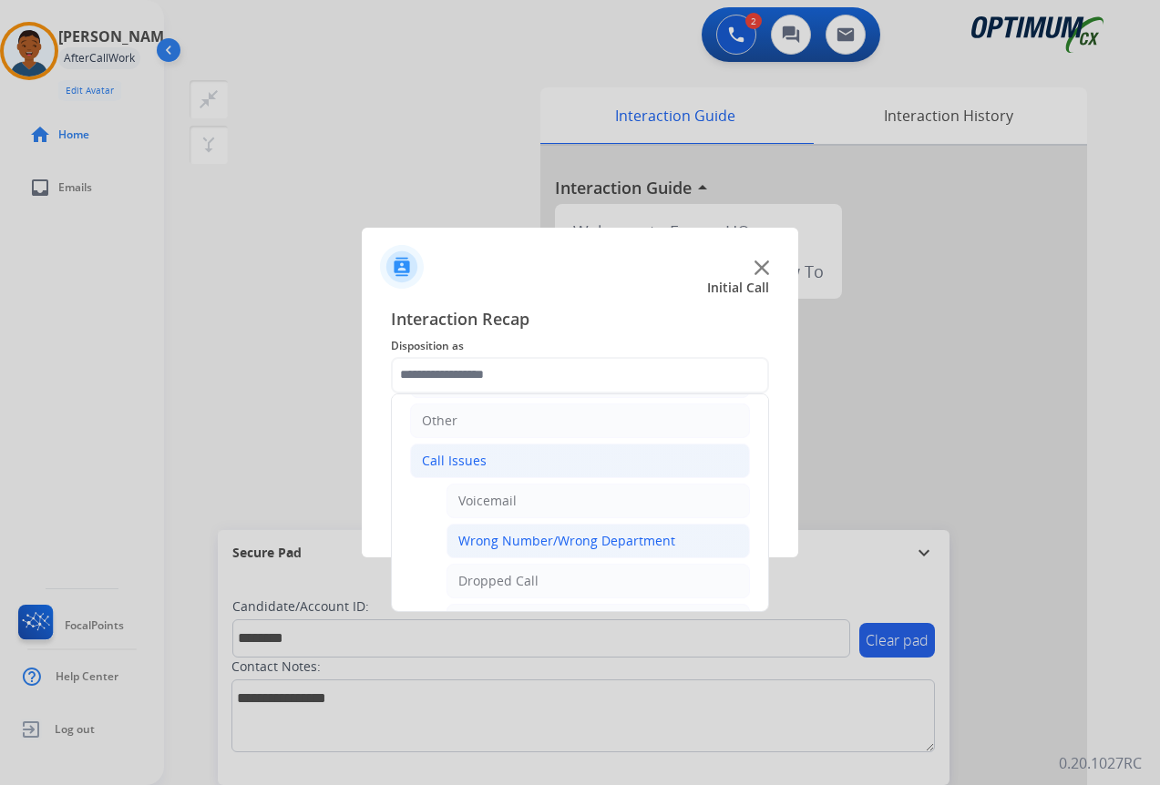
click at [503, 543] on div "Wrong Number/Wrong Department" at bounding box center [566, 541] width 217 height 18
type input "**********"
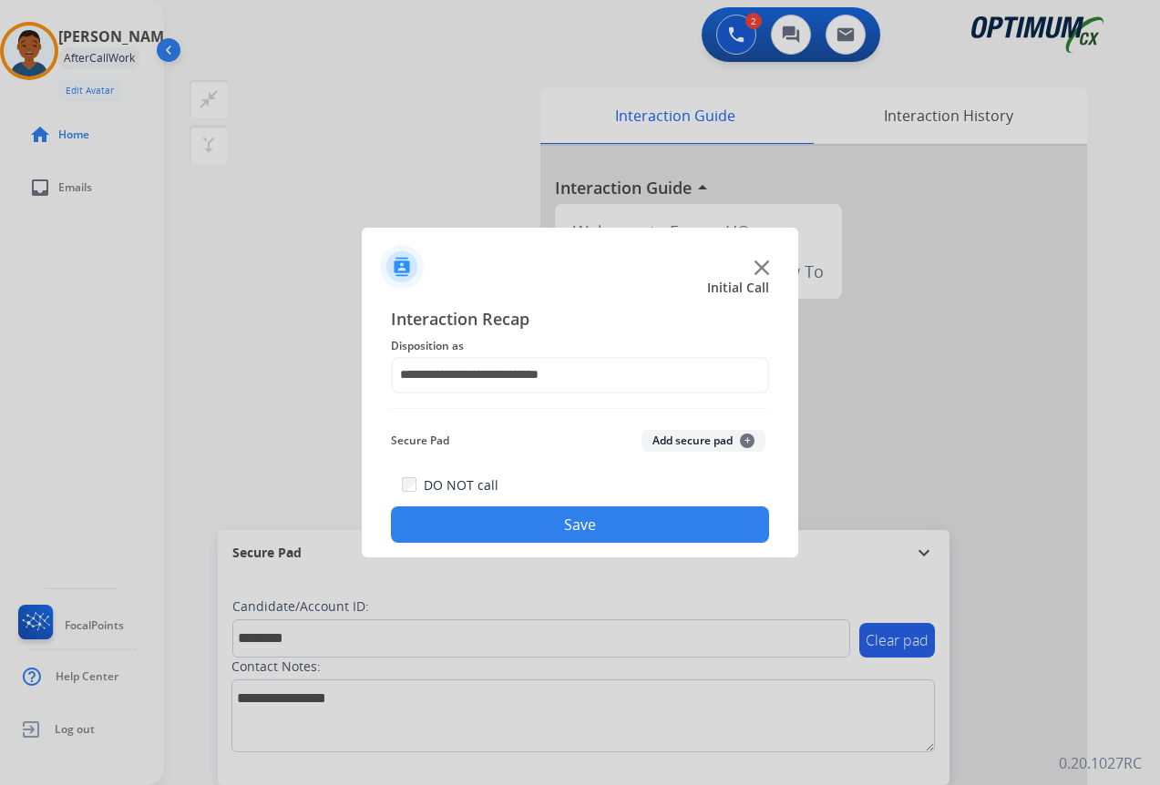
click at [681, 436] on button "Add secure pad +" at bounding box center [703, 441] width 124 height 22
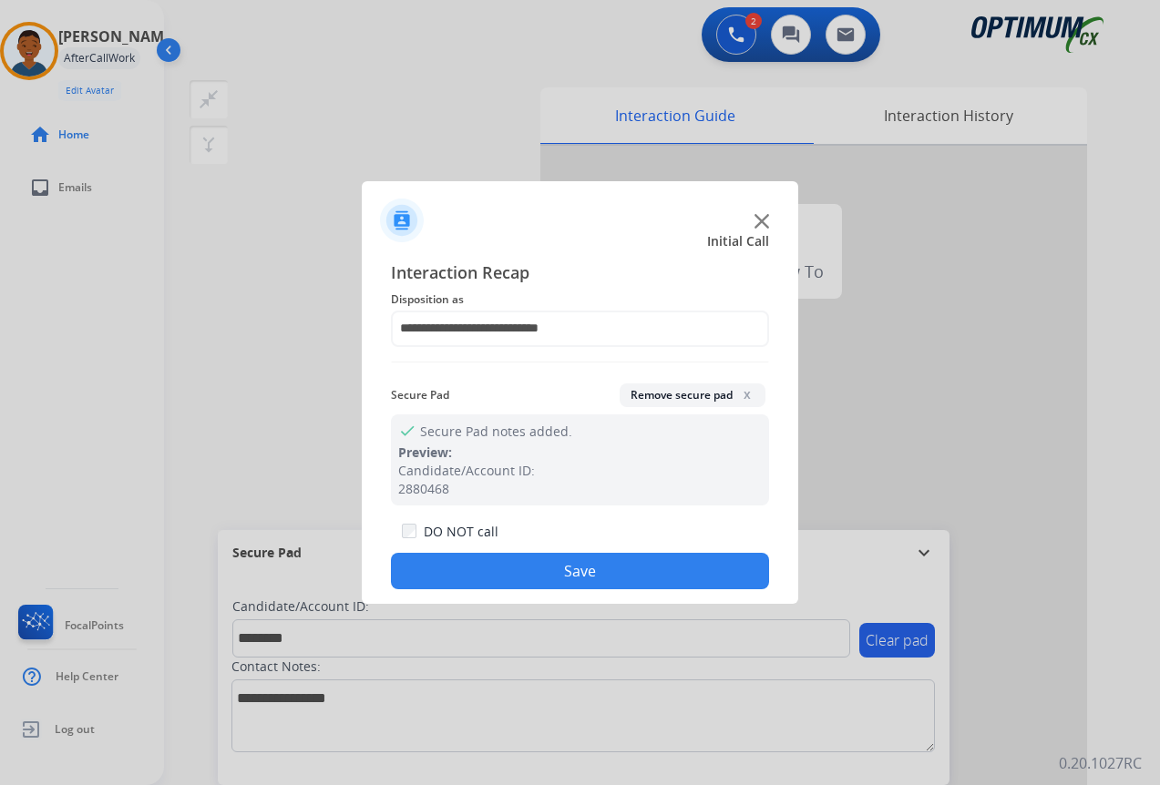
click at [586, 561] on button "Save" at bounding box center [580, 571] width 378 height 36
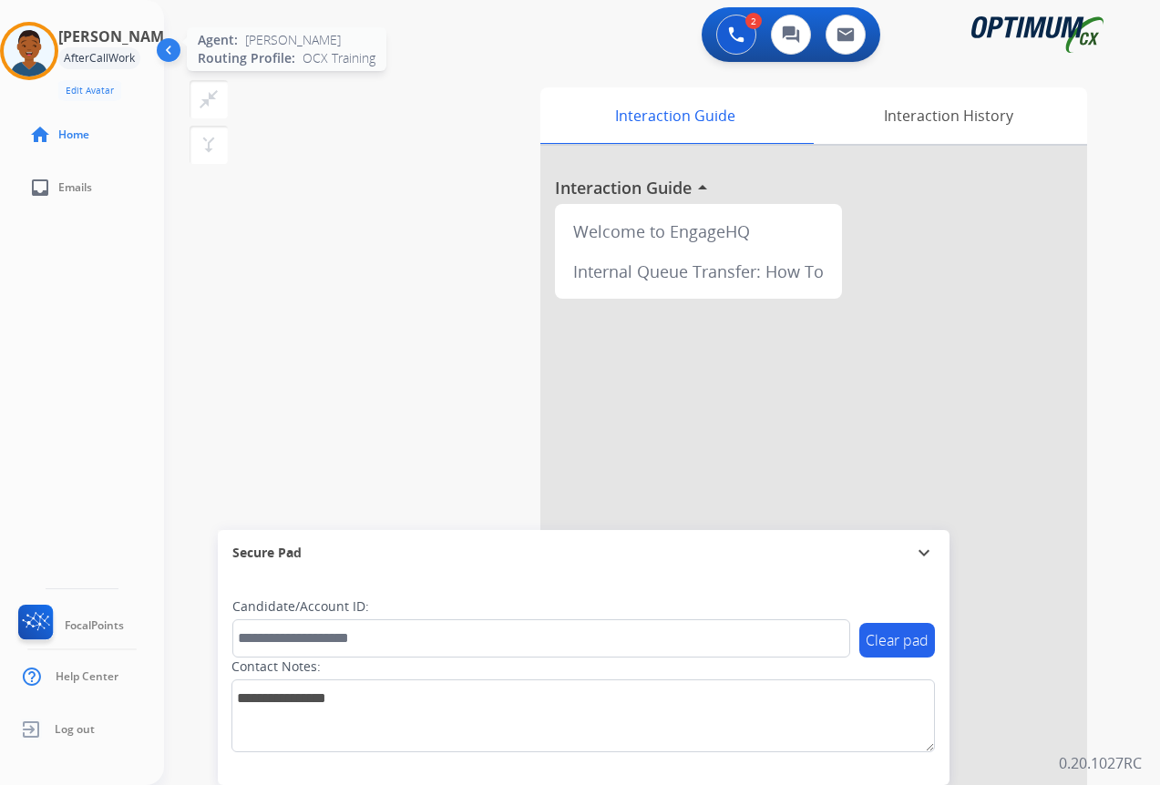
click at [35, 60] on img at bounding box center [29, 51] width 51 height 51
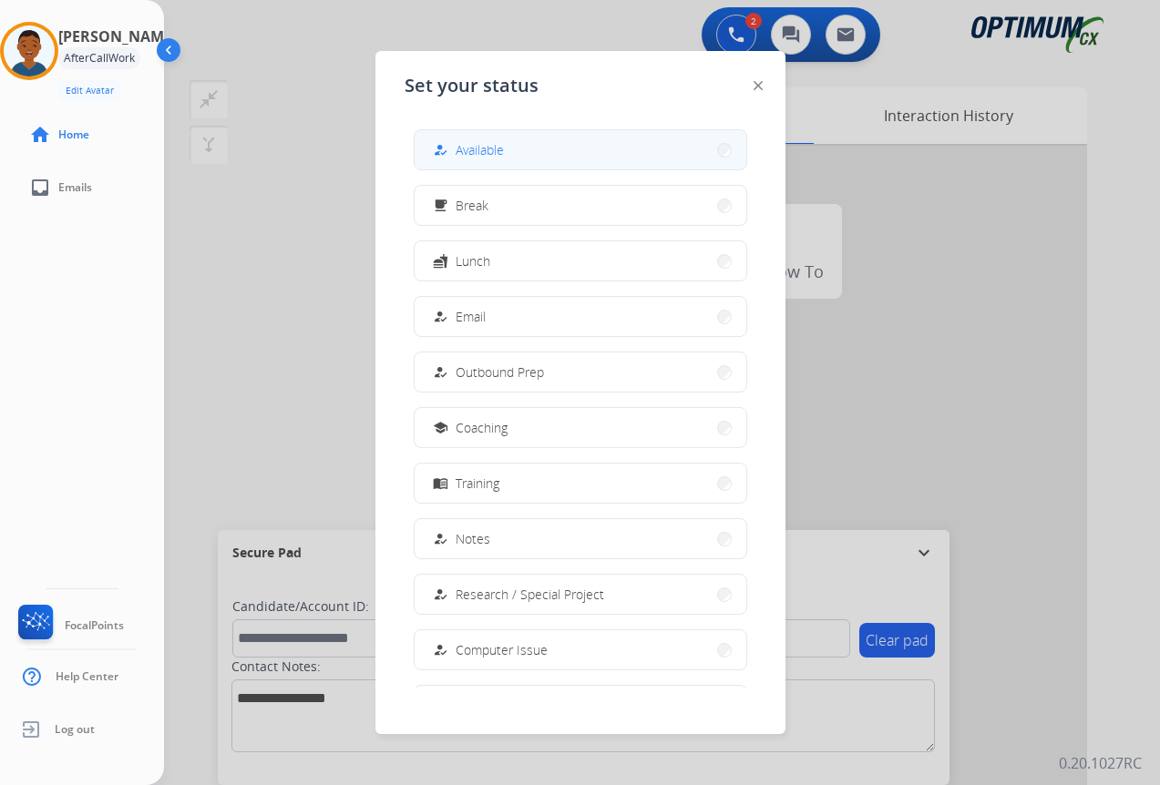
click at [479, 155] on span "Available" at bounding box center [479, 149] width 48 height 19
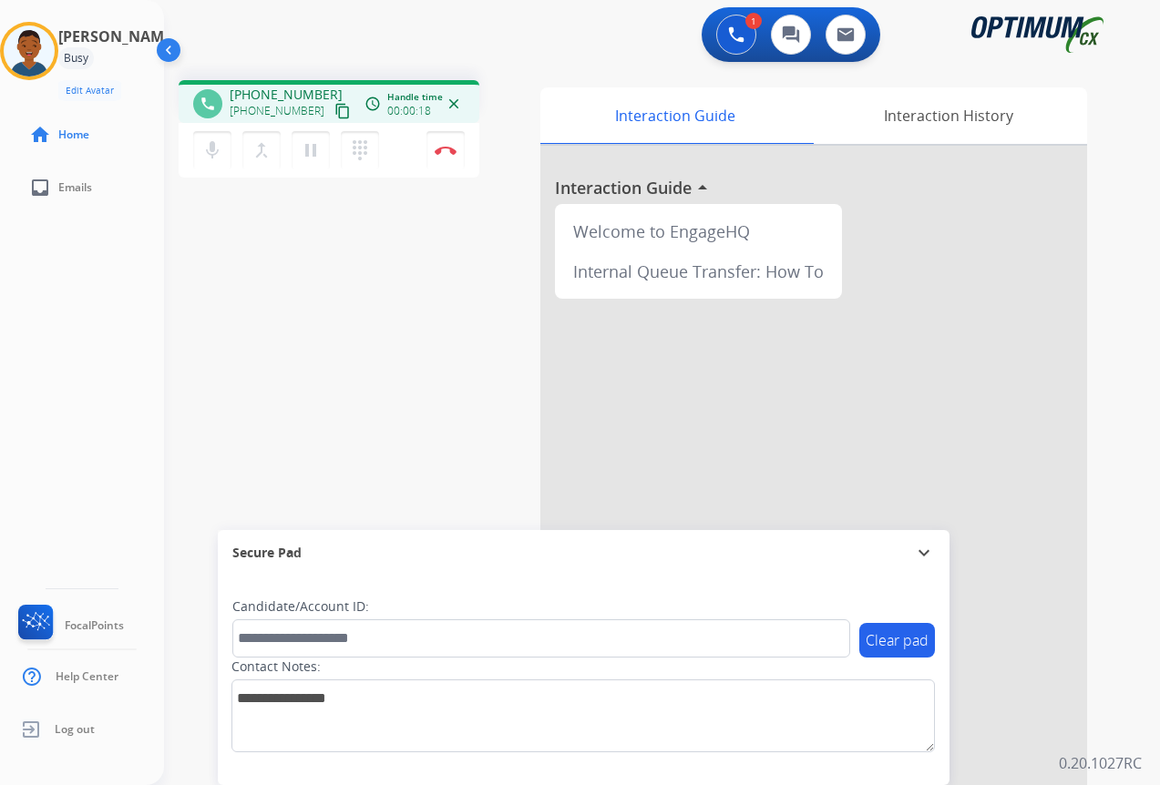
click at [334, 112] on mat-icon "content_copy" at bounding box center [342, 111] width 16 height 16
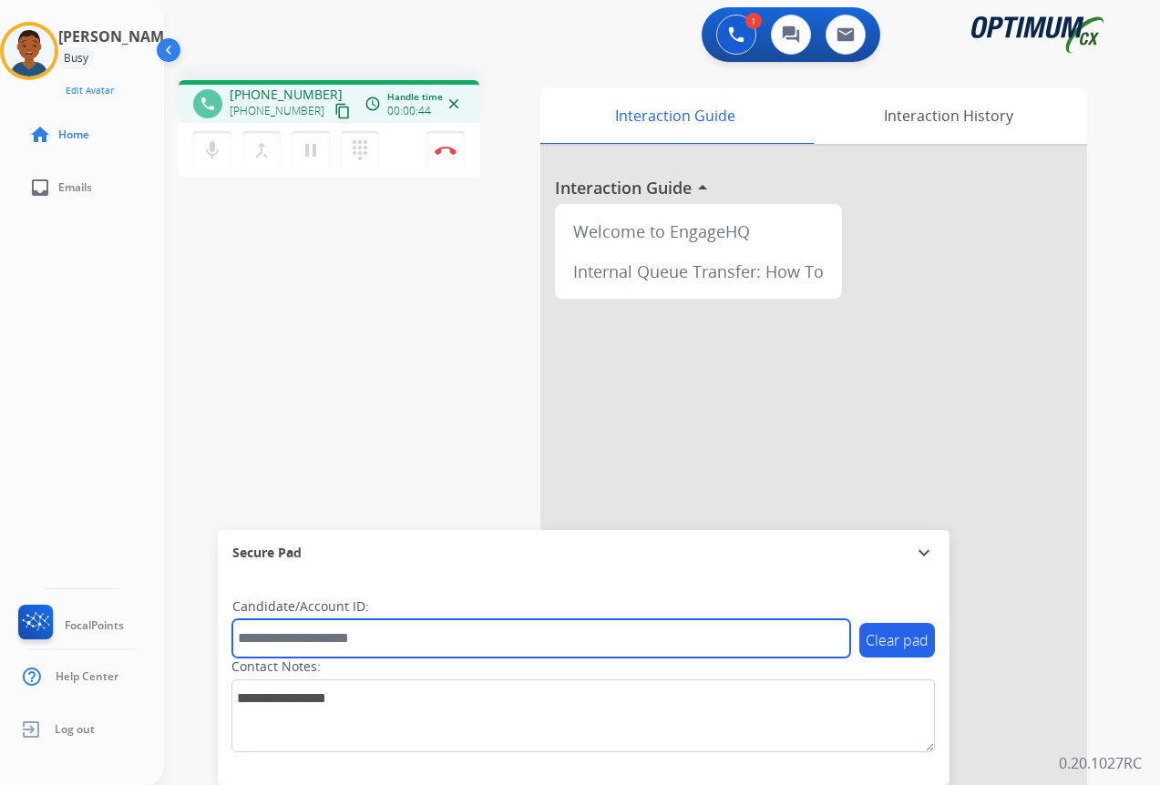
click at [326, 639] on input "text" at bounding box center [541, 638] width 618 height 38
paste input "*******"
type input "*******"
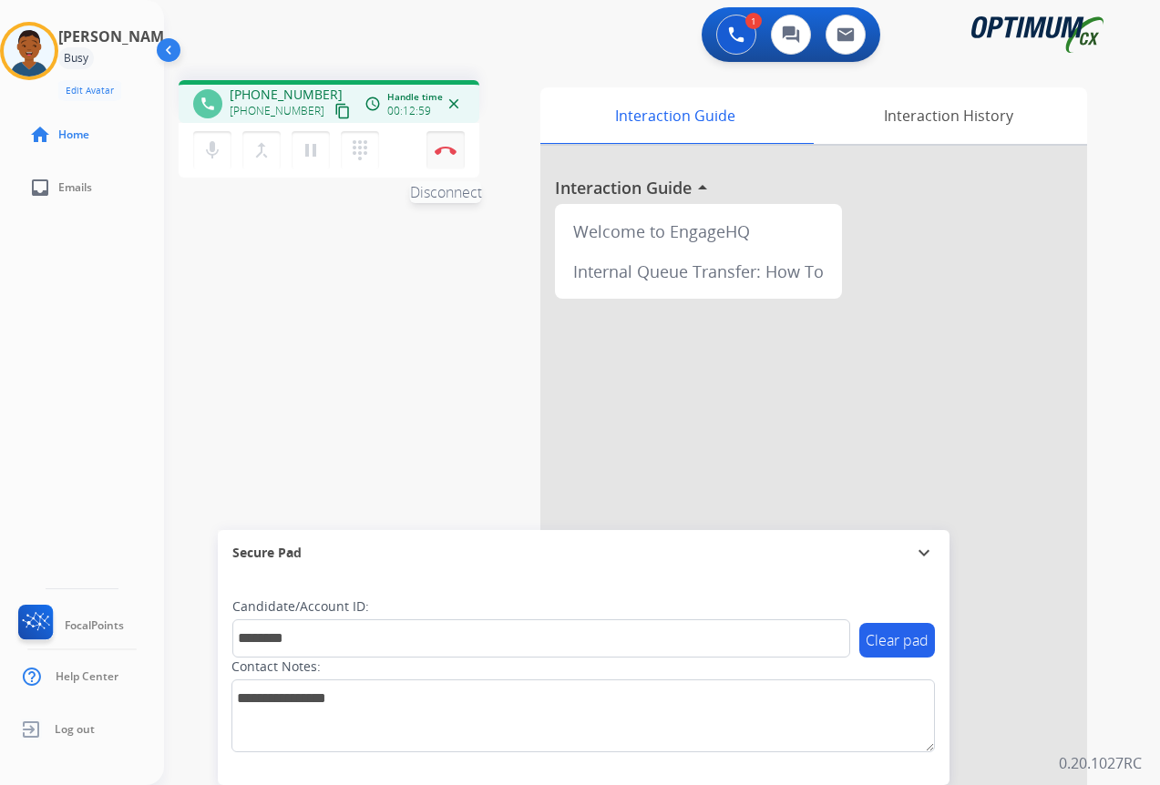
click at [445, 151] on img at bounding box center [446, 150] width 22 height 9
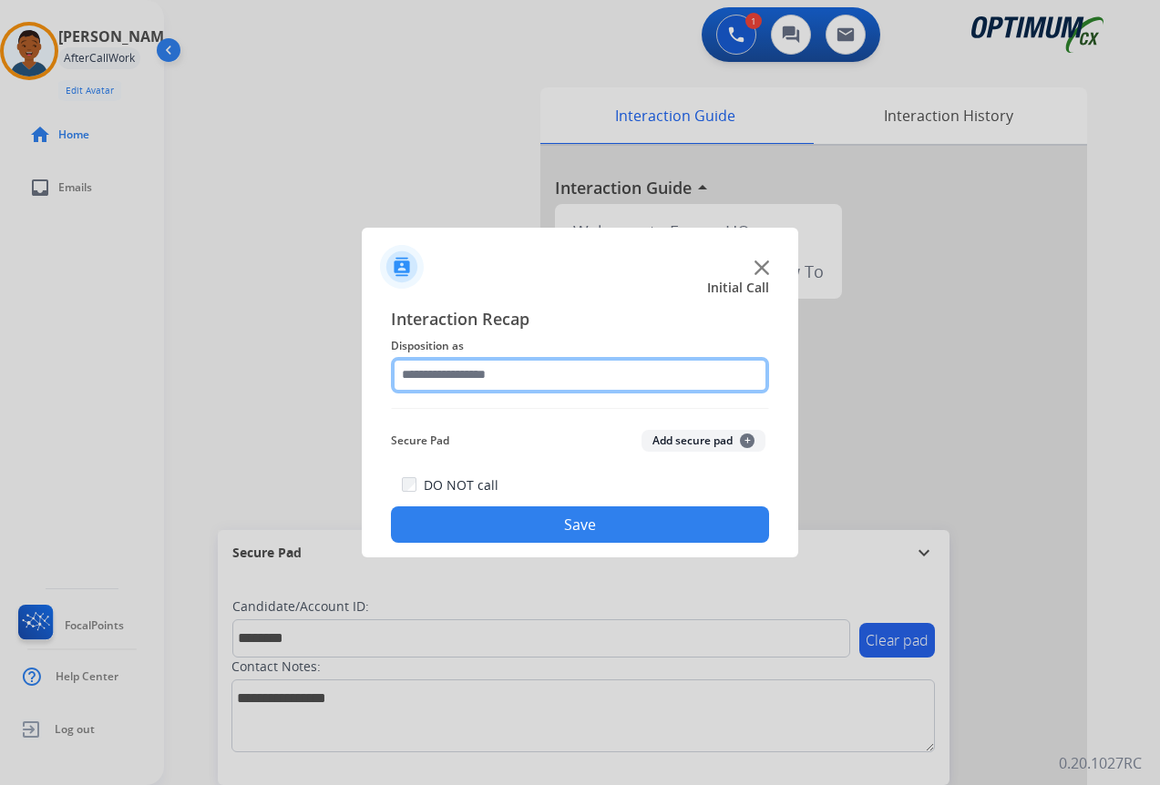
click at [451, 369] on input "text" at bounding box center [580, 375] width 378 height 36
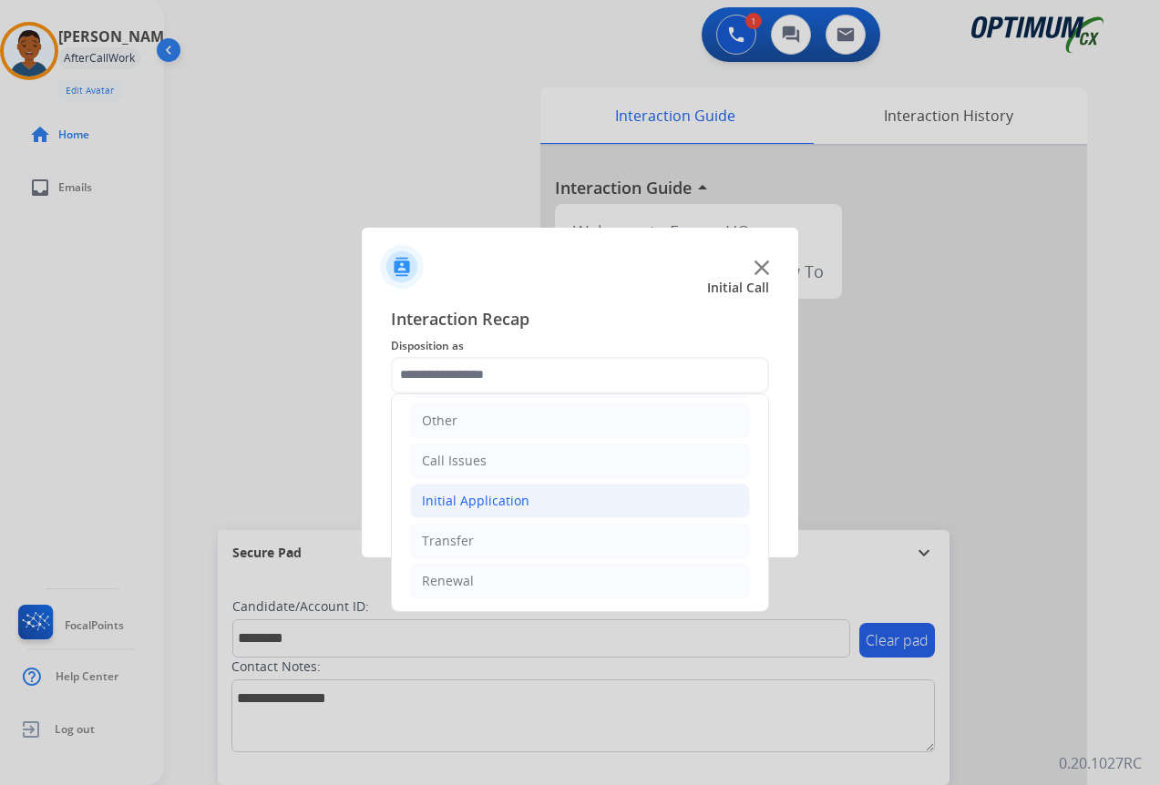
click at [441, 503] on div "Initial Application" at bounding box center [475, 501] width 107 height 18
click at [476, 581] on div "Appeals" at bounding box center [482, 581] width 49 height 18
type input "*******"
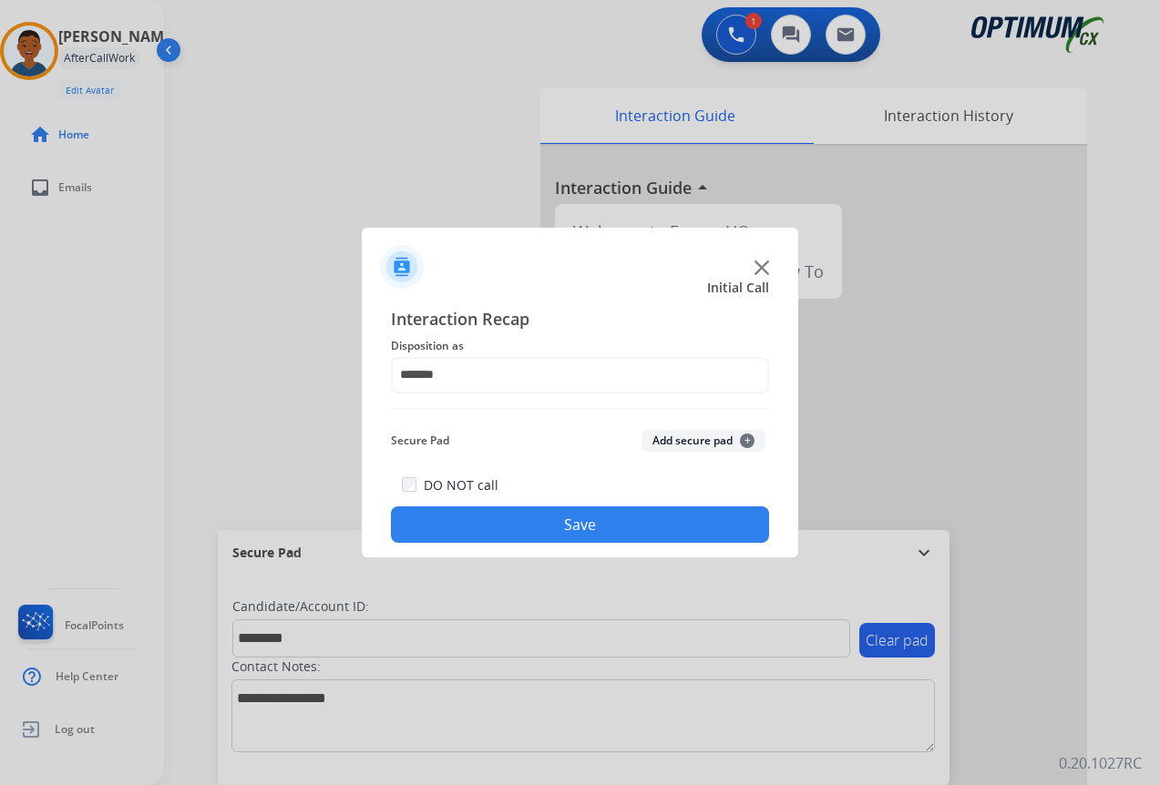
click at [674, 436] on button "Add secure pad +" at bounding box center [703, 441] width 124 height 22
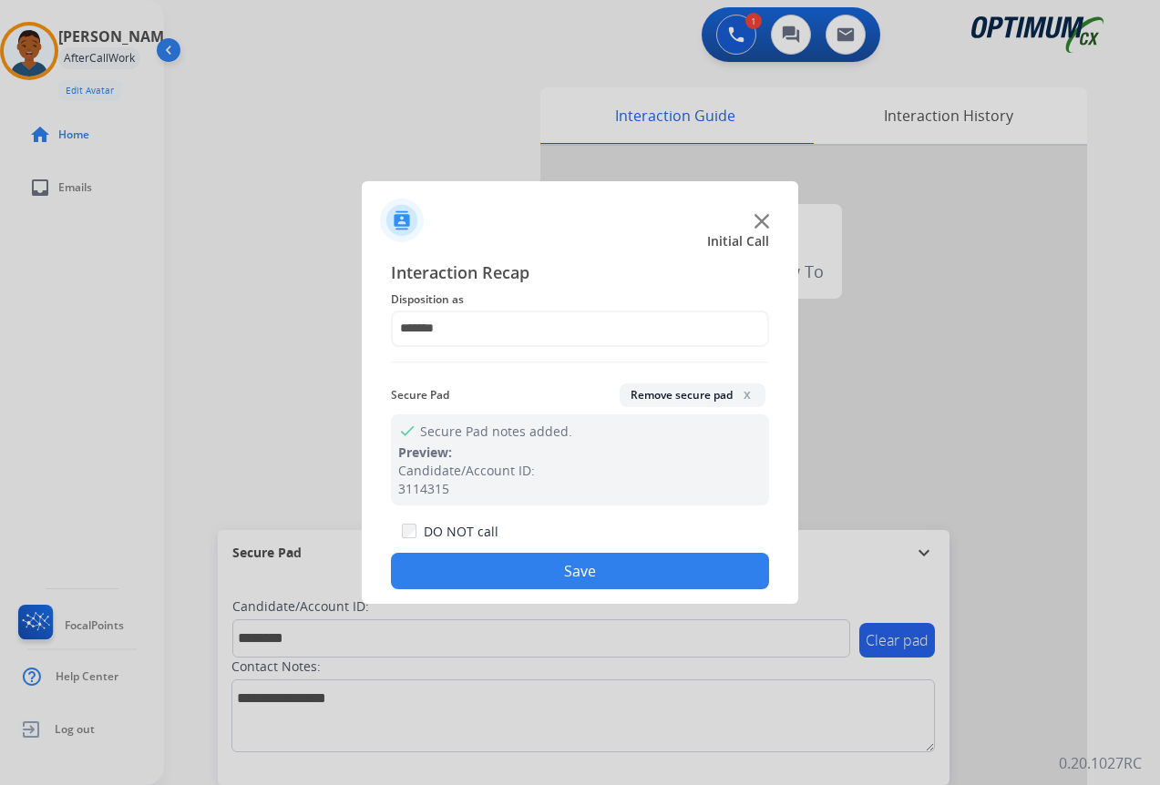
click at [612, 567] on button "Save" at bounding box center [580, 571] width 378 height 36
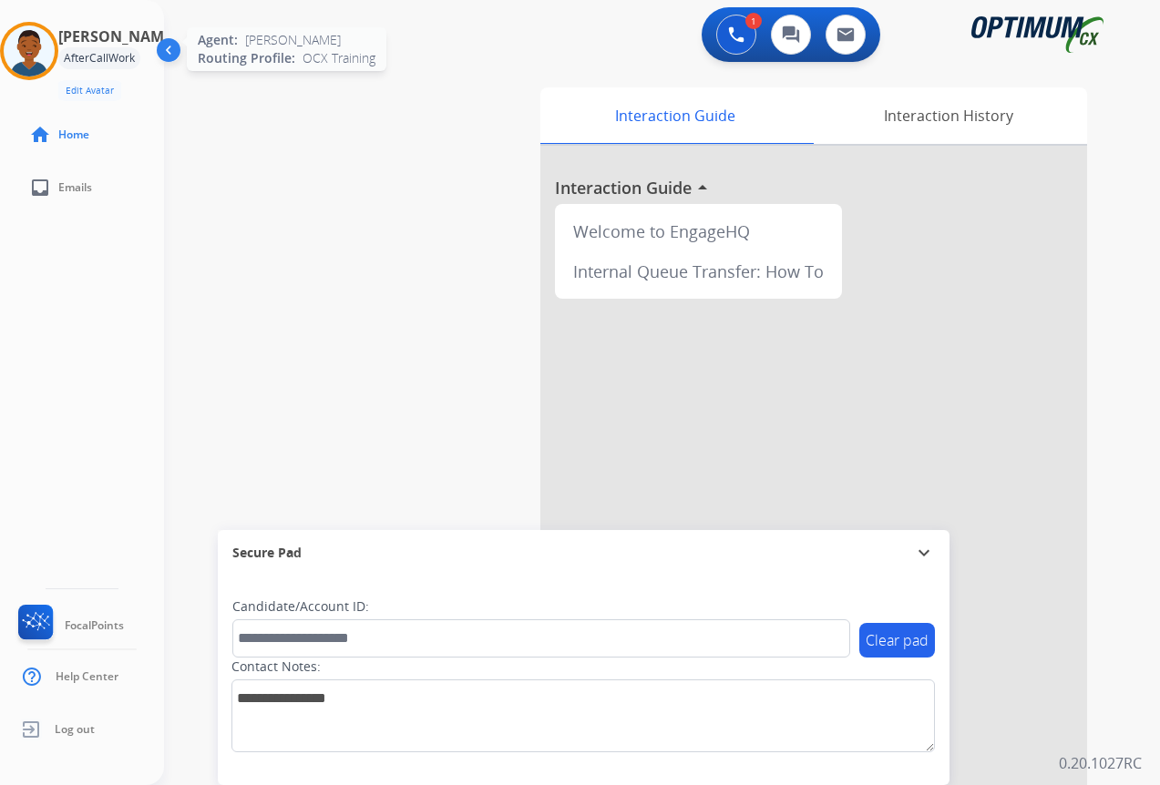
click at [48, 52] on img at bounding box center [29, 51] width 51 height 51
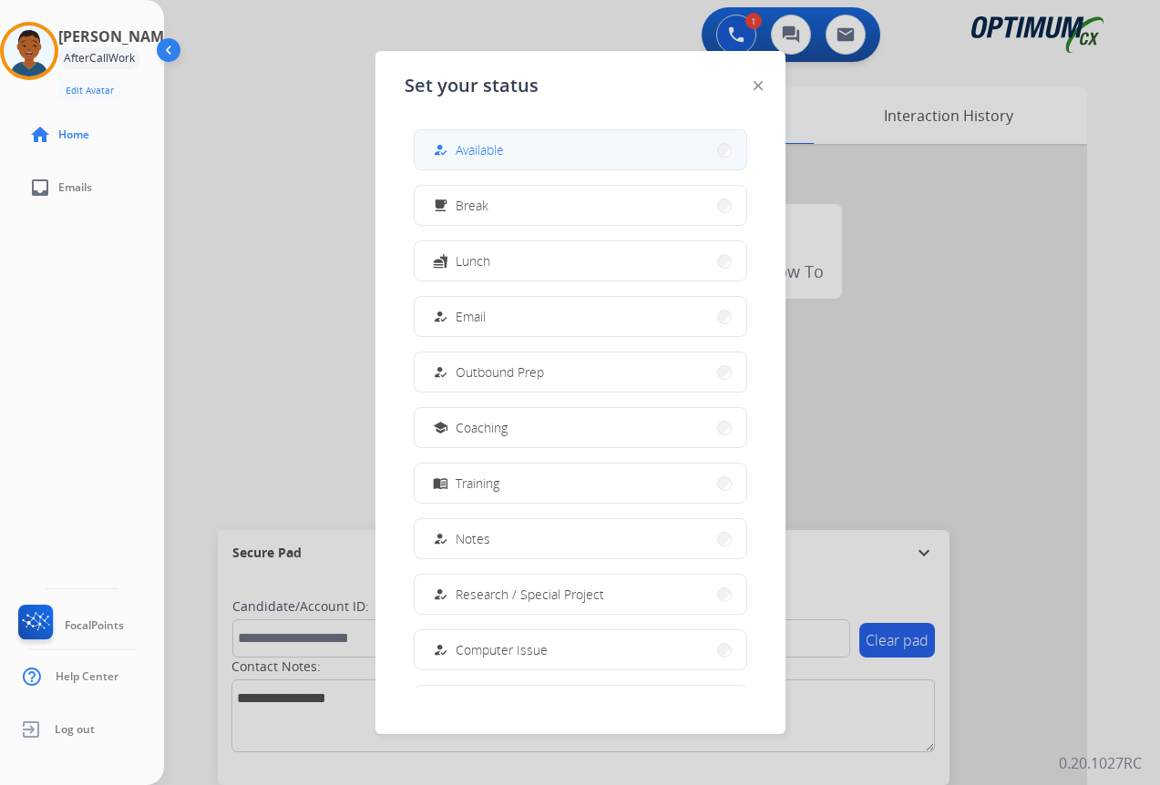
click at [504, 154] on span "Available" at bounding box center [479, 149] width 48 height 19
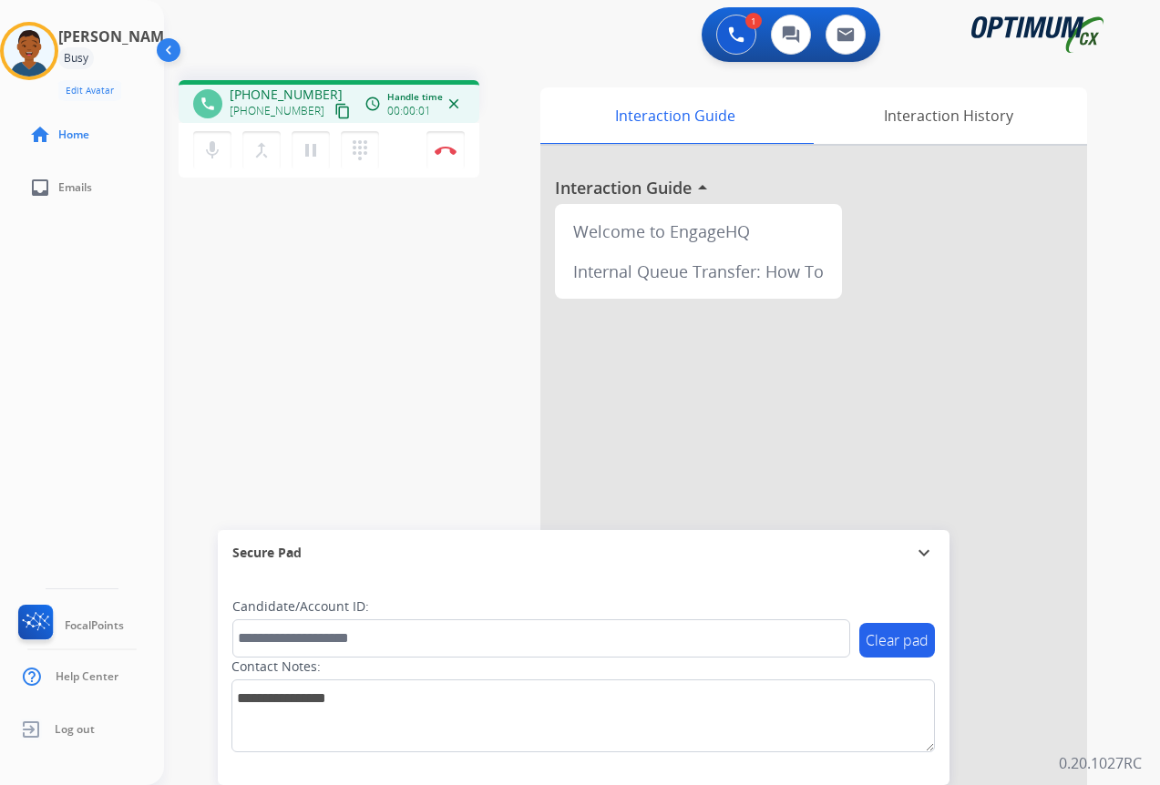
click at [334, 111] on mat-icon "content_copy" at bounding box center [342, 111] width 16 height 16
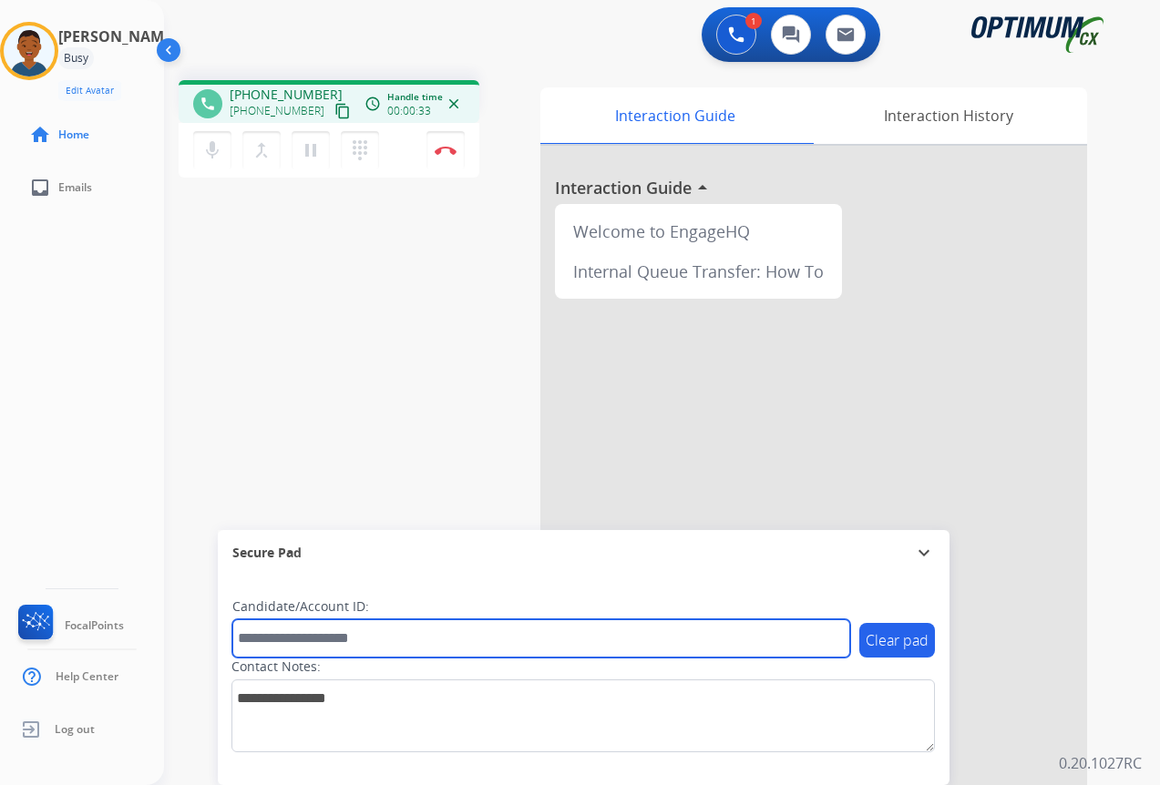
click at [299, 637] on input "text" at bounding box center [541, 638] width 618 height 38
paste input "*******"
type input "*******"
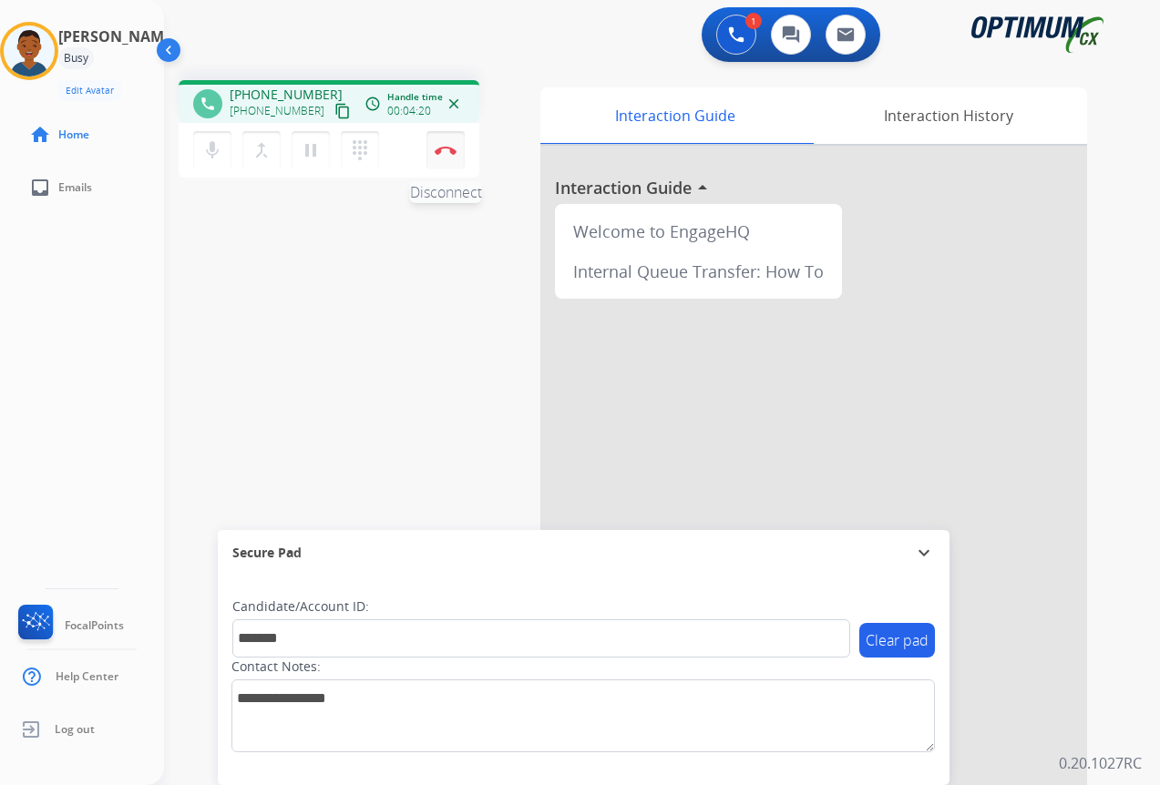
click at [448, 152] on img at bounding box center [446, 150] width 22 height 9
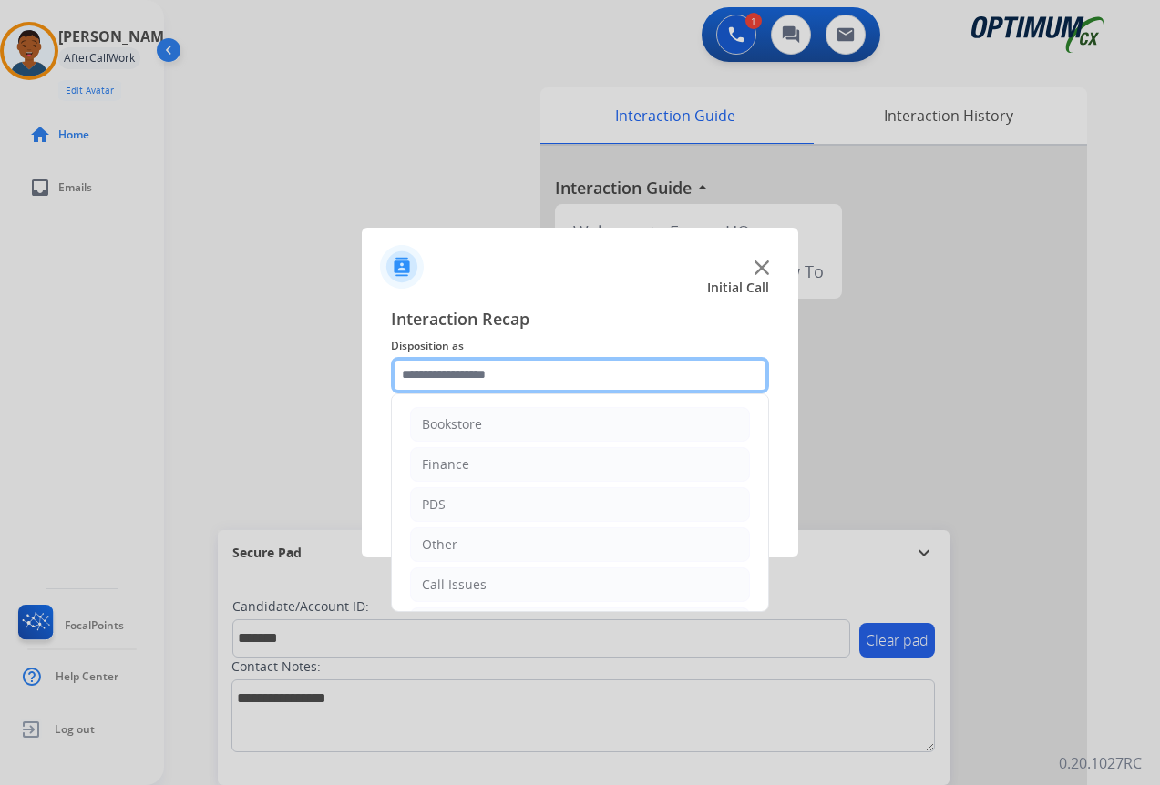
click at [483, 379] on input "text" at bounding box center [580, 375] width 378 height 36
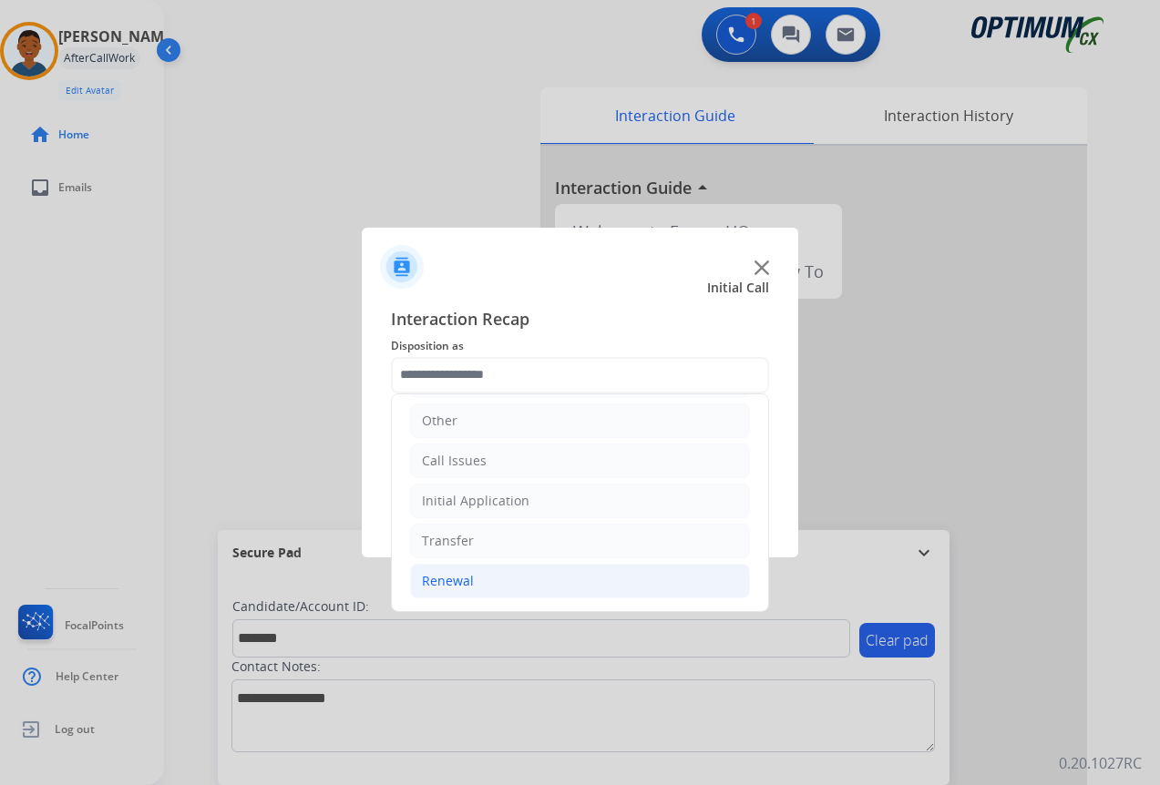
click at [446, 580] on div "Renewal" at bounding box center [448, 581] width 52 height 18
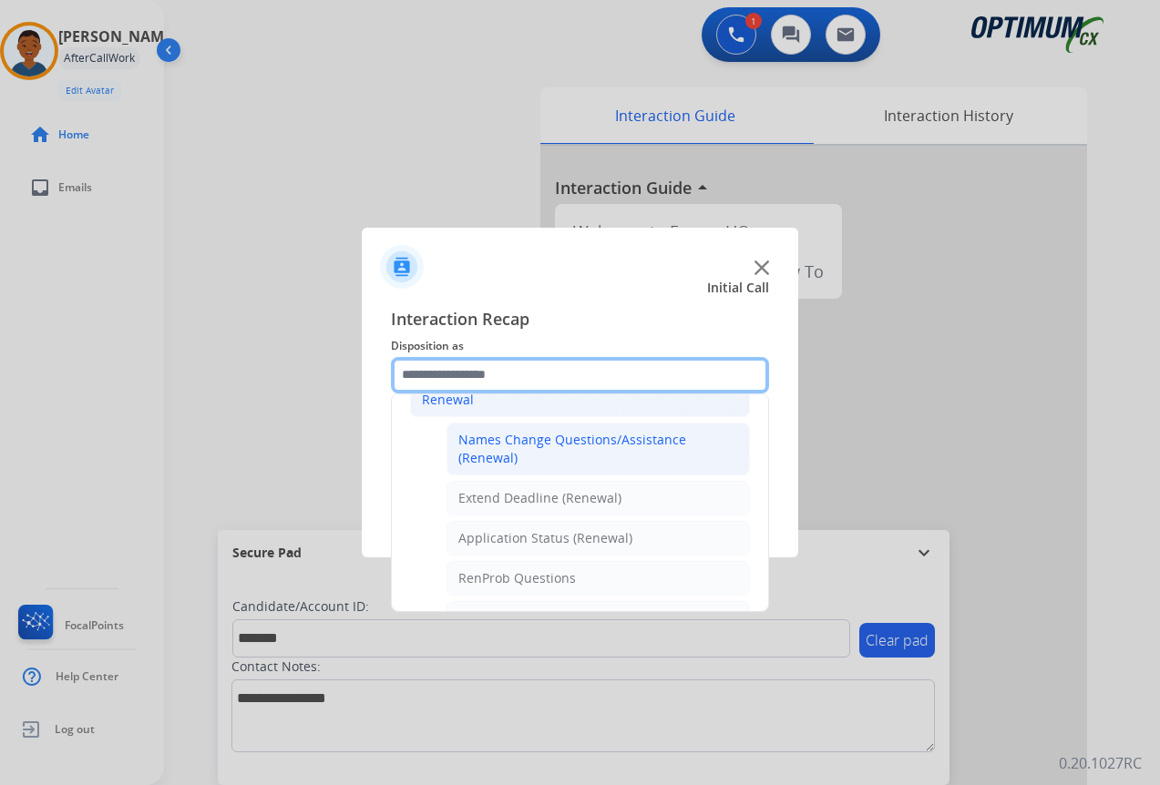
scroll to position [306, 0]
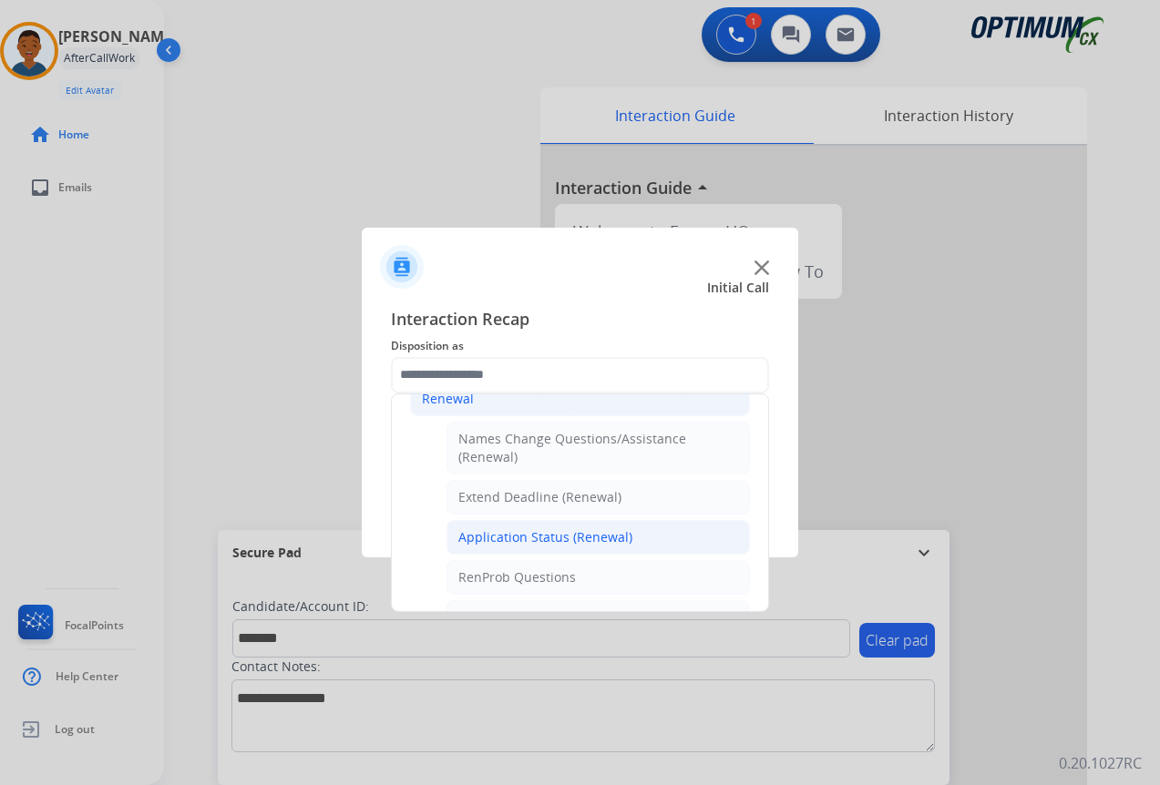
click at [499, 536] on div "Application Status (Renewal)" at bounding box center [545, 537] width 174 height 18
type input "**********"
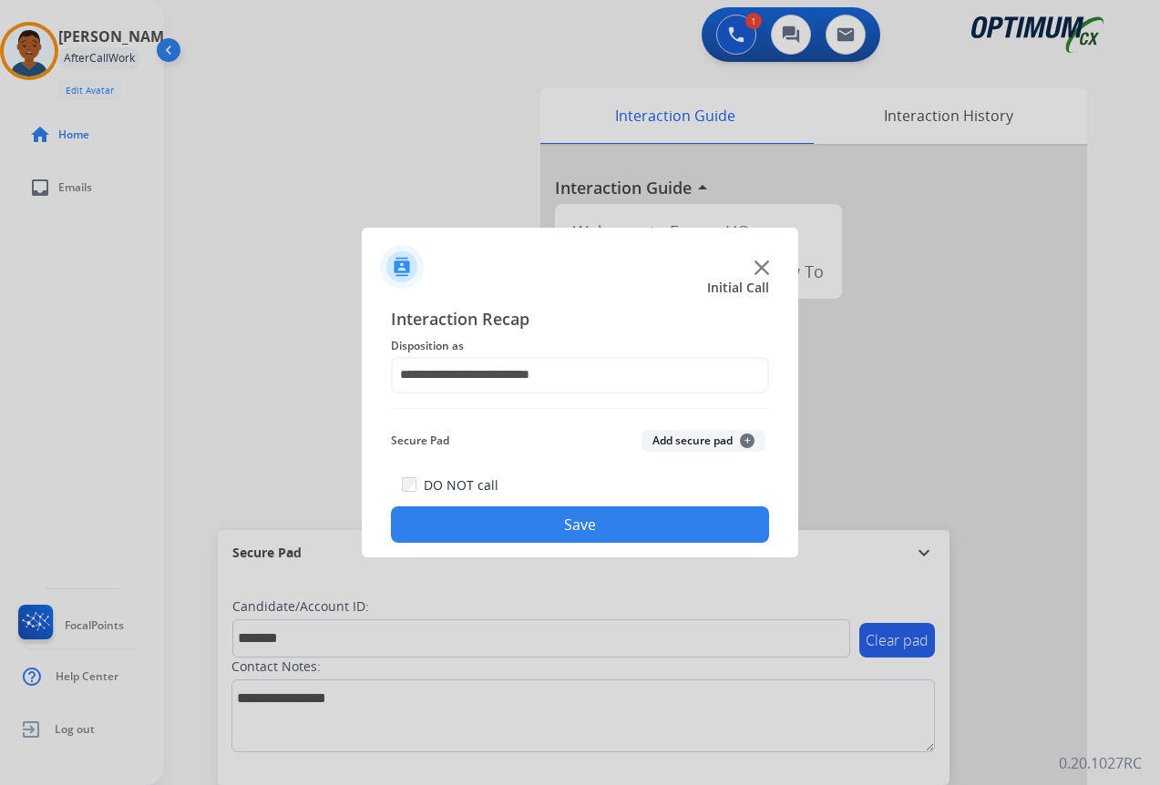
click at [657, 440] on button "Add secure pad +" at bounding box center [703, 441] width 124 height 22
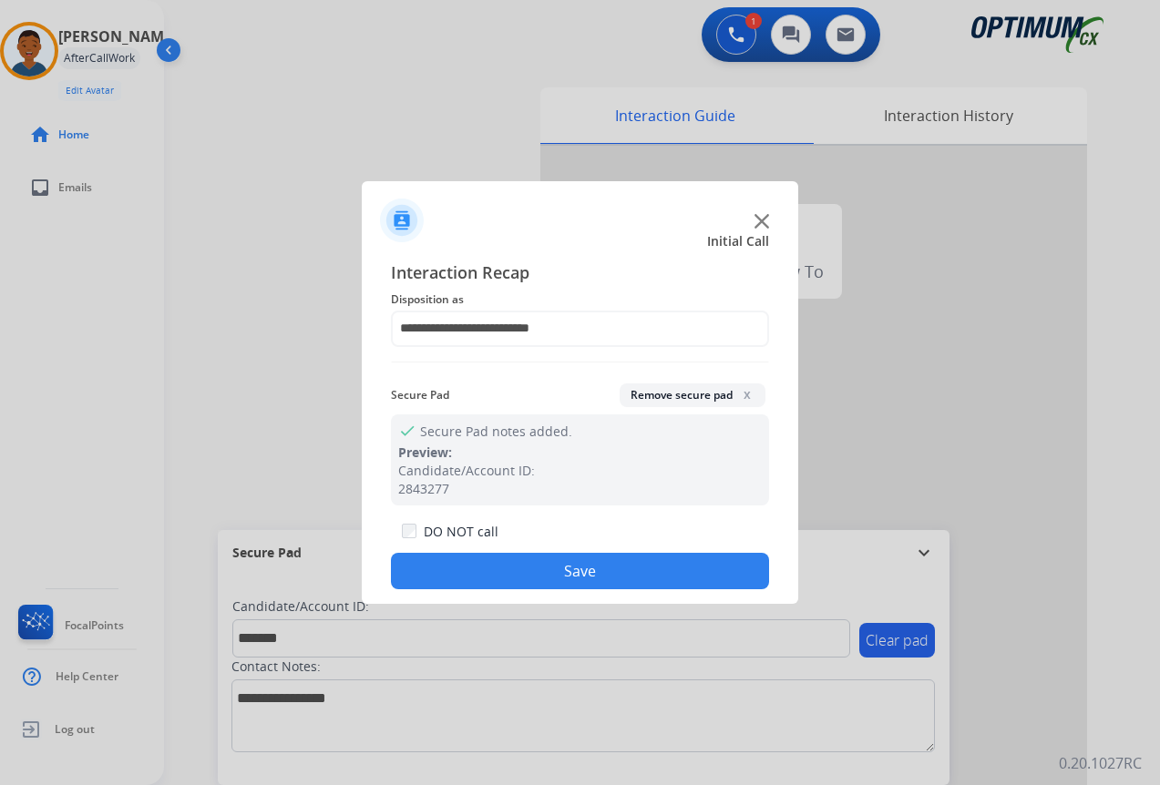
click at [569, 559] on button "Save" at bounding box center [580, 571] width 378 height 36
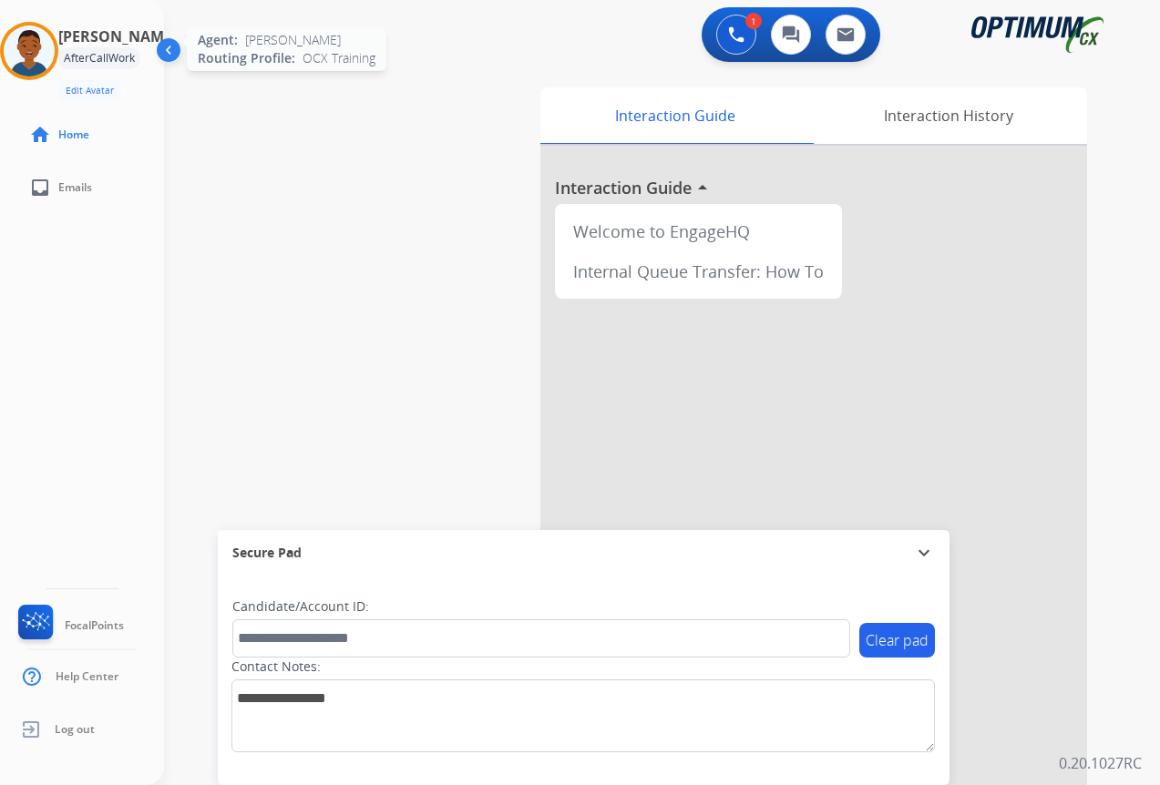
click at [26, 46] on img at bounding box center [29, 51] width 51 height 51
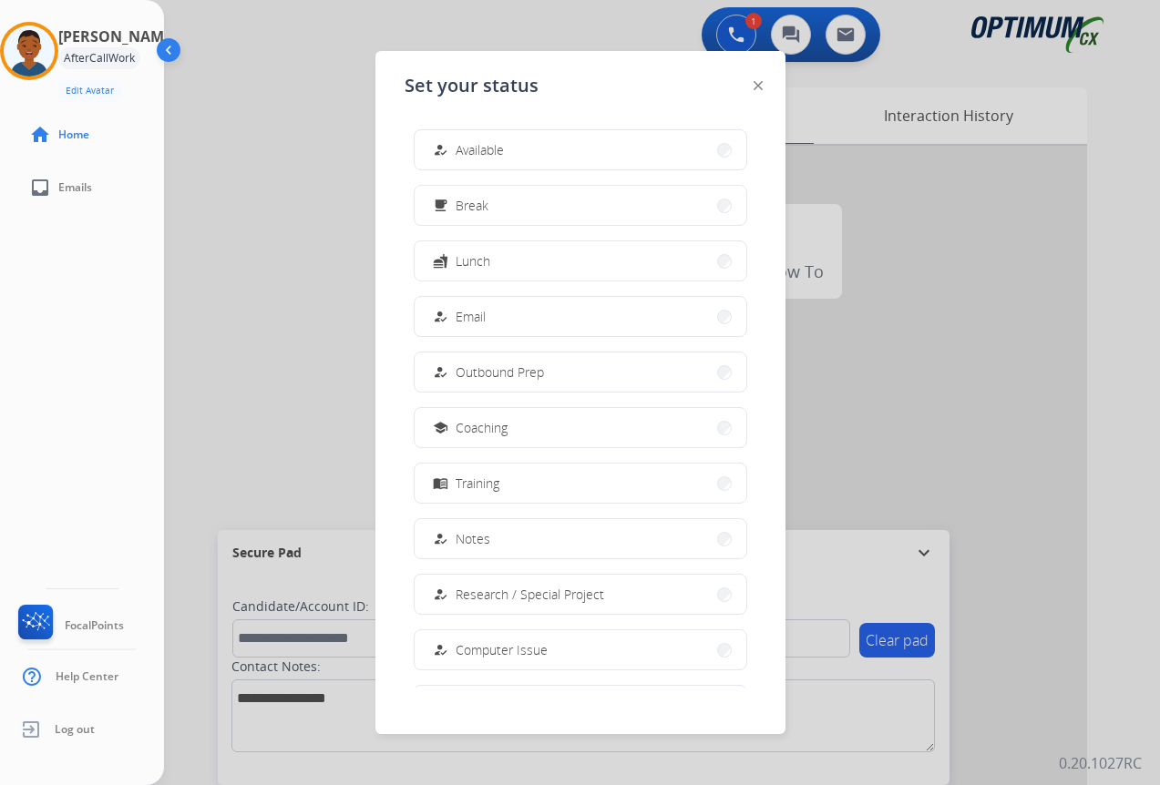
scroll to position [172, 0]
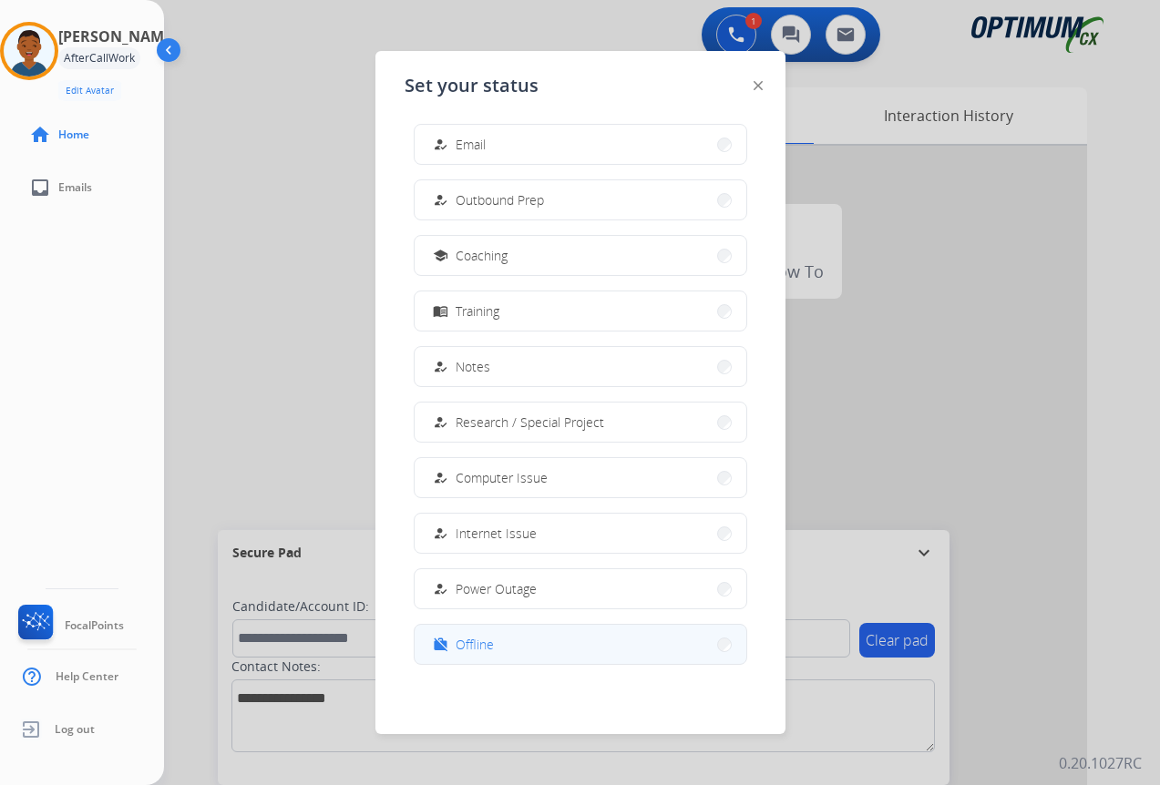
click at [476, 649] on span "Offline" at bounding box center [474, 644] width 38 height 19
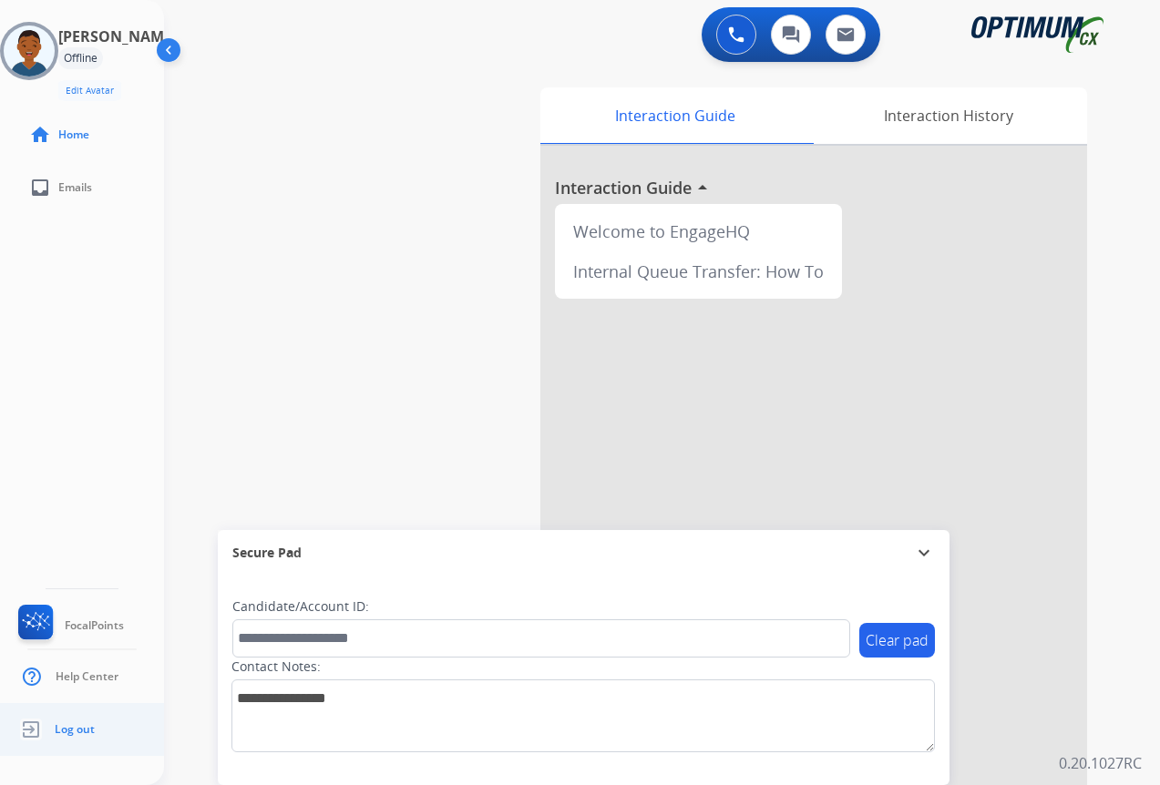
click at [84, 732] on span "Log out" at bounding box center [75, 729] width 40 height 15
